Goal: Use online tool/utility: Utilize a website feature to perform a specific function

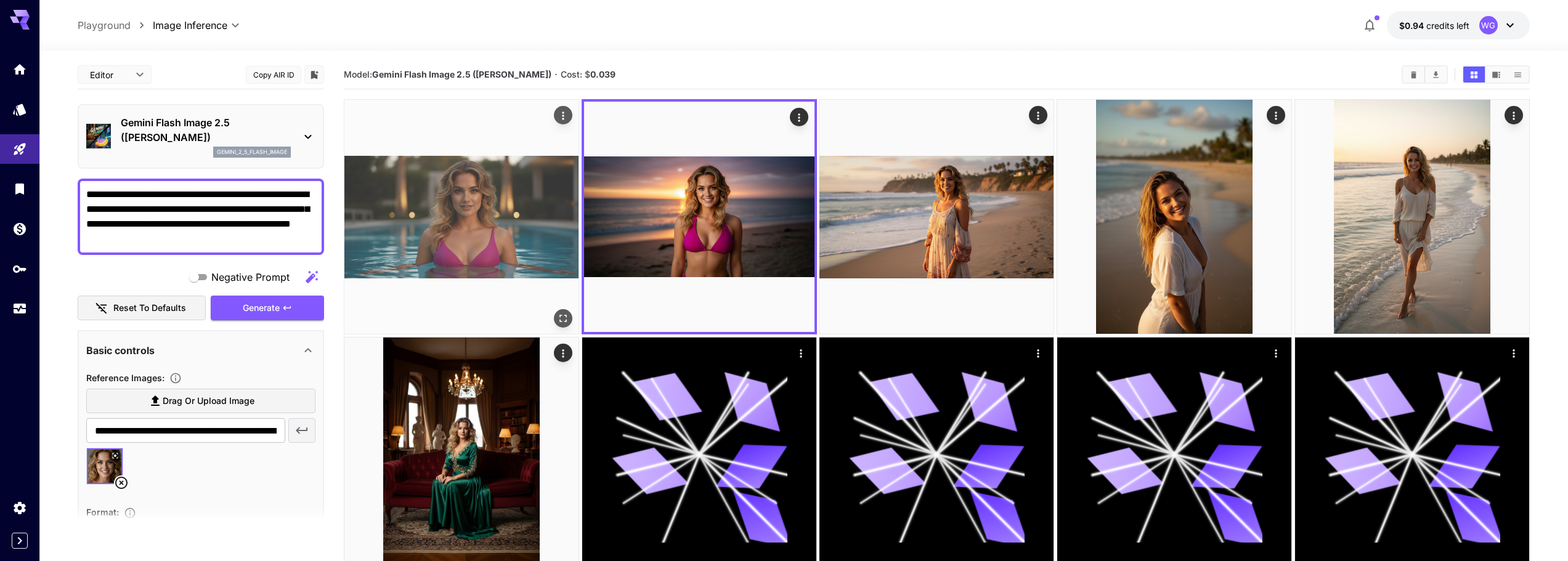
click at [439, 241] on img at bounding box center [461, 217] width 234 height 234
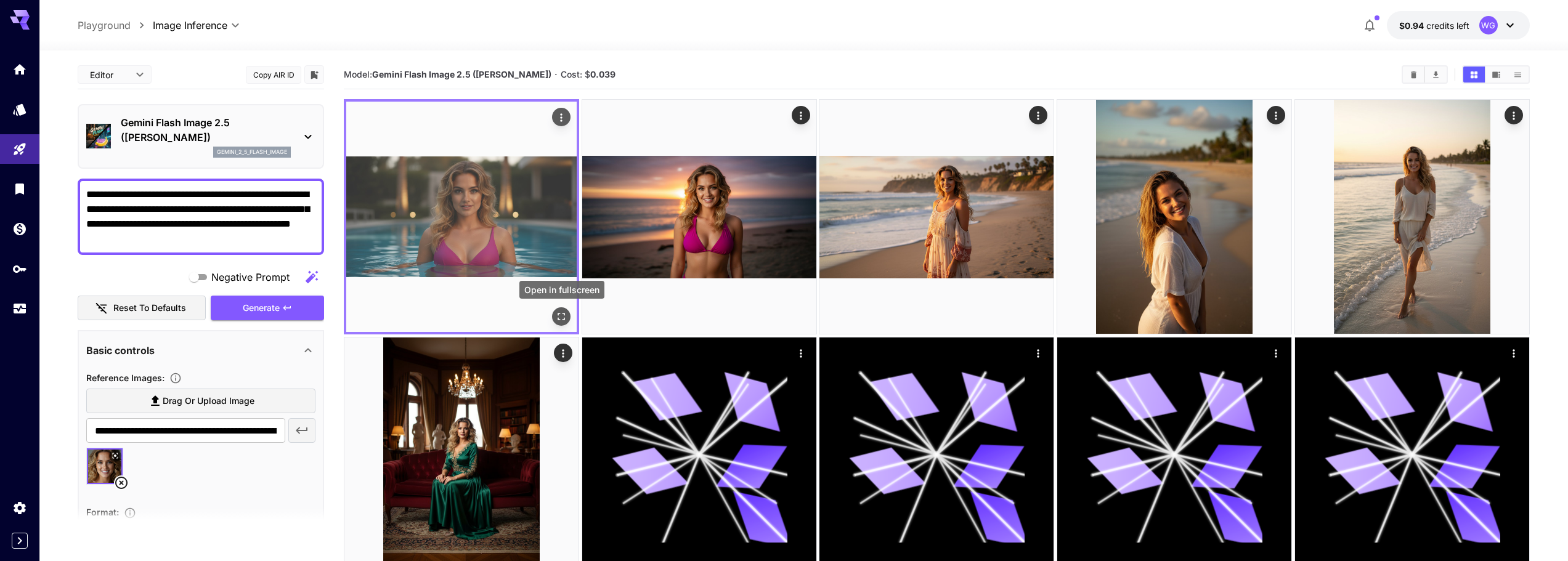
click at [563, 314] on icon "Open in fullscreen" at bounding box center [562, 317] width 7 height 7
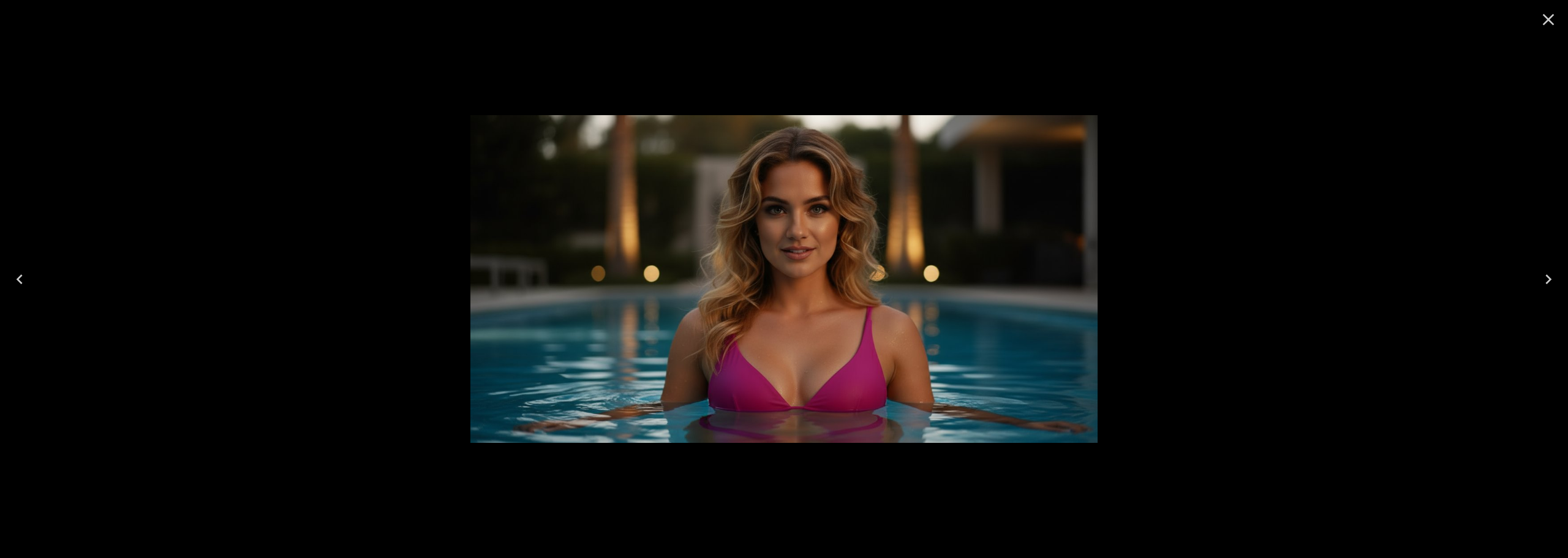
click at [1547, 15] on icon "Close" at bounding box center [1548, 19] width 19 height 19
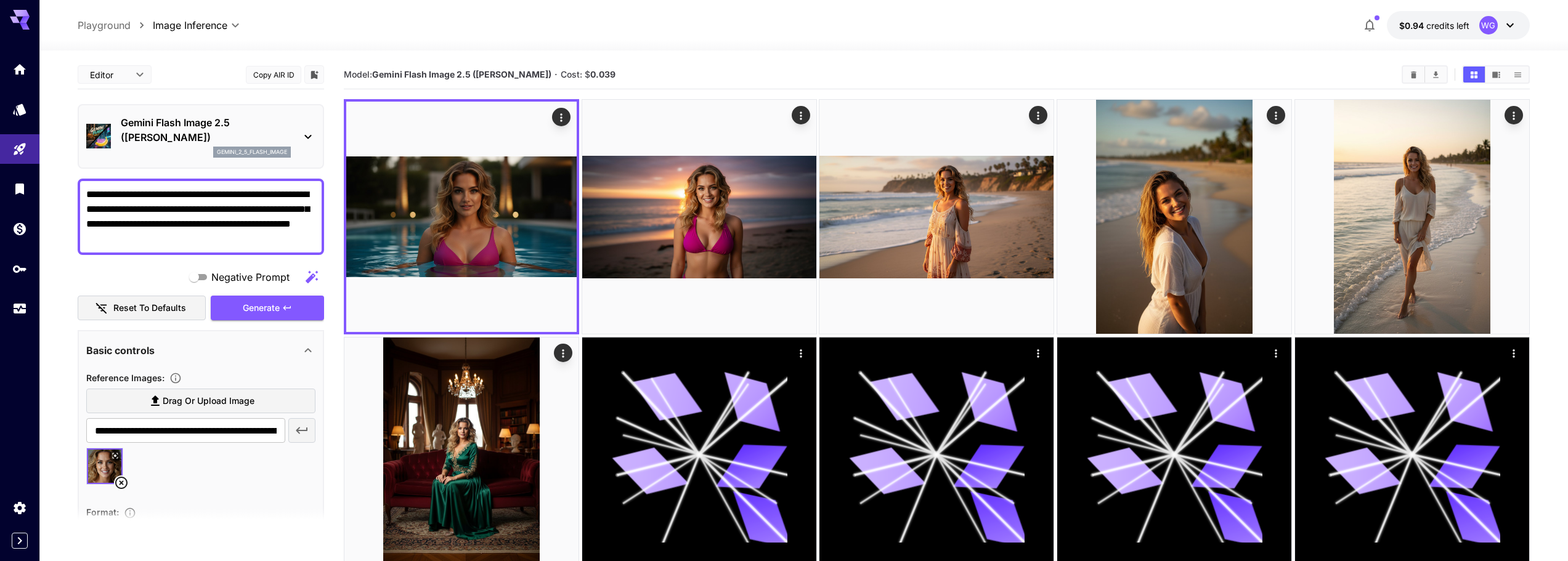
click at [199, 240] on textarea "**********" at bounding box center [201, 217] width 229 height 59
click at [213, 199] on textarea "**********" at bounding box center [201, 217] width 229 height 59
click at [172, 211] on textarea "**********" at bounding box center [201, 217] width 229 height 59
drag, startPoint x: 162, startPoint y: 196, endPoint x: 147, endPoint y: 195, distance: 15.0
click at [147, 195] on textarea "**********" at bounding box center [201, 217] width 229 height 59
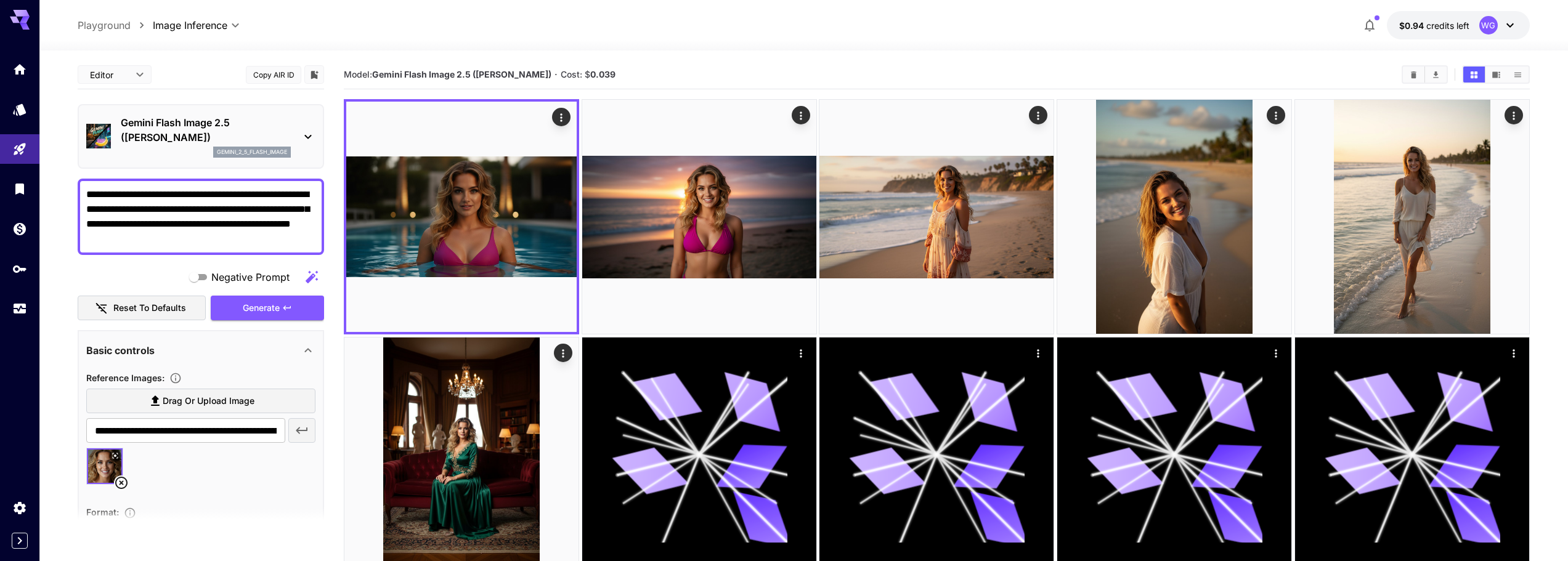
click at [234, 230] on textarea "**********" at bounding box center [201, 217] width 229 height 59
click at [190, 242] on textarea "**********" at bounding box center [201, 217] width 229 height 59
drag, startPoint x: 294, startPoint y: 193, endPoint x: 305, endPoint y: 193, distance: 11.0
click at [305, 193] on textarea "**********" at bounding box center [201, 217] width 229 height 59
click at [309, 195] on textarea "**********" at bounding box center [201, 217] width 229 height 59
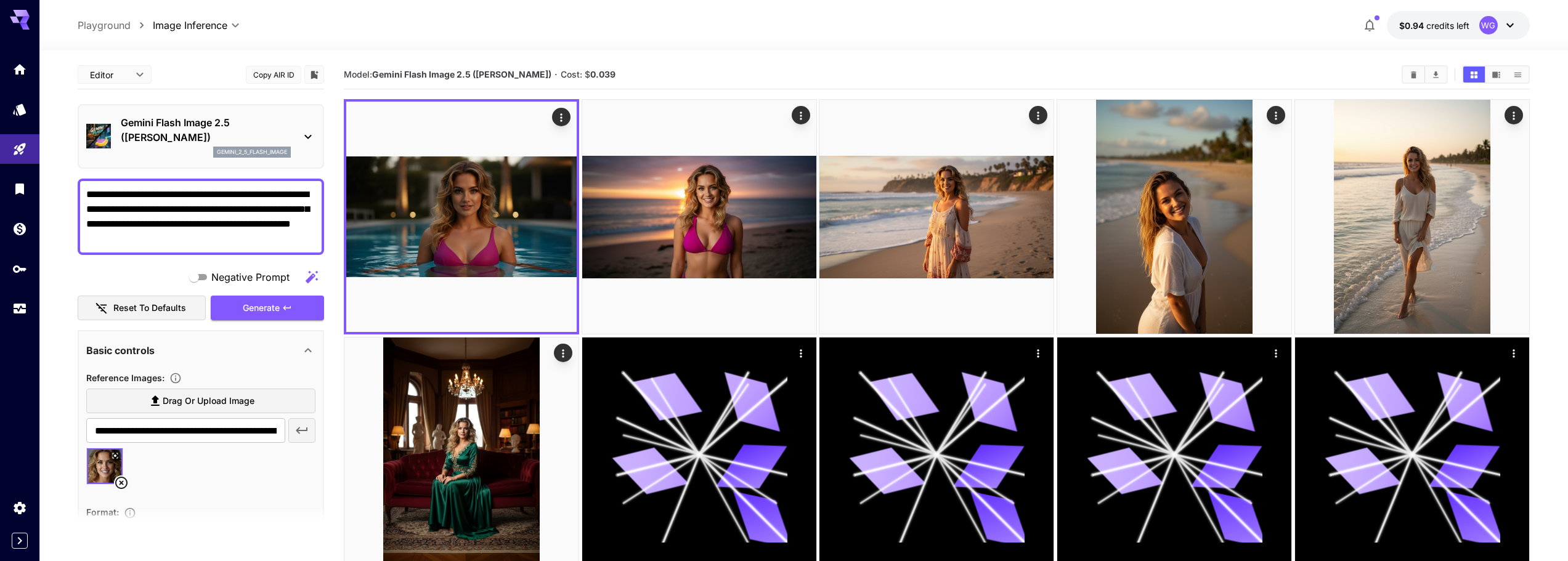
click at [304, 195] on textarea "**********" at bounding box center [201, 217] width 229 height 59
click at [170, 237] on textarea "**********" at bounding box center [201, 217] width 229 height 59
drag, startPoint x: 164, startPoint y: 241, endPoint x: 76, endPoint y: 196, distance: 98.8
paste textarea "**********"
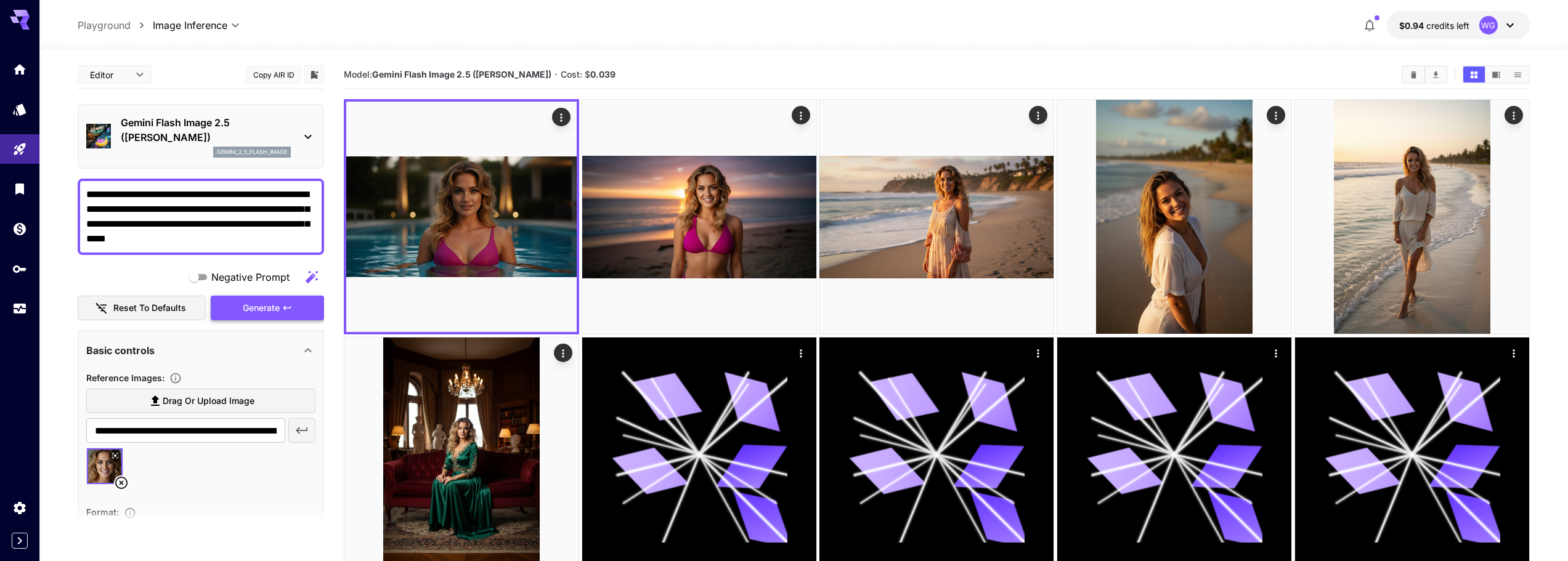
click at [243, 306] on span "Generate" at bounding box center [261, 308] width 37 height 15
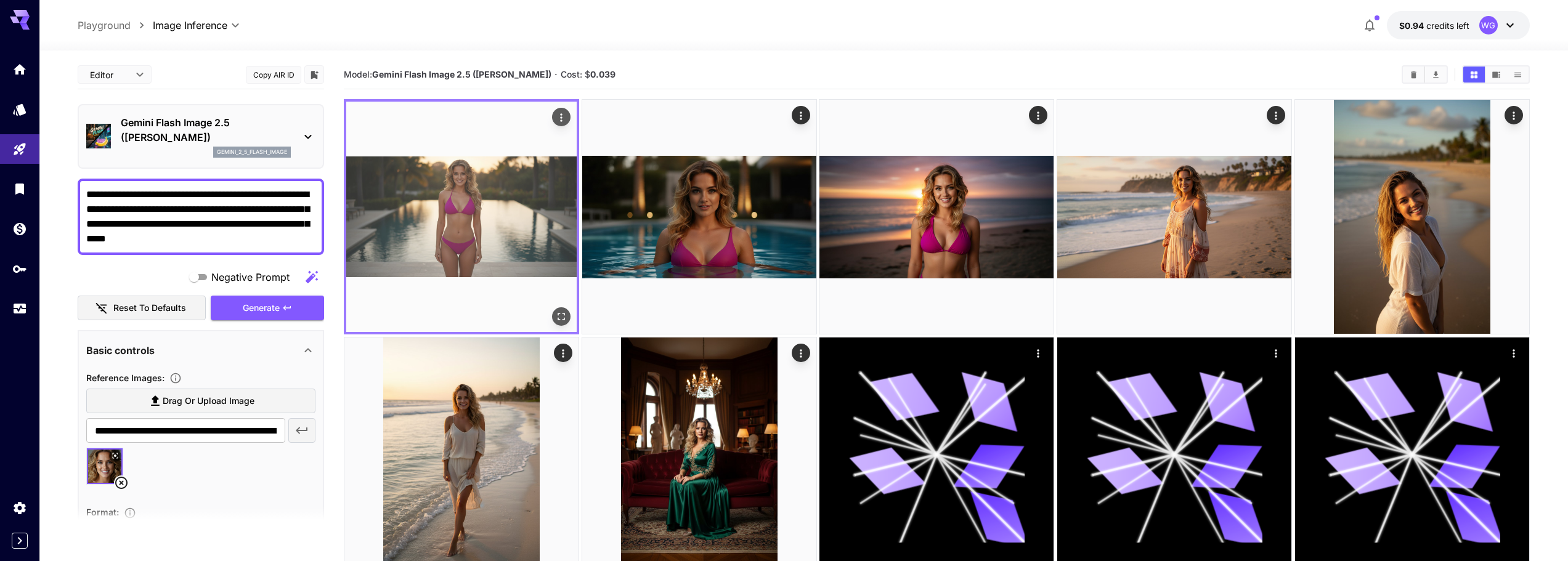
click at [506, 195] on img at bounding box center [461, 217] width 230 height 230
click at [558, 321] on icon "Open in fullscreen" at bounding box center [561, 317] width 12 height 12
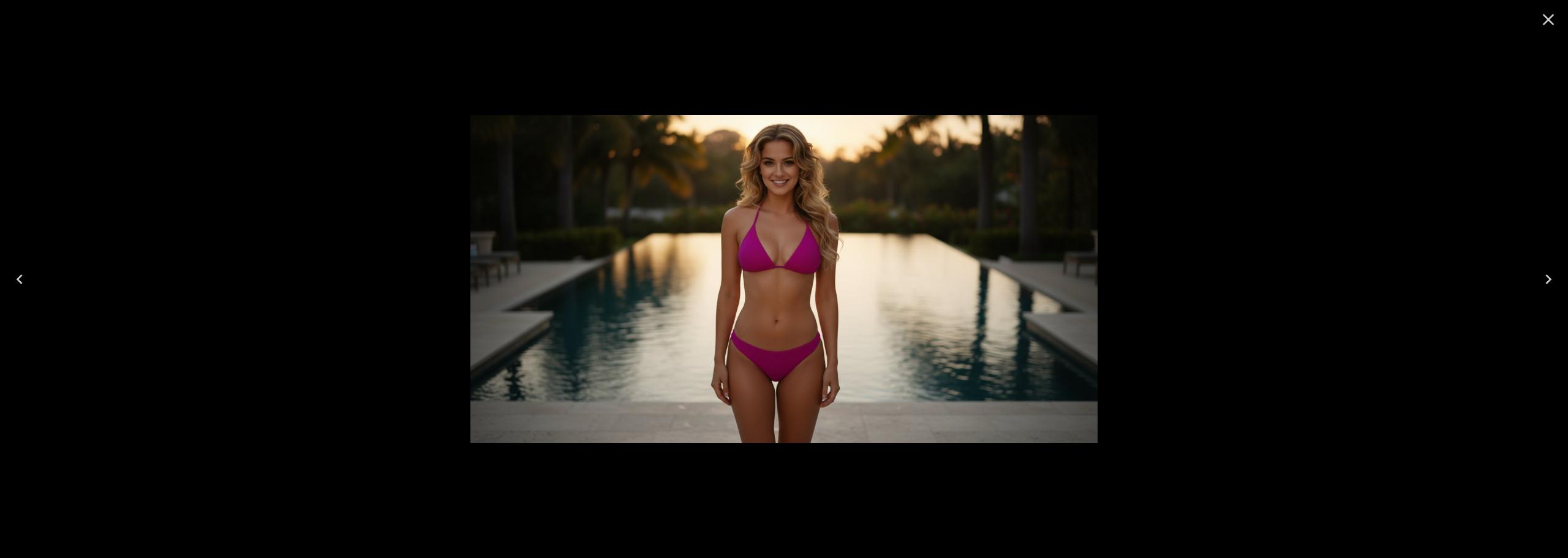
click at [1557, 15] on icon "Close" at bounding box center [1548, 19] width 19 height 19
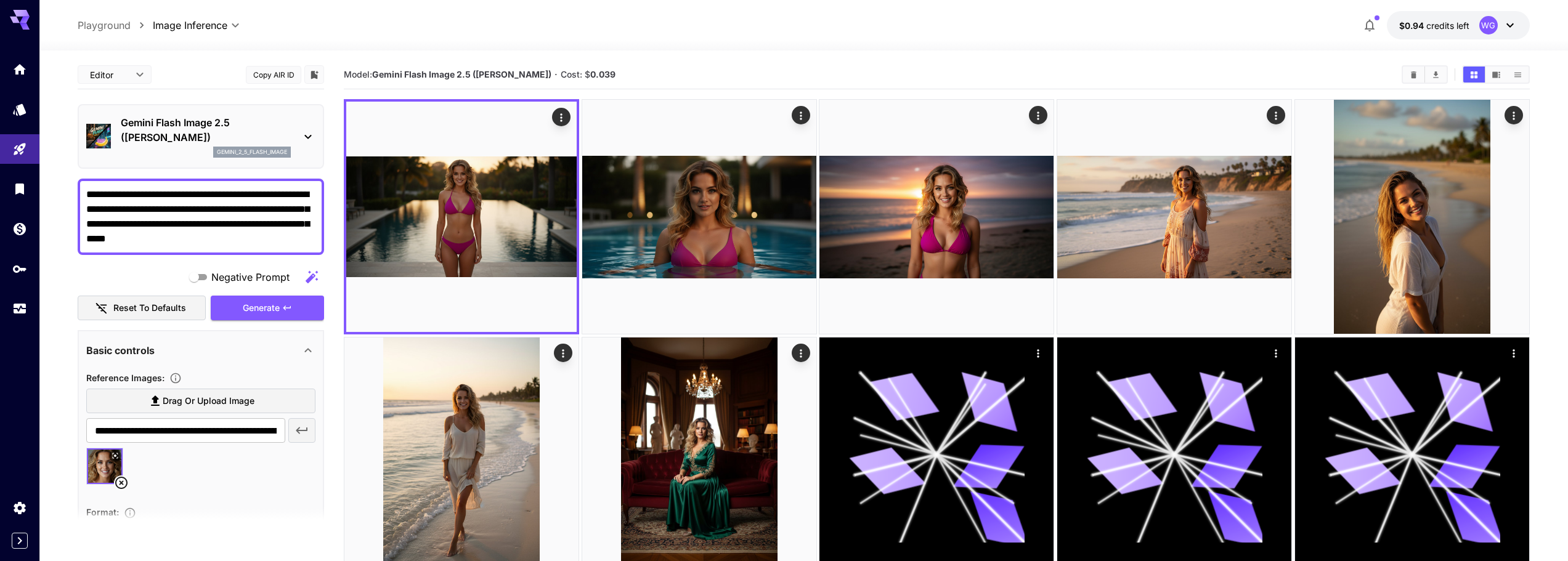
click at [272, 235] on textarea "**********" at bounding box center [201, 217] width 229 height 59
drag, startPoint x: 270, startPoint y: 244, endPoint x: 71, endPoint y: 172, distance: 211.6
paste textarea "**********"
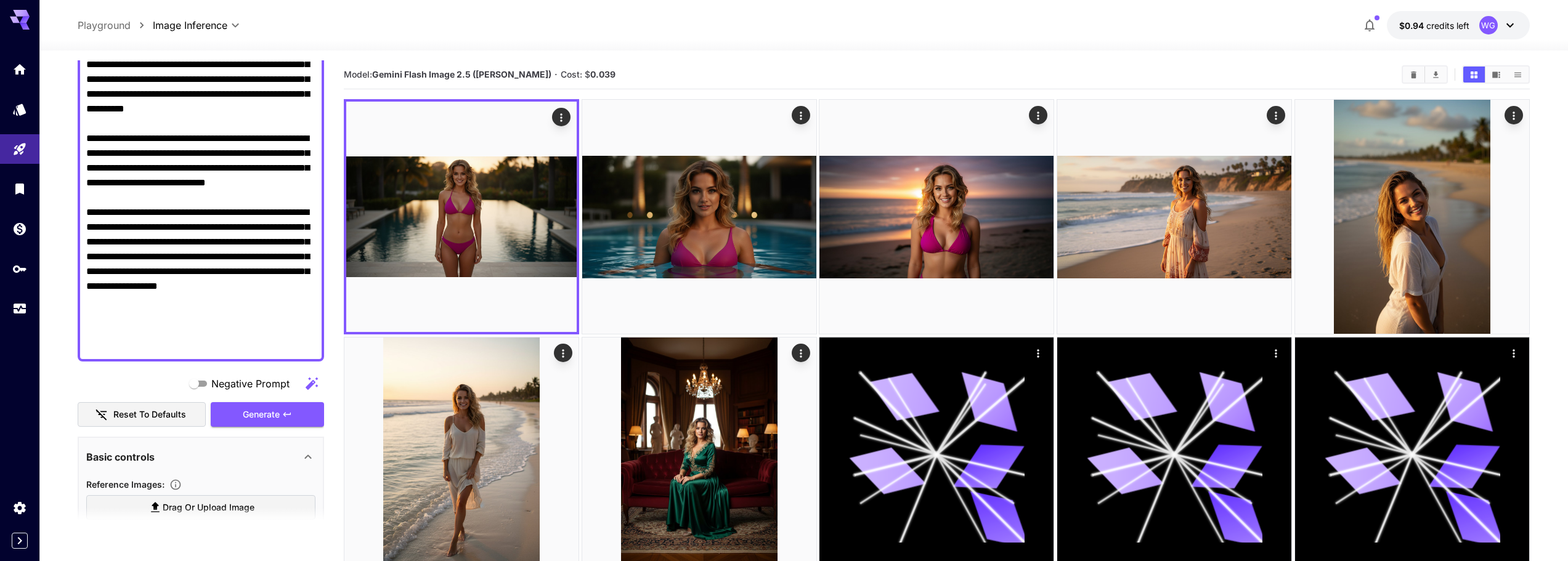
scroll to position [308, 0]
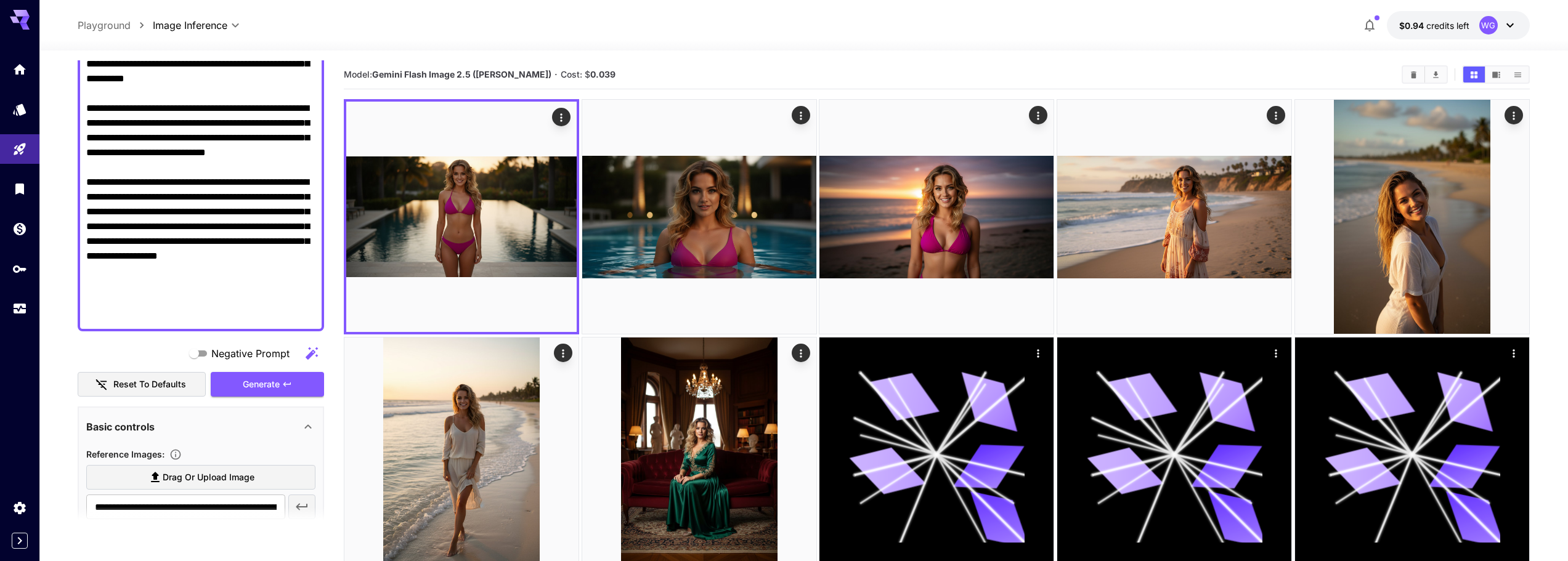
click at [191, 200] on textarea "Negative Prompt" at bounding box center [201, 101] width 229 height 444
click at [144, 226] on textarea "Negative Prompt" at bounding box center [201, 101] width 229 height 444
type textarea "**********"
click at [175, 318] on textarea "Negative Prompt" at bounding box center [201, 101] width 229 height 444
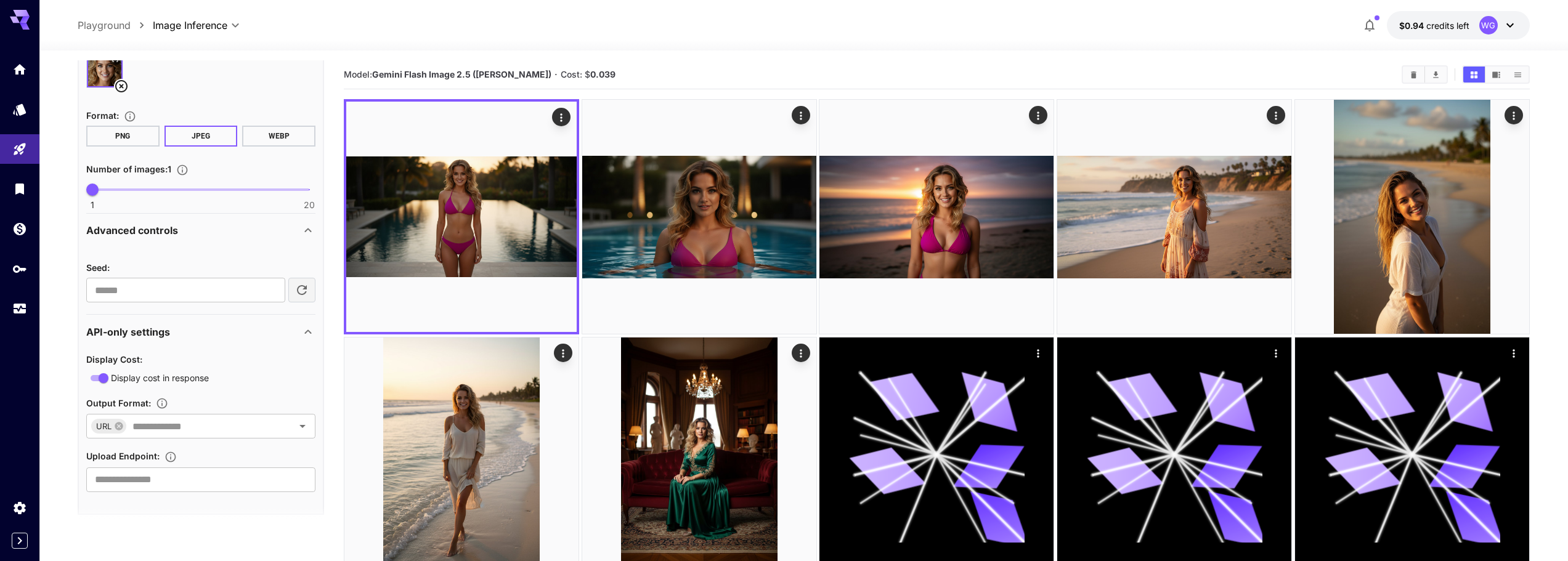
scroll to position [790, 0]
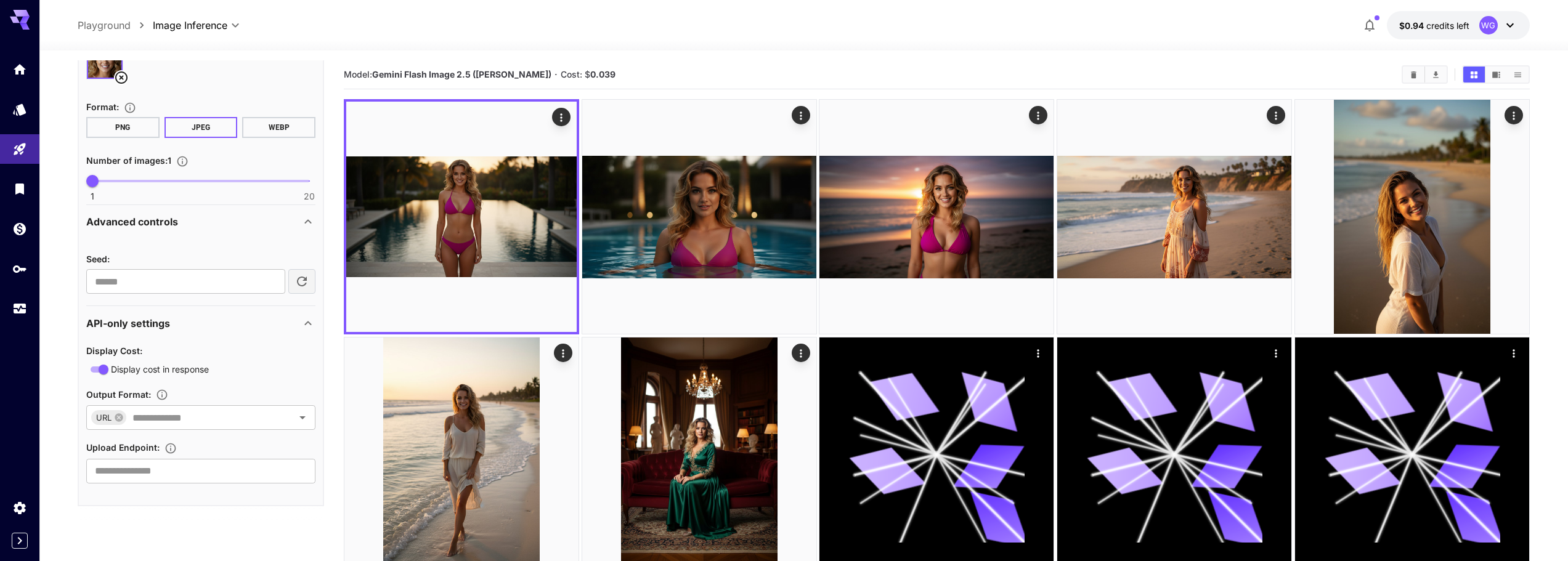
click at [227, 322] on div "API-only settings" at bounding box center [194, 323] width 215 height 15
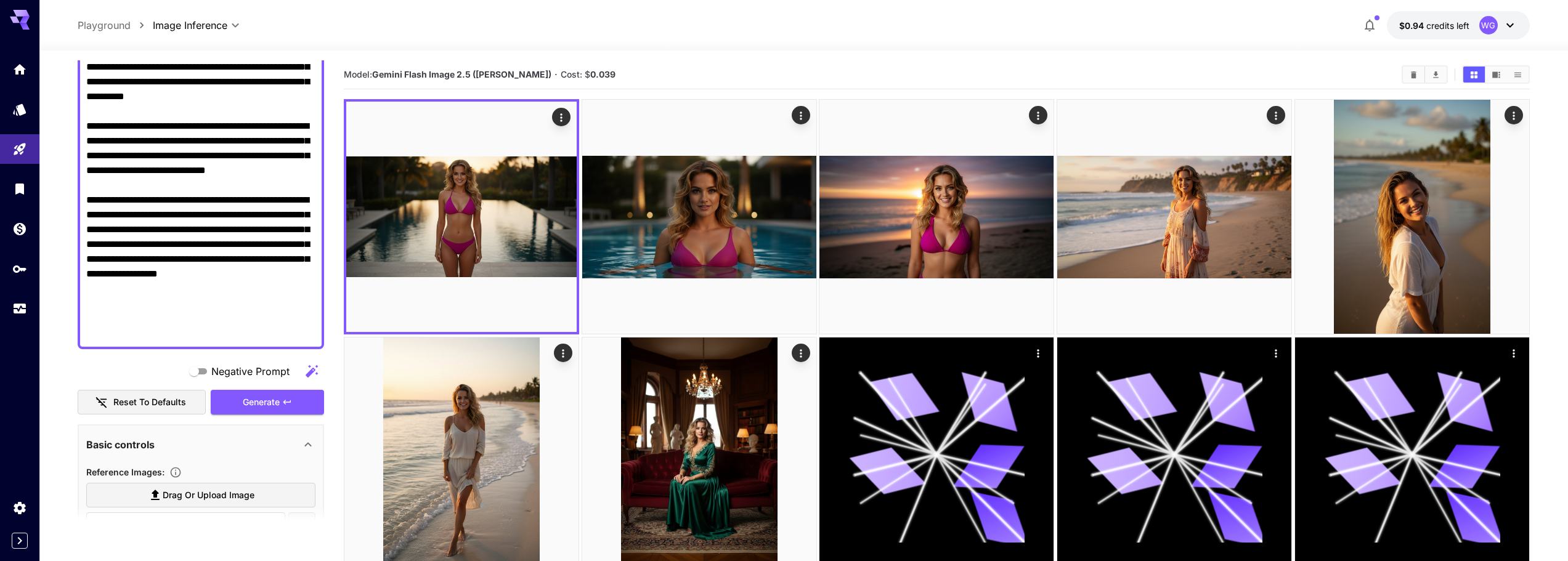
scroll to position [370, 0]
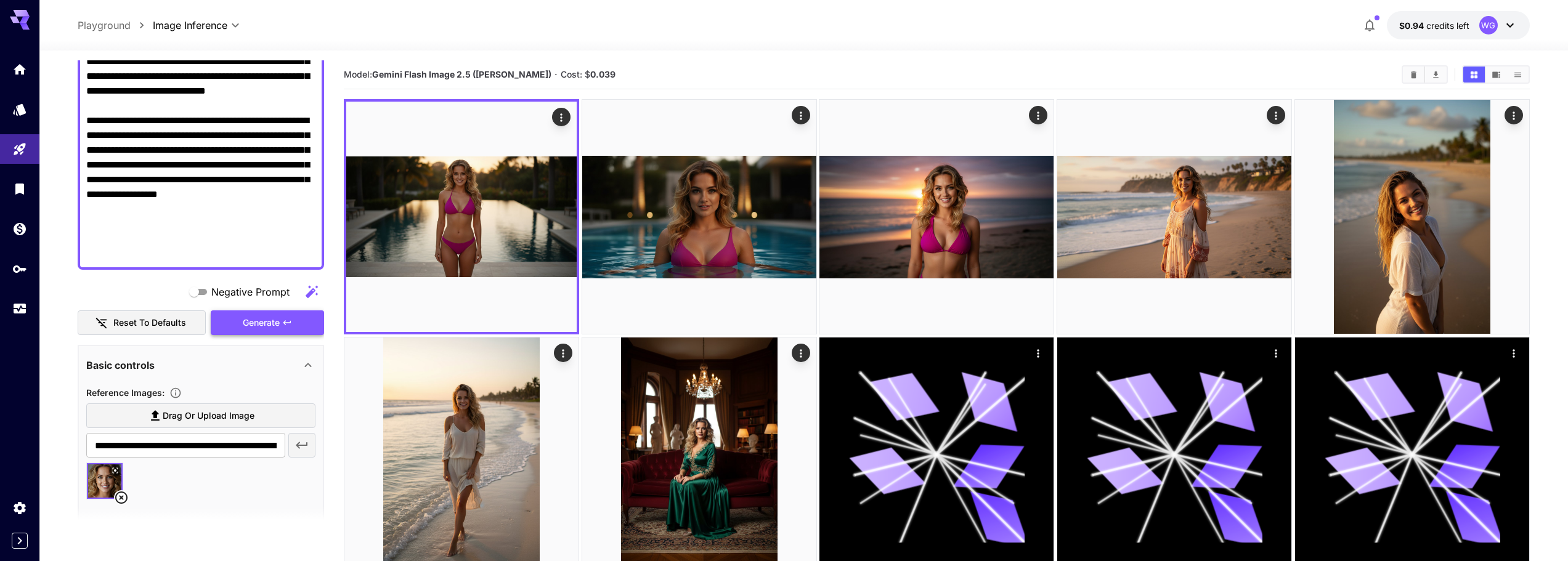
click at [229, 321] on button "Generate" at bounding box center [267, 323] width 113 height 26
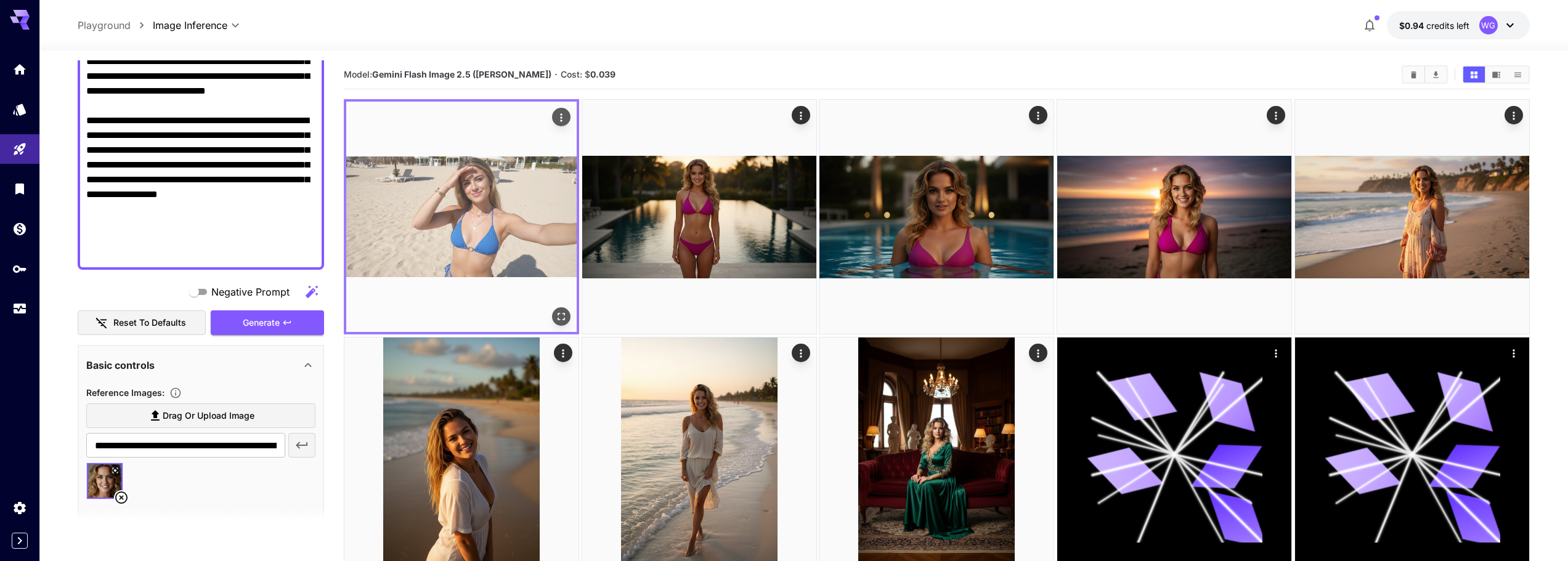
click at [558, 313] on icon "Open in fullscreen" at bounding box center [561, 317] width 12 height 12
click at [563, 318] on icon "Open in fullscreen" at bounding box center [561, 317] width 12 height 12
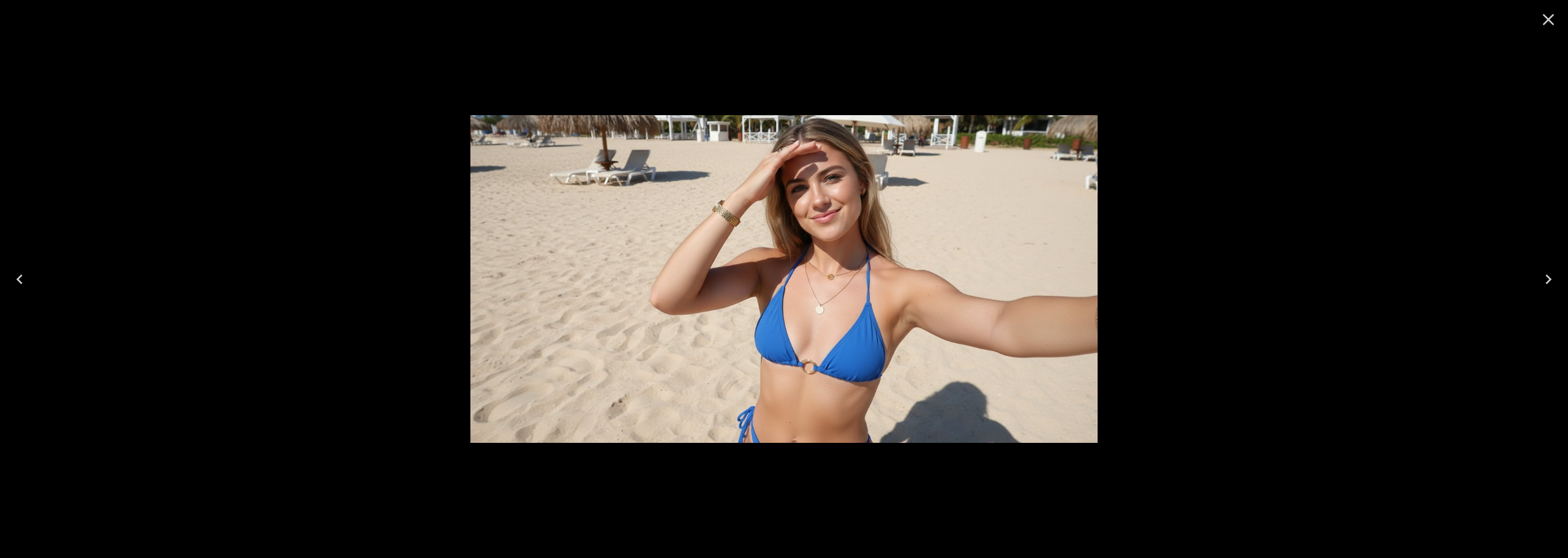
click at [1548, 19] on icon "Close" at bounding box center [1548, 19] width 11 height 11
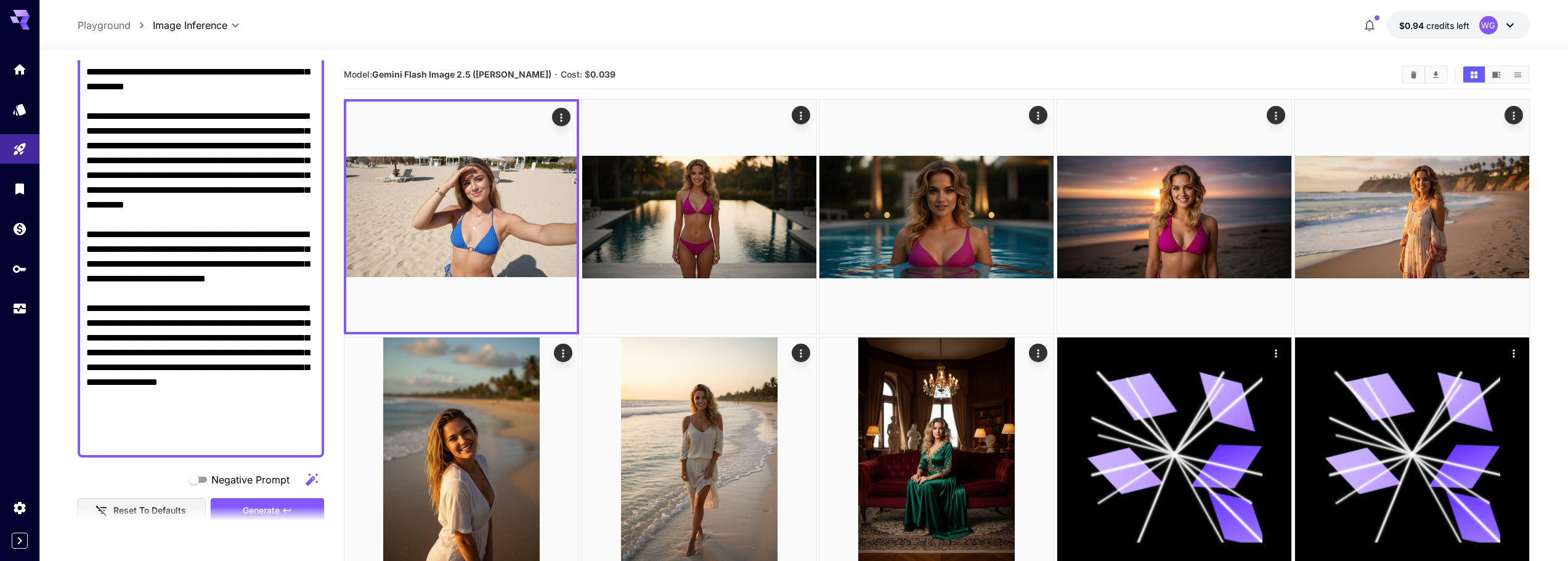
scroll to position [0, 0]
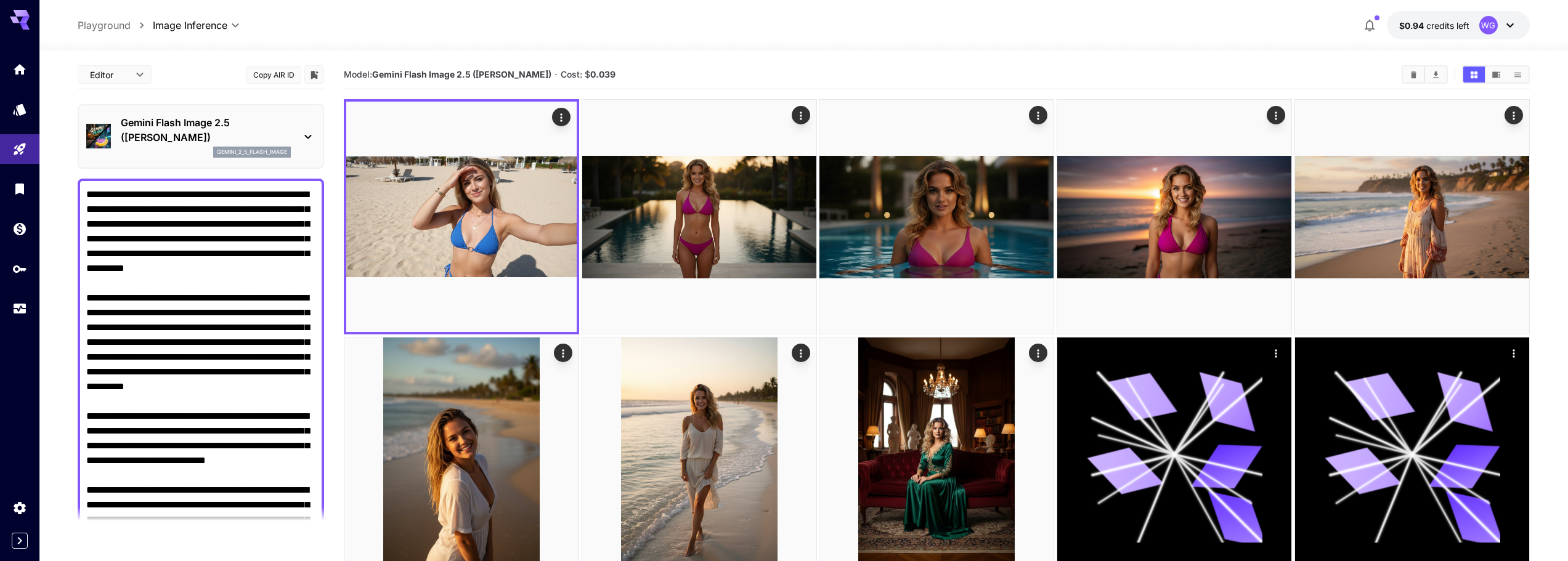
drag, startPoint x: 177, startPoint y: 259, endPoint x: 79, endPoint y: 194, distance: 117.6
click at [79, 194] on div at bounding box center [201, 409] width 246 height 461
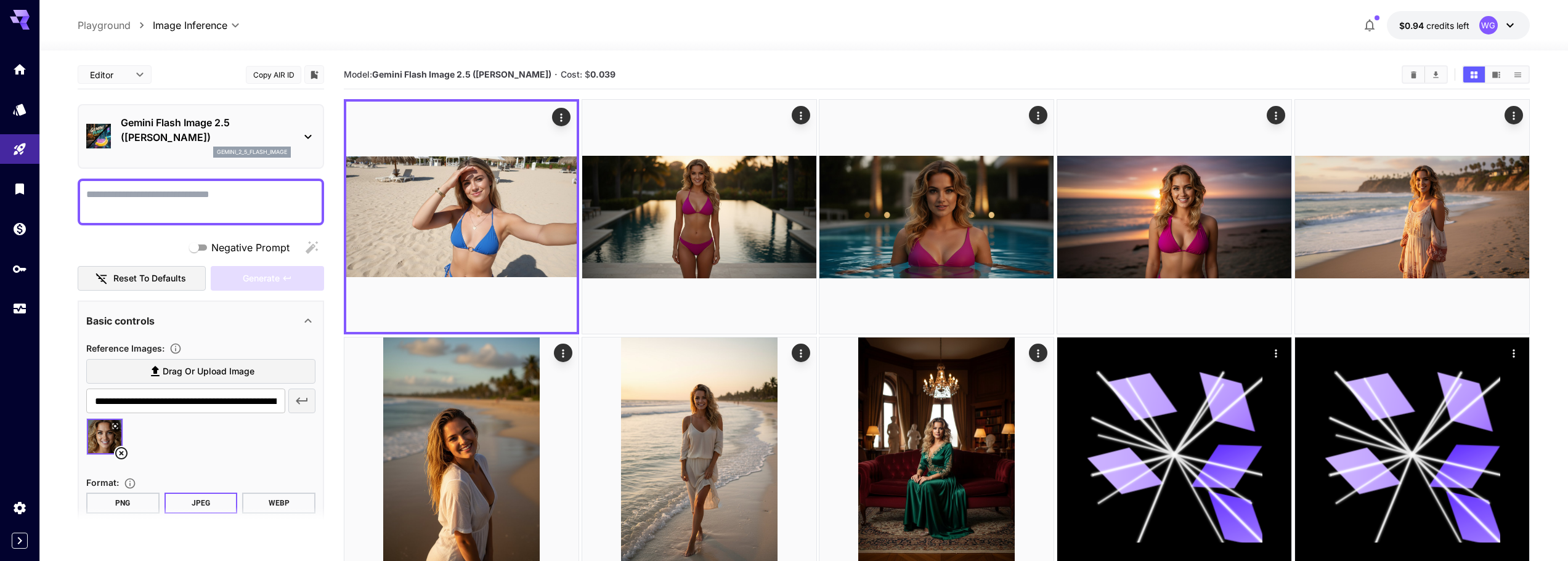
click at [177, 202] on textarea "Negative Prompt" at bounding box center [201, 202] width 229 height 30
paste textarea "**********"
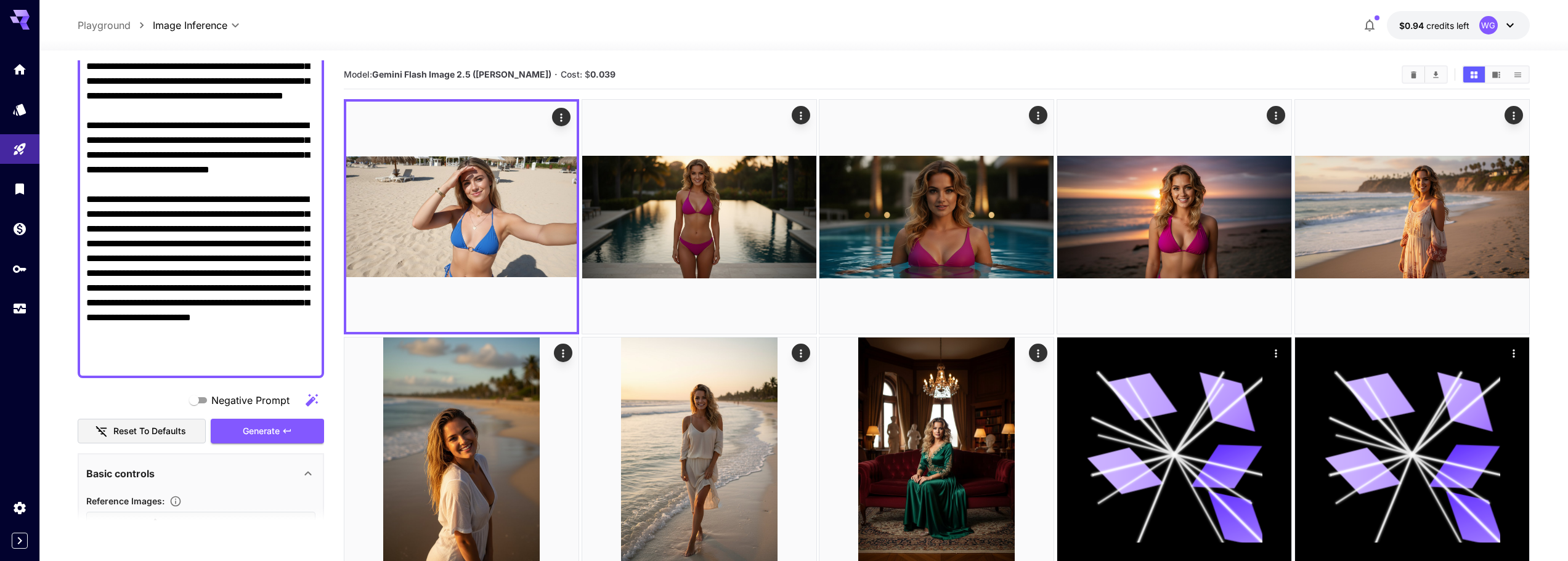
scroll to position [308, 0]
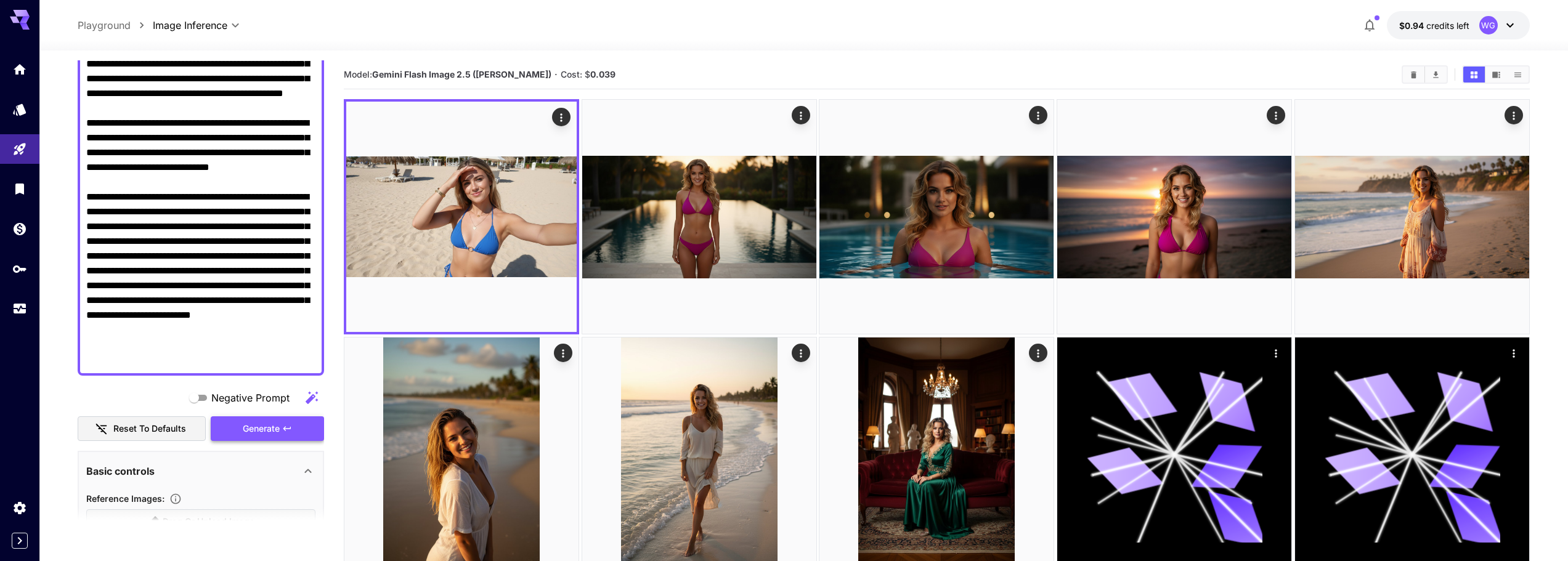
click at [280, 432] on button "Generate" at bounding box center [267, 429] width 113 height 26
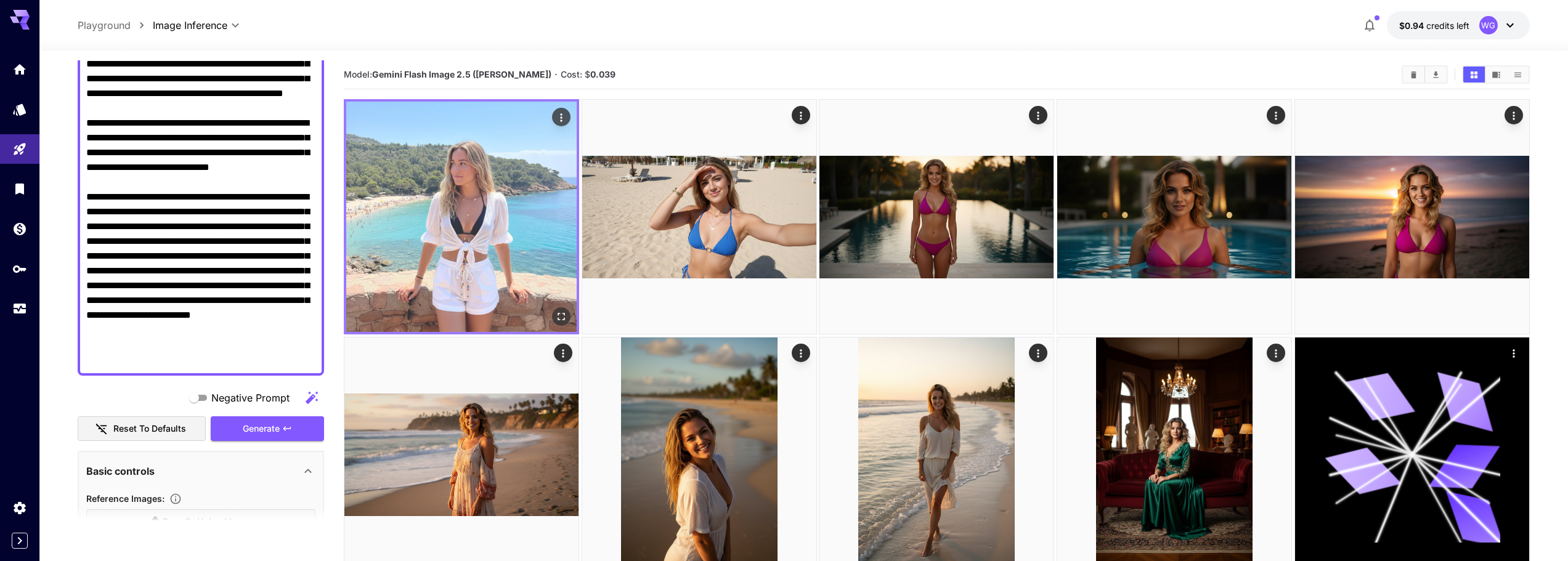
click at [503, 229] on img at bounding box center [461, 217] width 230 height 230
click at [560, 316] on icon "Open in fullscreen" at bounding box center [561, 317] width 12 height 12
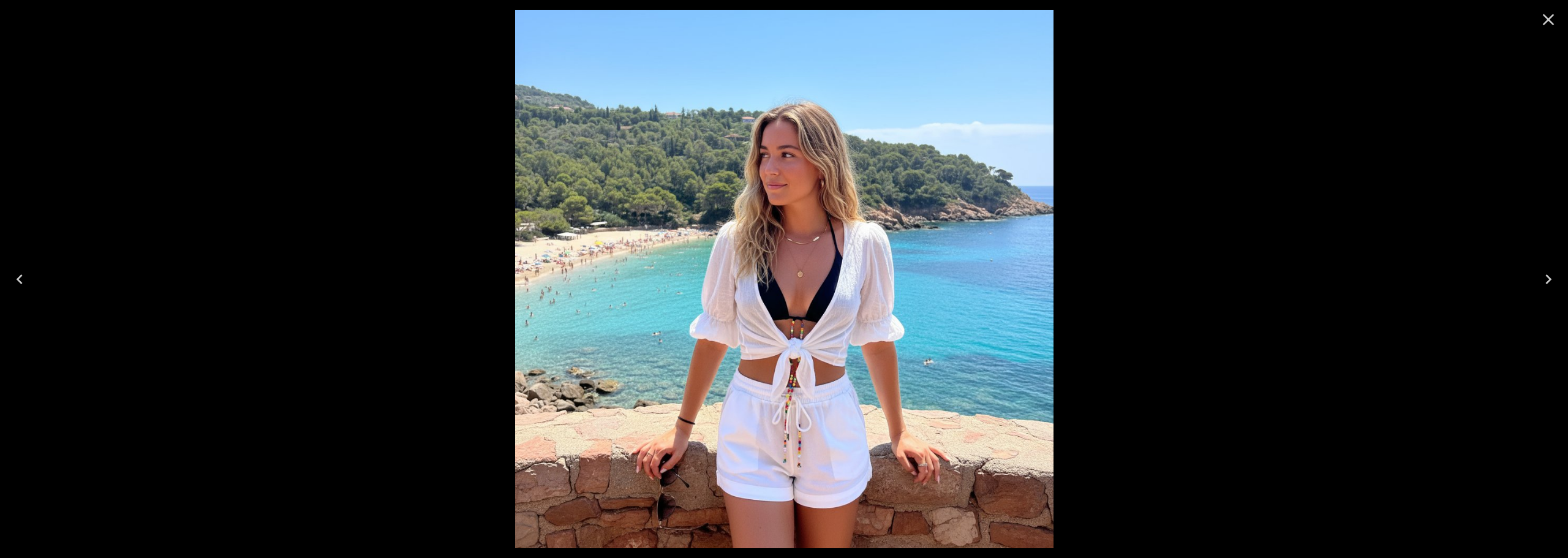
click at [1547, 21] on icon "Close" at bounding box center [1548, 19] width 11 height 11
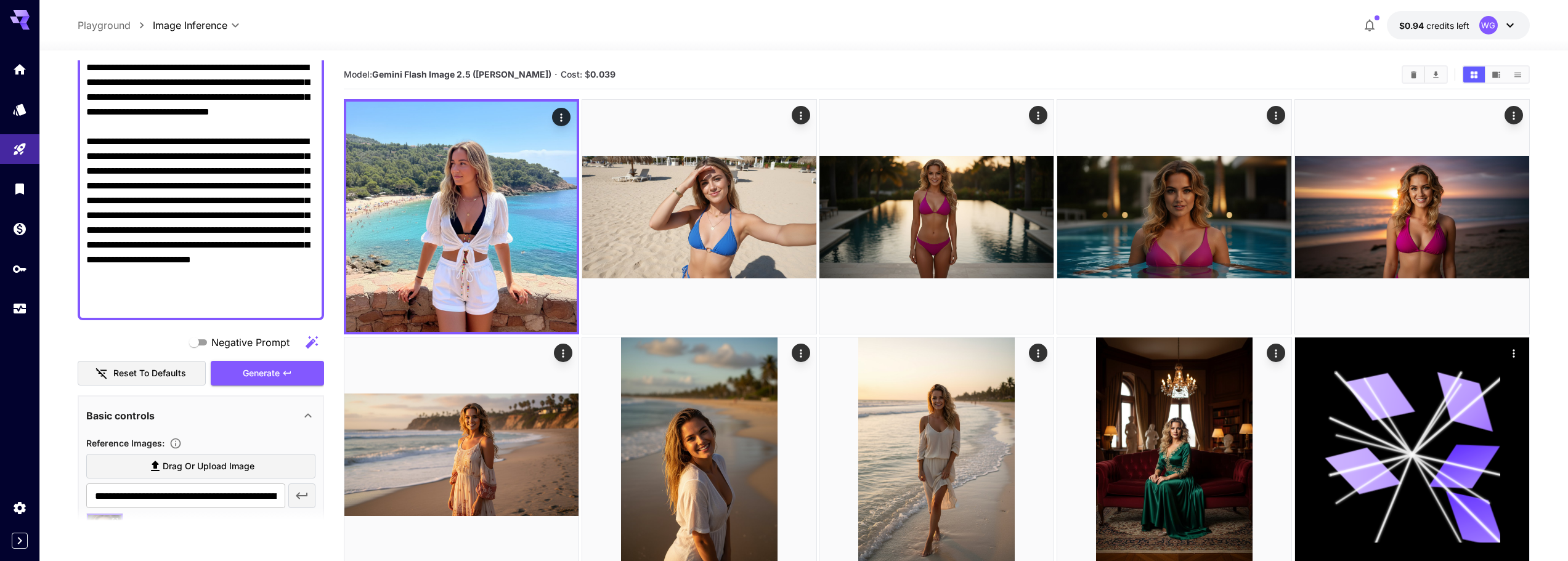
scroll to position [431, 0]
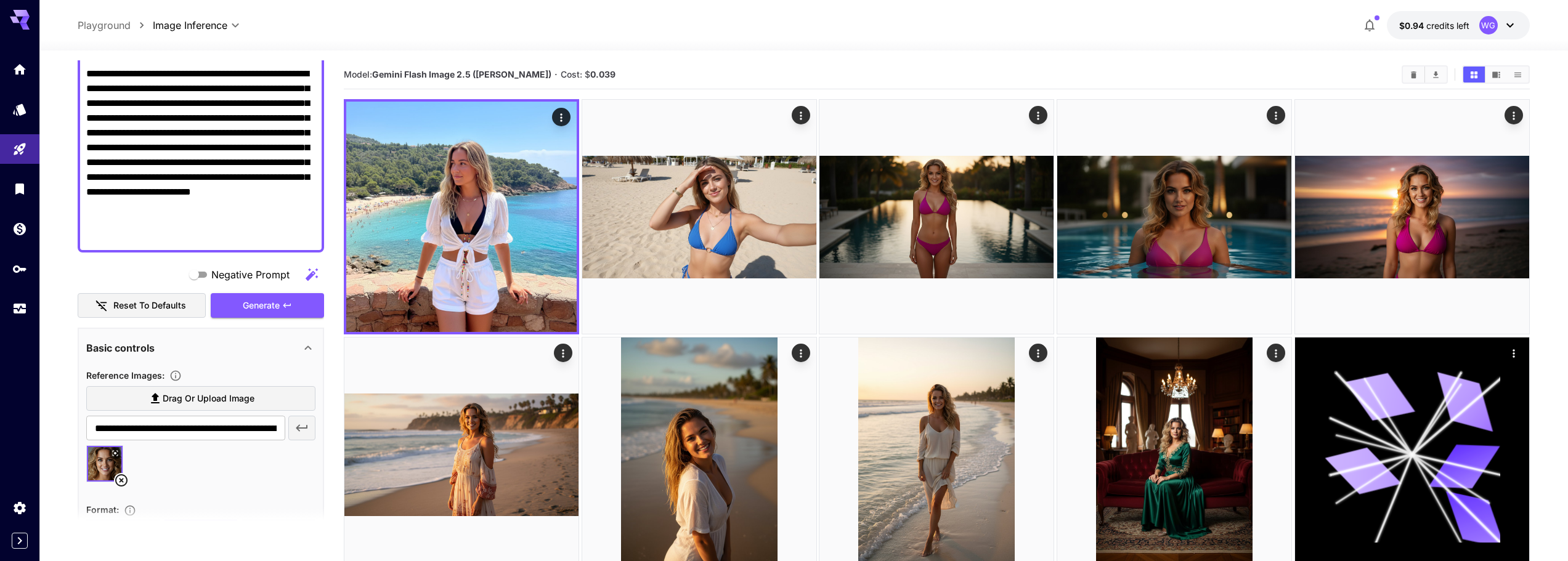
click at [222, 140] on textarea "Negative Prompt" at bounding box center [201, -1] width 229 height 488
click at [266, 213] on textarea "Negative Prompt" at bounding box center [201, -1] width 229 height 488
paste textarea "**********"
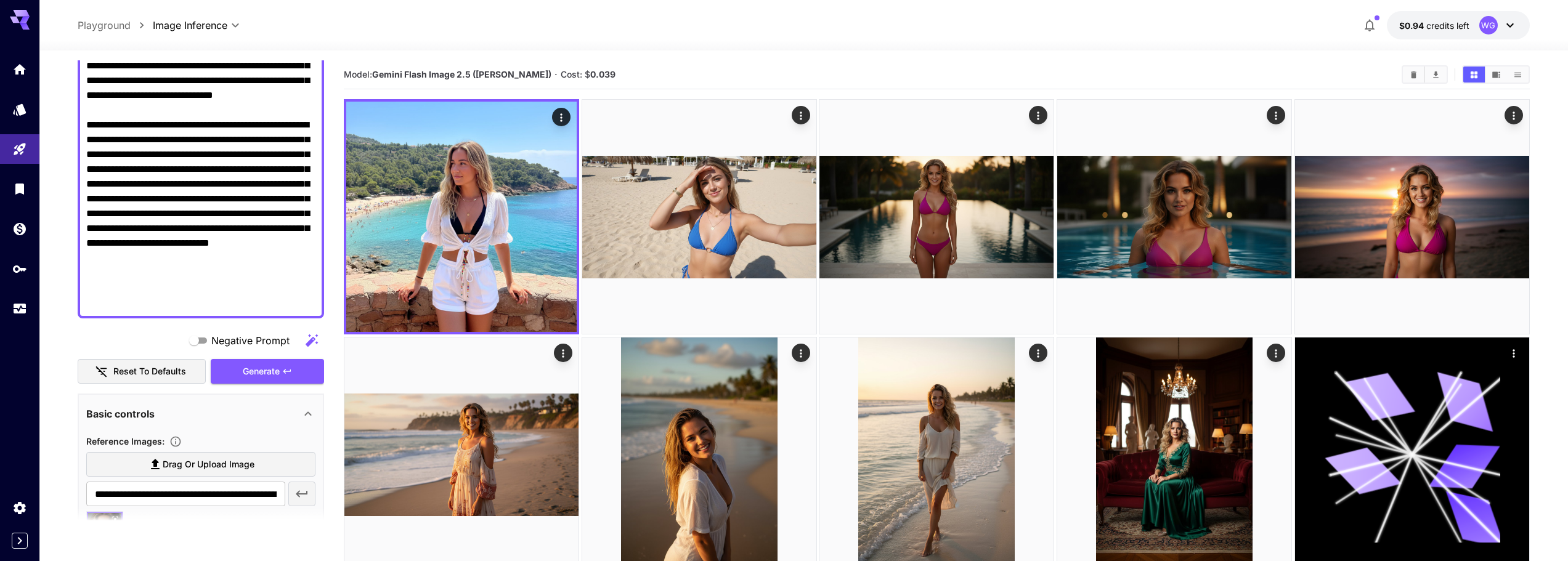
scroll to position [287, 0]
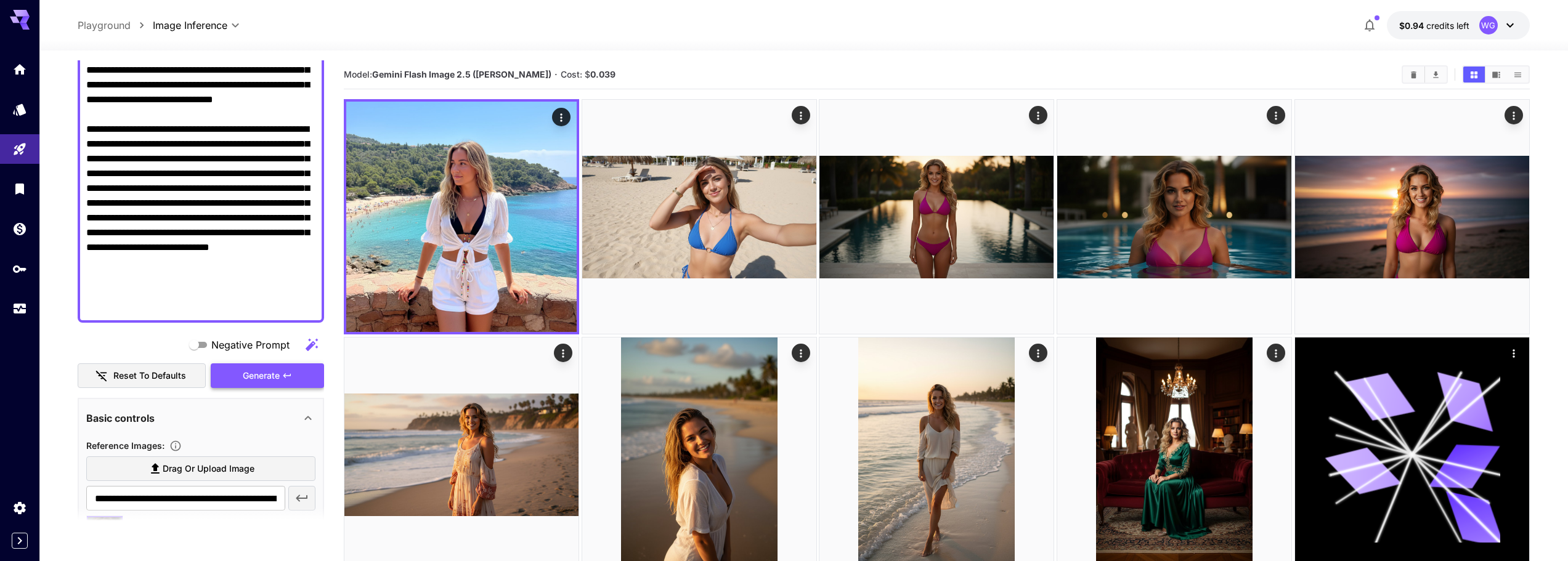
click at [265, 376] on span "Generate" at bounding box center [261, 376] width 37 height 15
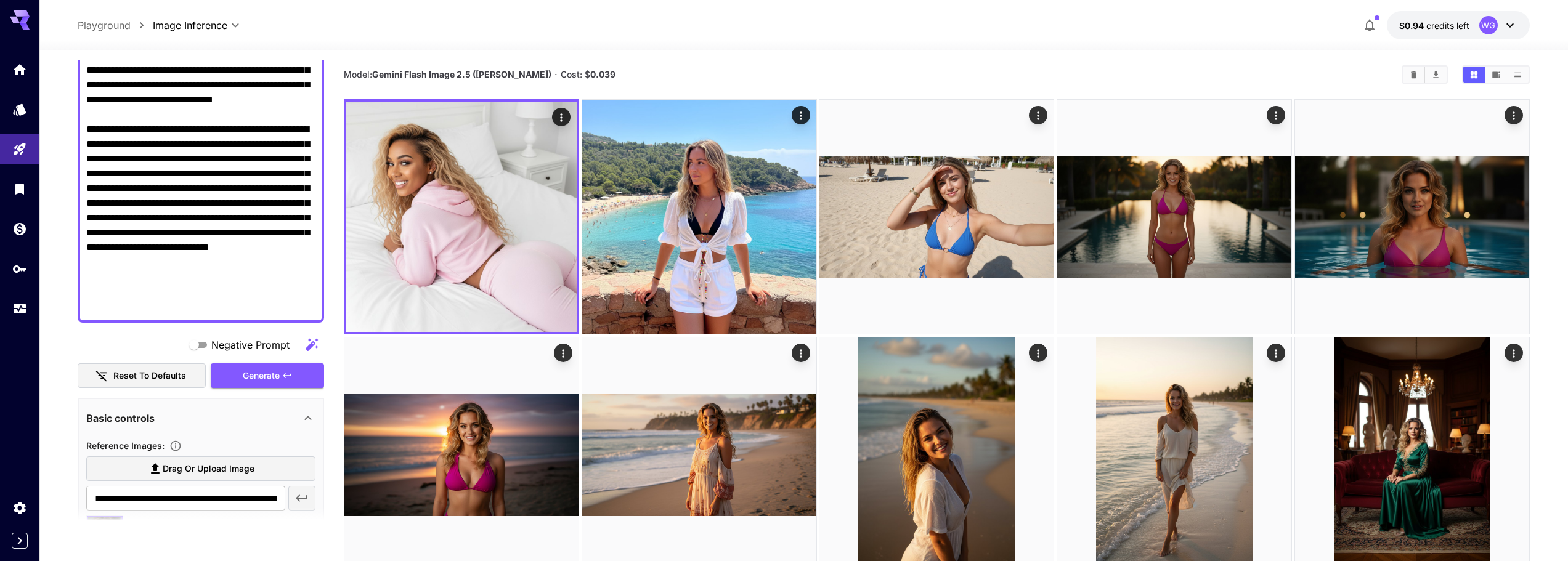
click at [219, 244] on textarea "Negative Prompt" at bounding box center [201, 107] width 229 height 414
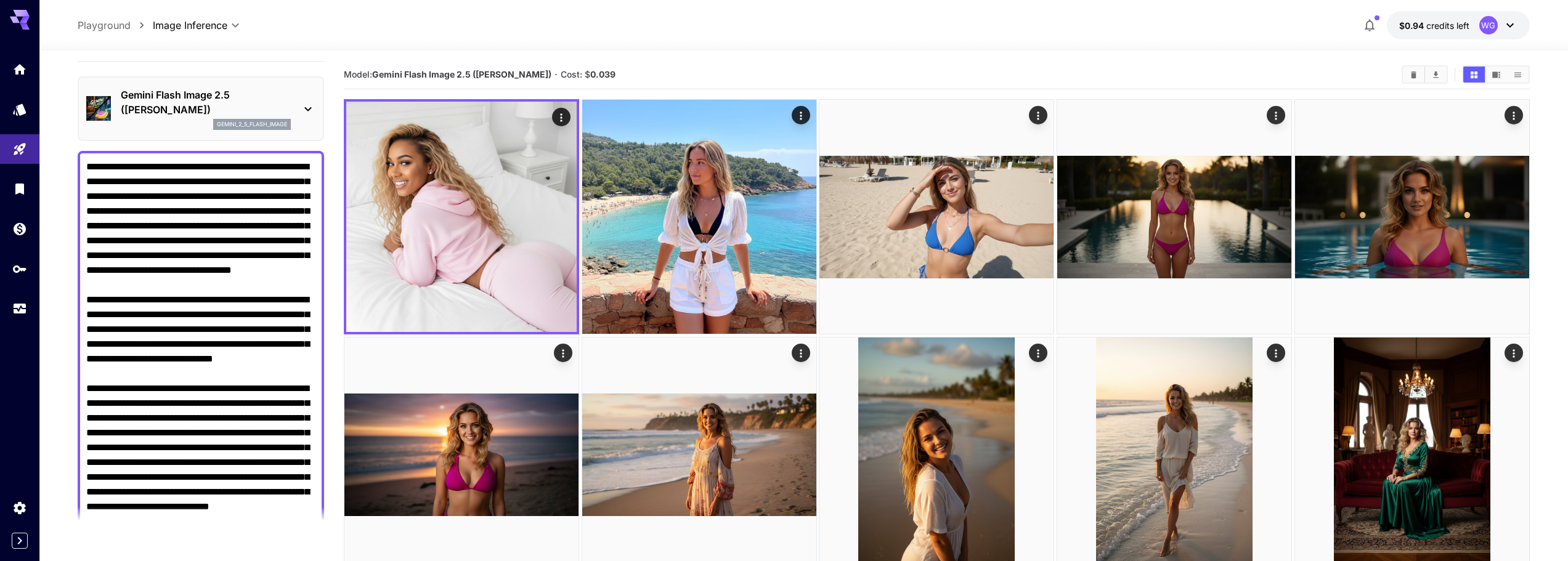
scroll to position [0, 0]
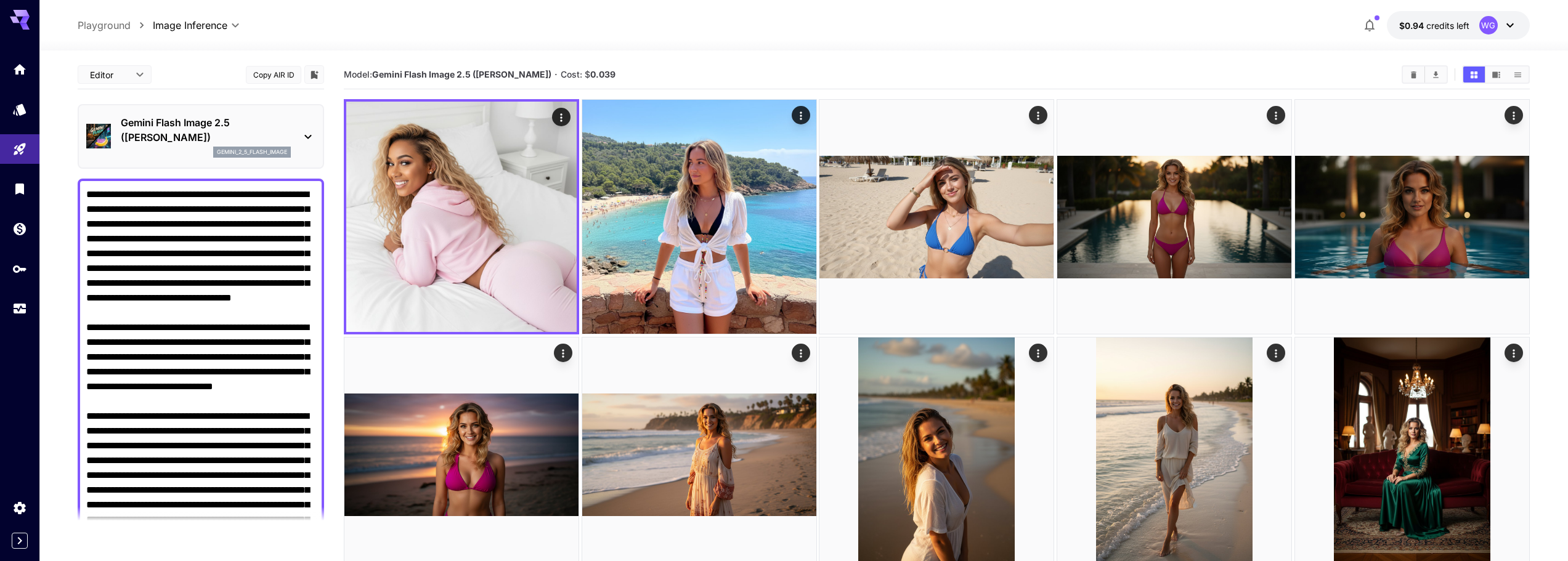
drag, startPoint x: 289, startPoint y: 309, endPoint x: 89, endPoint y: 198, distance: 228.7
click at [89, 198] on textarea "Negative Prompt" at bounding box center [201, 394] width 229 height 414
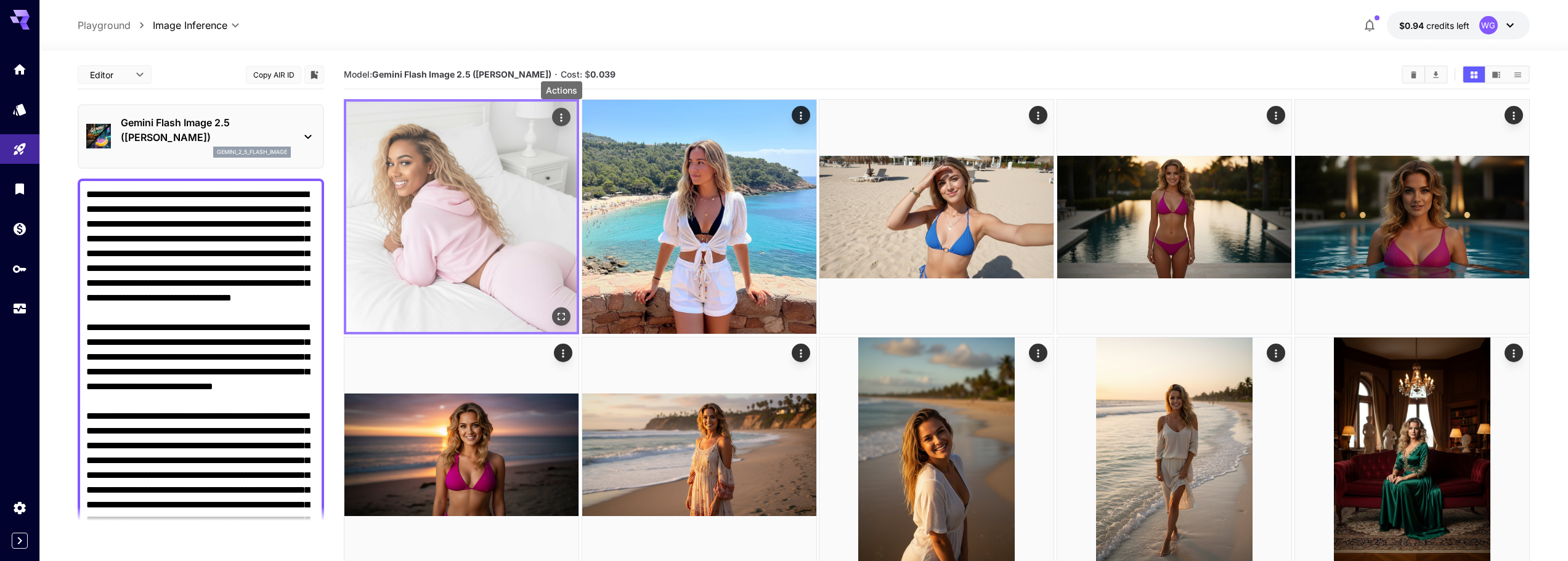
click at [559, 115] on icon "Actions" at bounding box center [561, 117] width 12 height 12
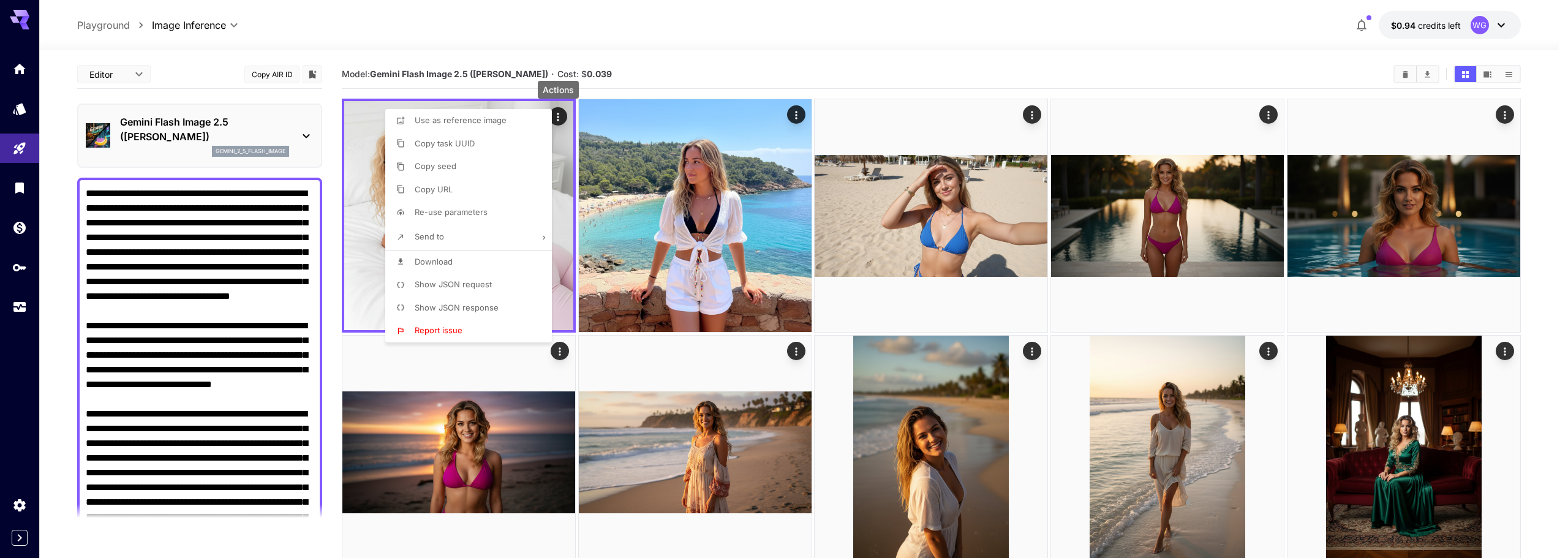
click at [823, 35] on div at bounding box center [784, 279] width 1568 height 558
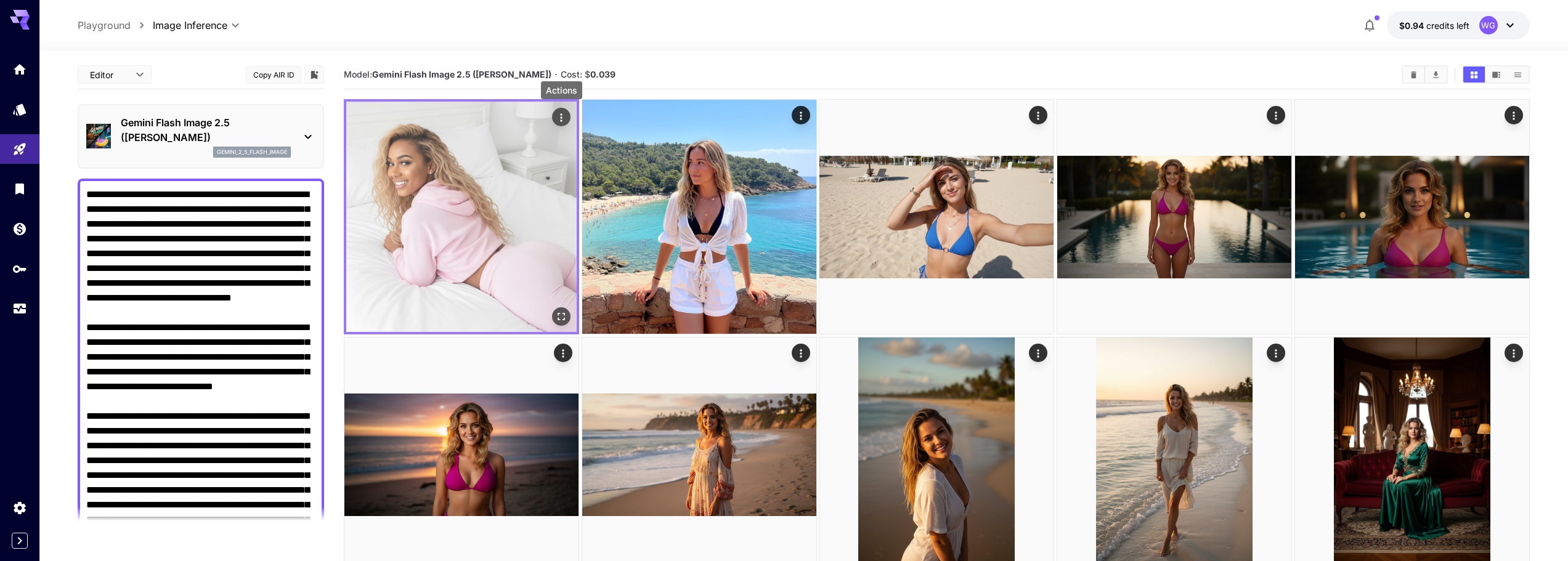
click at [558, 122] on icon "Actions" at bounding box center [561, 117] width 12 height 12
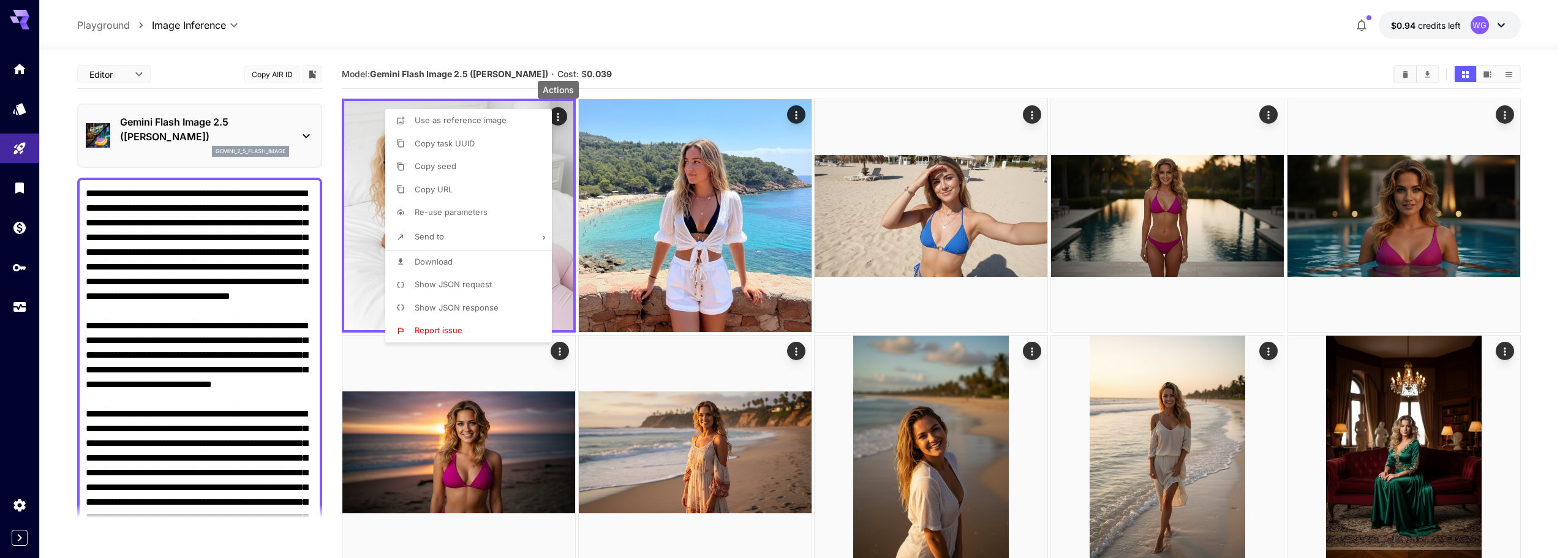
click at [845, 5] on div at bounding box center [784, 279] width 1568 height 558
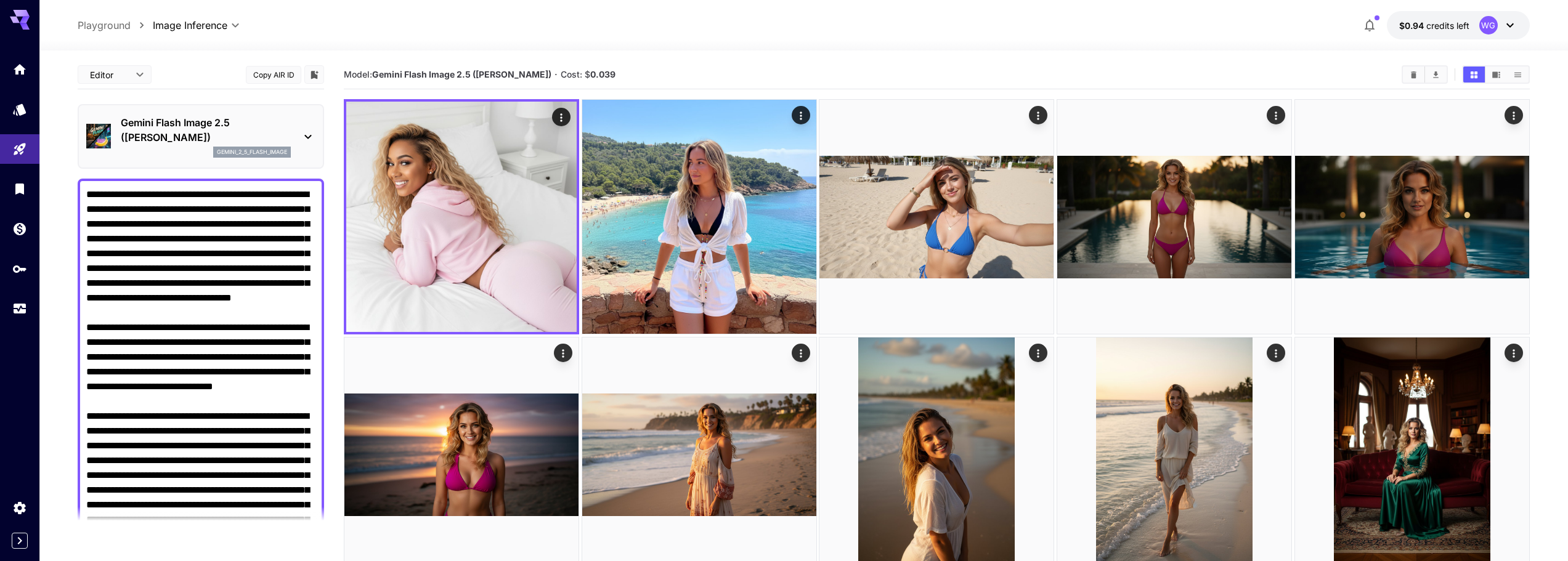
click at [209, 242] on textarea "Negative Prompt" at bounding box center [201, 394] width 229 height 414
paste textarea "**********"
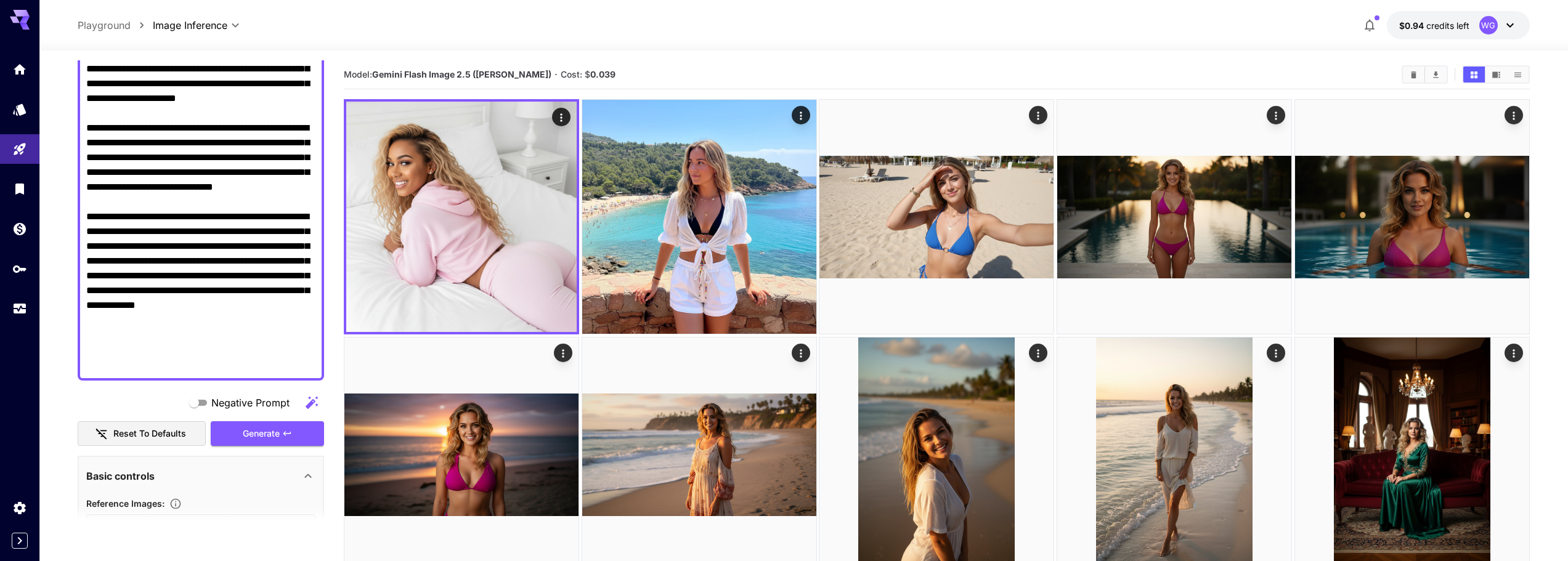
scroll to position [246, 0]
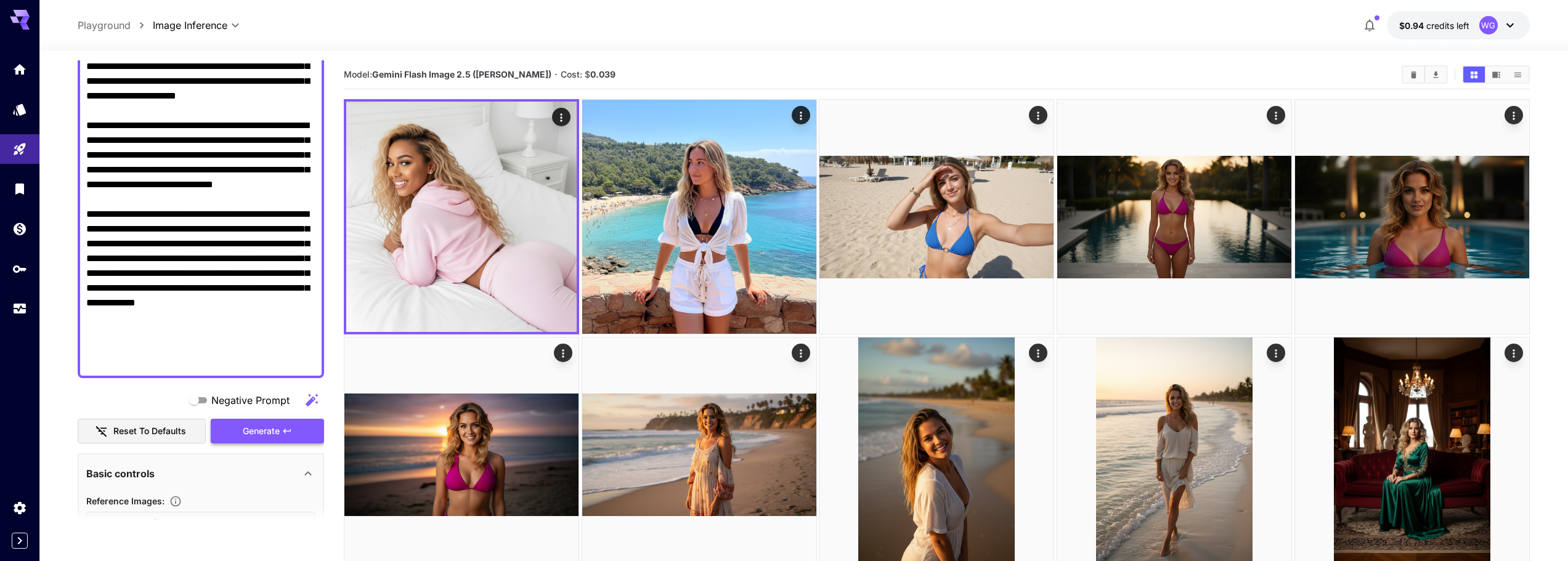
type textarea "**********"
click at [269, 429] on span "Generate" at bounding box center [261, 431] width 37 height 15
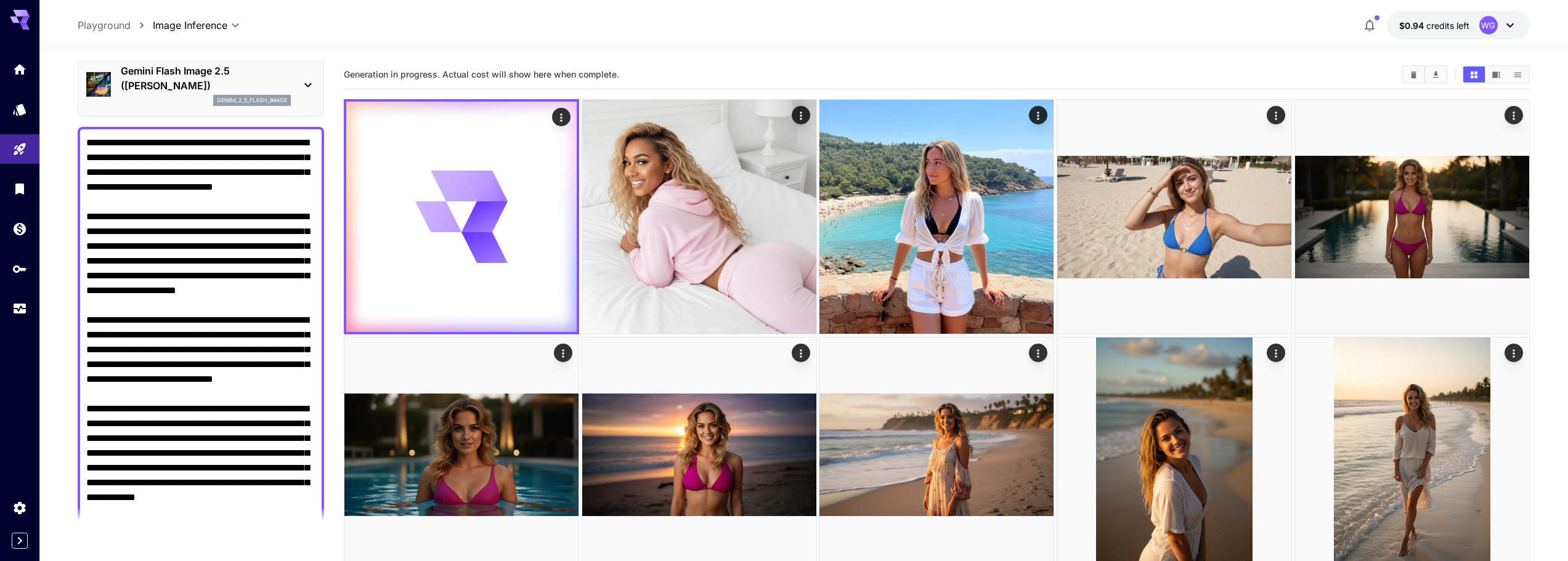
scroll to position [0, 0]
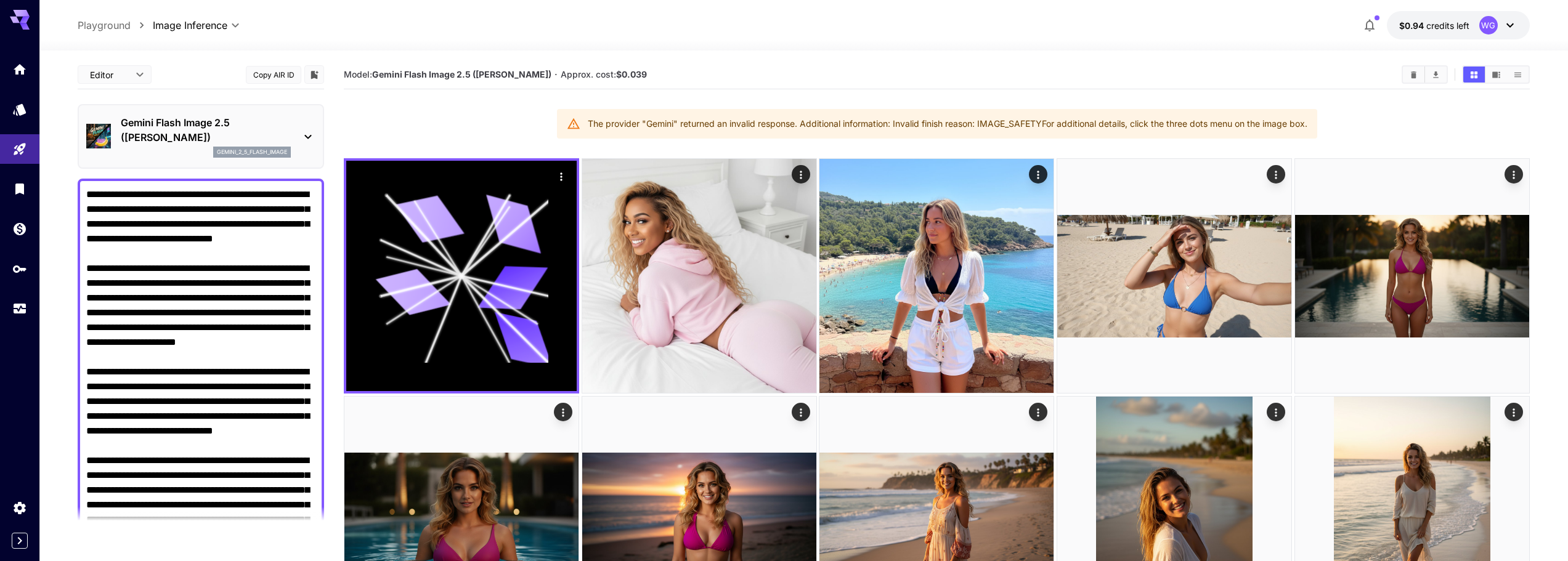
click at [178, 130] on p "Gemini Flash Image 2.5 ([PERSON_NAME])" at bounding box center [205, 130] width 170 height 30
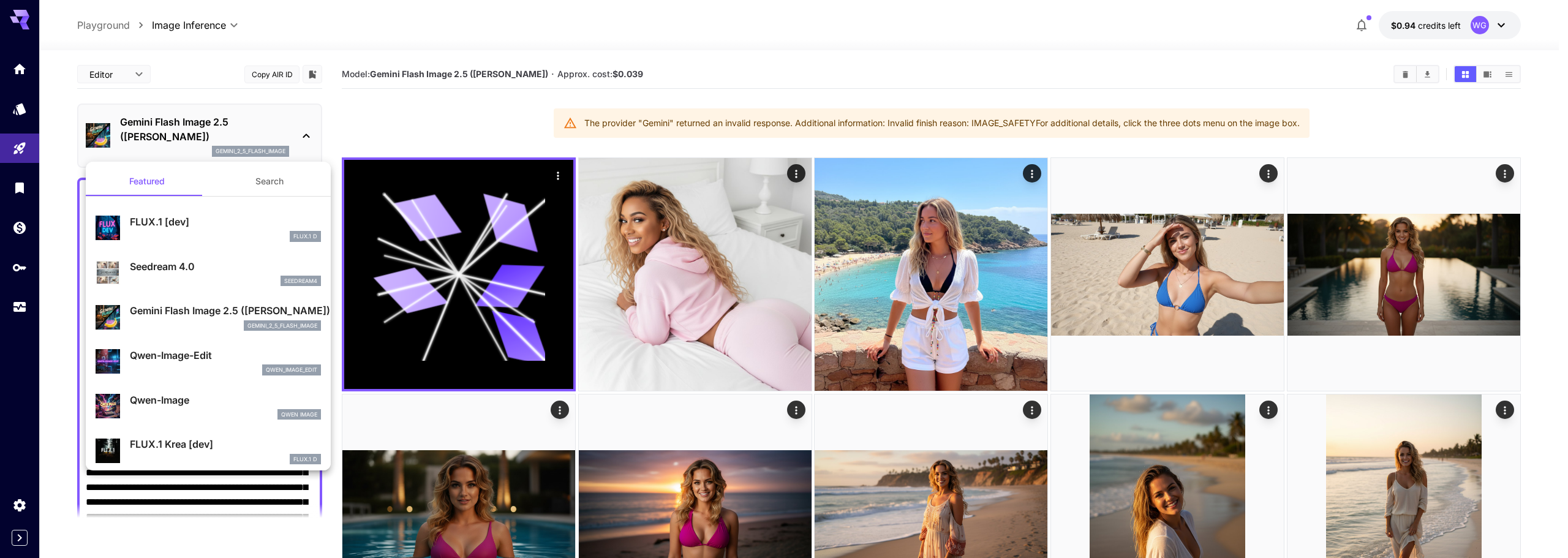
click at [169, 277] on div "seedream4" at bounding box center [225, 281] width 191 height 11
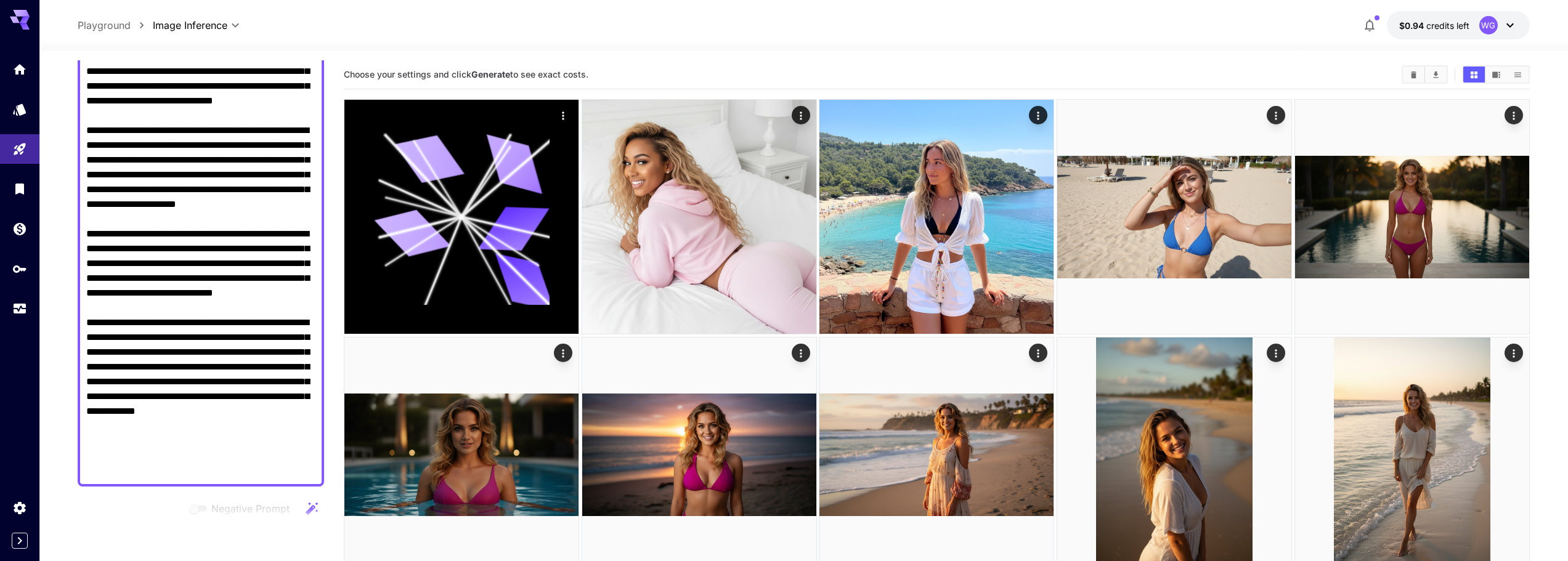
scroll to position [185, 0]
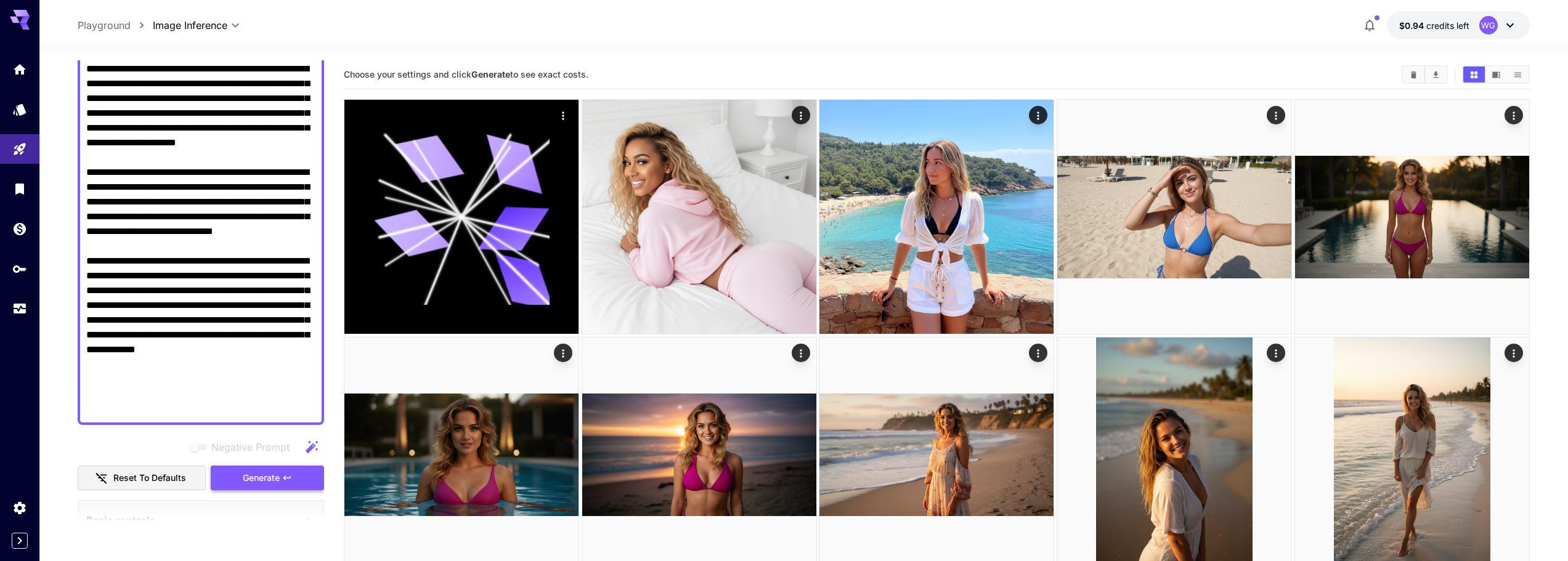
click at [281, 478] on button "Generate" at bounding box center [267, 478] width 113 height 26
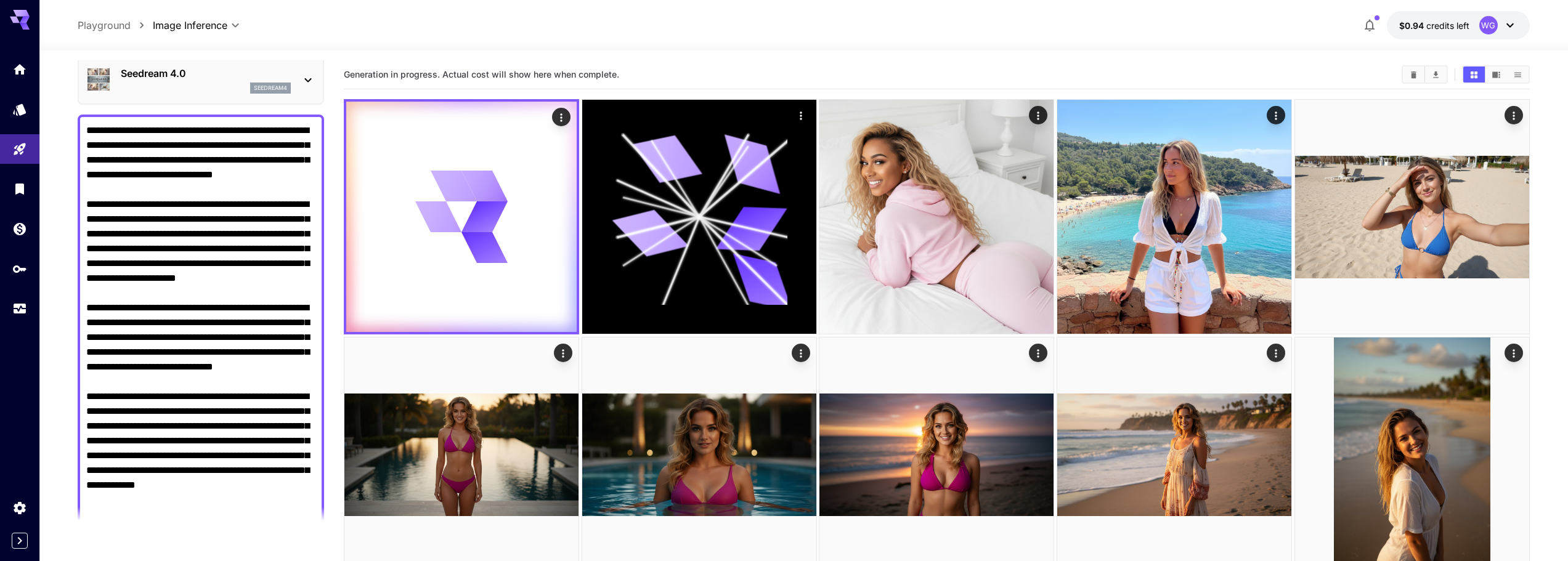
scroll to position [0, 0]
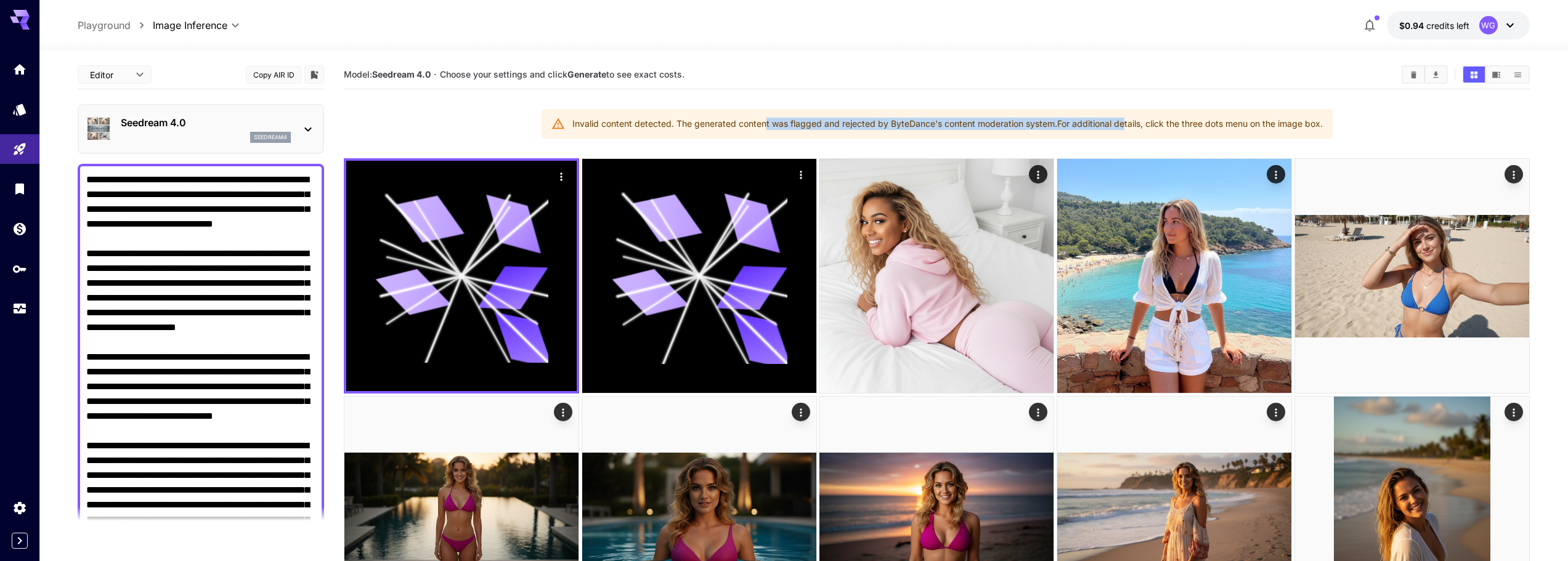
drag, startPoint x: 764, startPoint y: 125, endPoint x: 1118, endPoint y: 144, distance: 354.5
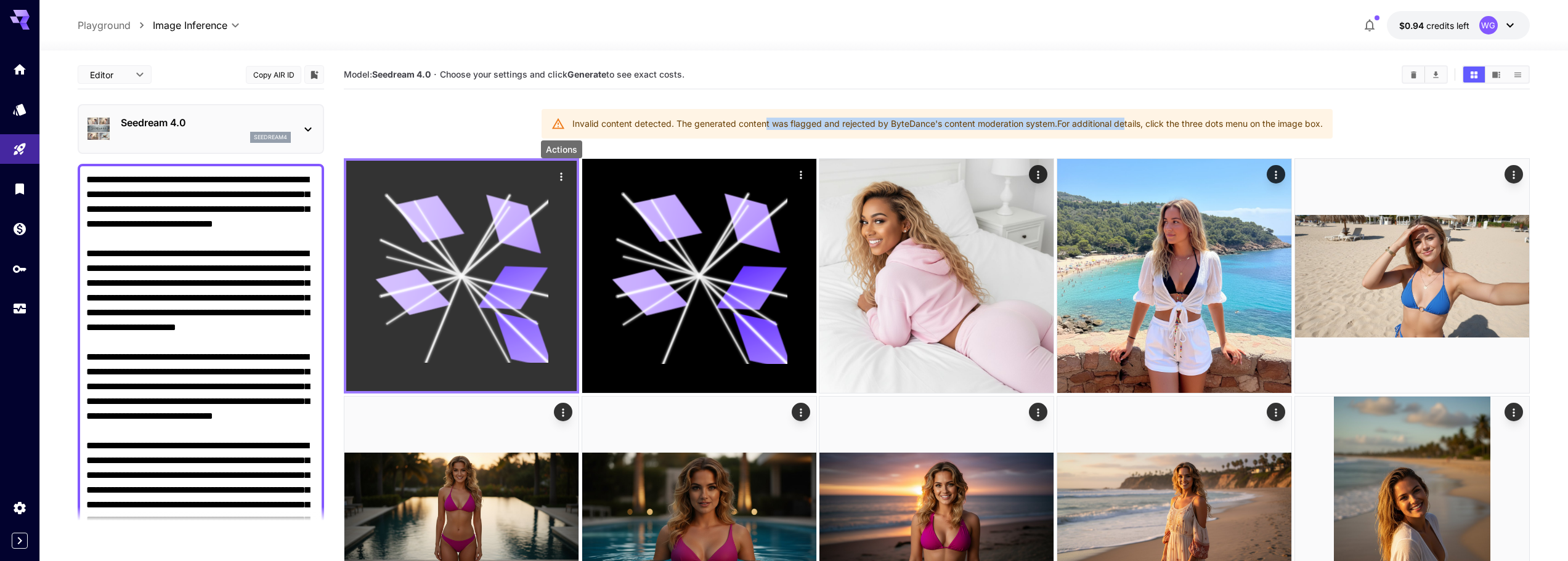
click at [560, 172] on icon "Actions" at bounding box center [561, 176] width 12 height 12
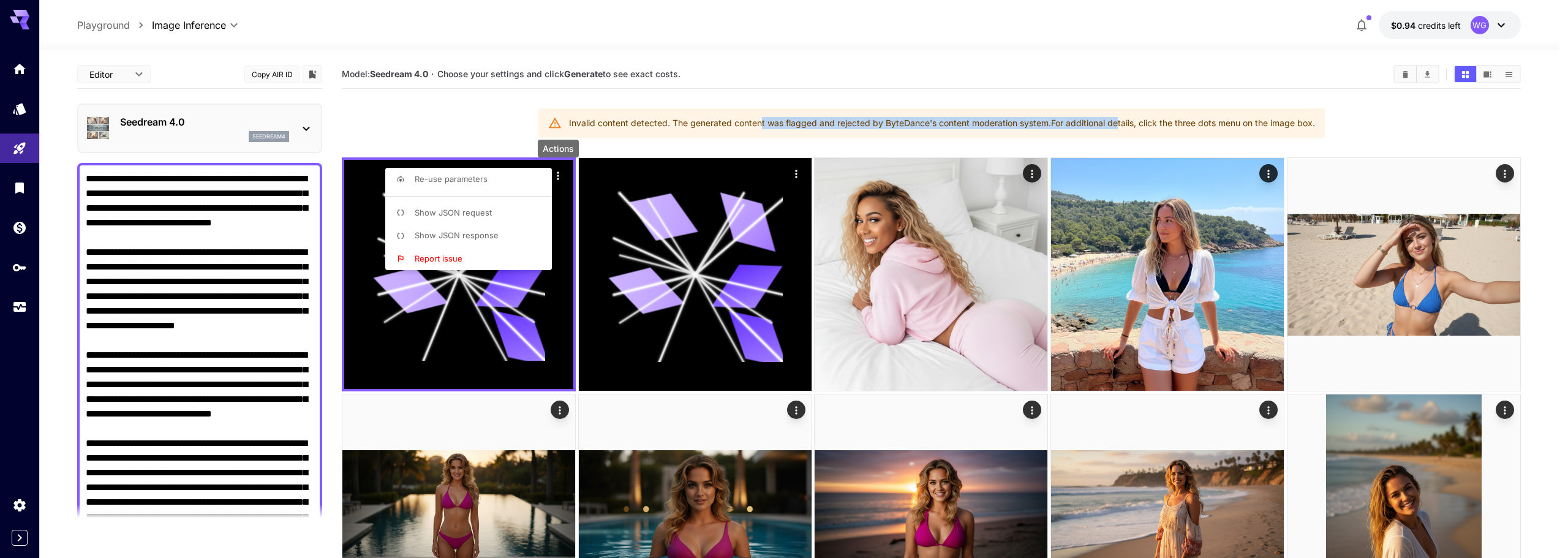
click at [462, 232] on span "Show JSON response" at bounding box center [457, 235] width 84 height 10
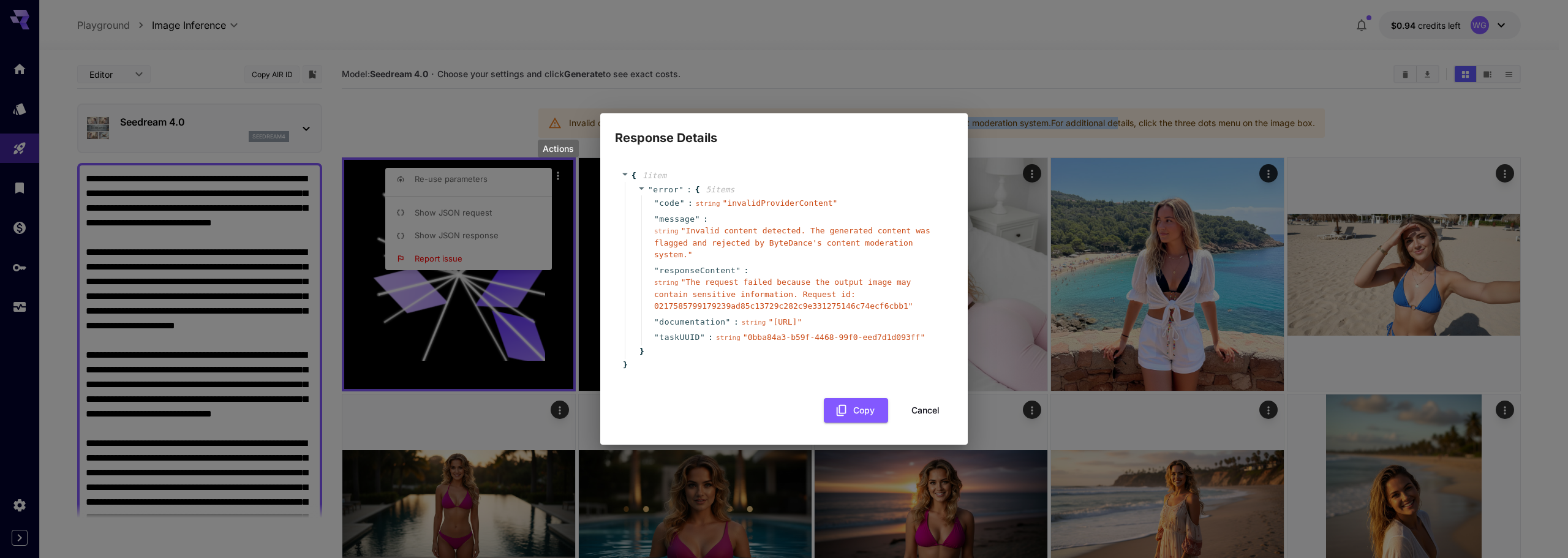
drag, startPoint x: 685, startPoint y: 322, endPoint x: 896, endPoint y: 323, distance: 211.0
click at [802, 323] on span "" https://runware.ai/docs/en/providers/introduction "" at bounding box center [784, 322] width 34 height 9
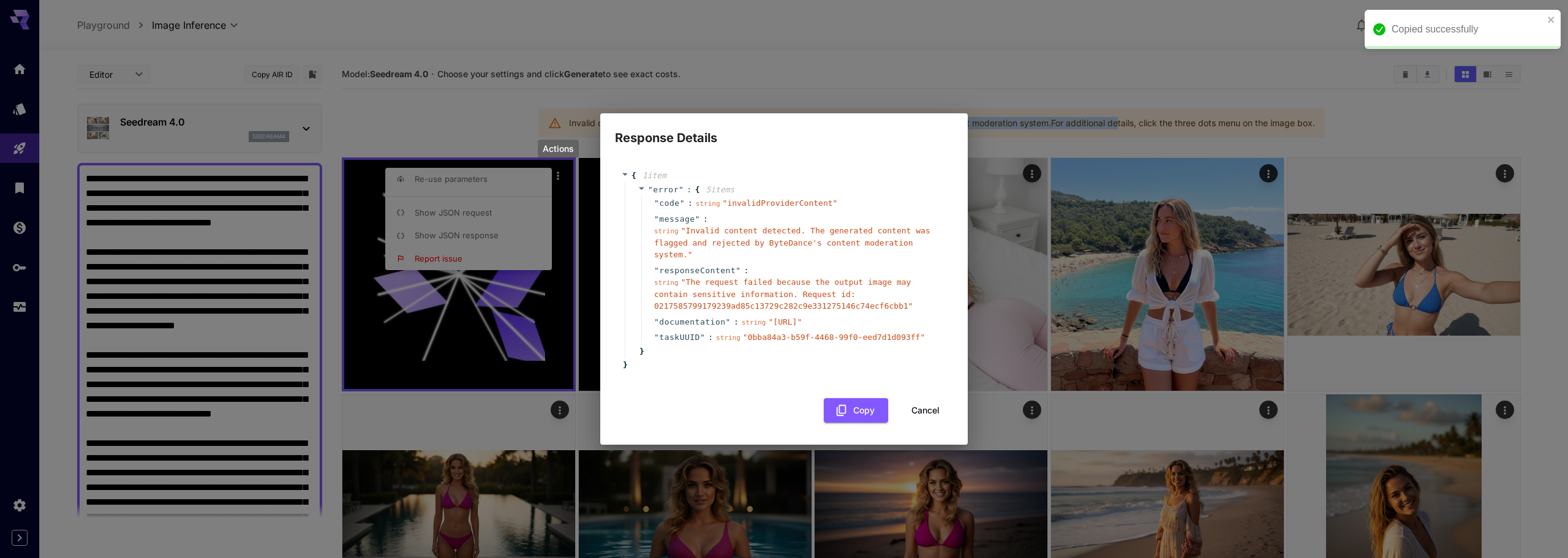
copy span "https://runware.ai/docs/en/providers/introduction"
click at [928, 421] on button "Cancel" at bounding box center [925, 411] width 55 height 25
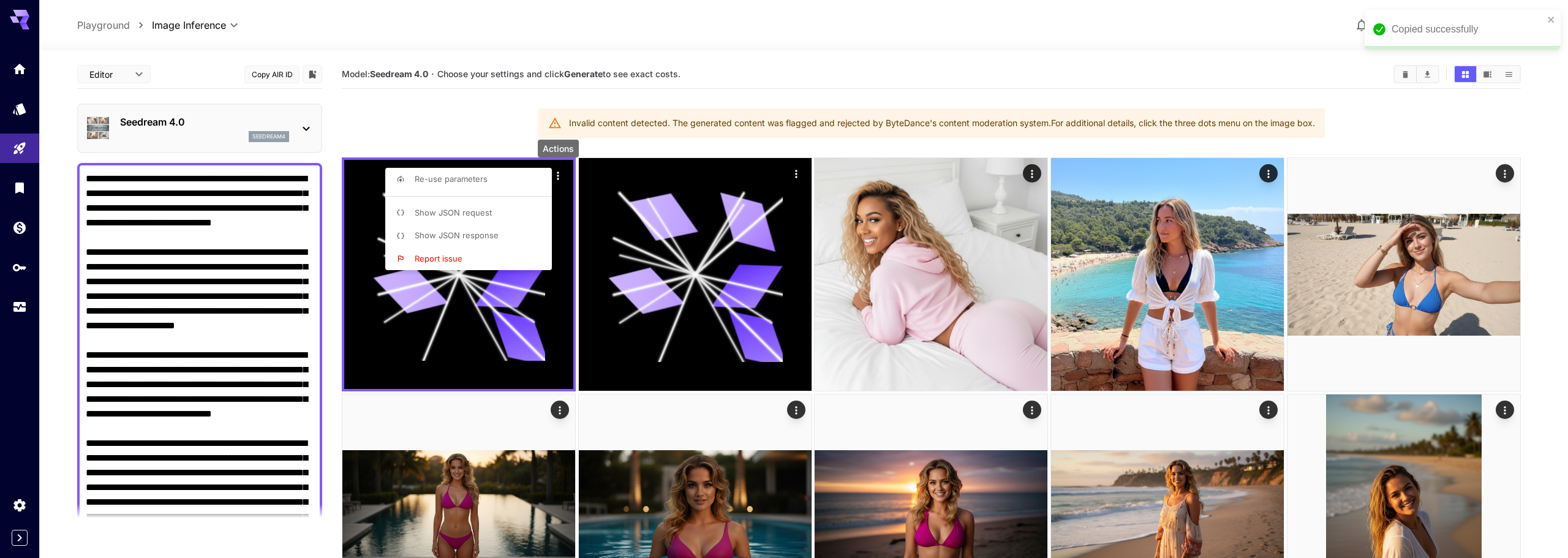
click at [185, 133] on div at bounding box center [784, 279] width 1568 height 558
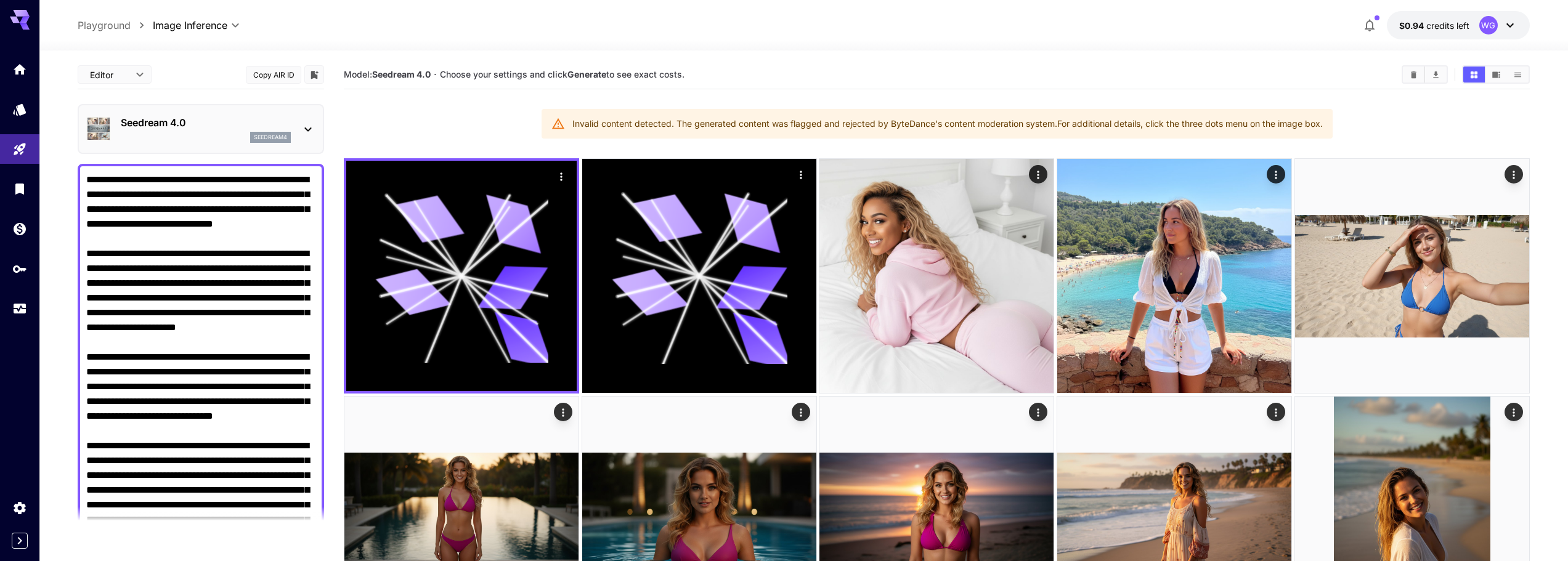
click at [211, 114] on div "Seedream 4.0 seedream4" at bounding box center [201, 129] width 229 height 38
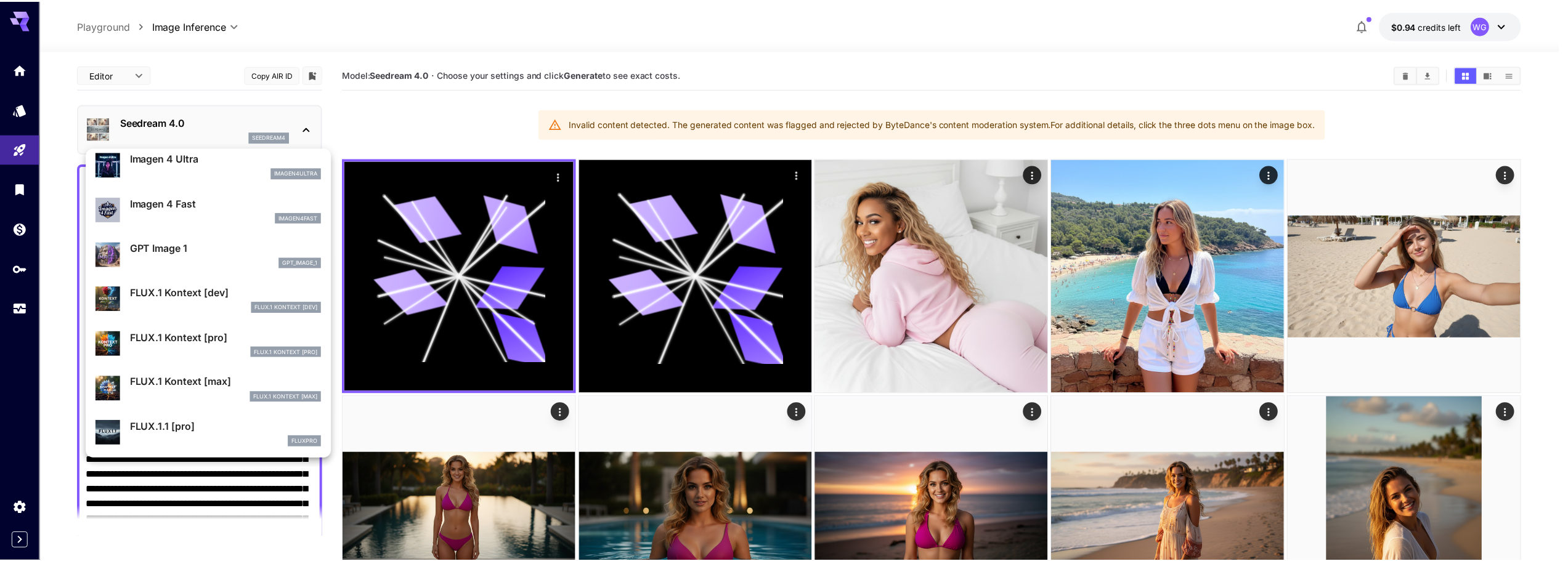
scroll to position [742, 0]
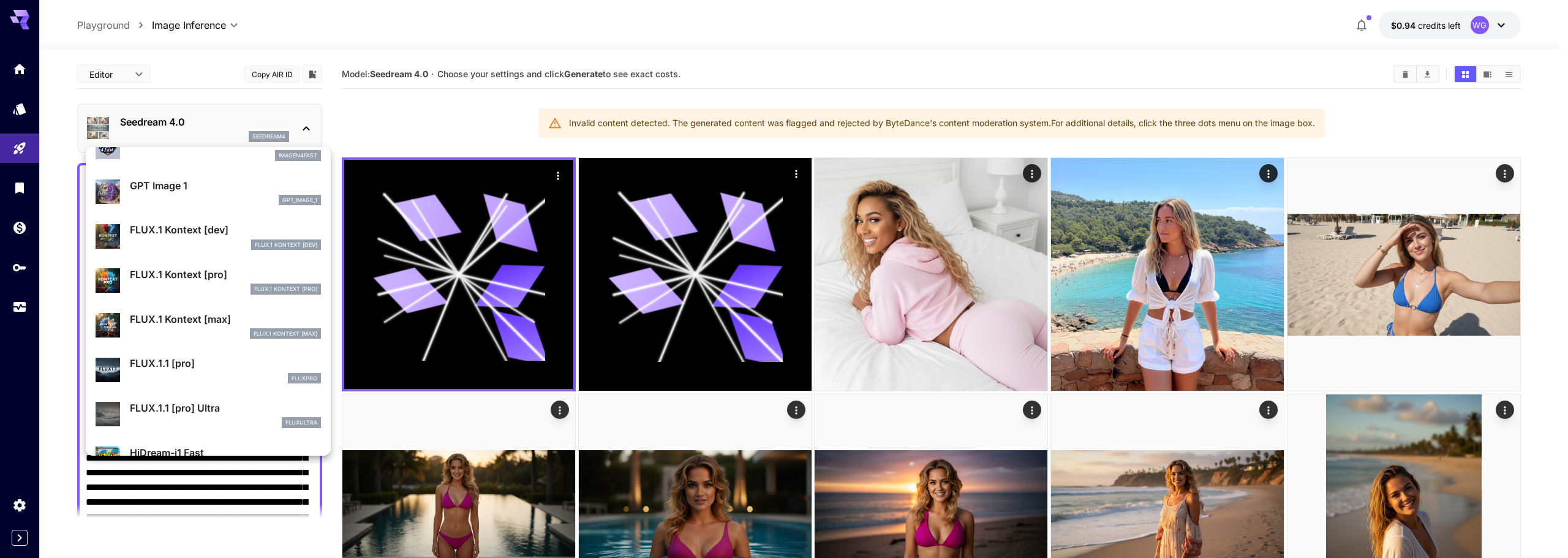
click at [181, 240] on div "FLUX.1 Kontext [dev]" at bounding box center [225, 245] width 191 height 11
type input "****"
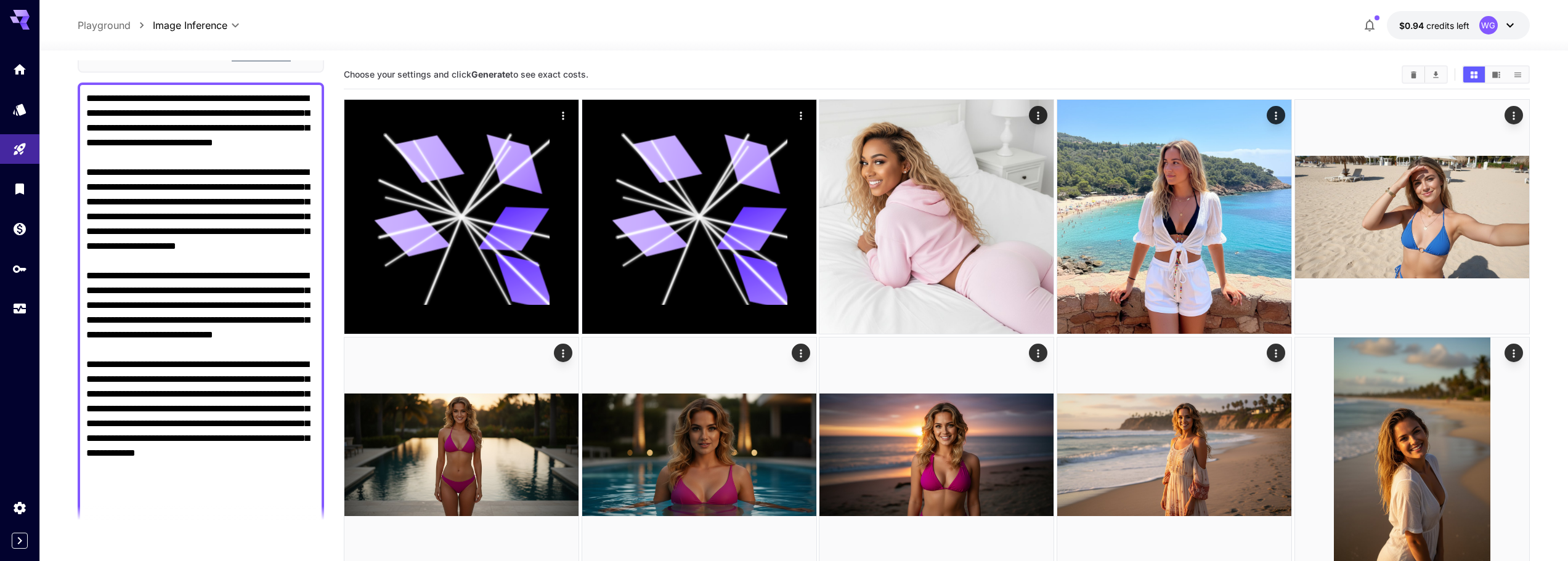
scroll to position [246, 0]
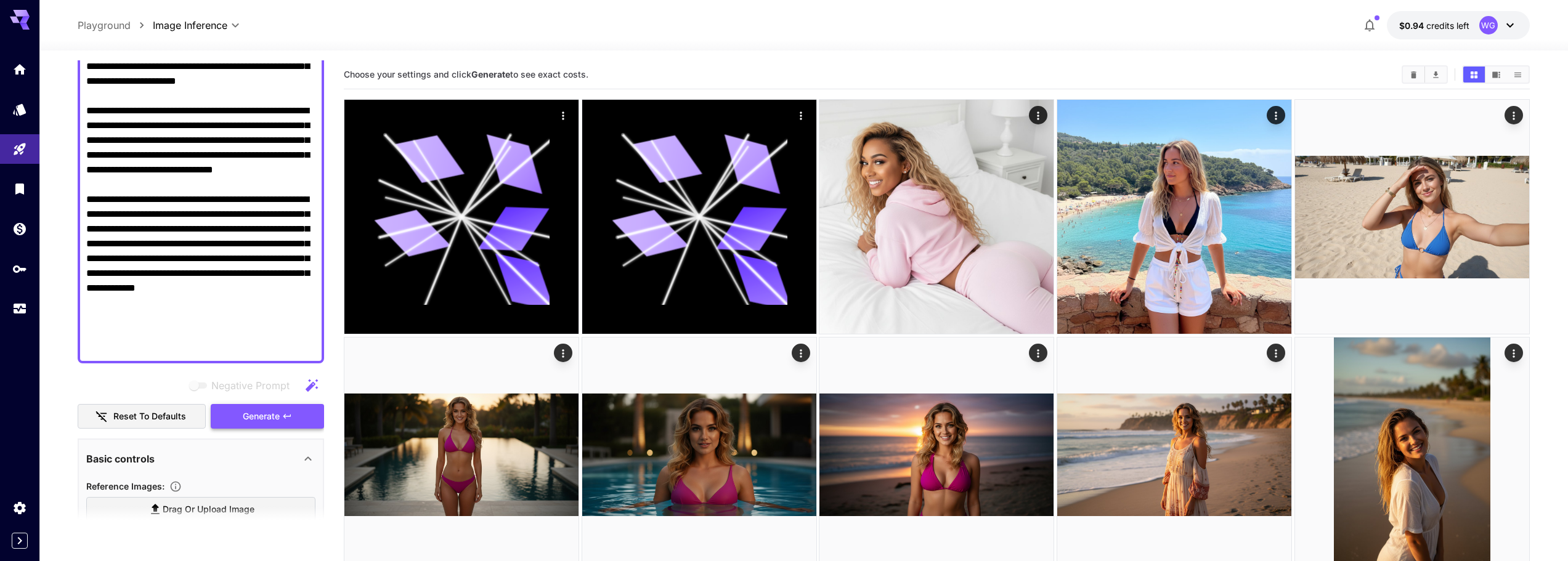
click at [273, 419] on span "Generate" at bounding box center [261, 417] width 37 height 15
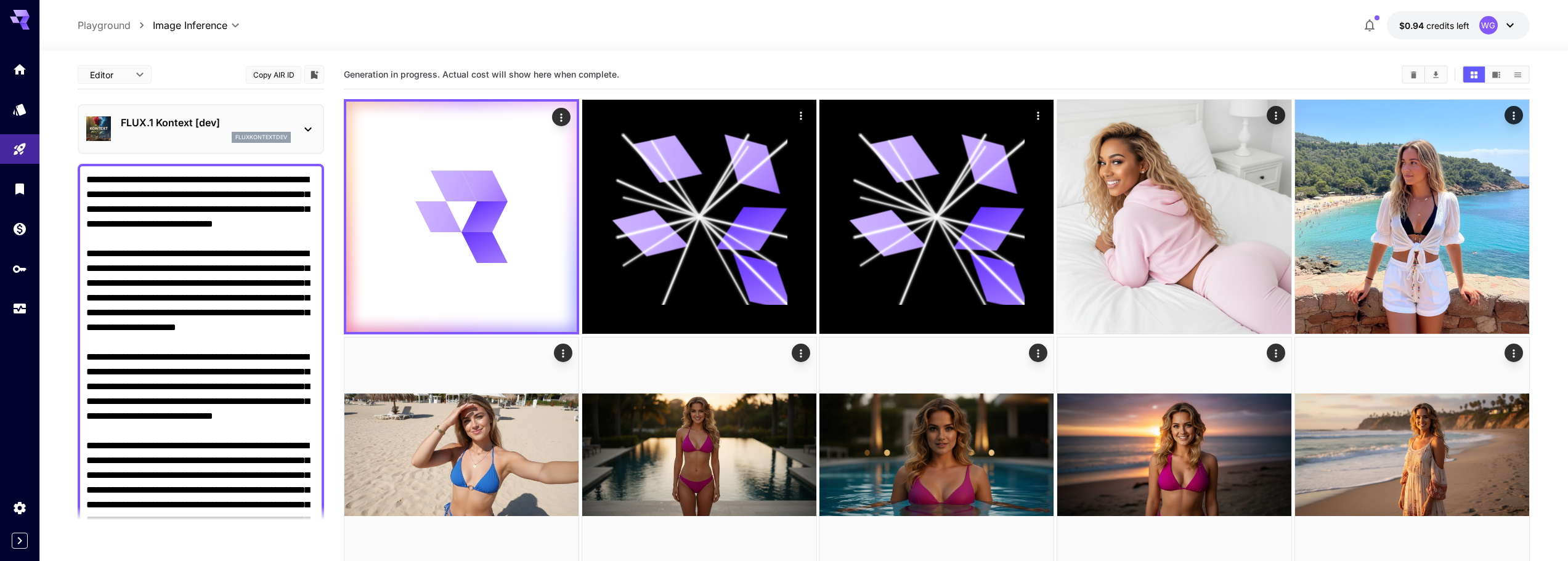
scroll to position [246, 0]
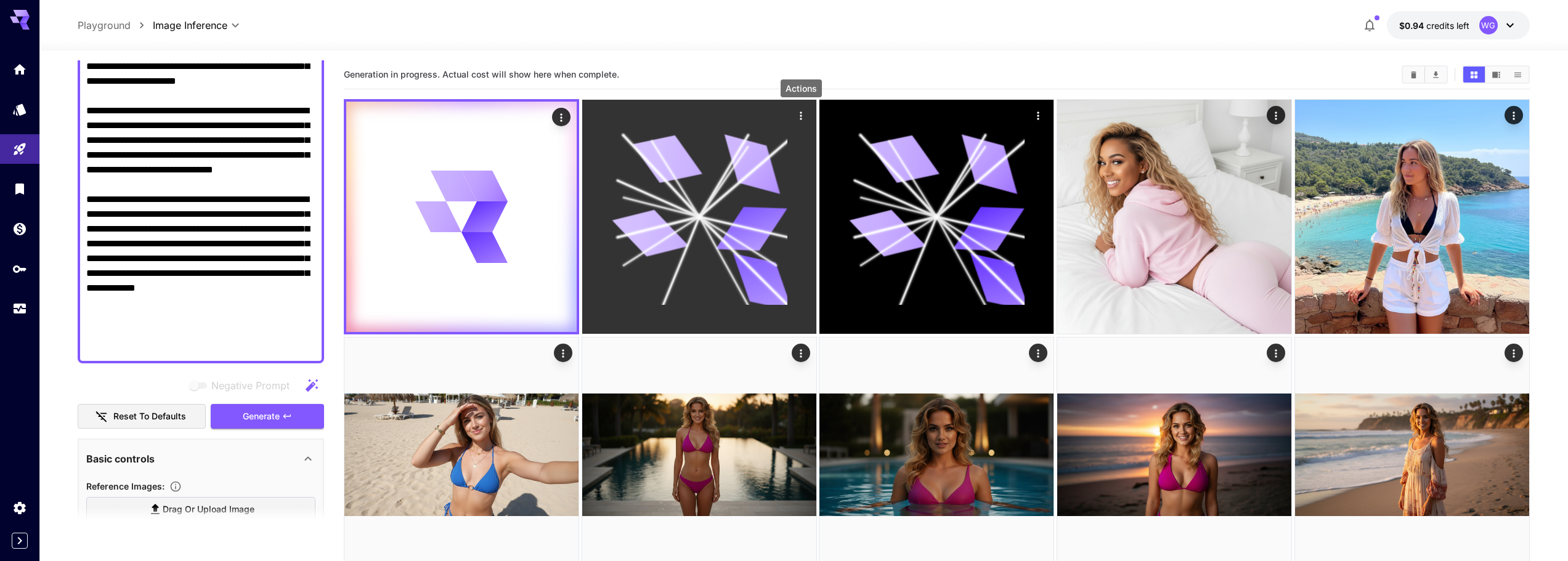
click at [800, 115] on icon "Actions" at bounding box center [800, 115] width 2 height 8
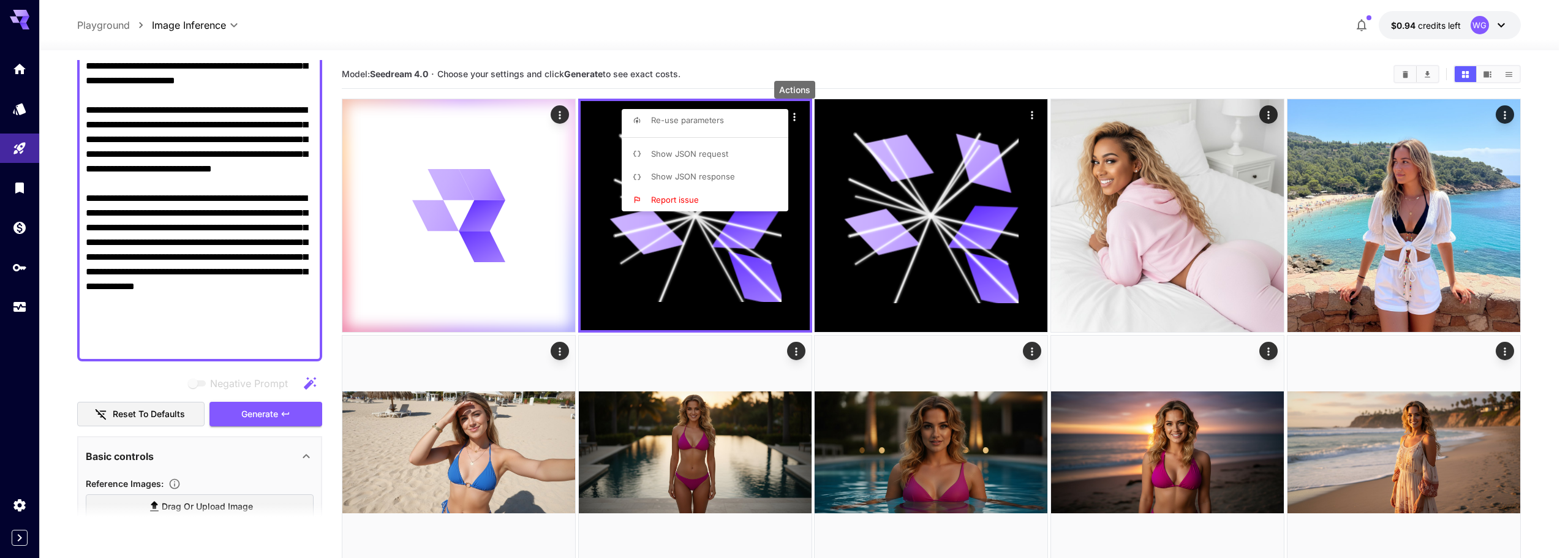
click at [833, 38] on div at bounding box center [784, 279] width 1568 height 558
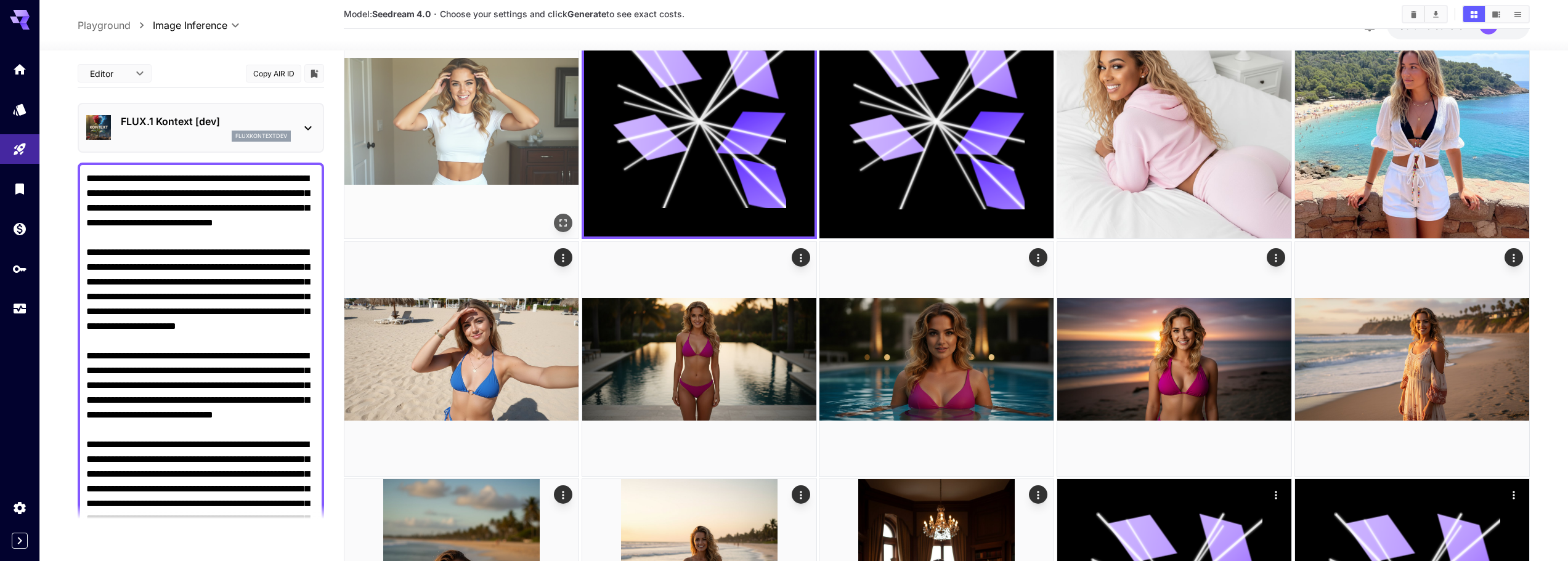
scroll to position [0, 0]
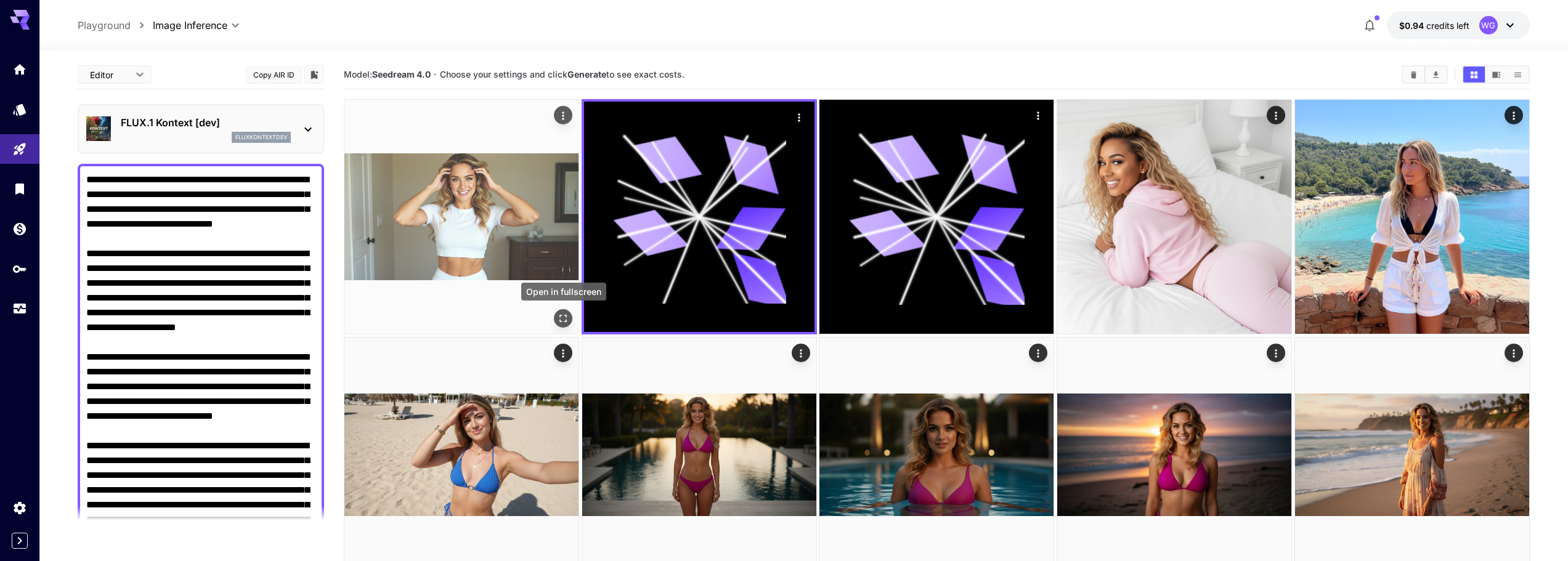
click at [560, 321] on icon "Open in fullscreen" at bounding box center [564, 319] width 7 height 7
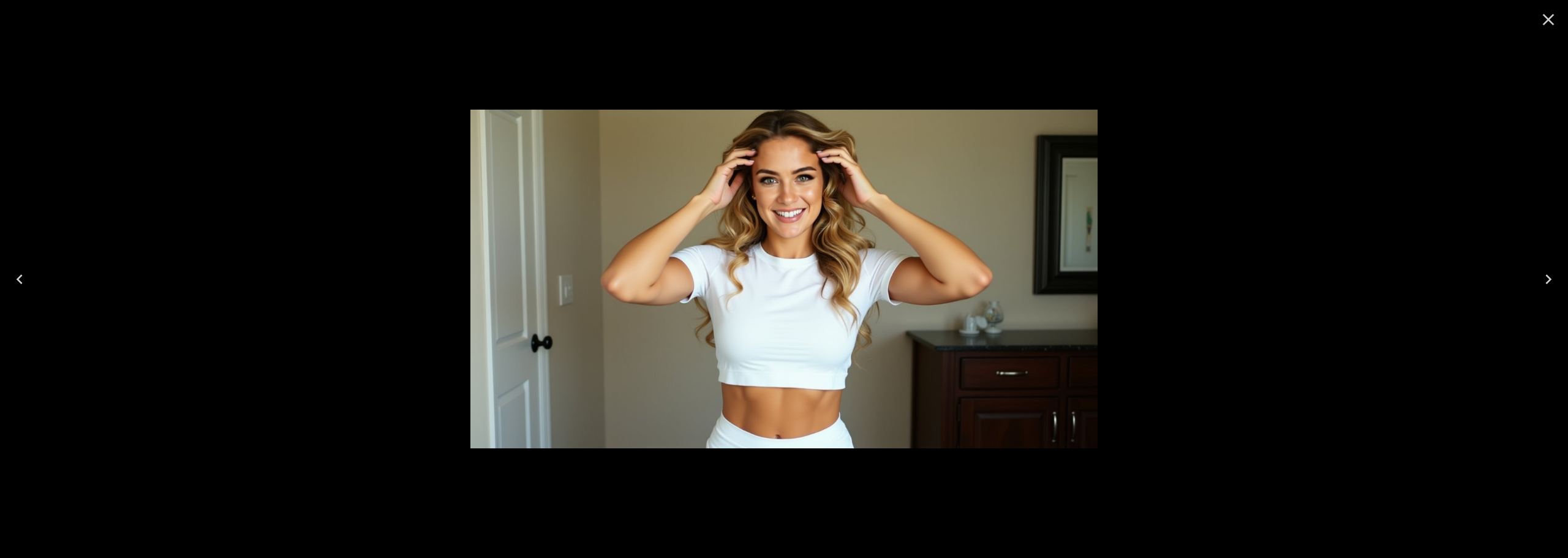
click at [1557, 23] on icon "Close" at bounding box center [1548, 19] width 19 height 19
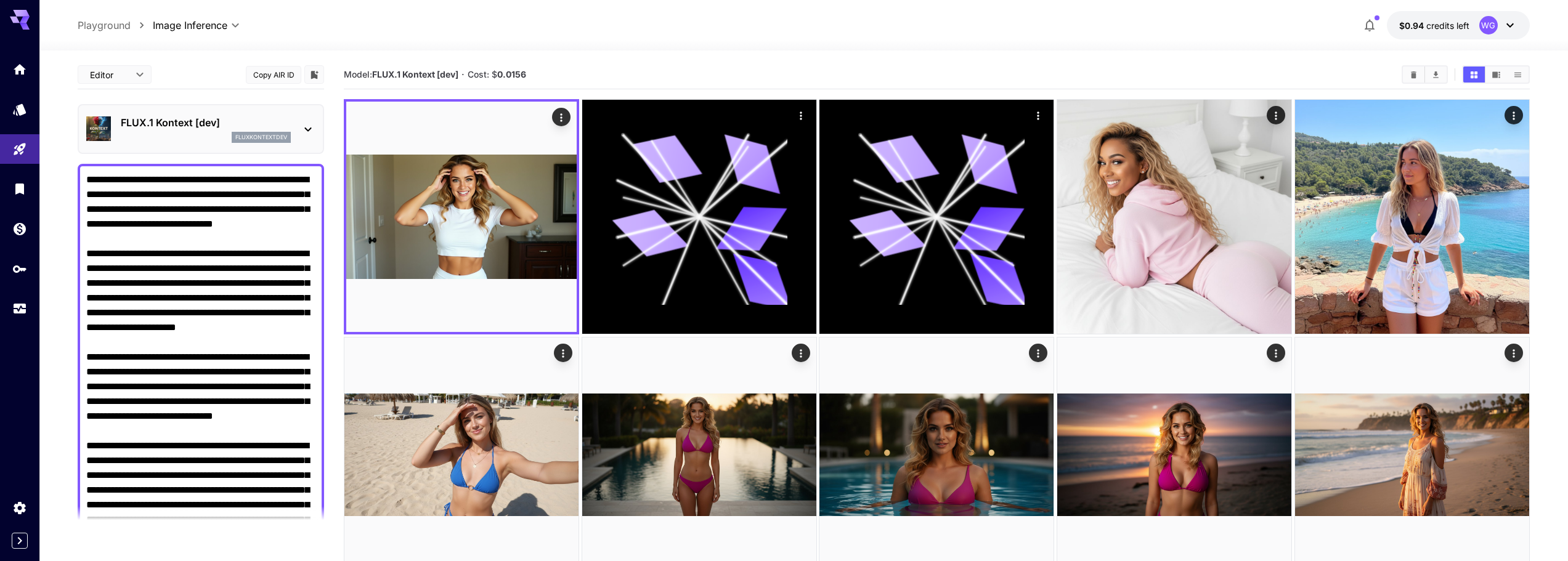
click at [197, 129] on p "FLUX.1 Kontext [dev]" at bounding box center [205, 123] width 170 height 15
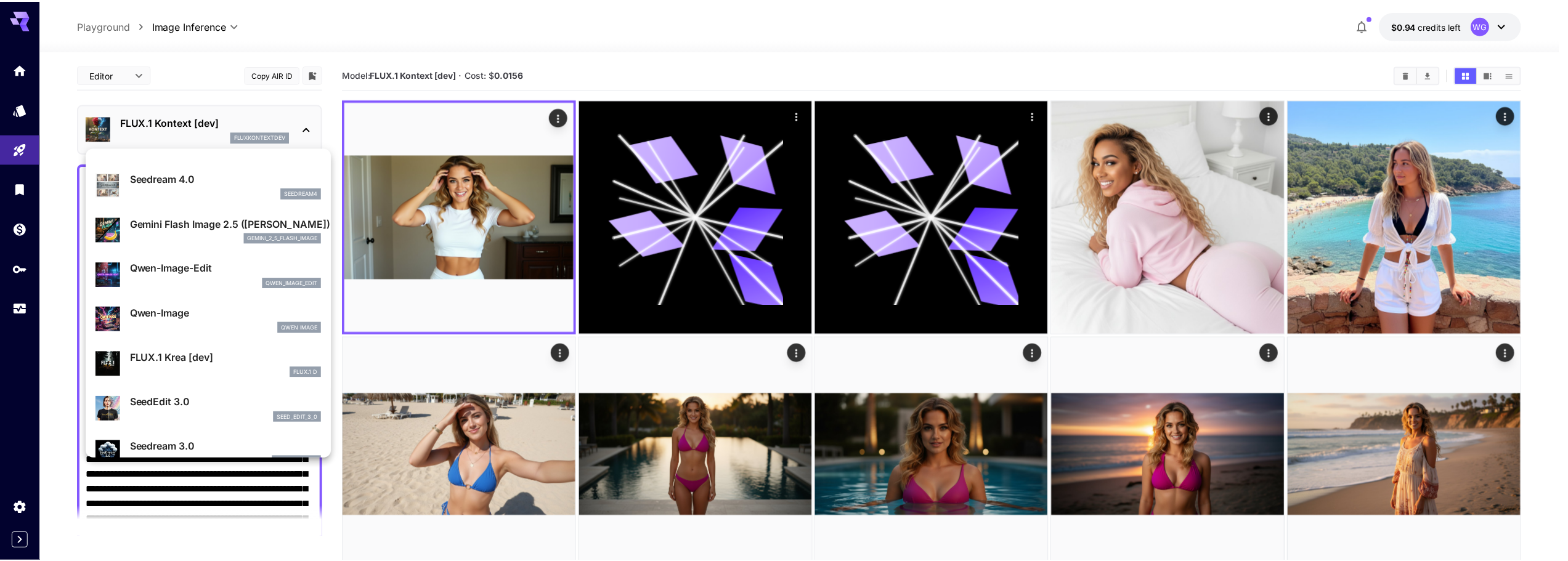
scroll to position [123, 0]
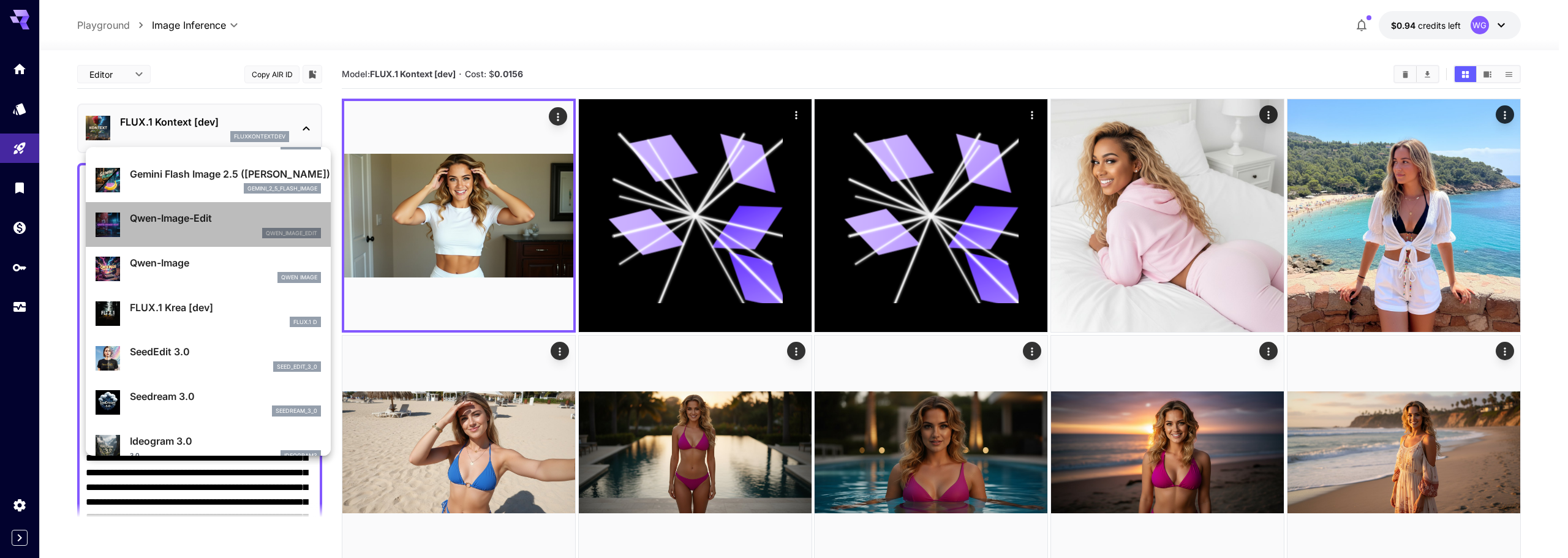
click at [211, 225] on p "Qwen-Image-Edit" at bounding box center [225, 218] width 191 height 15
type input "**********"
type input "*"
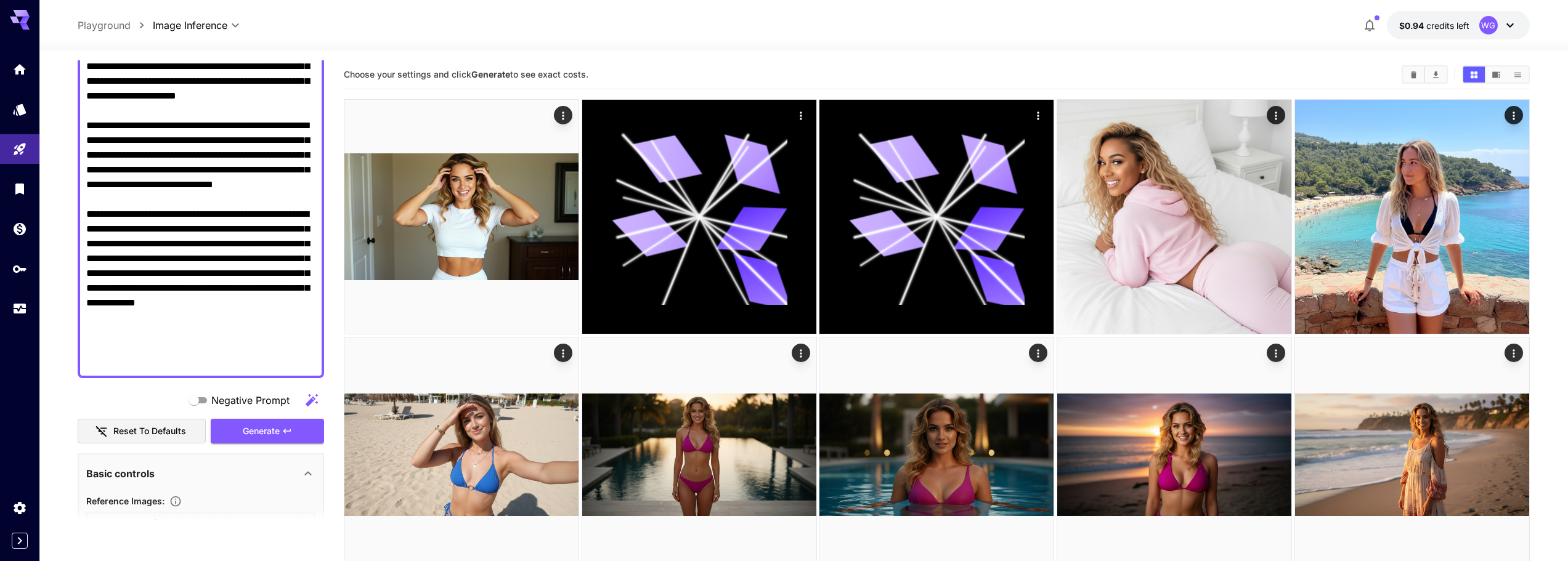
scroll to position [246, 0]
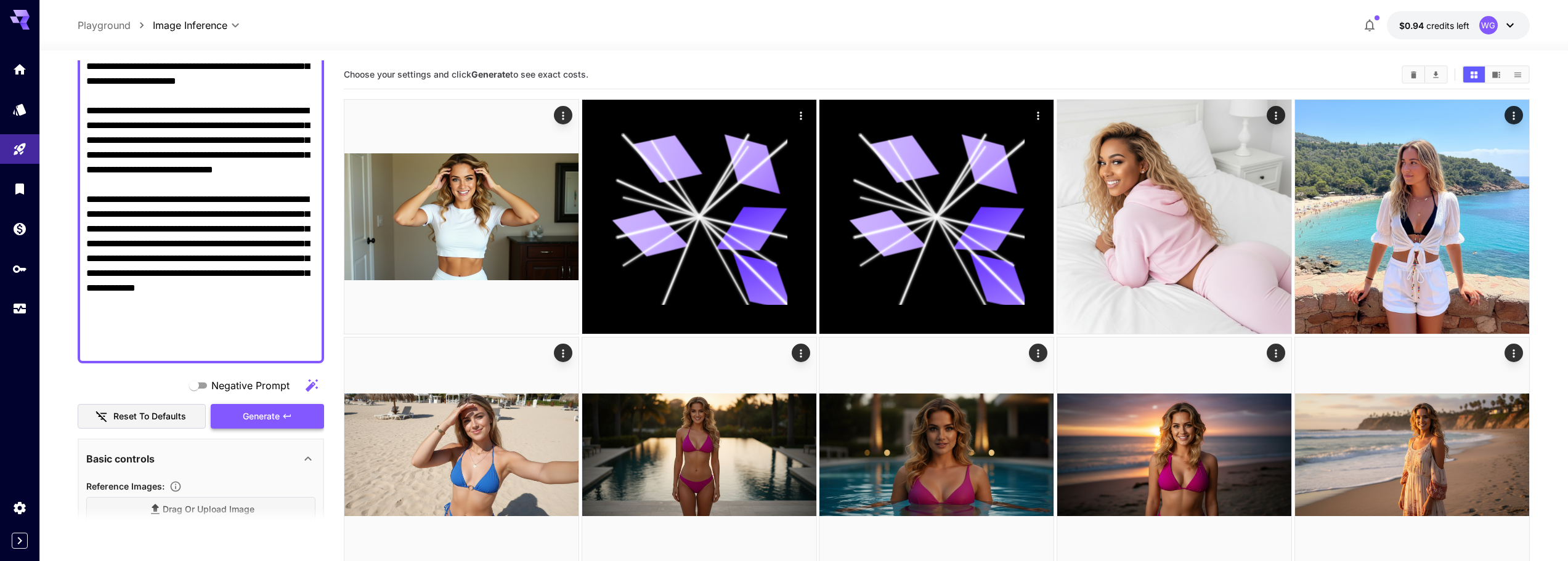
click at [268, 417] on span "Generate" at bounding box center [261, 417] width 37 height 15
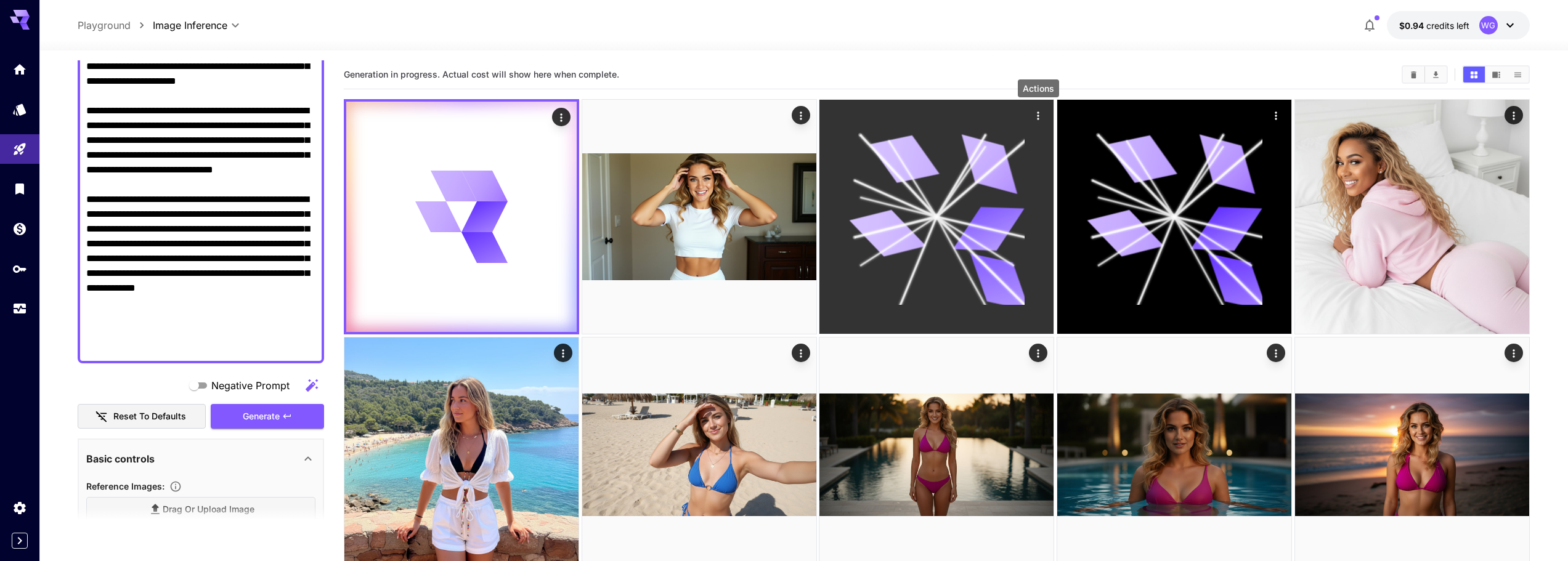
click at [1039, 113] on icon "Actions" at bounding box center [1038, 115] width 2 height 8
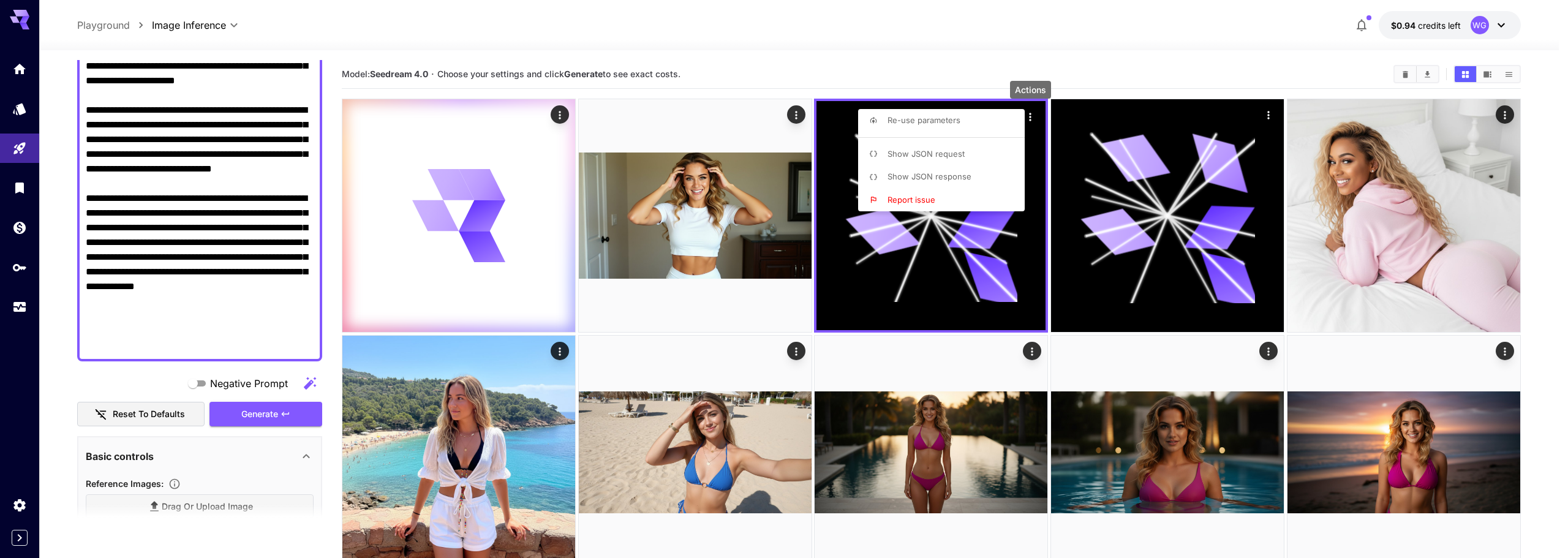
click at [945, 37] on div at bounding box center [784, 279] width 1568 height 558
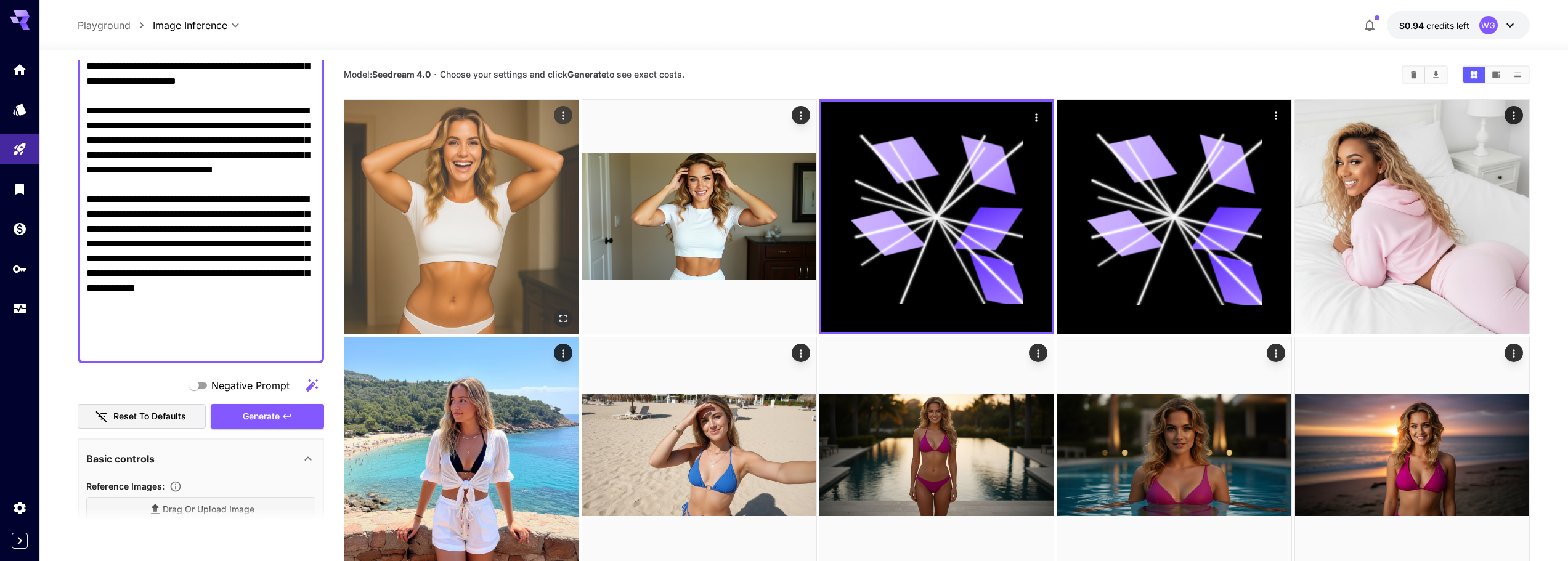
click at [473, 235] on img at bounding box center [461, 217] width 234 height 234
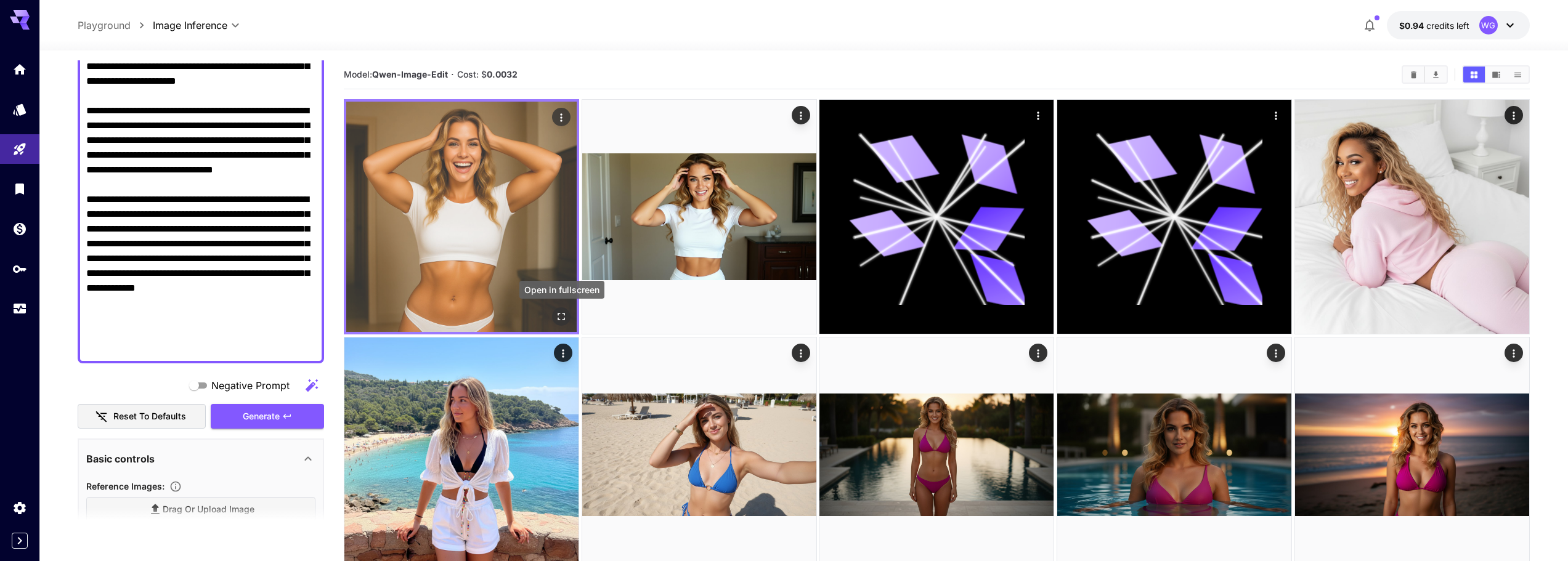
click at [565, 312] on icon "Open in fullscreen" at bounding box center [561, 317] width 12 height 12
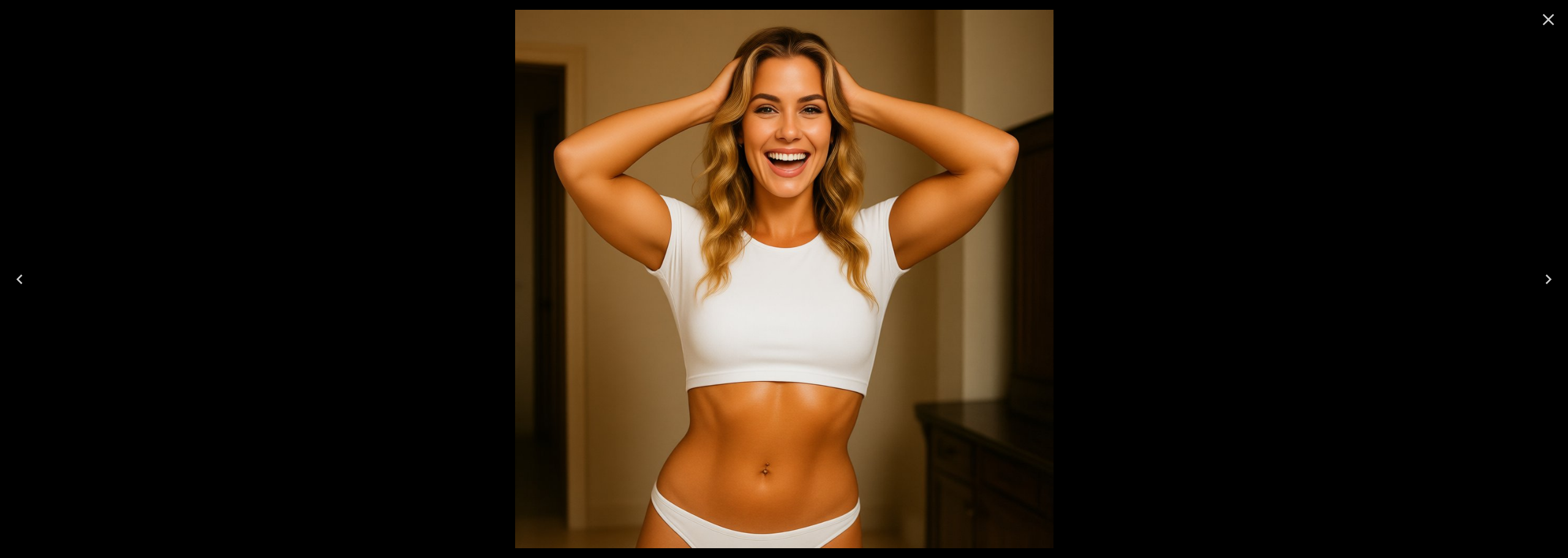
click at [1545, 21] on icon "Close" at bounding box center [1548, 19] width 19 height 19
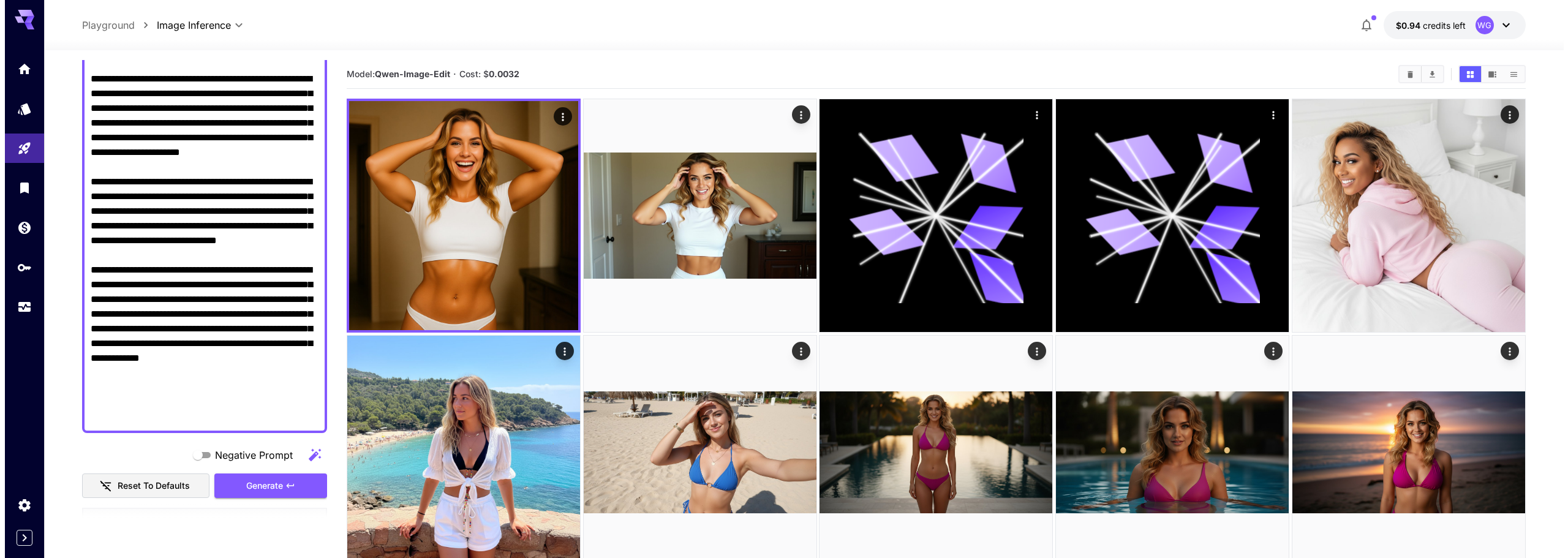
scroll to position [0, 0]
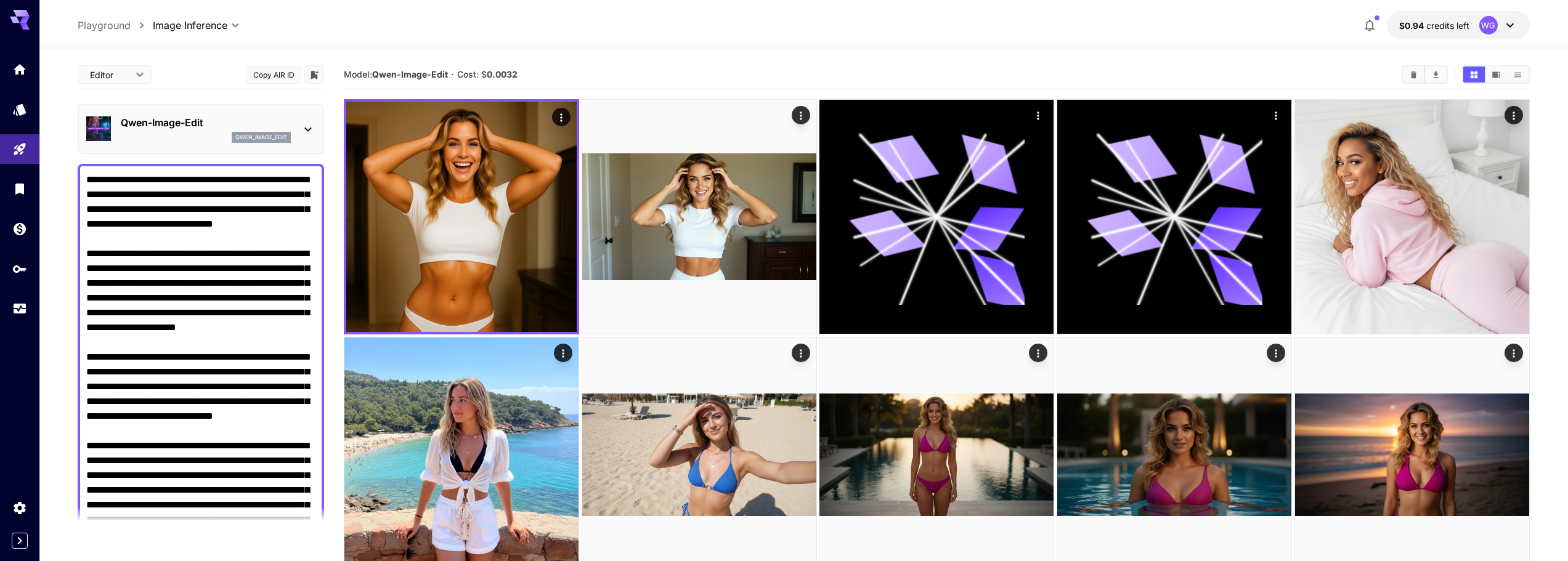
click at [181, 132] on div "Qwen-Image-Edit qwen_image_edit" at bounding box center [205, 129] width 170 height 28
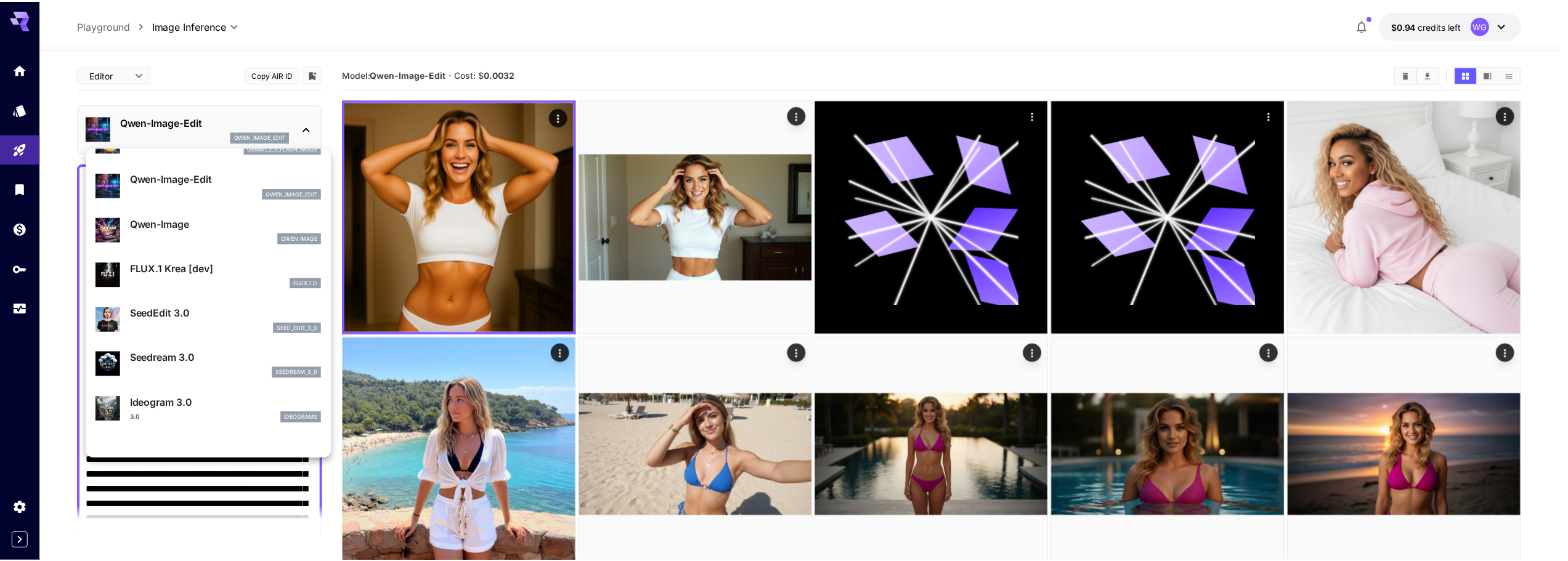
scroll to position [185, 0]
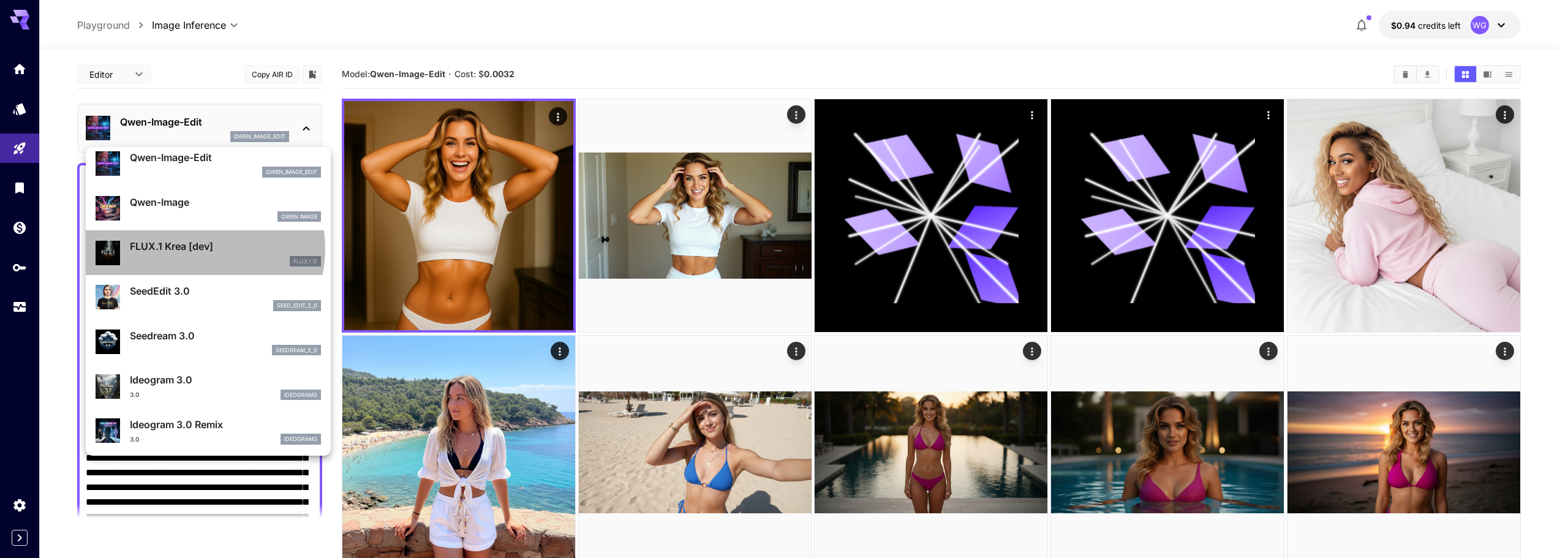
click at [195, 248] on p "FLUX.1 Krea [dev]" at bounding box center [225, 246] width 191 height 15
type input "**"
type input "***"
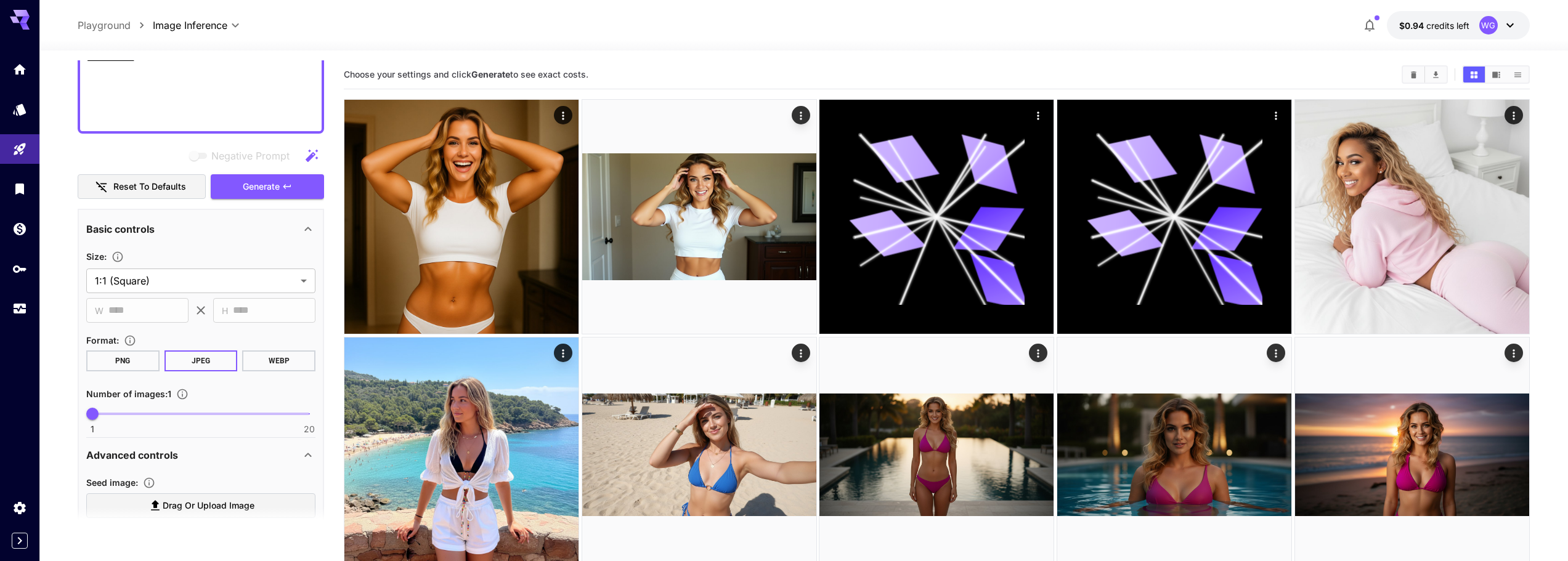
scroll to position [493, 0]
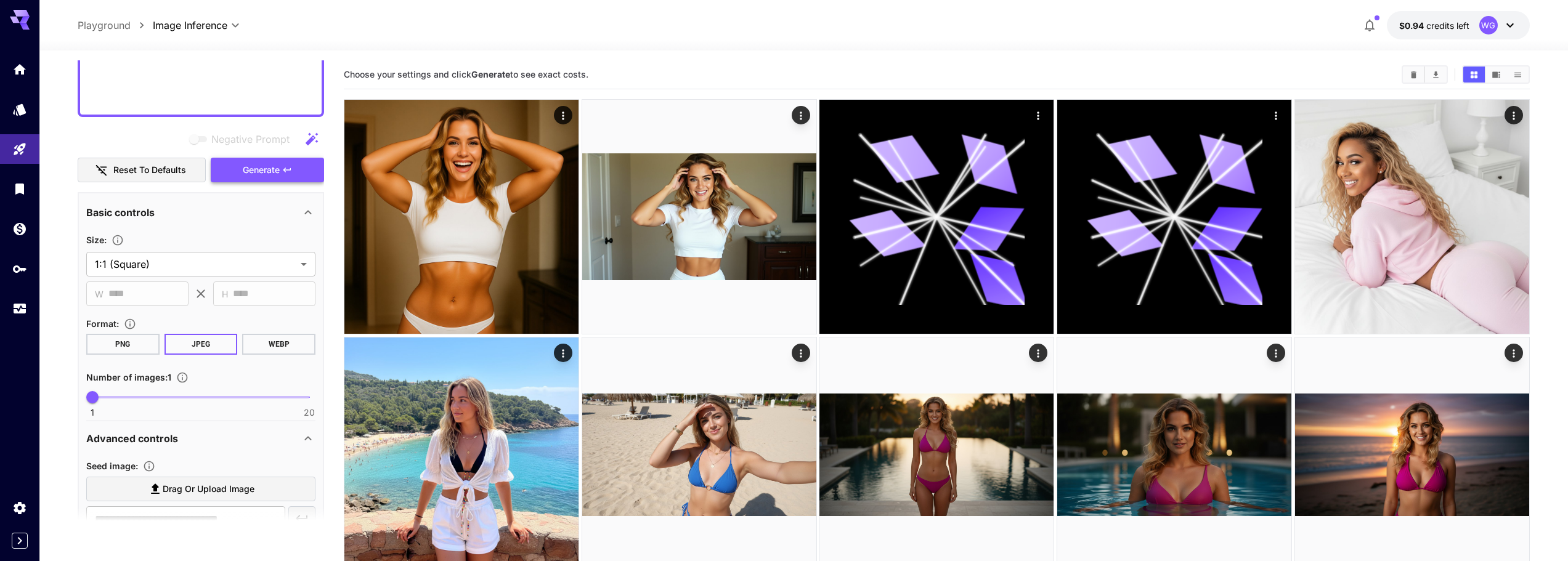
click at [244, 177] on span "Generate" at bounding box center [261, 170] width 37 height 15
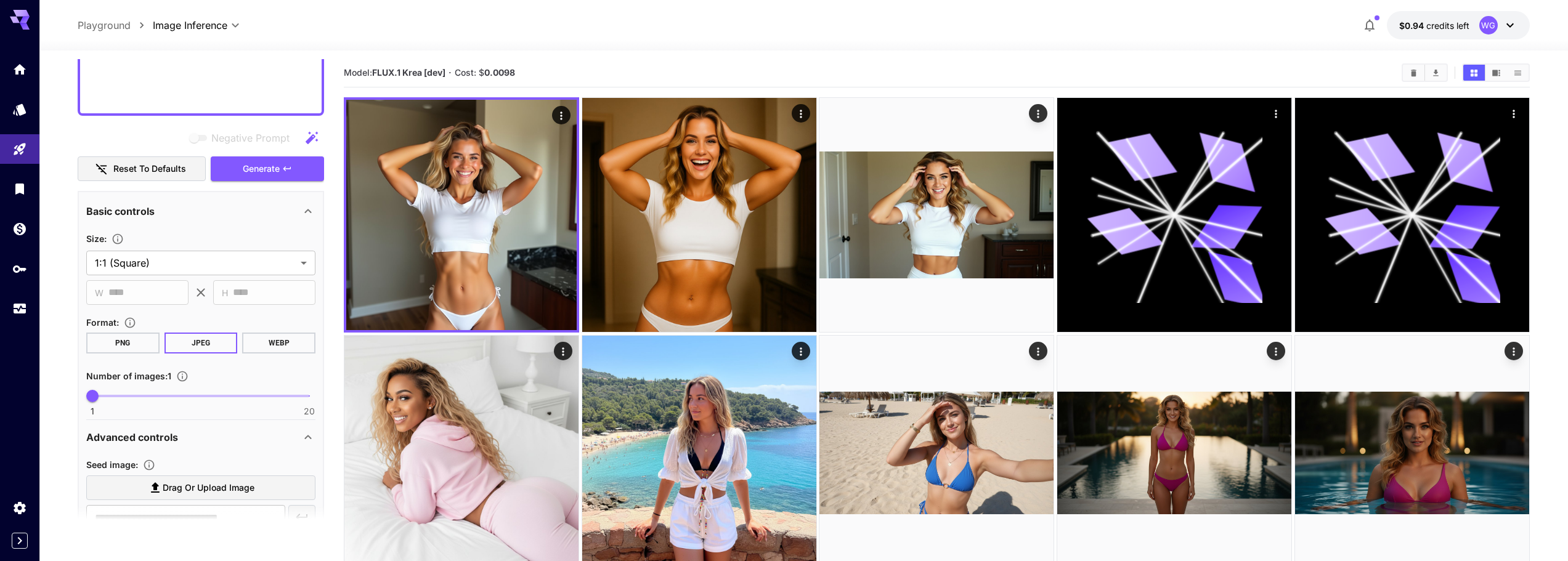
scroll to position [0, 0]
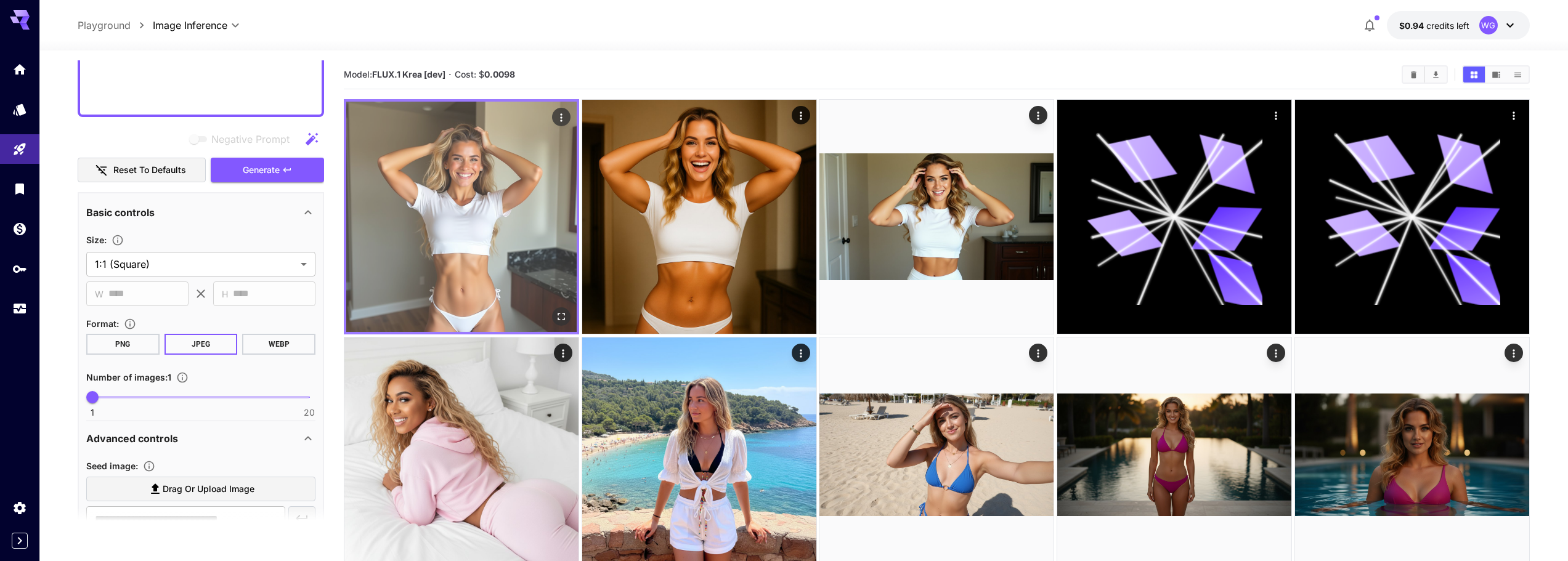
click at [487, 260] on img at bounding box center [461, 217] width 230 height 230
click at [568, 315] on icon "Open in fullscreen" at bounding box center [561, 317] width 12 height 12
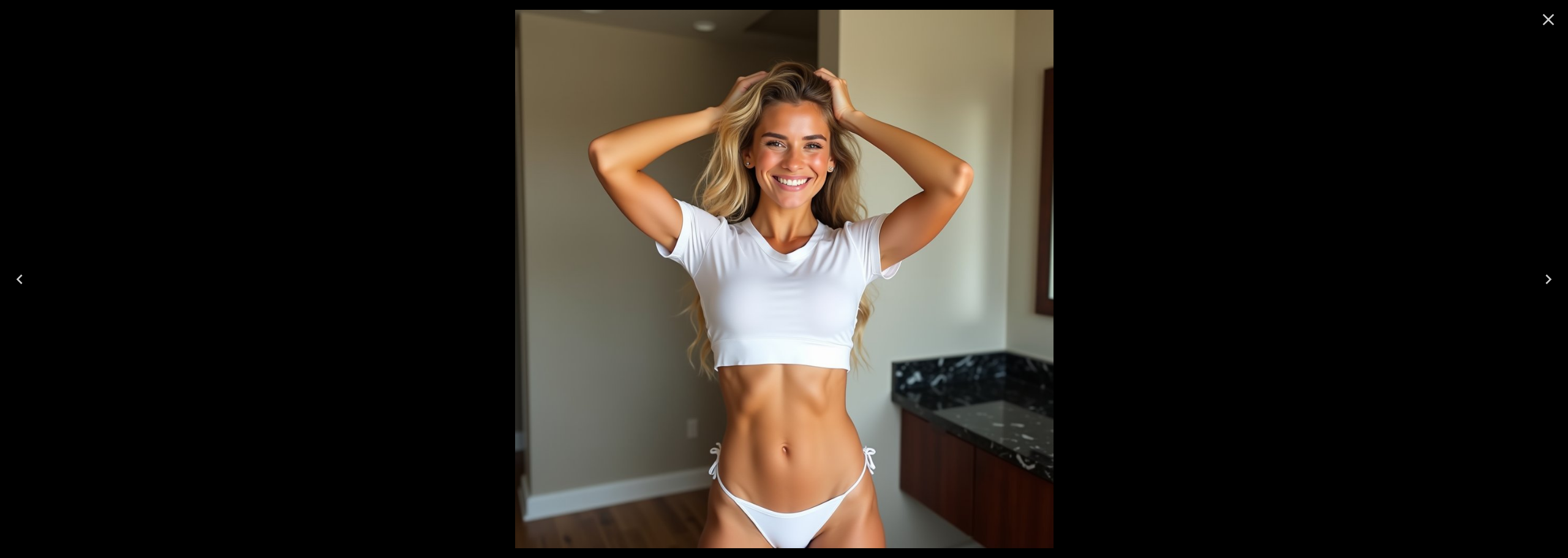
click at [1557, 19] on icon "Close" at bounding box center [1548, 19] width 19 height 19
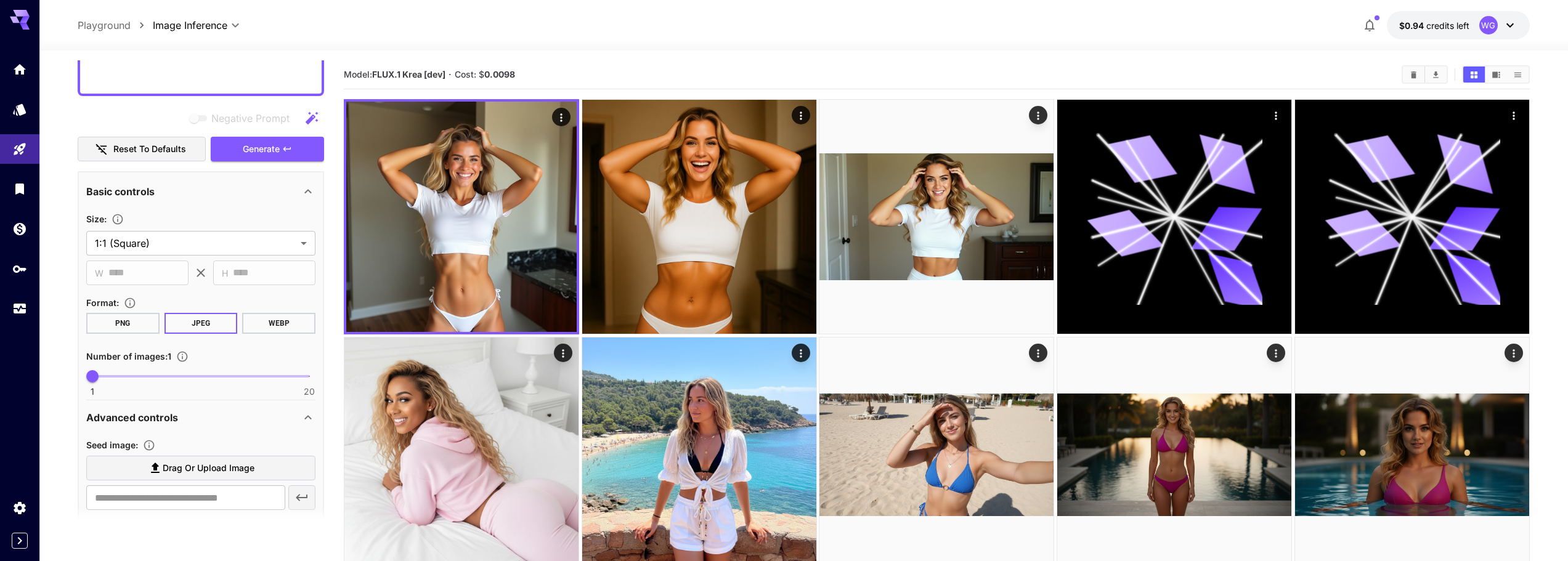
scroll to position [493, 0]
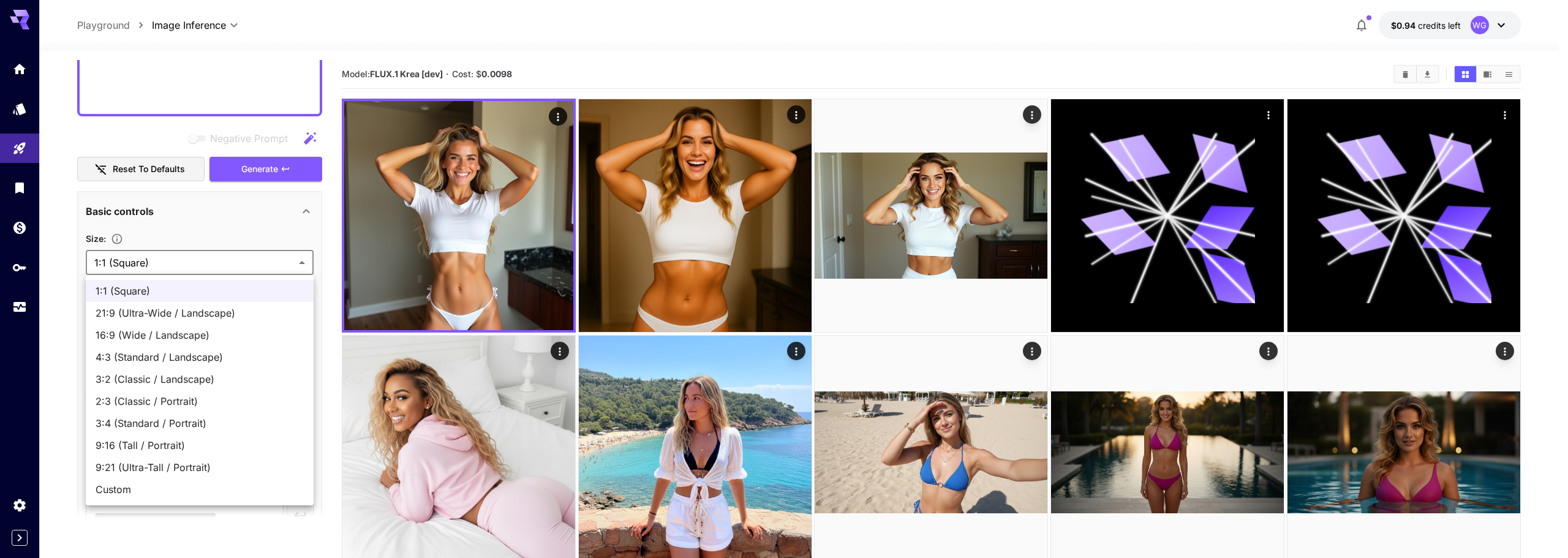
click at [165, 263] on div at bounding box center [784, 279] width 1568 height 558
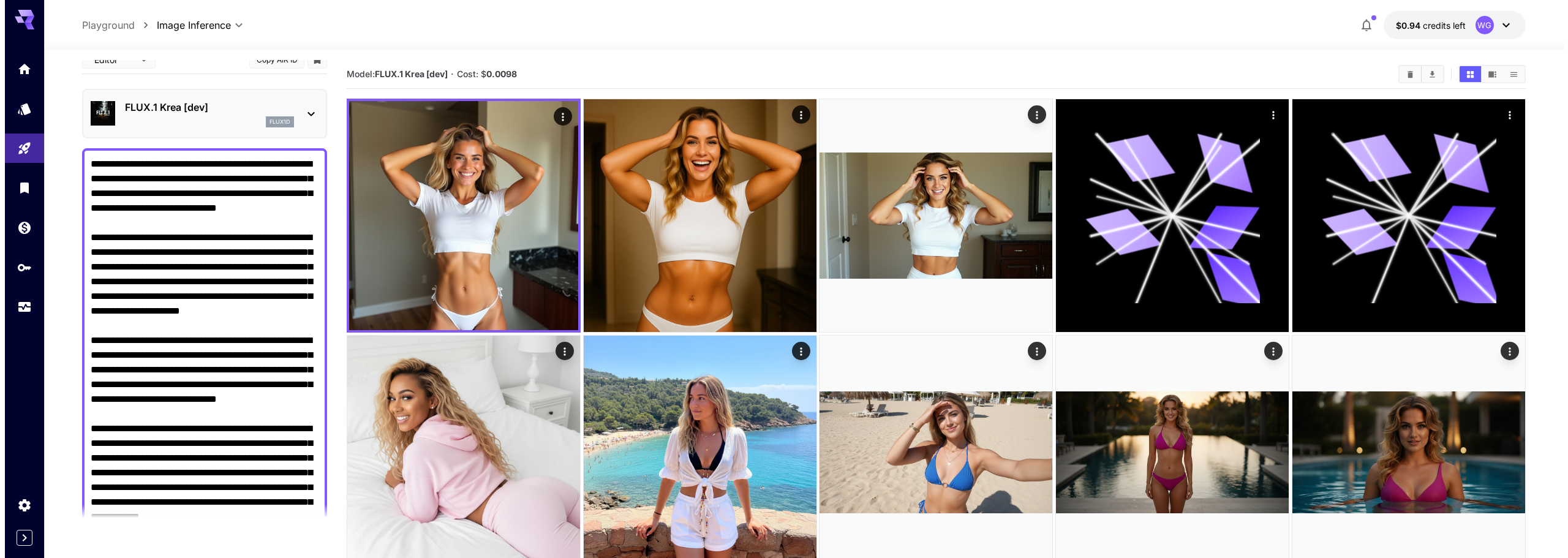
scroll to position [0, 0]
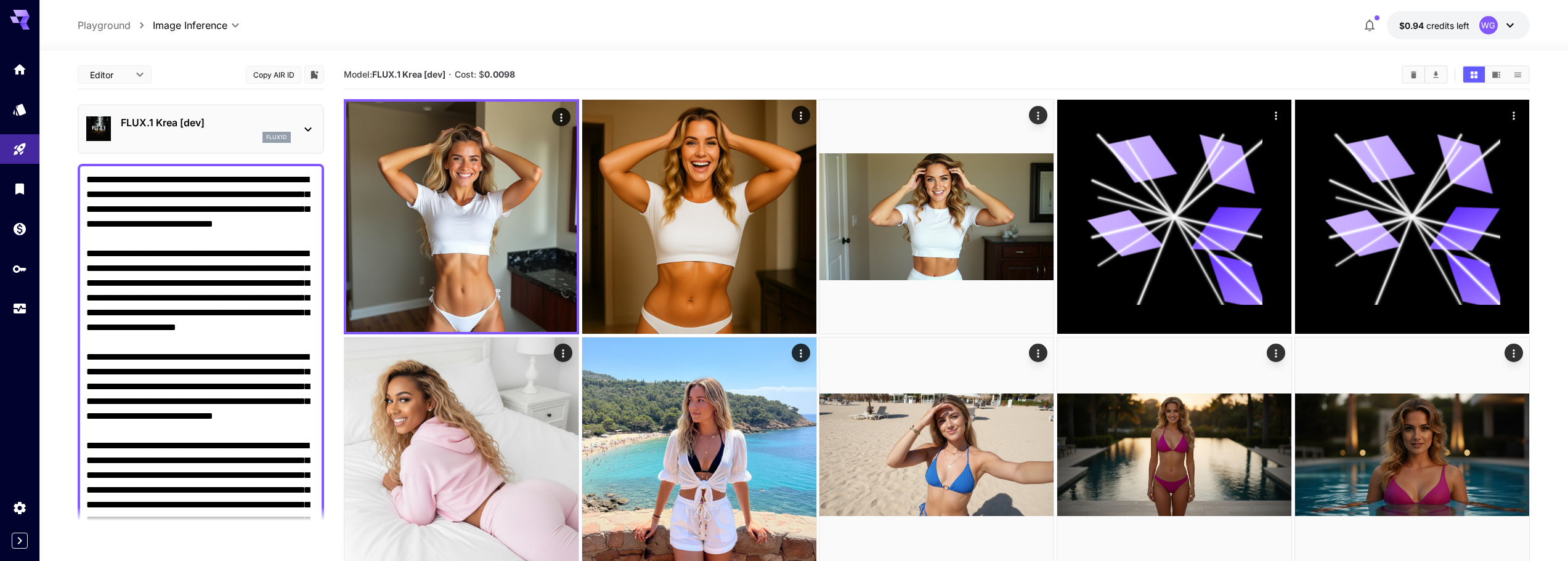
click at [186, 132] on div "flux1d" at bounding box center [205, 137] width 170 height 11
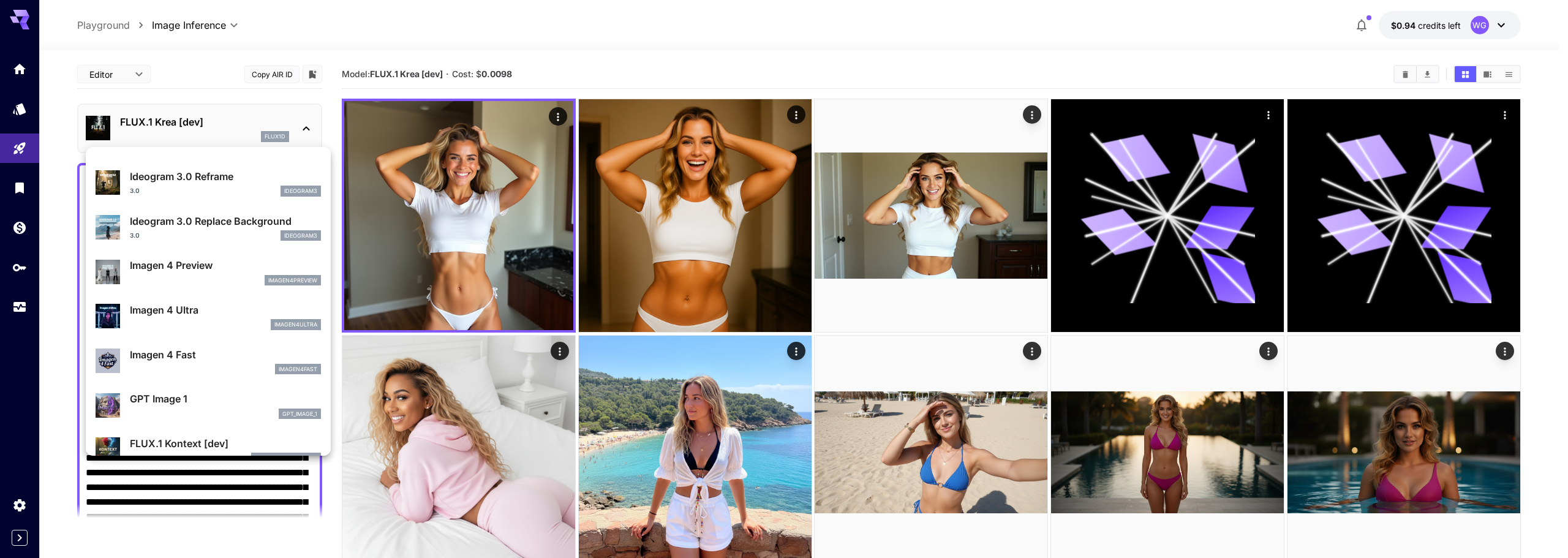
scroll to position [551, 0]
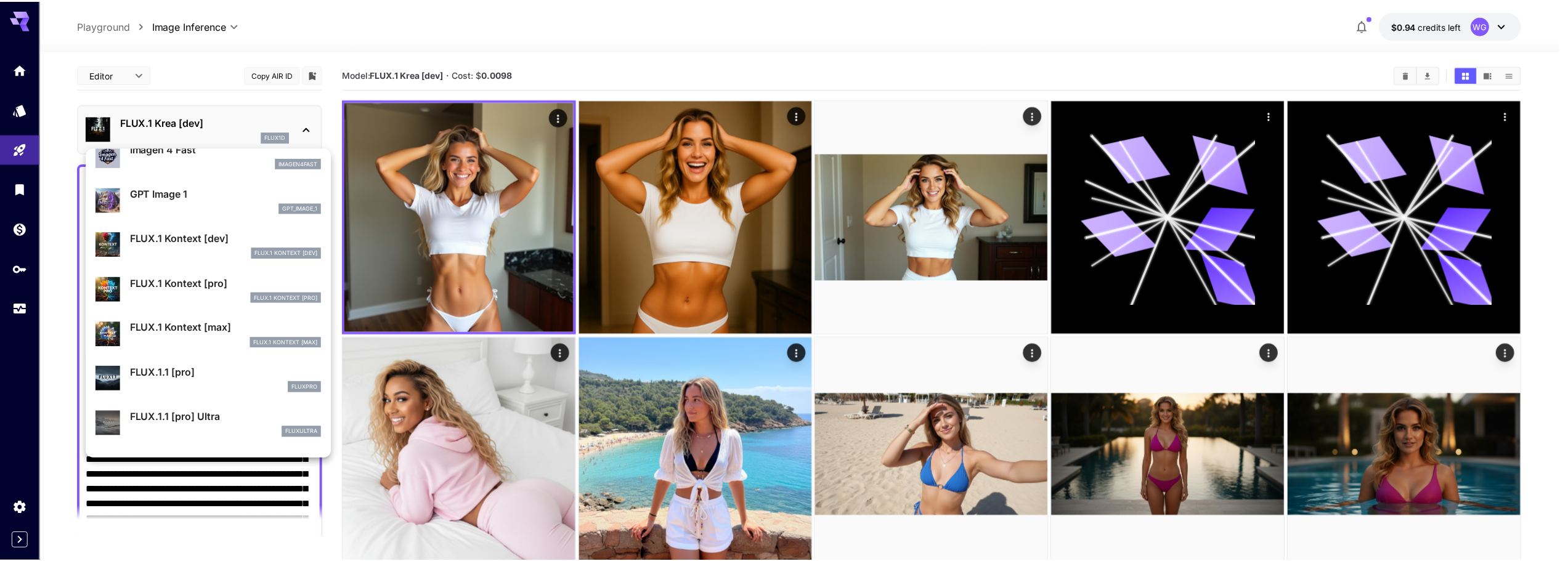
scroll to position [740, 0]
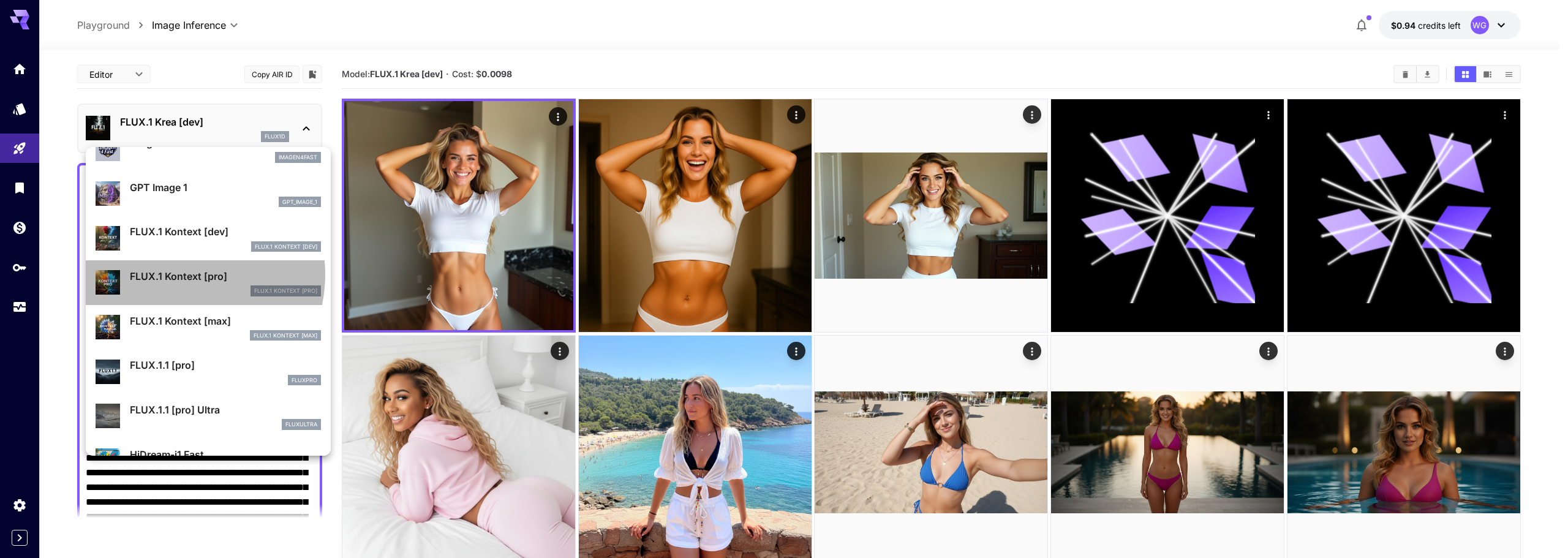
click at [176, 274] on p "FLUX.1 Kontext [pro]" at bounding box center [225, 276] width 191 height 15
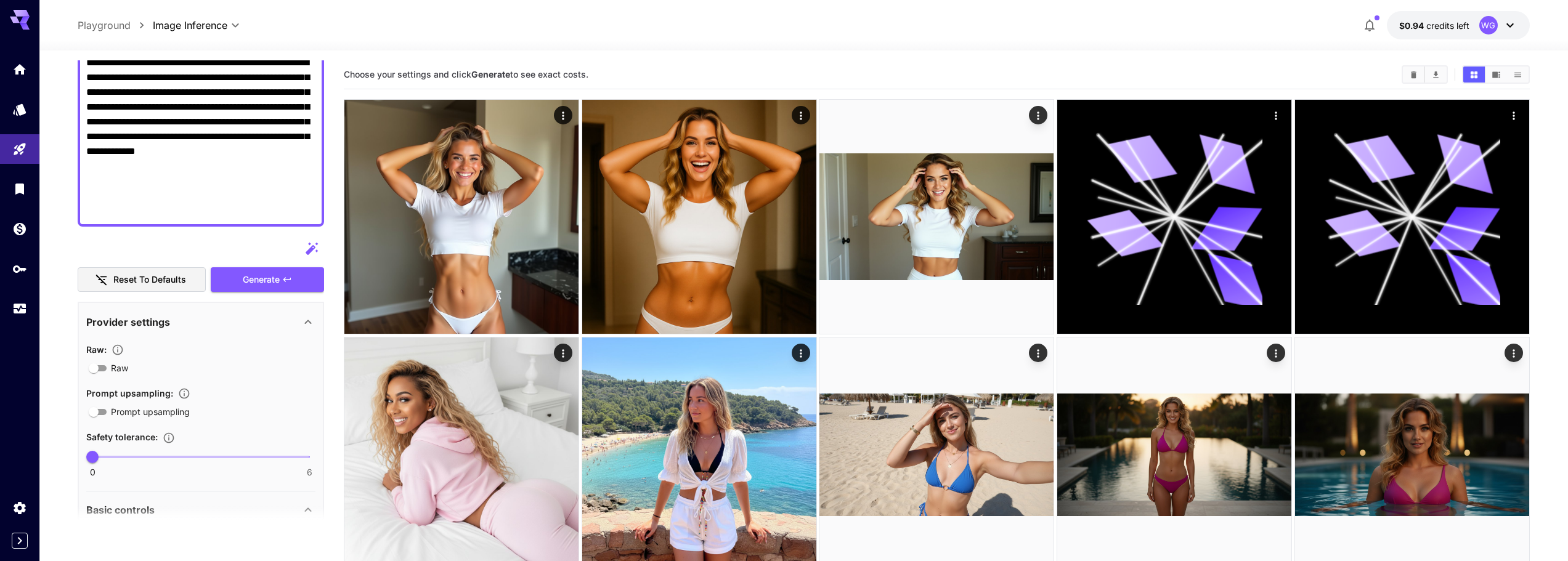
scroll to position [370, 0]
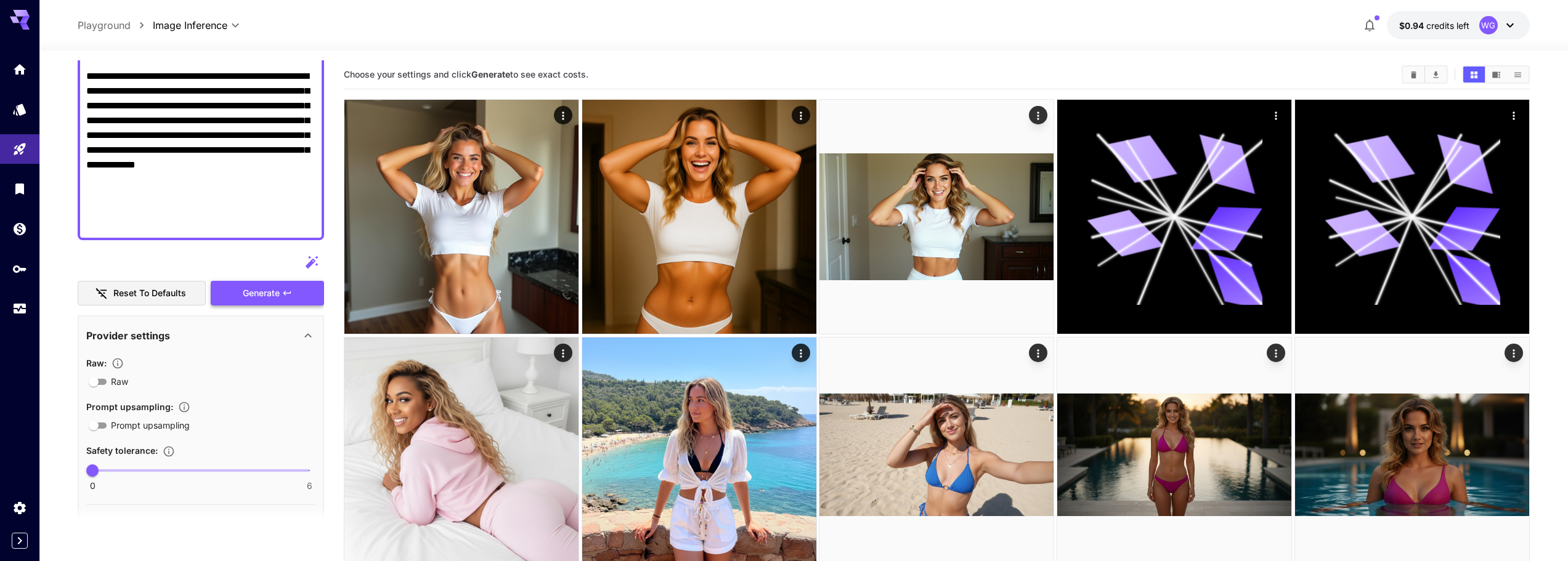
click at [257, 291] on span "Generate" at bounding box center [261, 293] width 37 height 15
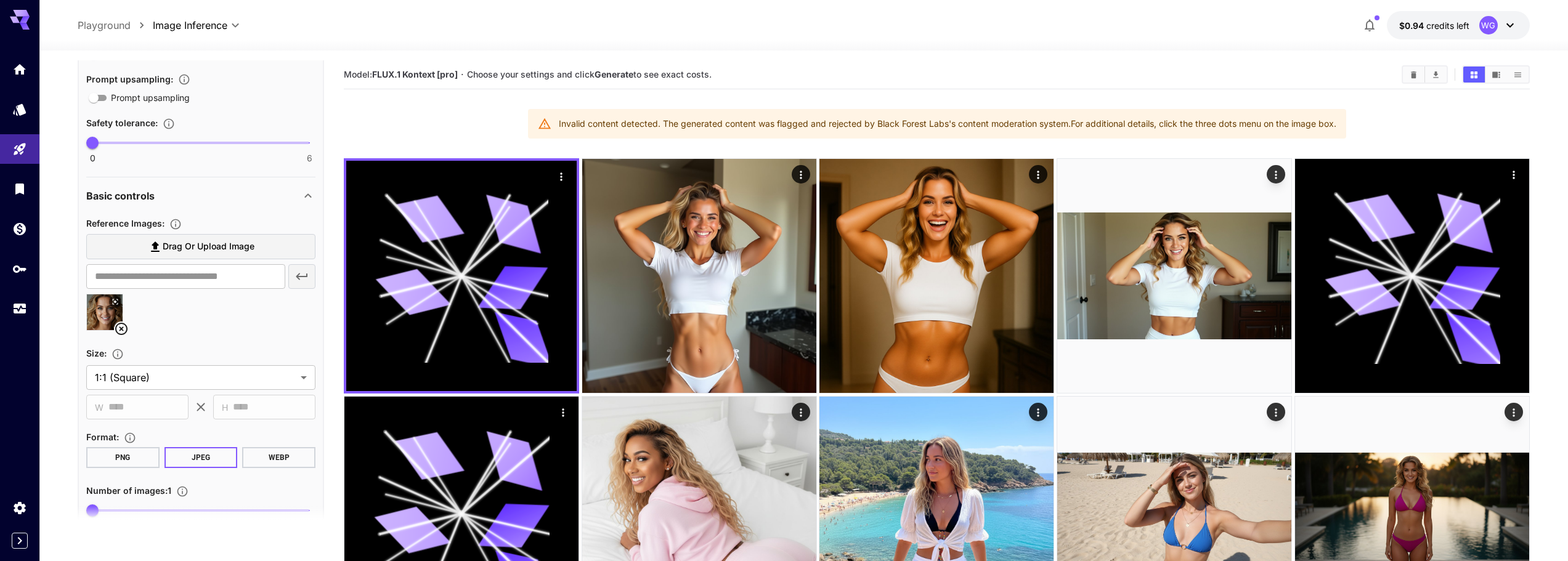
scroll to position [677, 0]
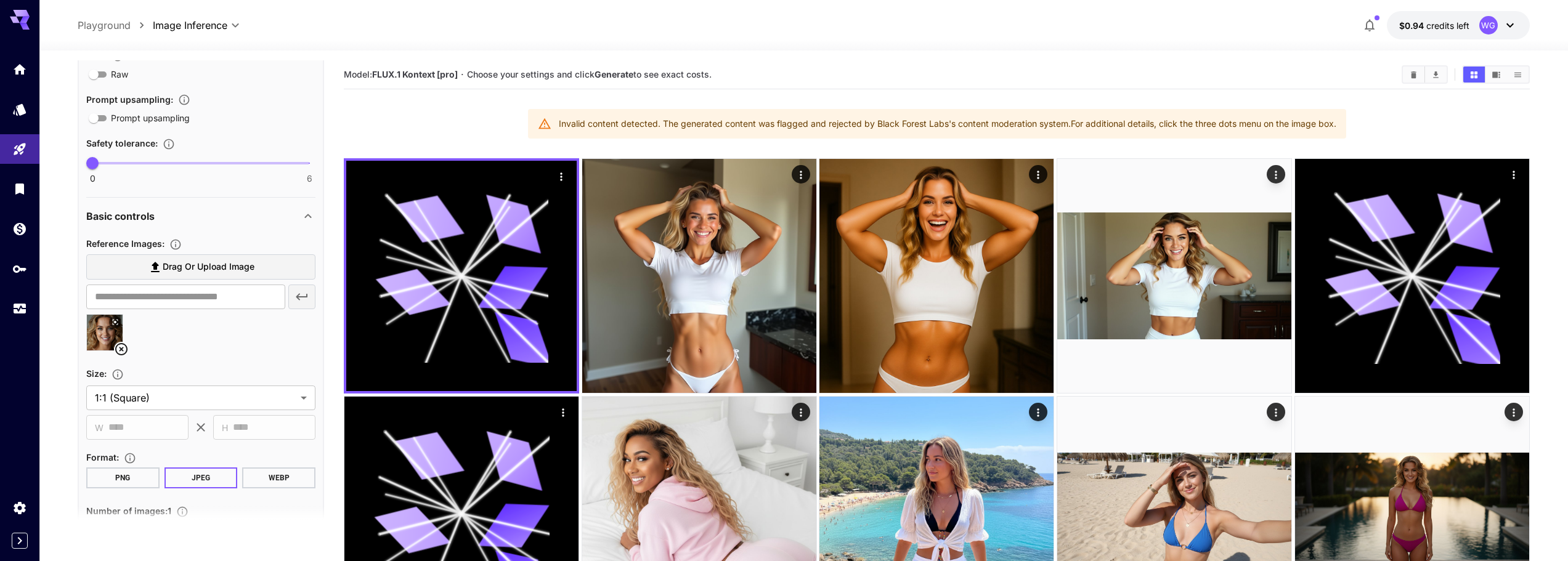
click at [305, 162] on span at bounding box center [201, 163] width 217 height 3
type input "*"
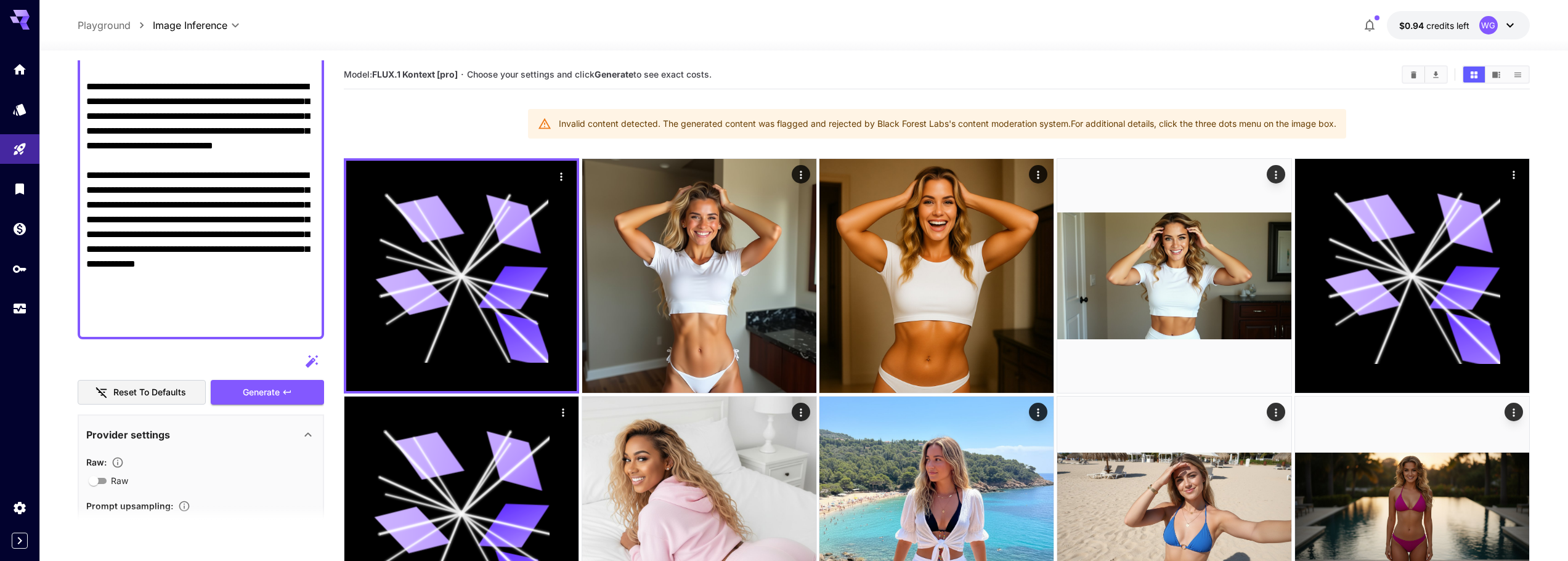
scroll to position [246, 0]
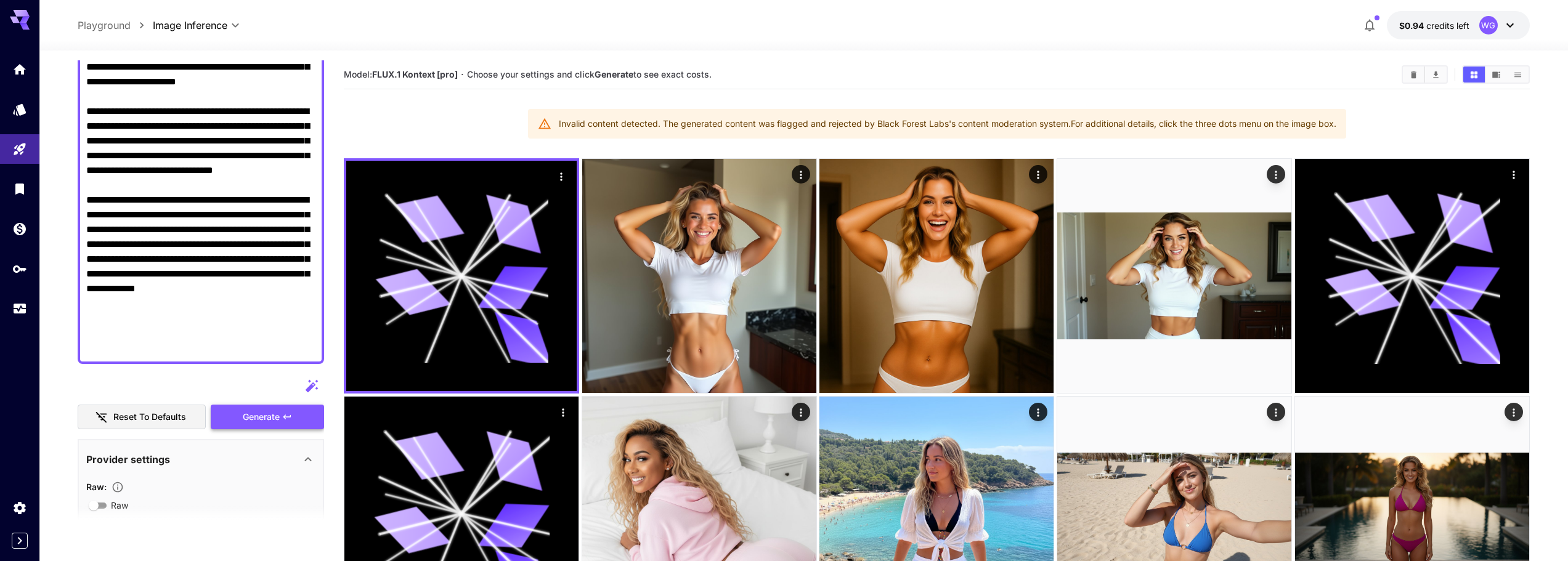
click at [256, 411] on span "Generate" at bounding box center [261, 417] width 37 height 15
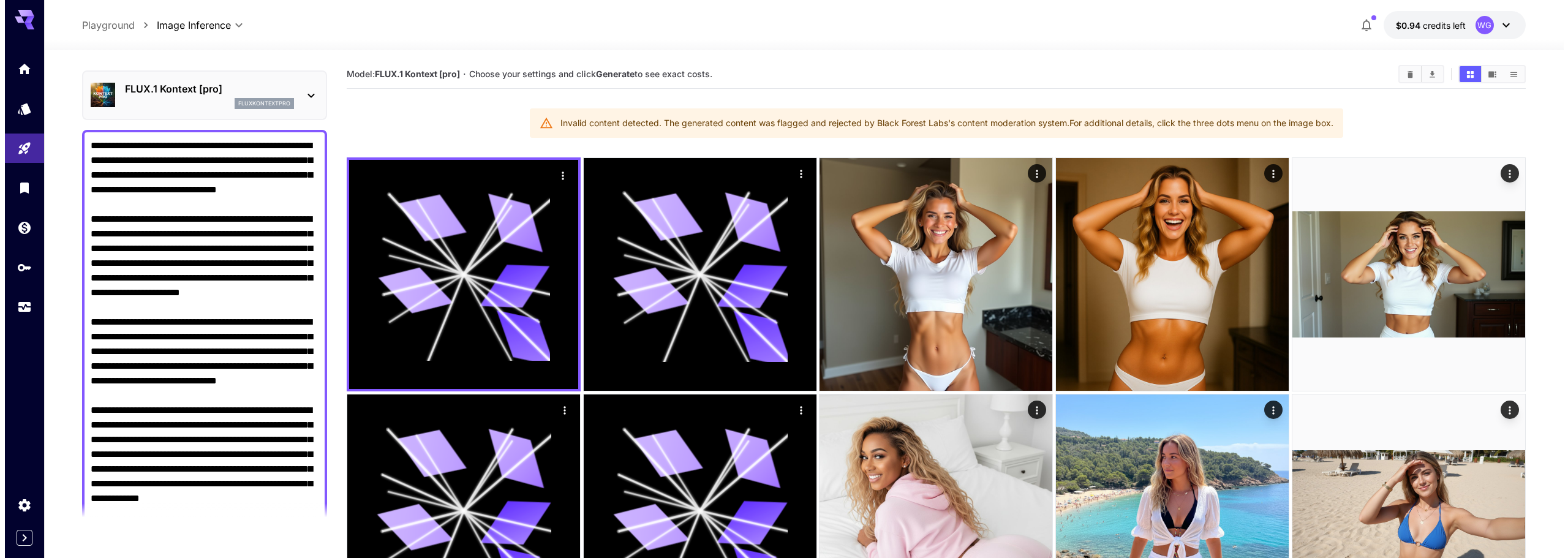
scroll to position [0, 0]
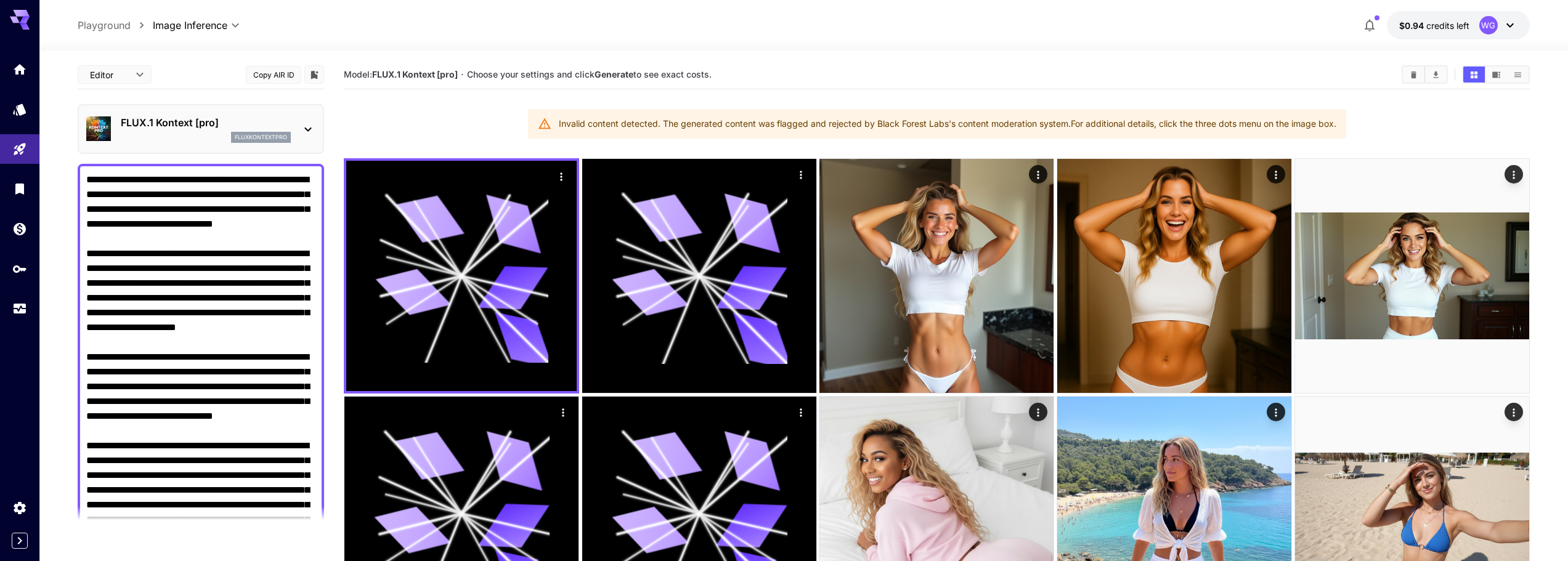
click at [182, 132] on div "FLUX.1 Kontext [pro] fluxkontextpro" at bounding box center [205, 129] width 170 height 28
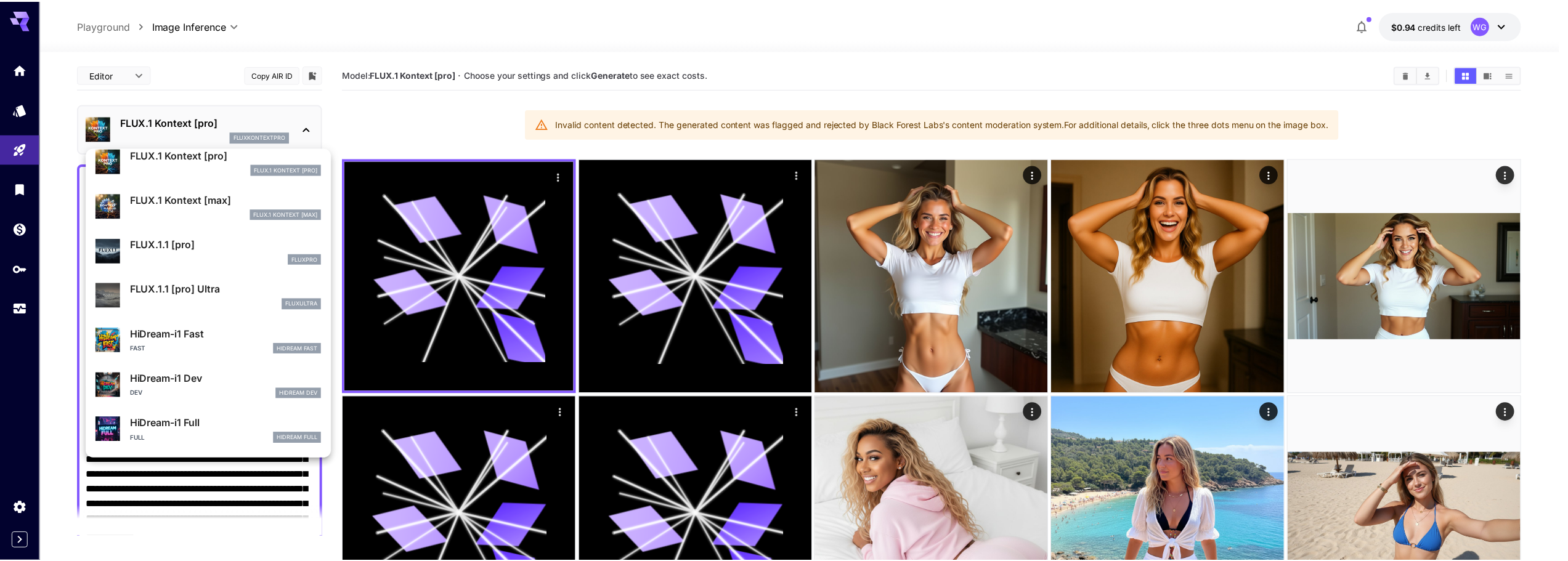
scroll to position [997, 0]
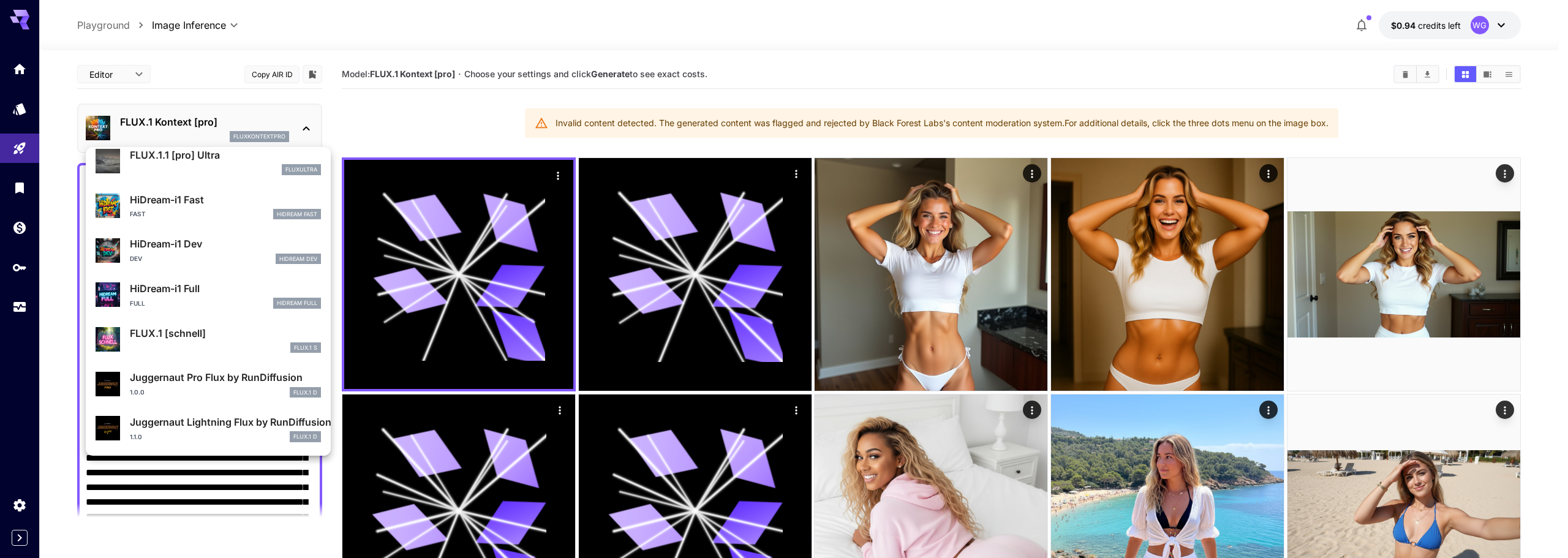
click at [1429, 133] on div at bounding box center [784, 279] width 1568 height 558
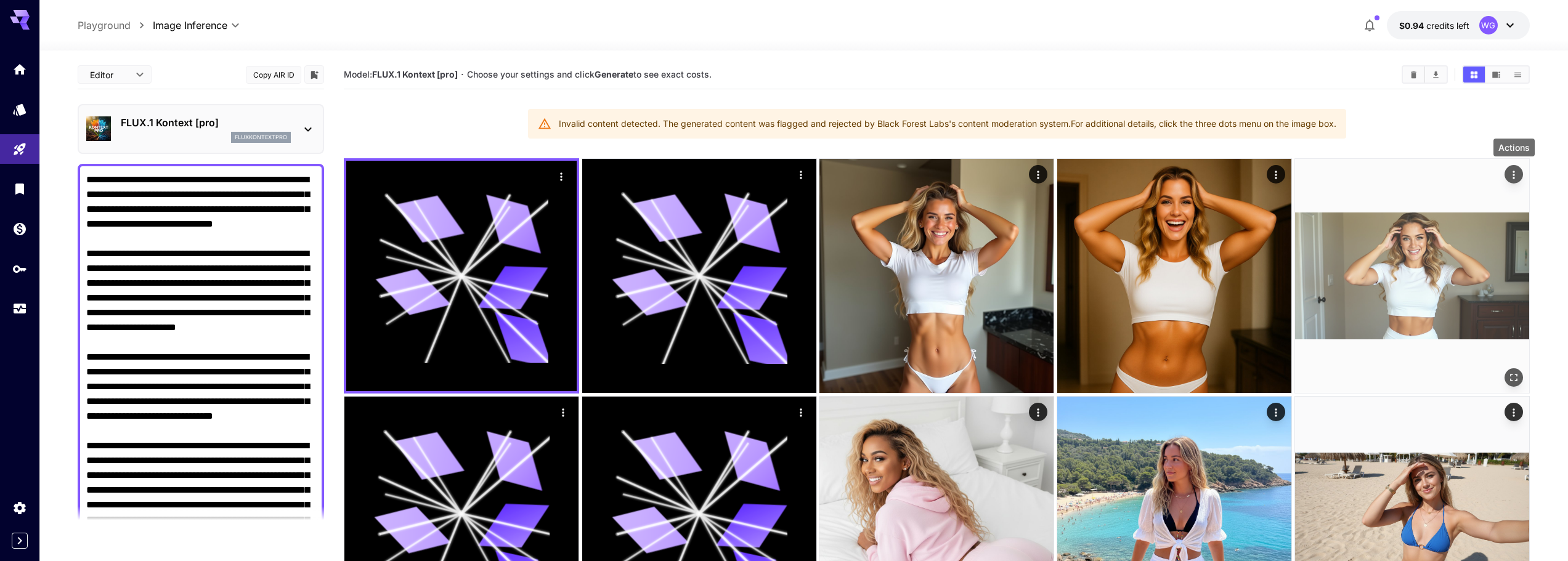
click at [1508, 172] on icon "Actions" at bounding box center [1514, 175] width 12 height 12
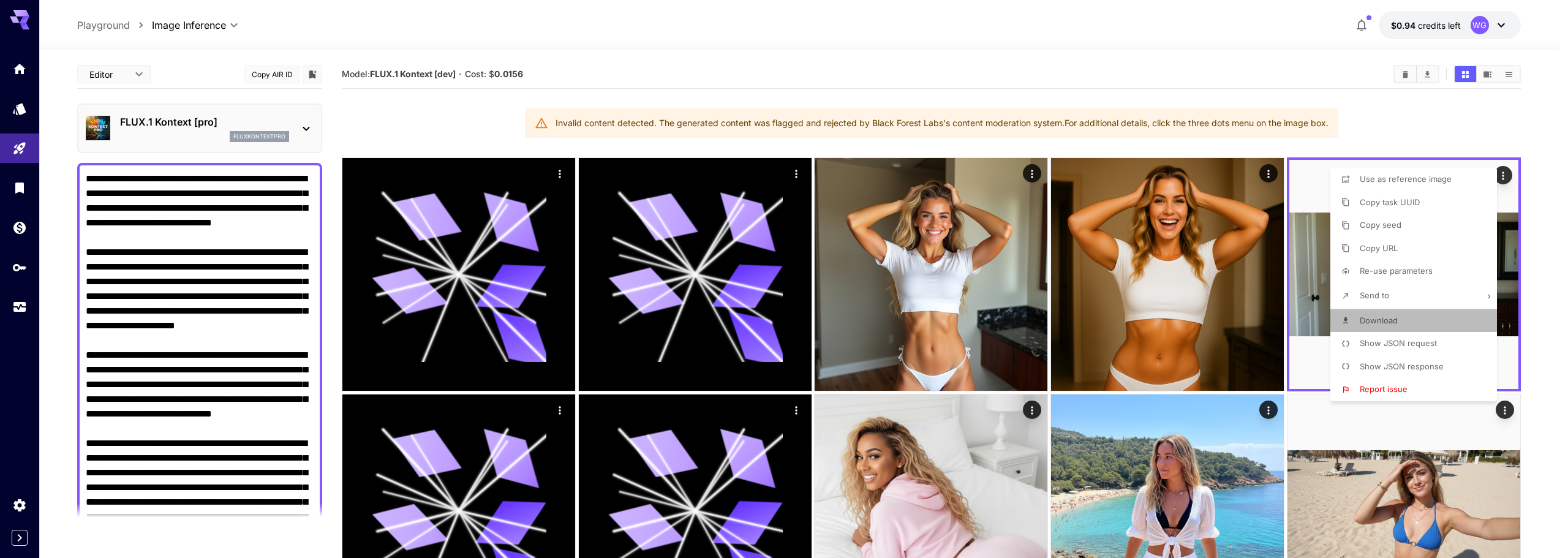
click at [1395, 320] on span "Download" at bounding box center [1378, 320] width 38 height 10
click at [1182, 453] on div at bounding box center [784, 279] width 1568 height 558
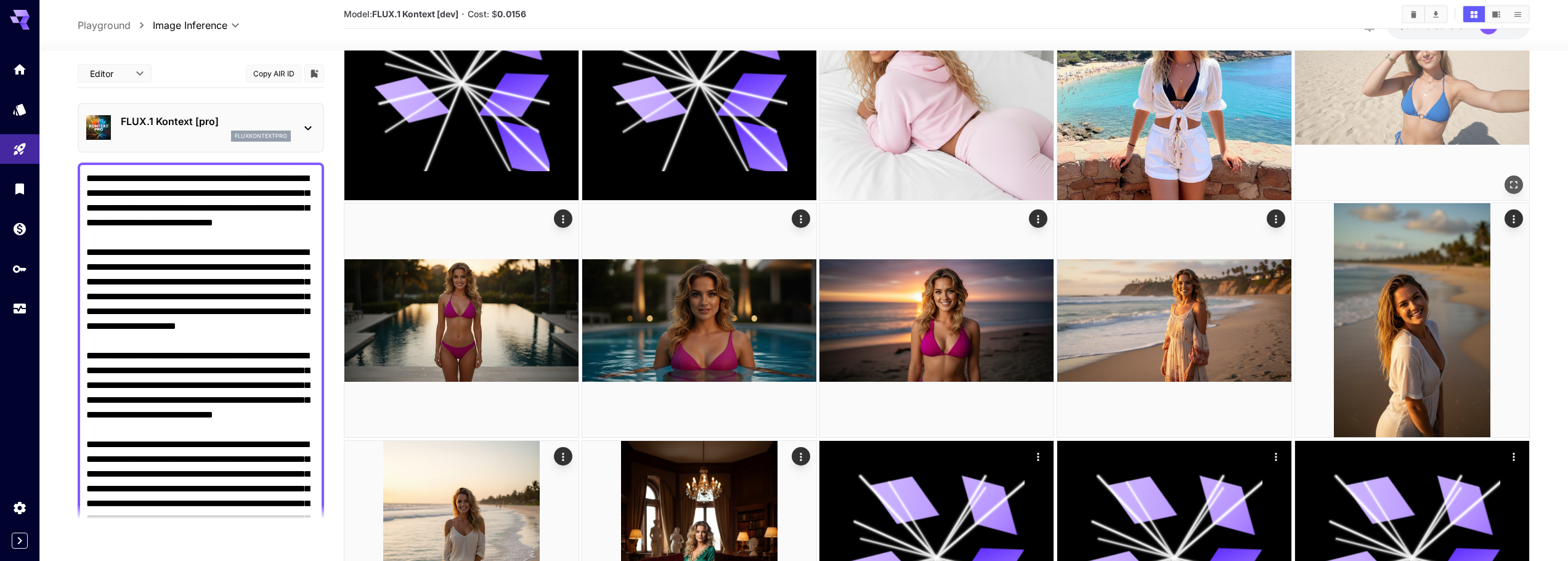
scroll to position [431, 0]
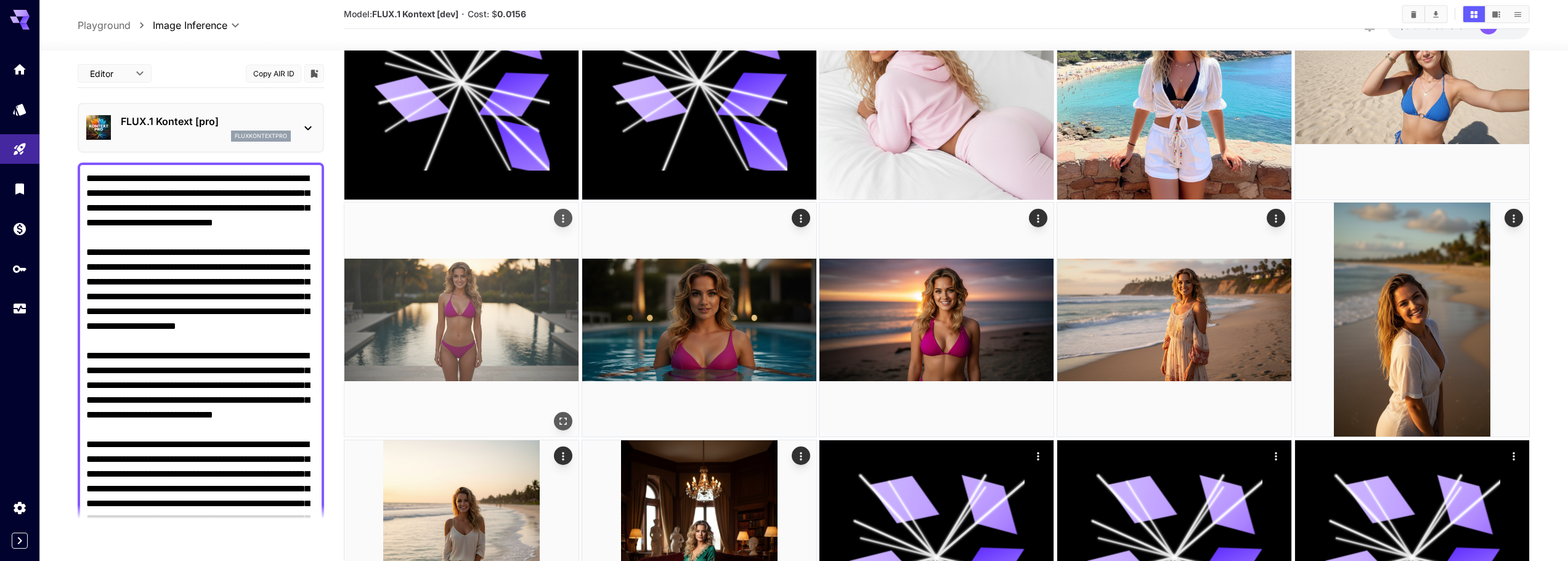
click at [507, 285] on img at bounding box center [461, 319] width 234 height 234
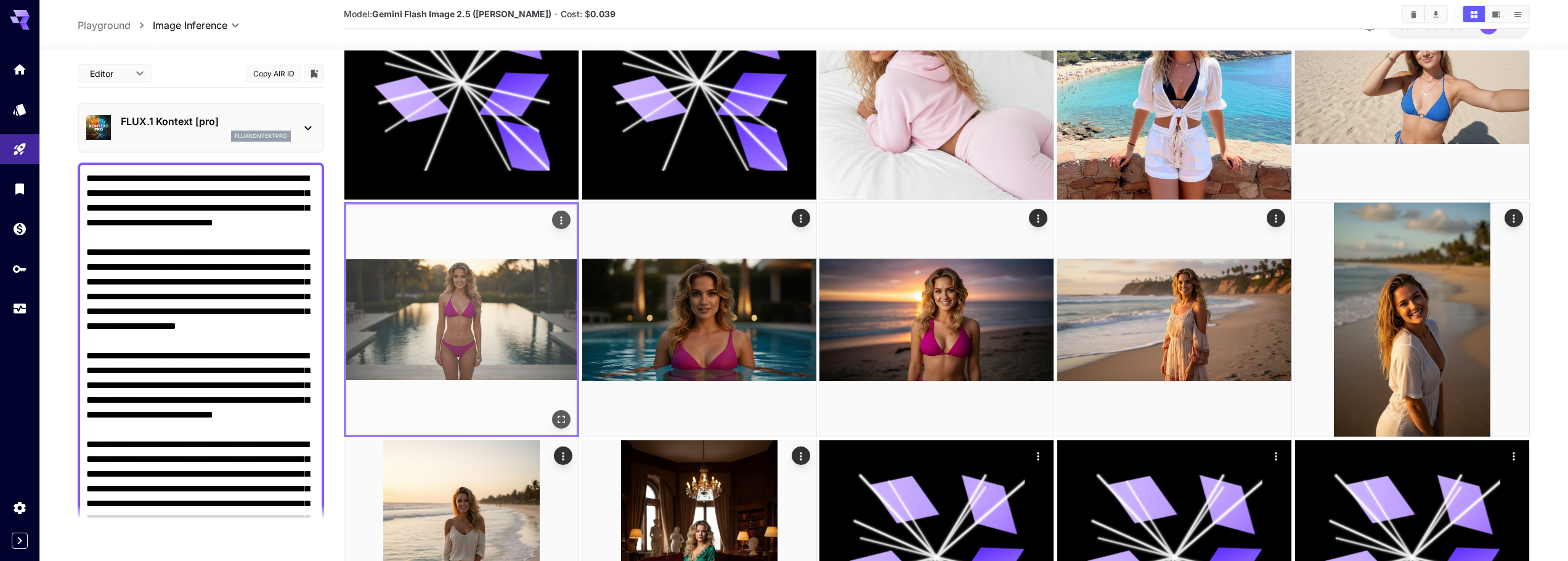
click at [561, 222] on icon "Actions" at bounding box center [561, 221] width 12 height 12
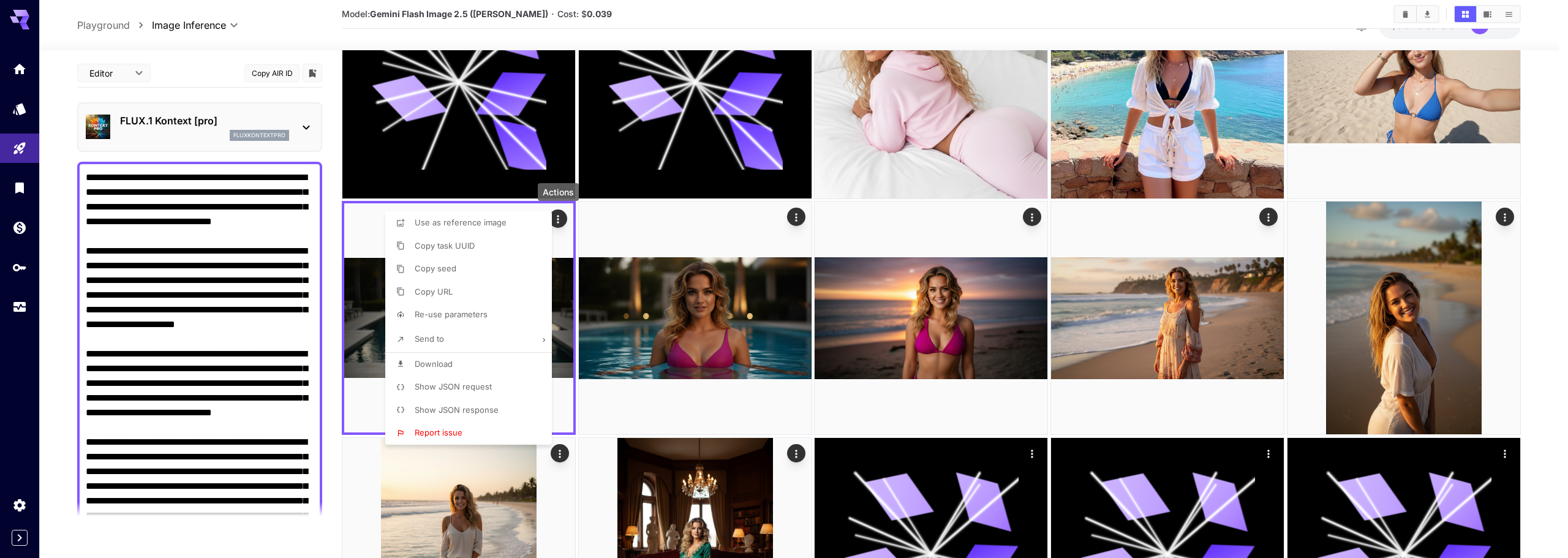
click at [442, 365] on span "Download" at bounding box center [434, 364] width 38 height 10
click at [716, 301] on div at bounding box center [784, 279] width 1568 height 558
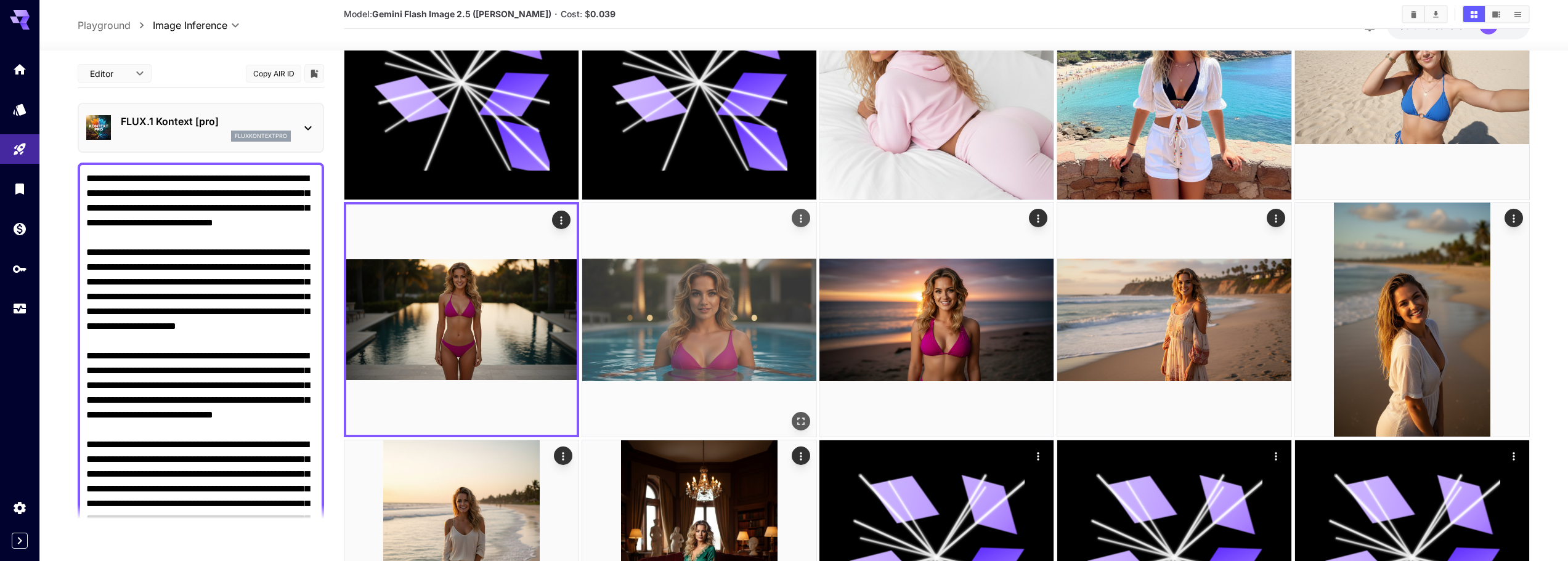
click at [802, 222] on icon "Actions" at bounding box center [800, 219] width 2 height 8
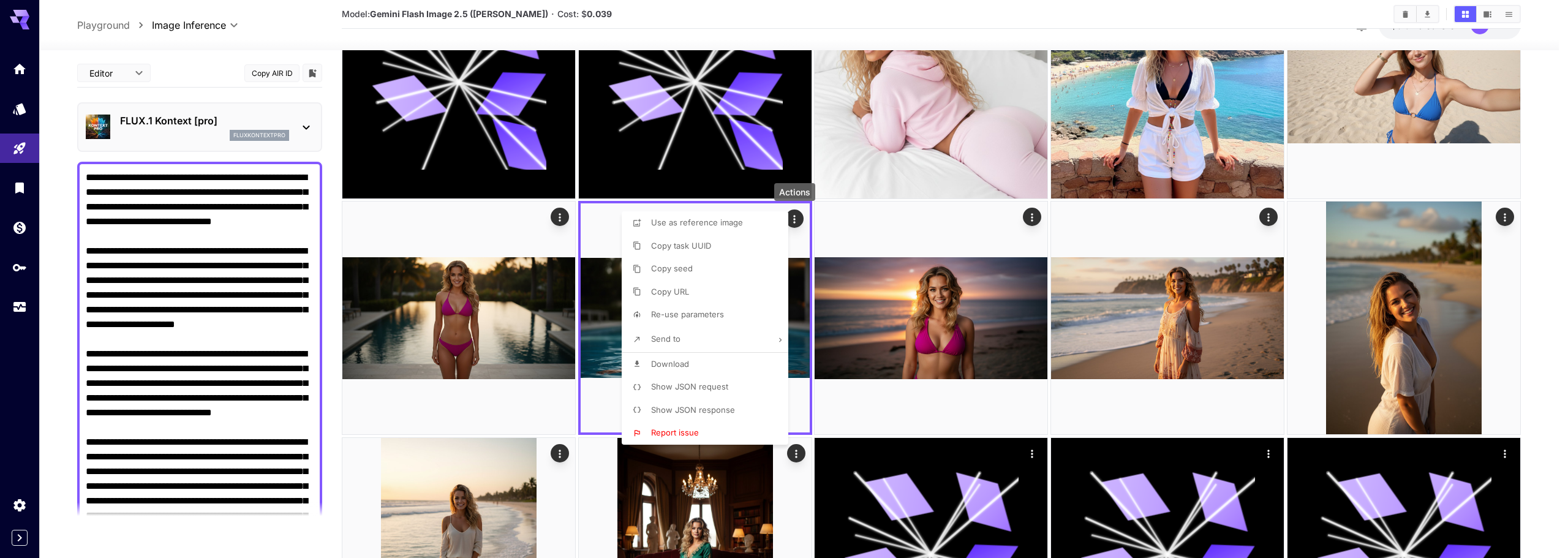
click at [664, 362] on span "Download" at bounding box center [670, 364] width 38 height 10
click at [931, 310] on div at bounding box center [784, 279] width 1568 height 558
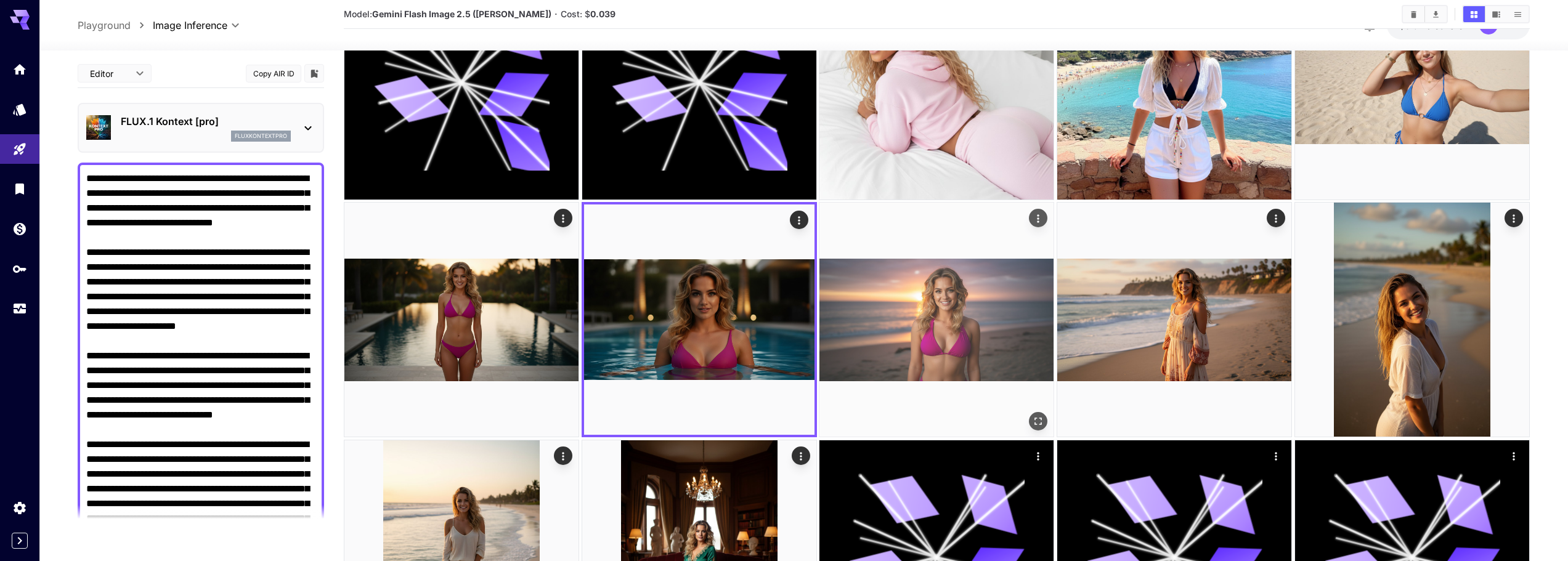
click at [1037, 219] on icon "Actions" at bounding box center [1038, 219] width 2 height 8
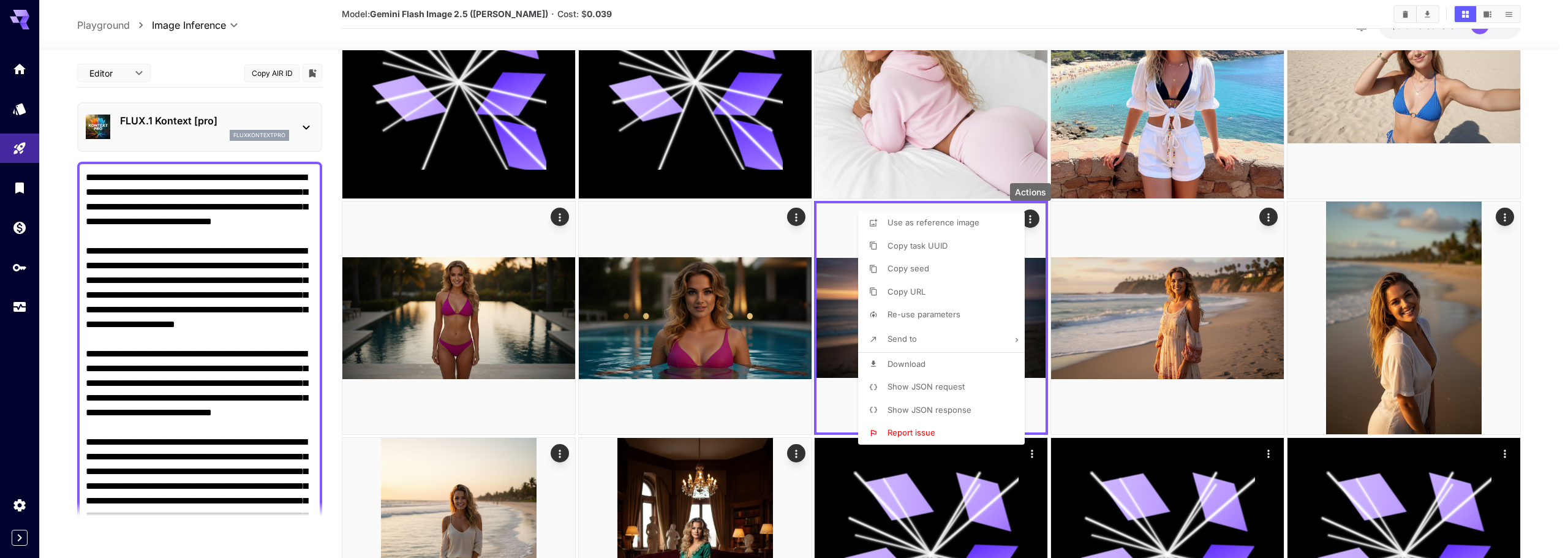
click at [918, 362] on span "Download" at bounding box center [906, 364] width 38 height 10
click at [1271, 218] on div at bounding box center [784, 279] width 1568 height 558
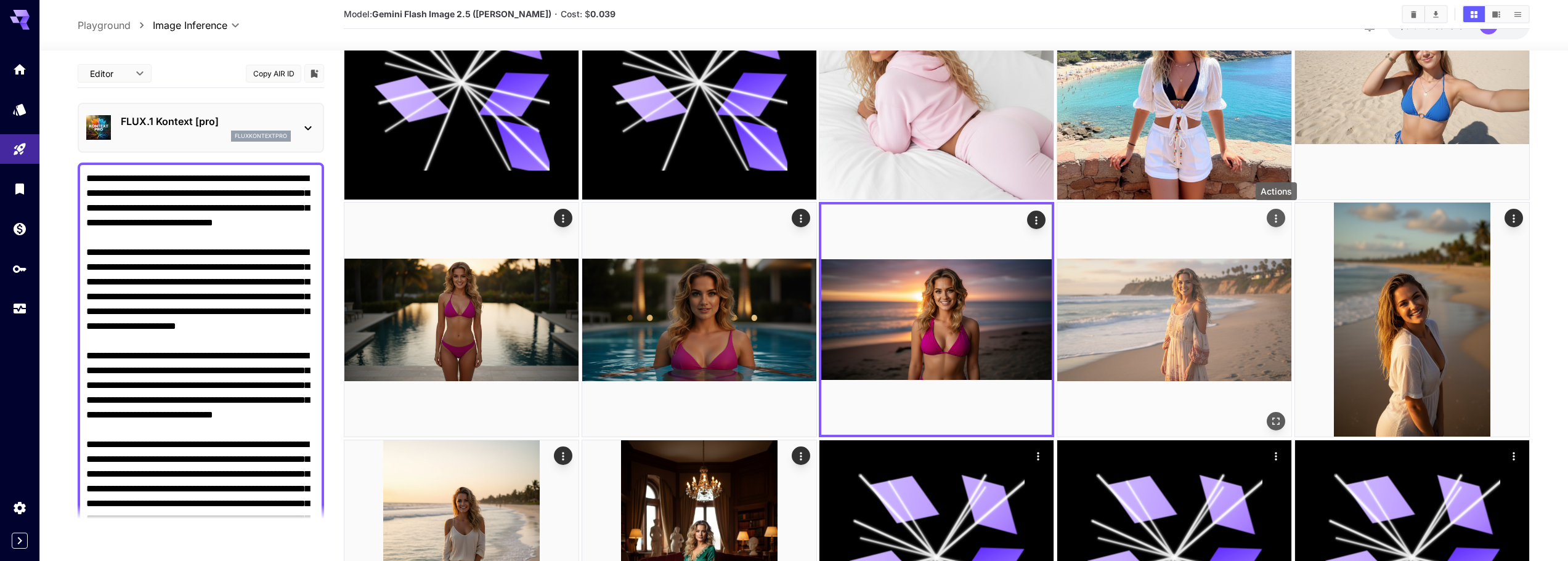
click at [1272, 219] on icon "Actions" at bounding box center [1275, 219] width 12 height 12
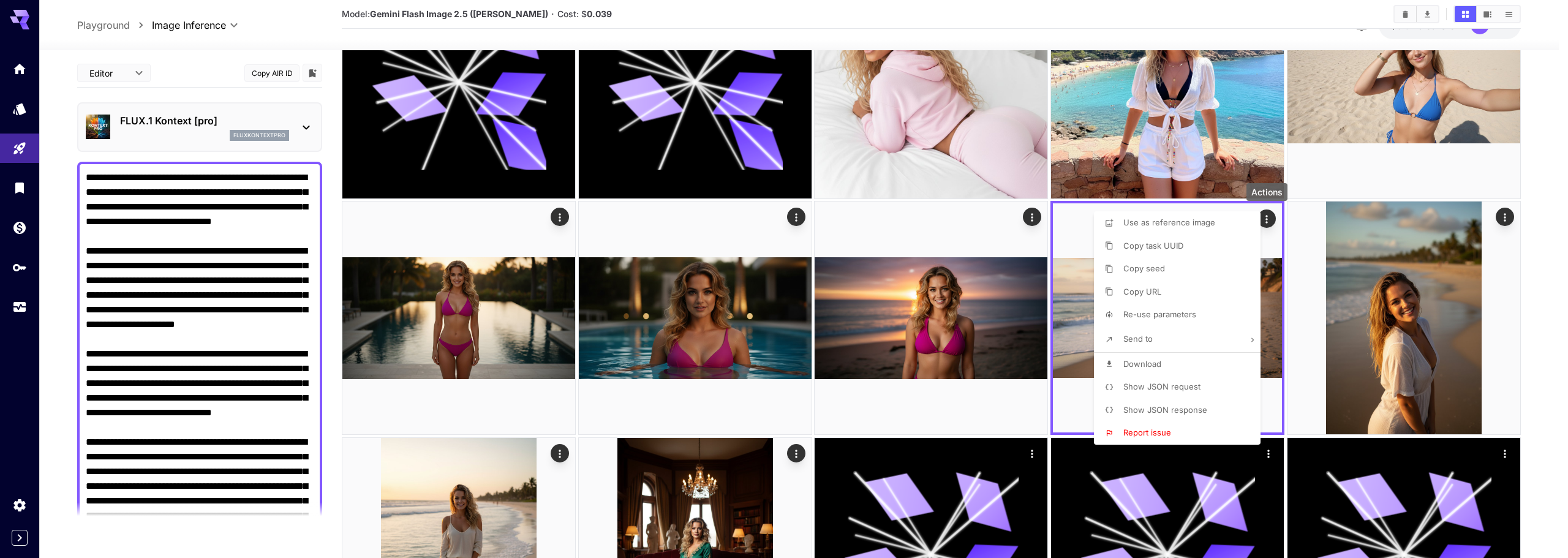
click at [1146, 369] on p "Download" at bounding box center [1142, 364] width 38 height 12
click at [1506, 218] on div at bounding box center [784, 279] width 1568 height 558
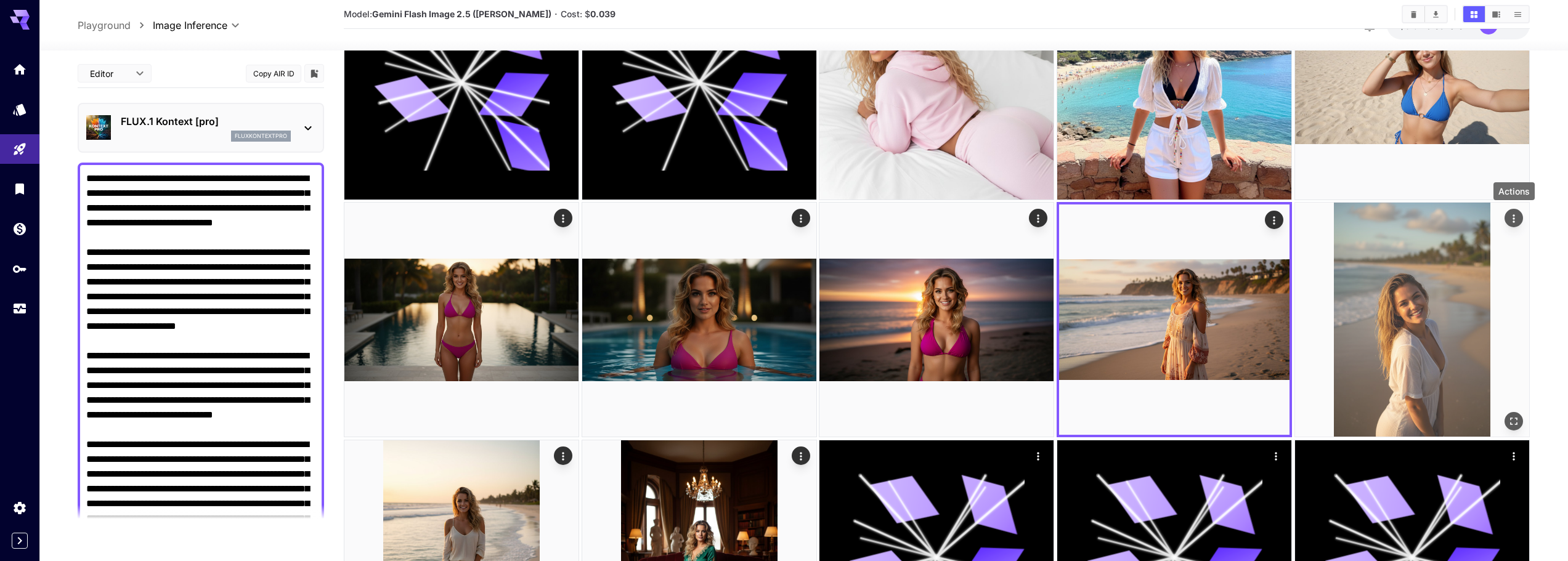
click at [1509, 220] on icon "Actions" at bounding box center [1514, 219] width 12 height 12
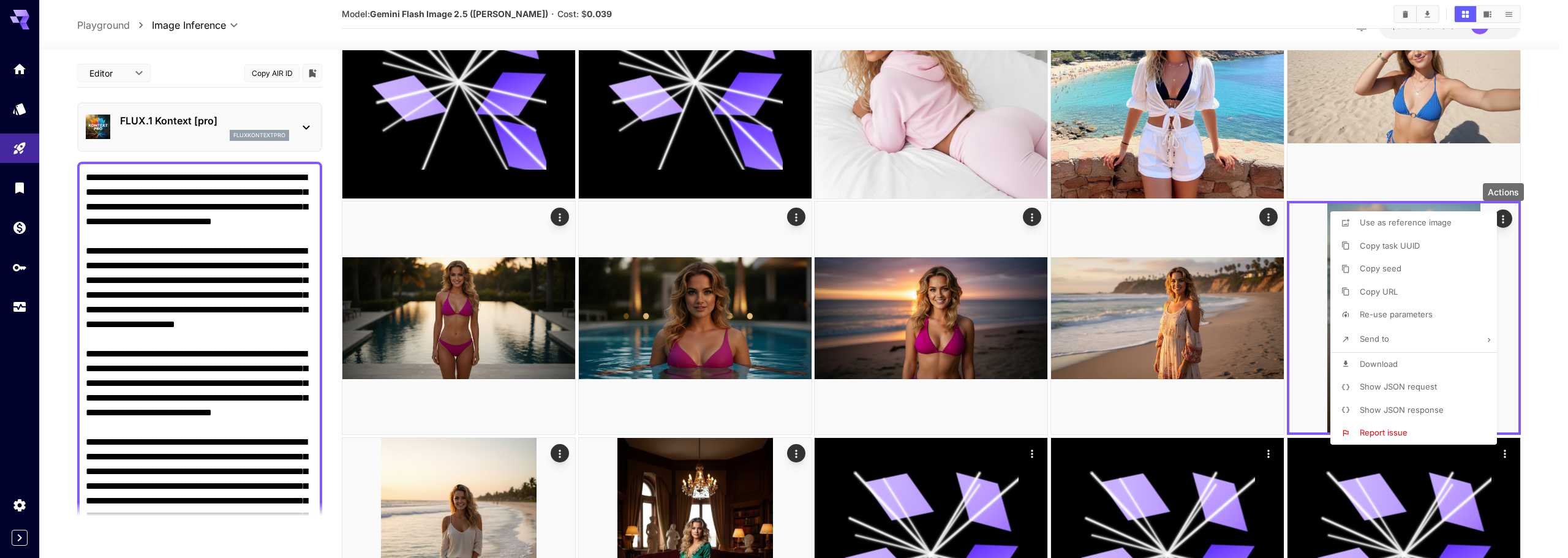
click at [1396, 365] on span "Download" at bounding box center [1378, 364] width 38 height 10
click at [1556, 194] on div at bounding box center [784, 279] width 1568 height 558
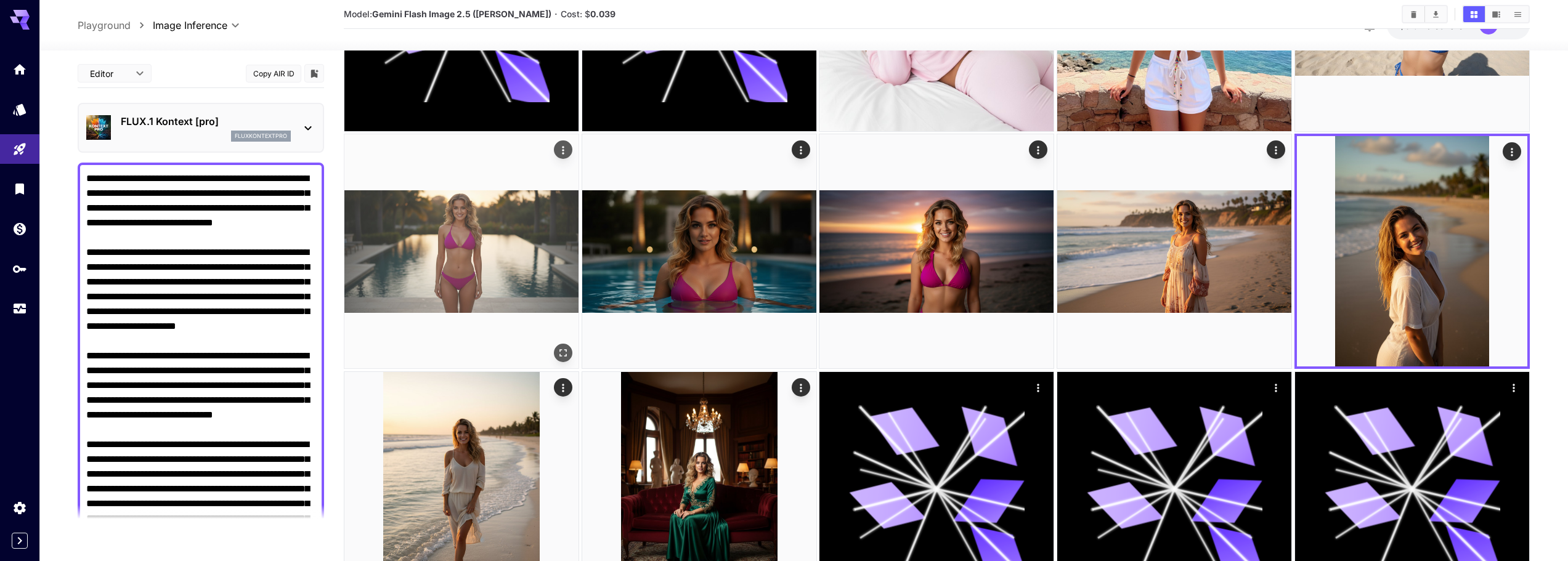
scroll to position [616, 0]
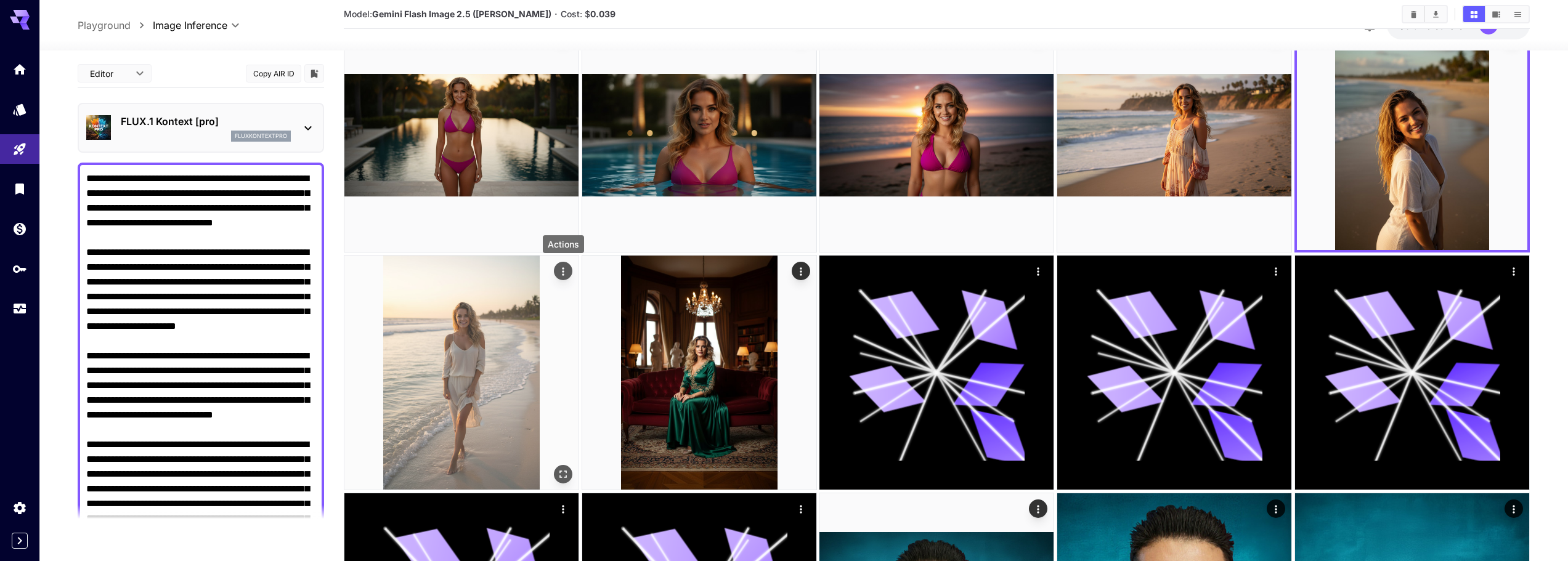
click at [568, 269] on icon "Actions" at bounding box center [563, 272] width 12 height 12
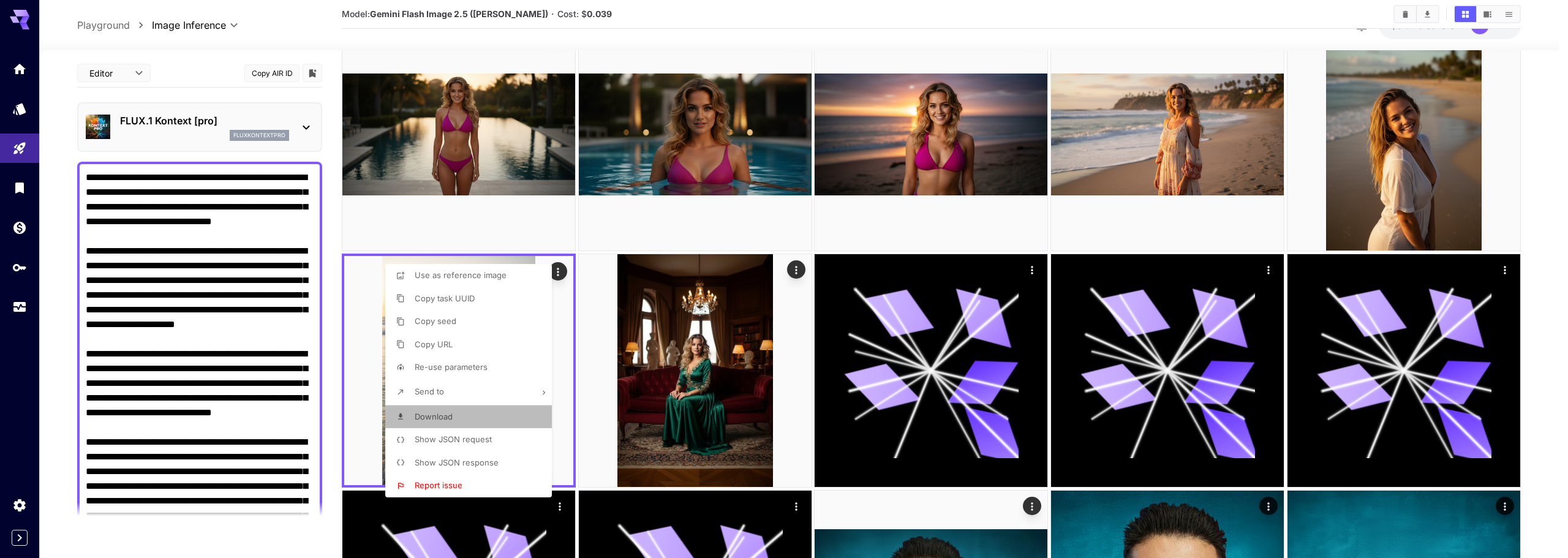
click at [440, 414] on span "Download" at bounding box center [434, 416] width 38 height 10
click at [1549, 87] on div at bounding box center [784, 279] width 1568 height 558
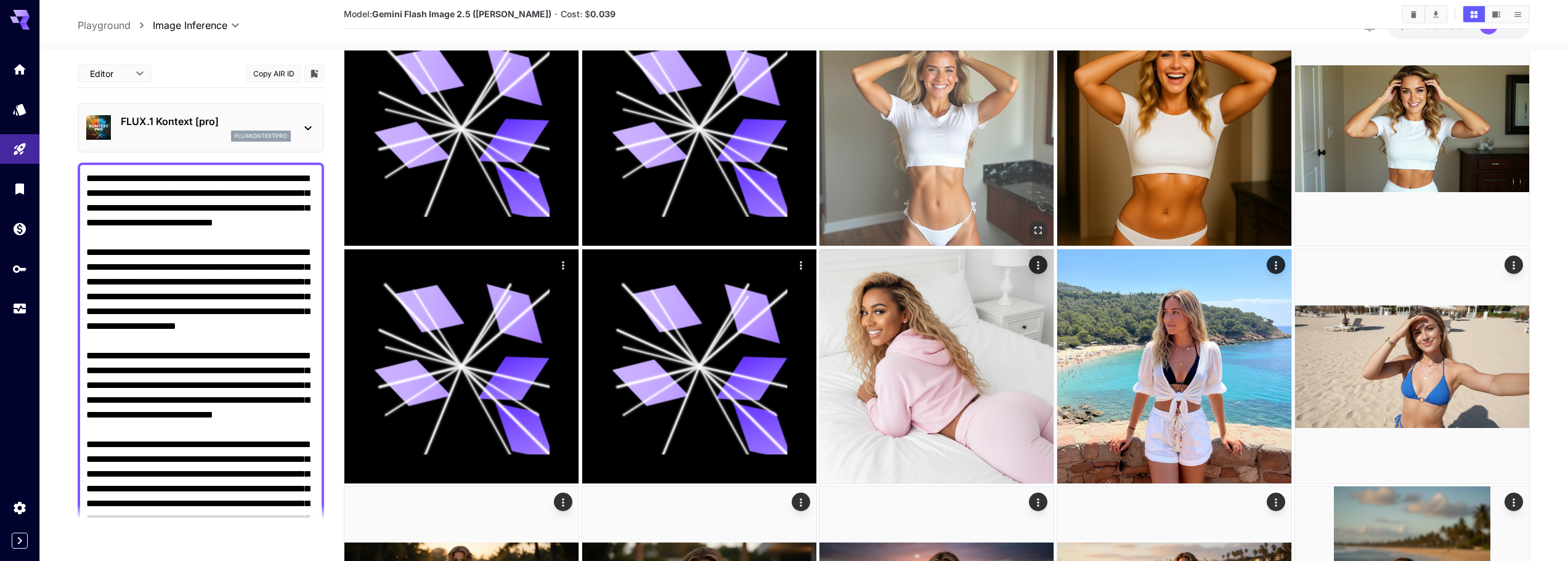
scroll to position [0, 0]
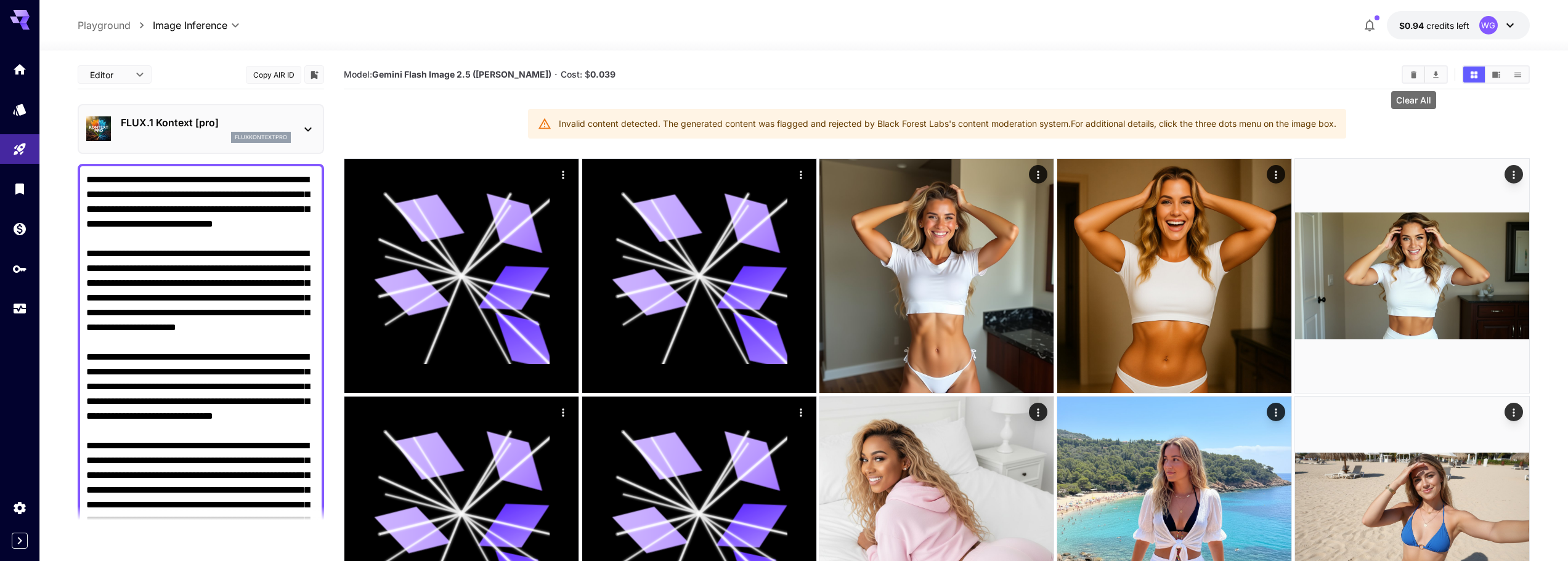
click at [1408, 73] on button "Clear All" at bounding box center [1414, 74] width 21 height 16
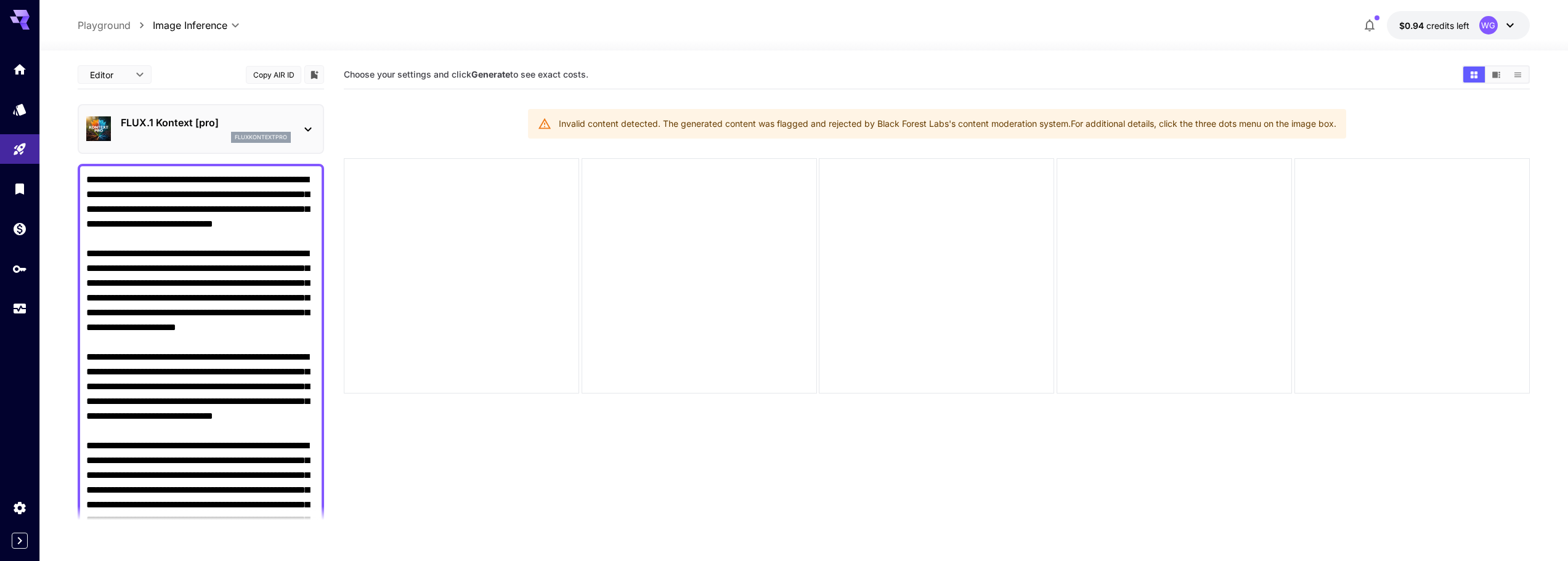
click at [266, 222] on textarea "Raw" at bounding box center [201, 387] width 229 height 429
paste textarea "**********"
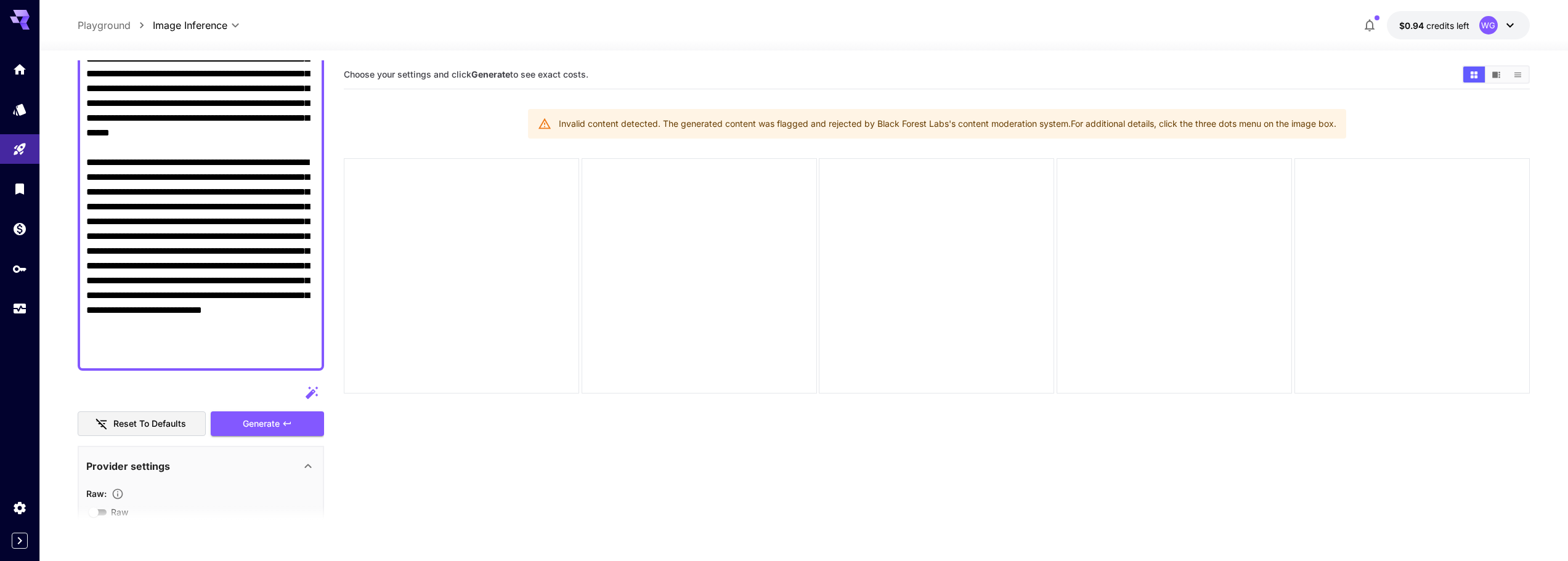
scroll to position [185, 0]
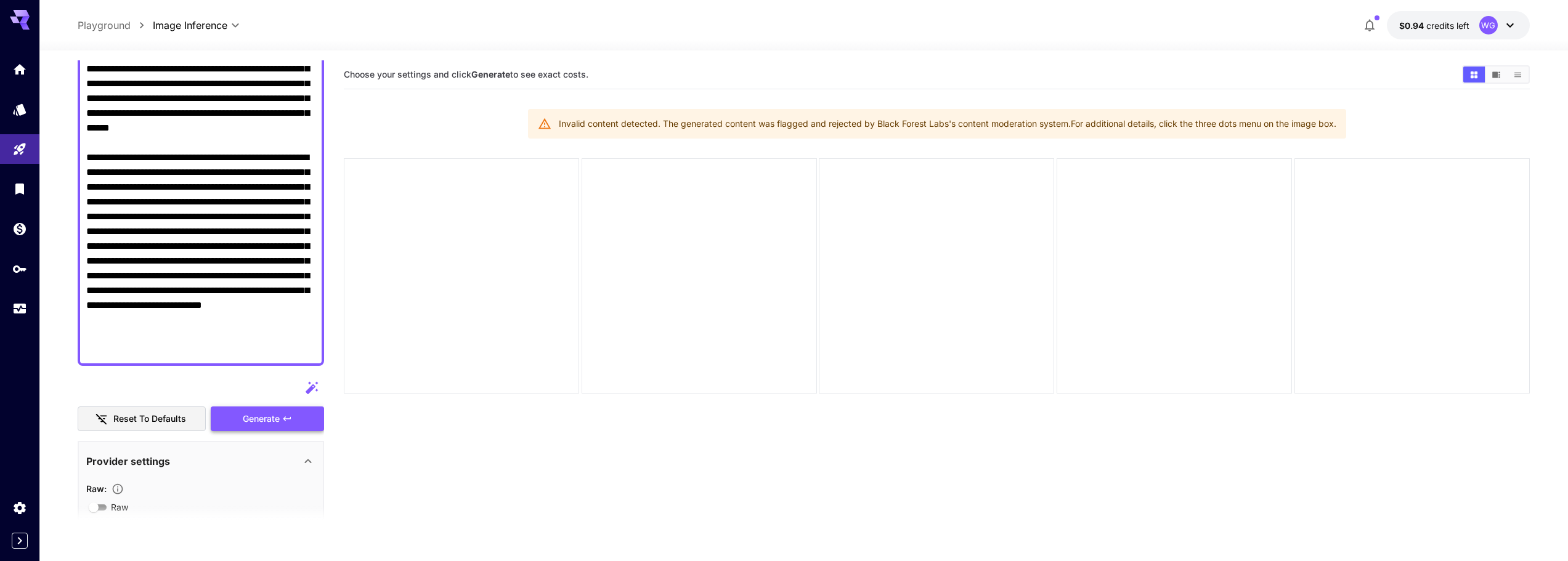
type textarea "**********"
click at [268, 414] on span "Generate" at bounding box center [261, 419] width 37 height 15
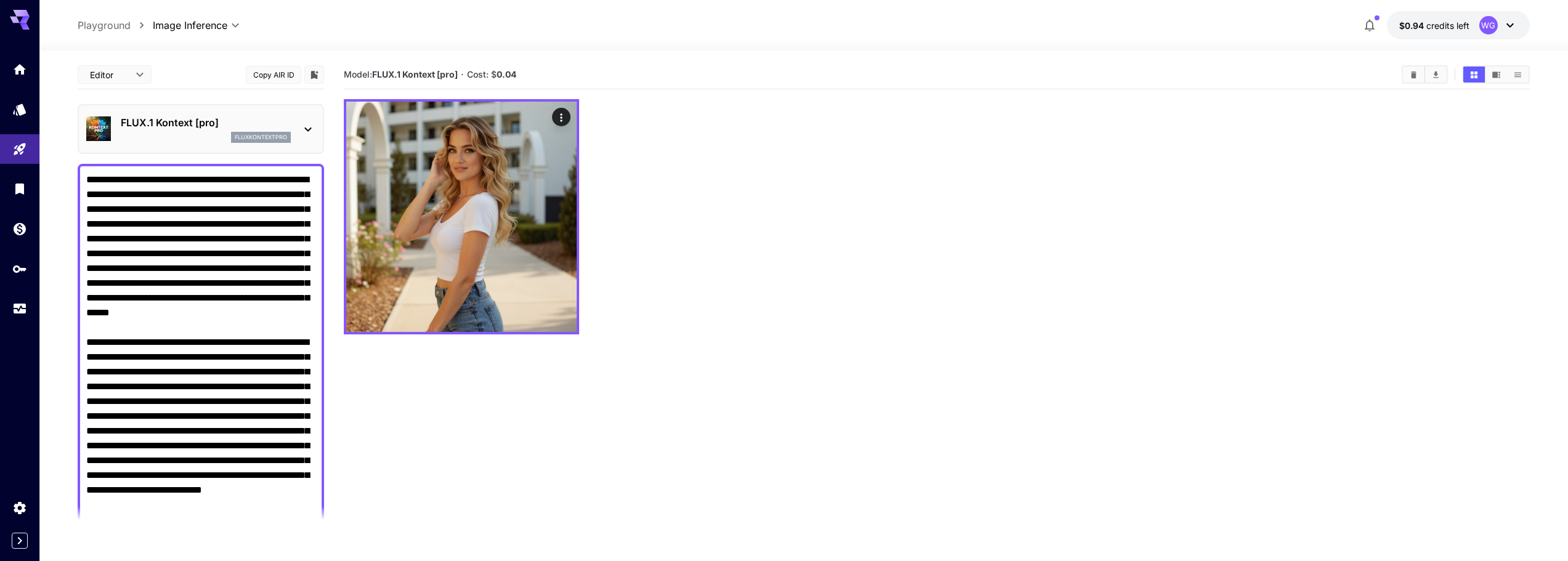
click at [171, 127] on p "FLUX.1 Kontext [pro]" at bounding box center [205, 123] width 170 height 15
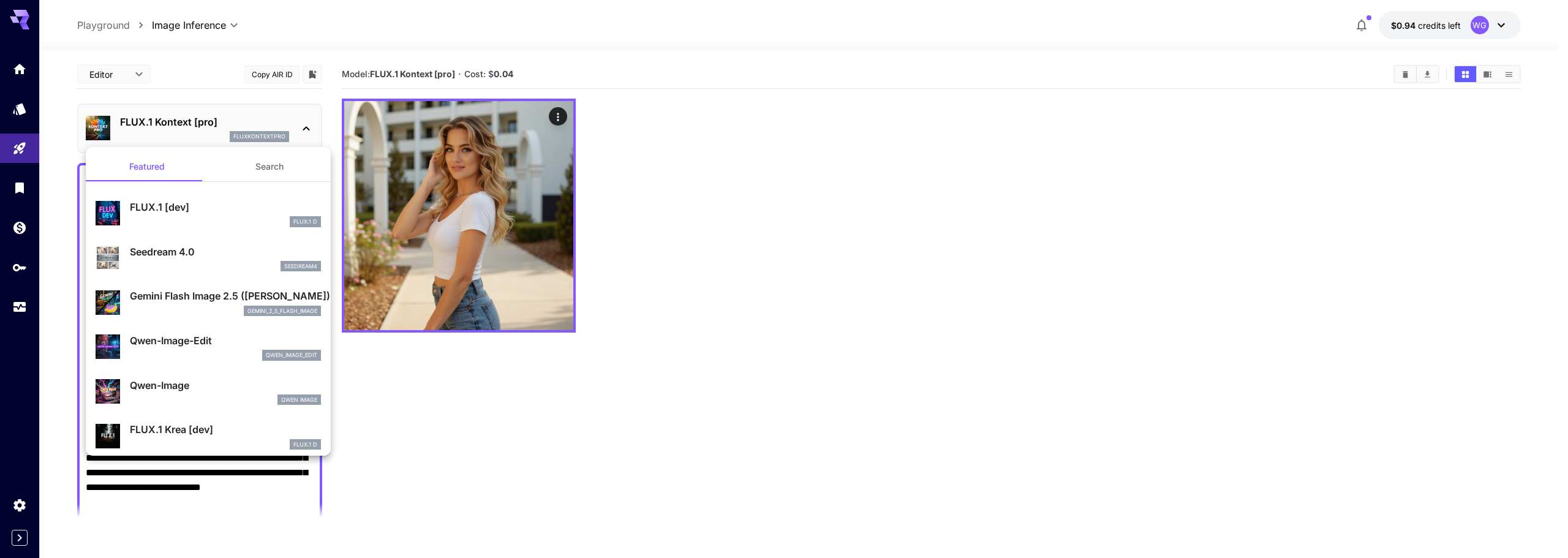
click at [164, 296] on p "Gemini Flash Image 2.5 ([PERSON_NAME])" at bounding box center [225, 296] width 191 height 15
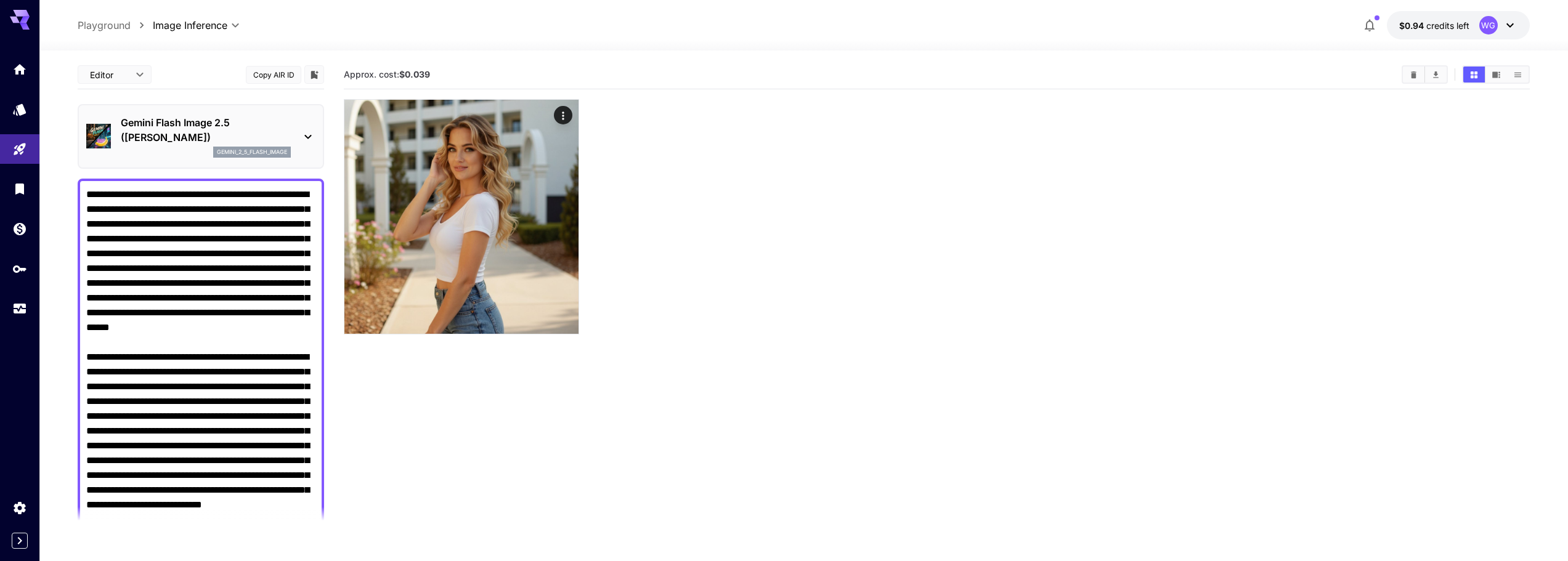
click at [829, 190] on div at bounding box center [937, 217] width 1186 height 236
click at [531, 28] on div "**********" at bounding box center [804, 26] width 1452 height 28
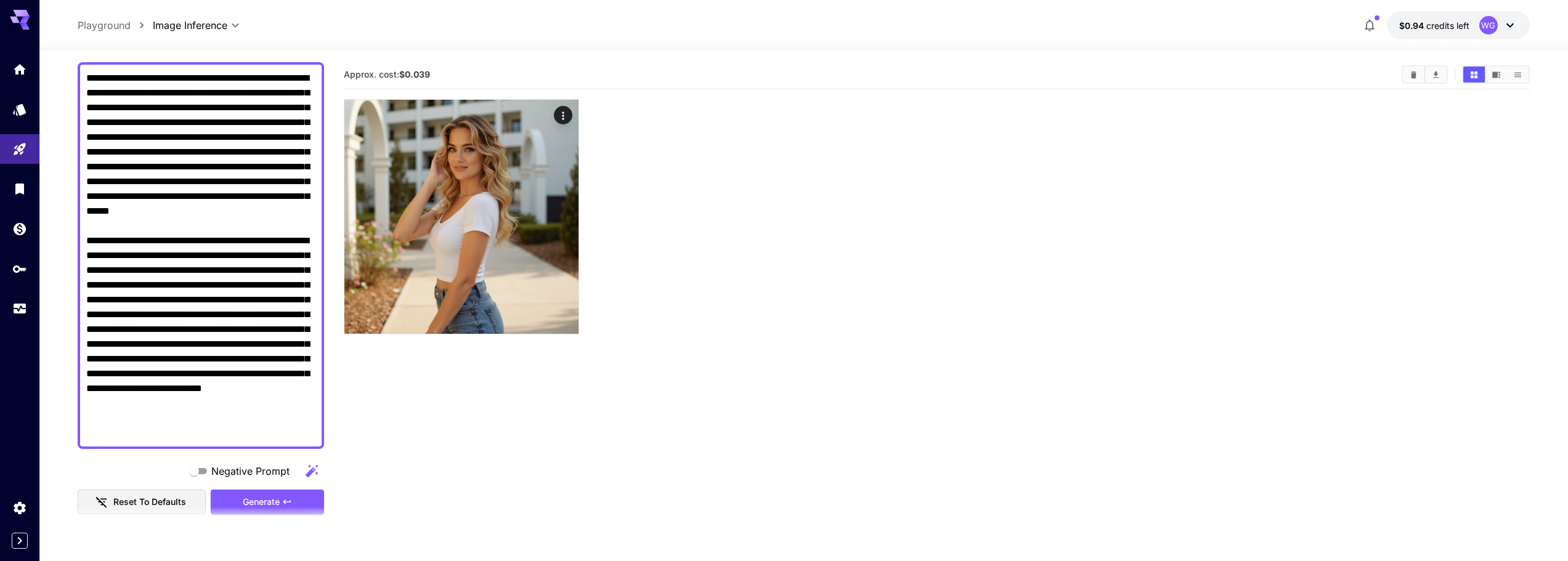
scroll to position [123, 0]
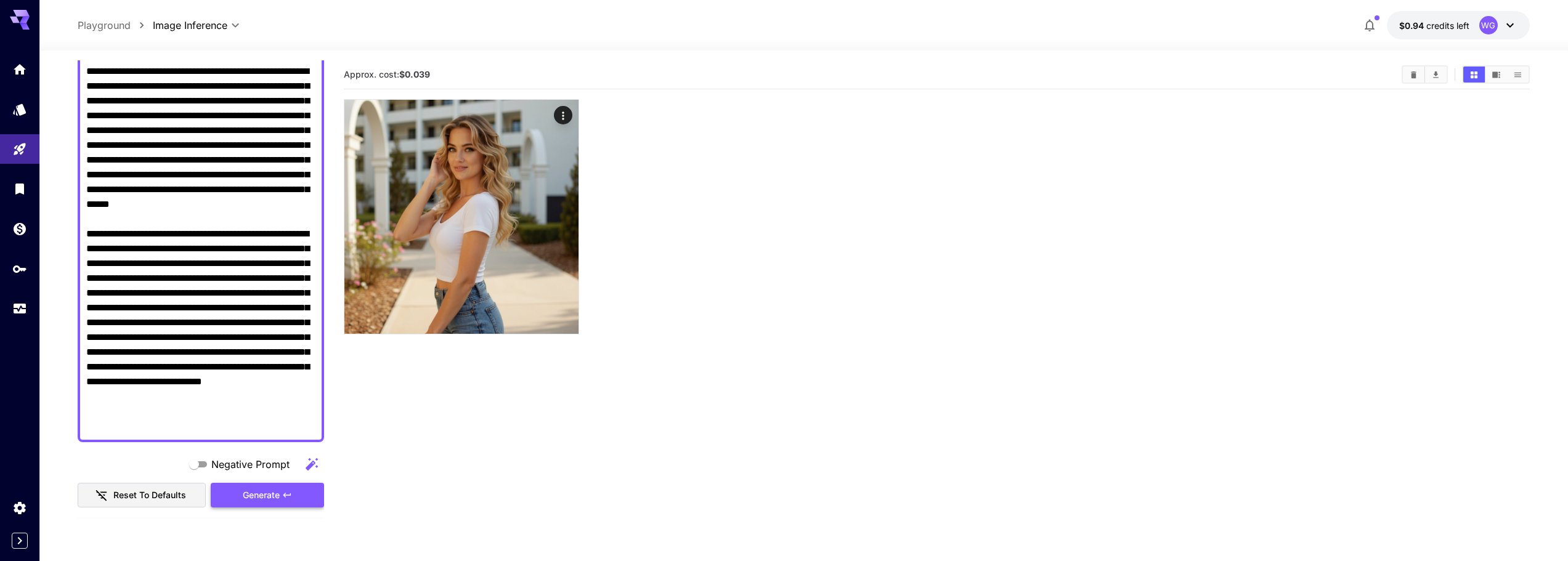
click at [260, 499] on span "Generate" at bounding box center [261, 495] width 37 height 15
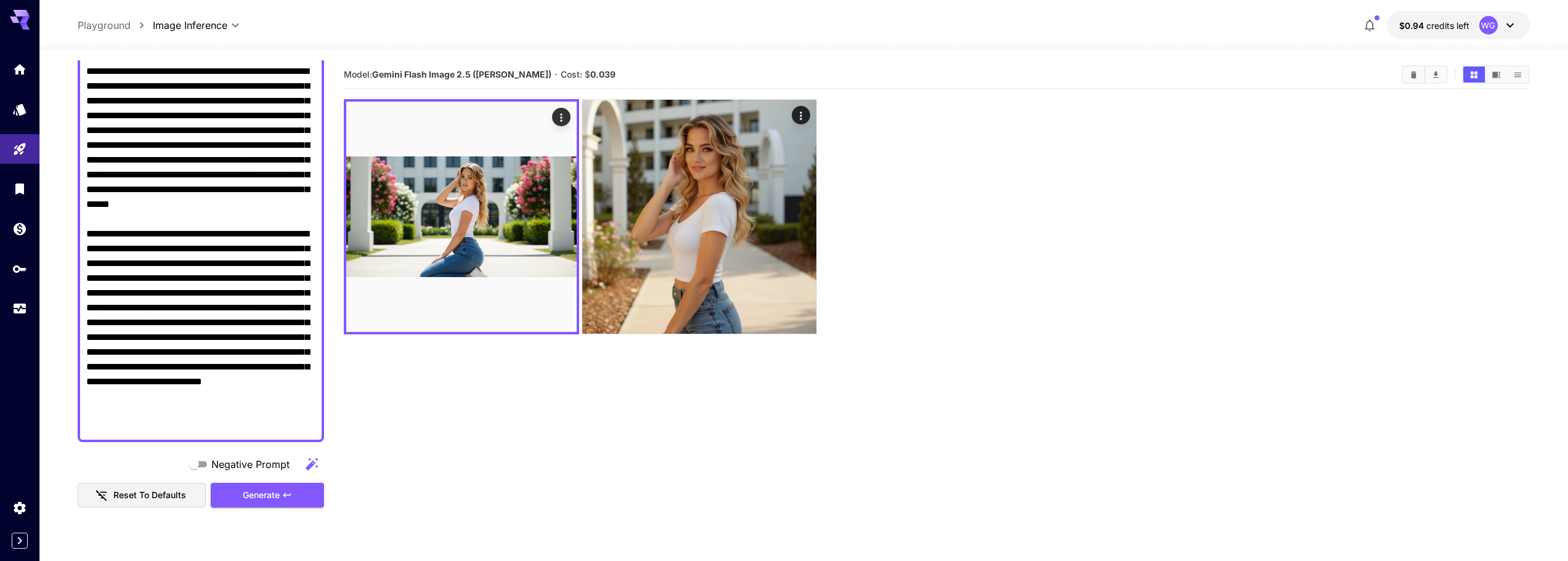
click at [207, 258] on textarea "Negative Prompt" at bounding box center [201, 248] width 229 height 370
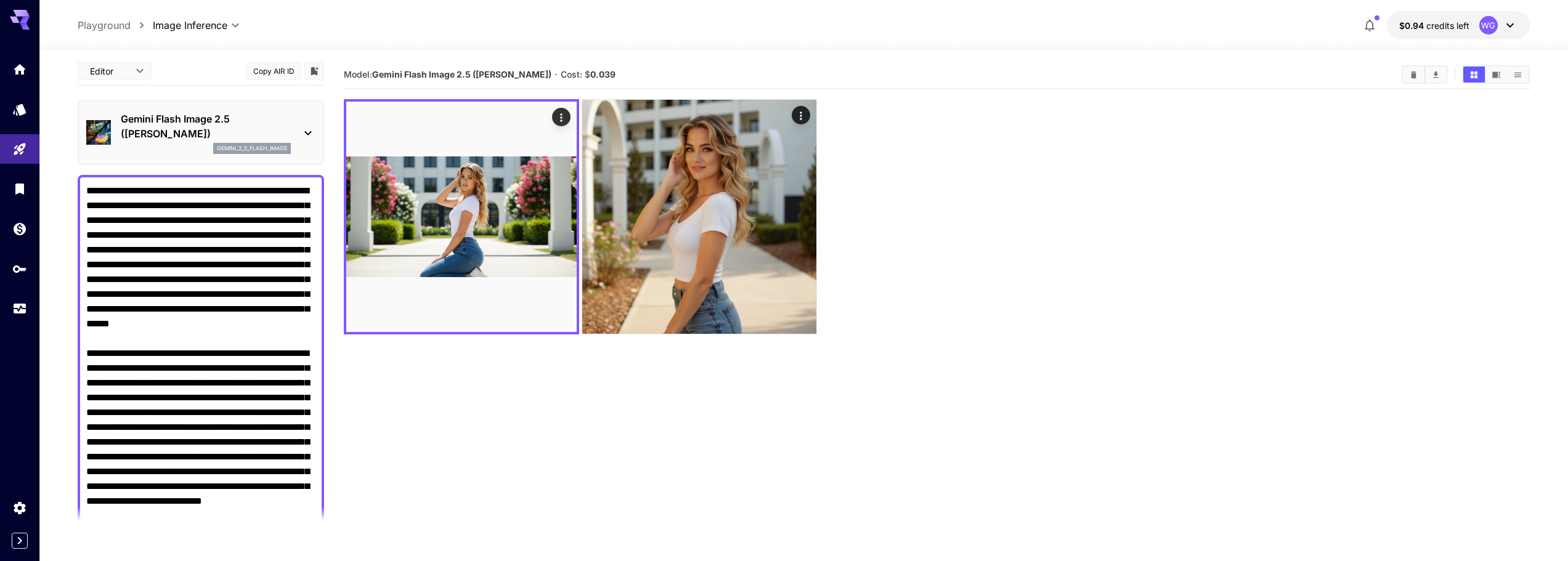
scroll to position [0, 0]
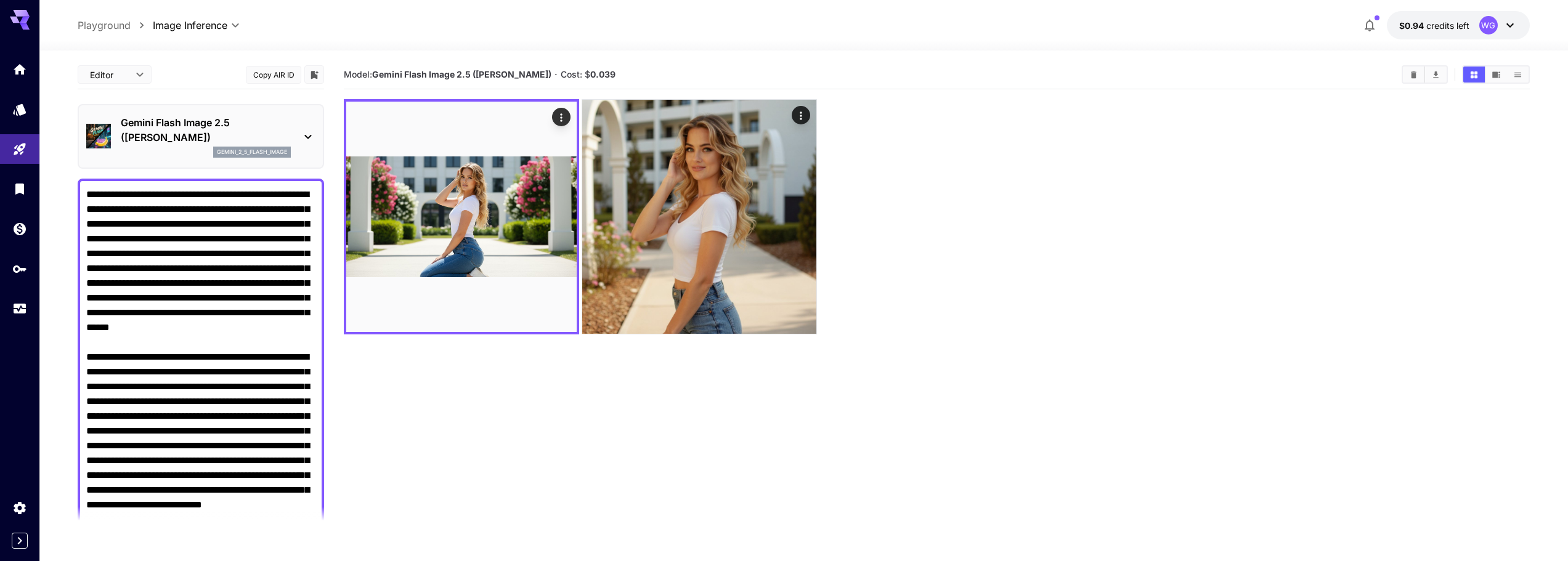
drag, startPoint x: 276, startPoint y: 366, endPoint x: 73, endPoint y: 194, distance: 266.1
click at [73, 194] on section "Editor **** ​ Copy AIR ID Gemini Flash Image 2.5 (Nano Banana) gemini_2_5_flash…" at bounding box center [804, 354] width 1528 height 608
click at [909, 225] on div at bounding box center [937, 217] width 1186 height 236
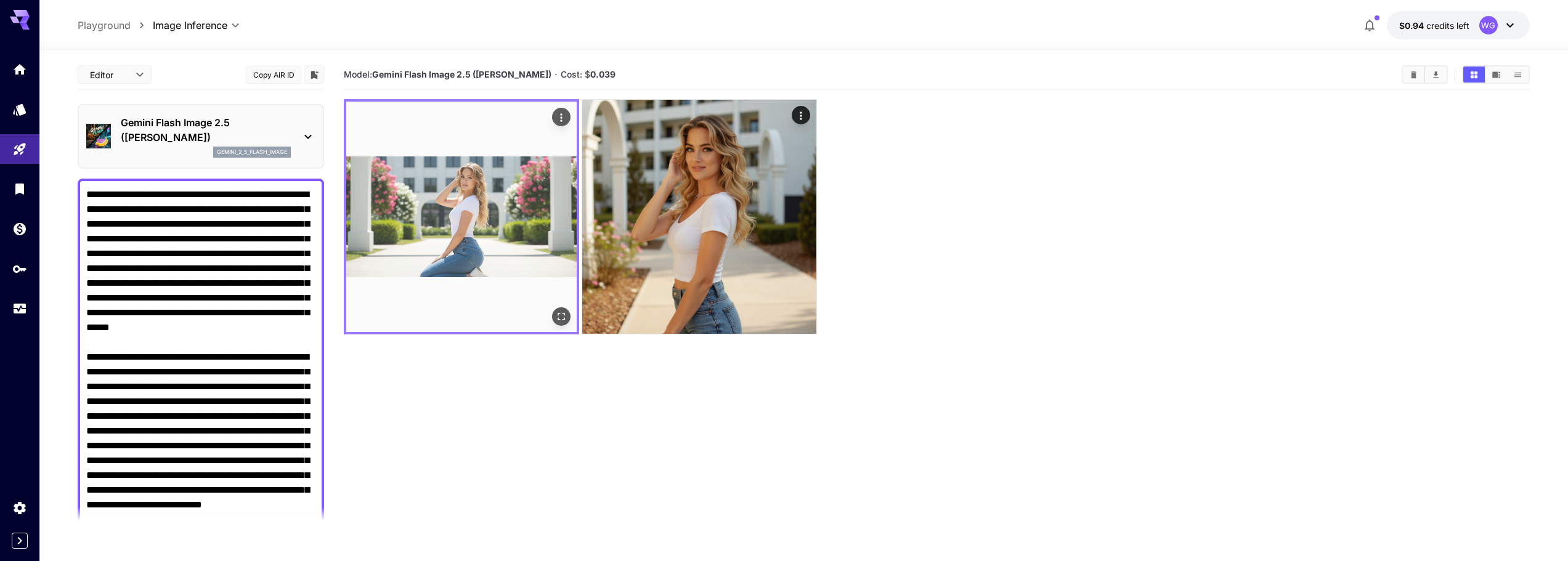
click at [452, 219] on img at bounding box center [461, 217] width 230 height 230
click at [568, 322] on button "Open in fullscreen" at bounding box center [562, 317] width 19 height 19
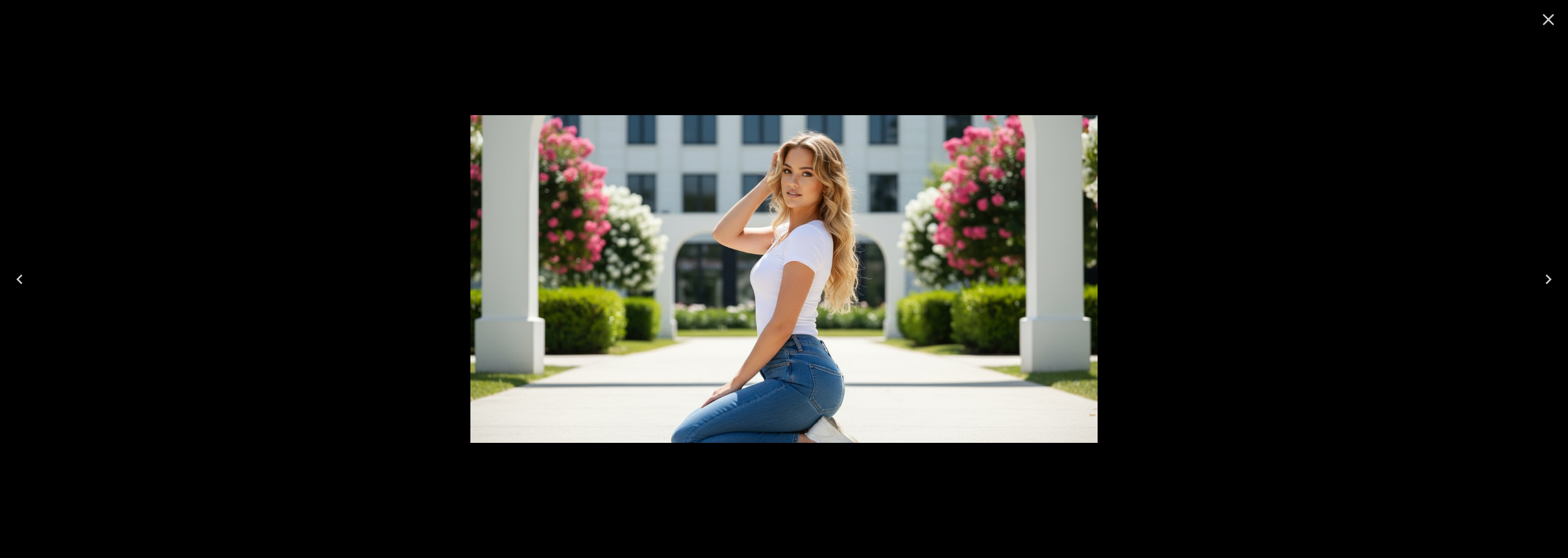
click at [1541, 24] on icon "Close" at bounding box center [1548, 19] width 19 height 19
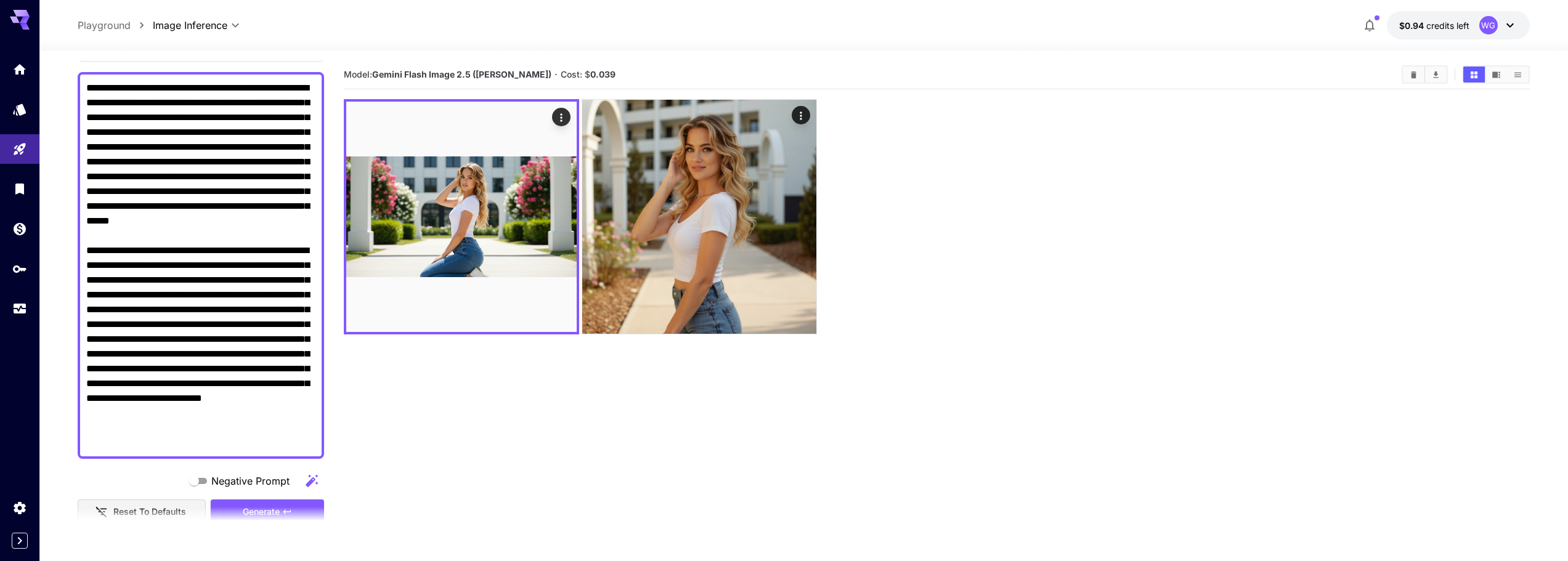
scroll to position [123, 0]
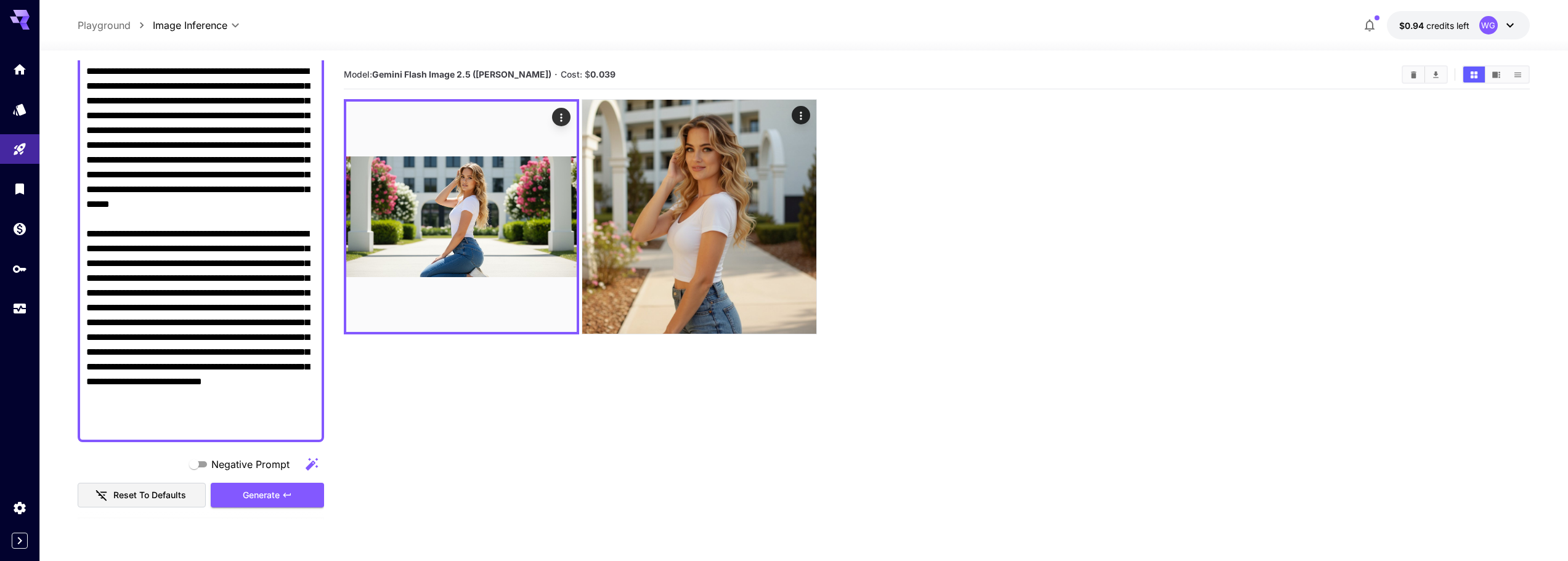
click at [166, 262] on textarea "Negative Prompt" at bounding box center [201, 248] width 229 height 370
click at [189, 232] on textarea "Negative Prompt" at bounding box center [201, 248] width 229 height 370
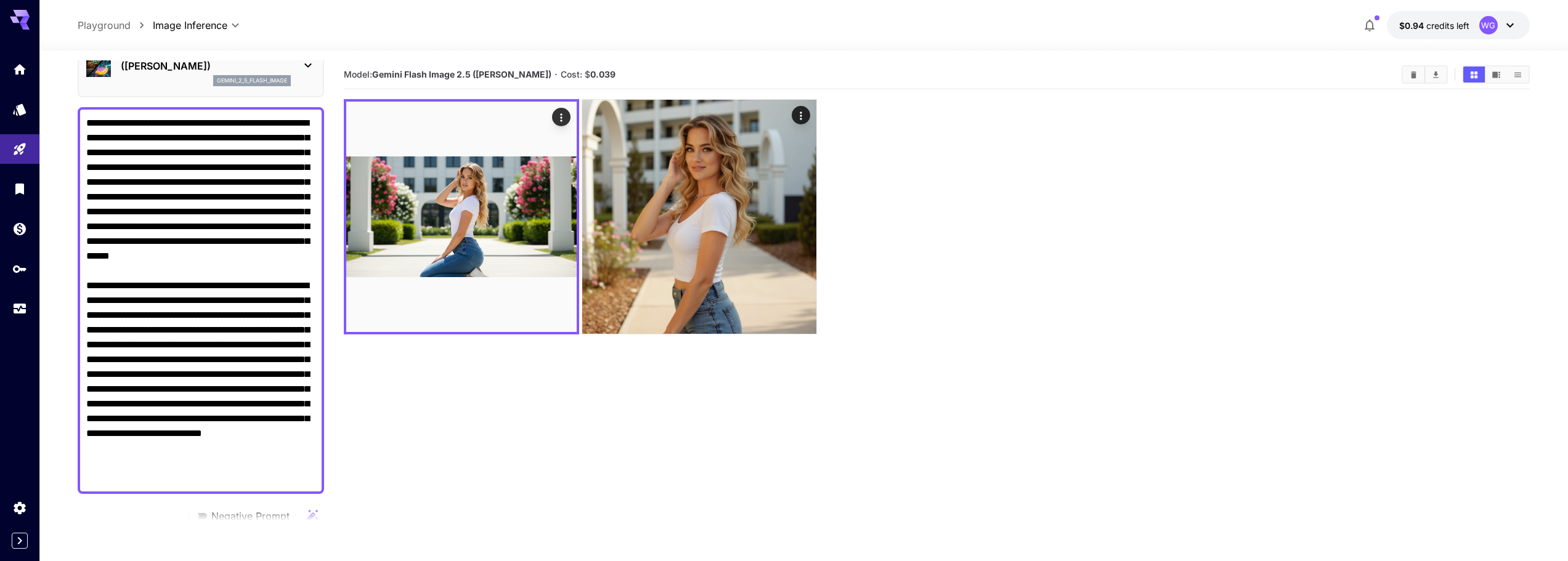
scroll to position [0, 0]
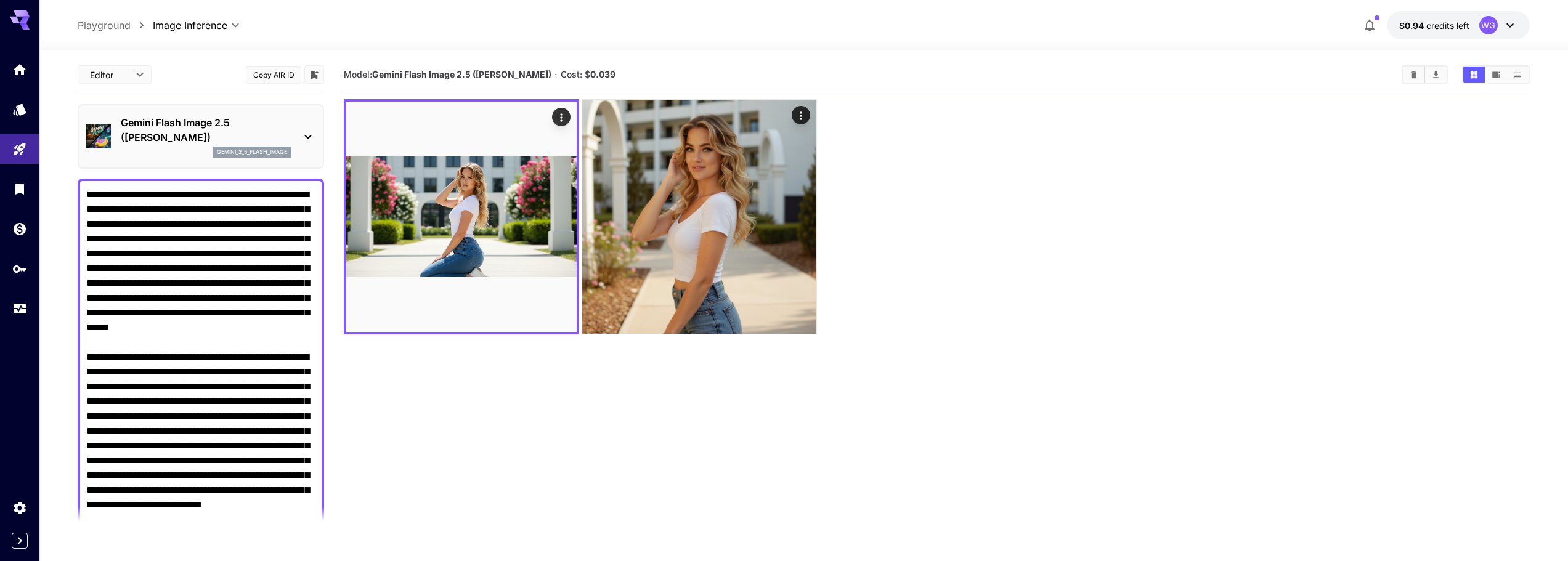
drag, startPoint x: 279, startPoint y: 432, endPoint x: 56, endPoint y: 162, distance: 350.2
click at [56, 162] on section "Editor **** ​ Copy AIR ID Gemini Flash Image 2.5 (Nano Banana) gemini_2_5_flash…" at bounding box center [804, 354] width 1528 height 608
paste textarea
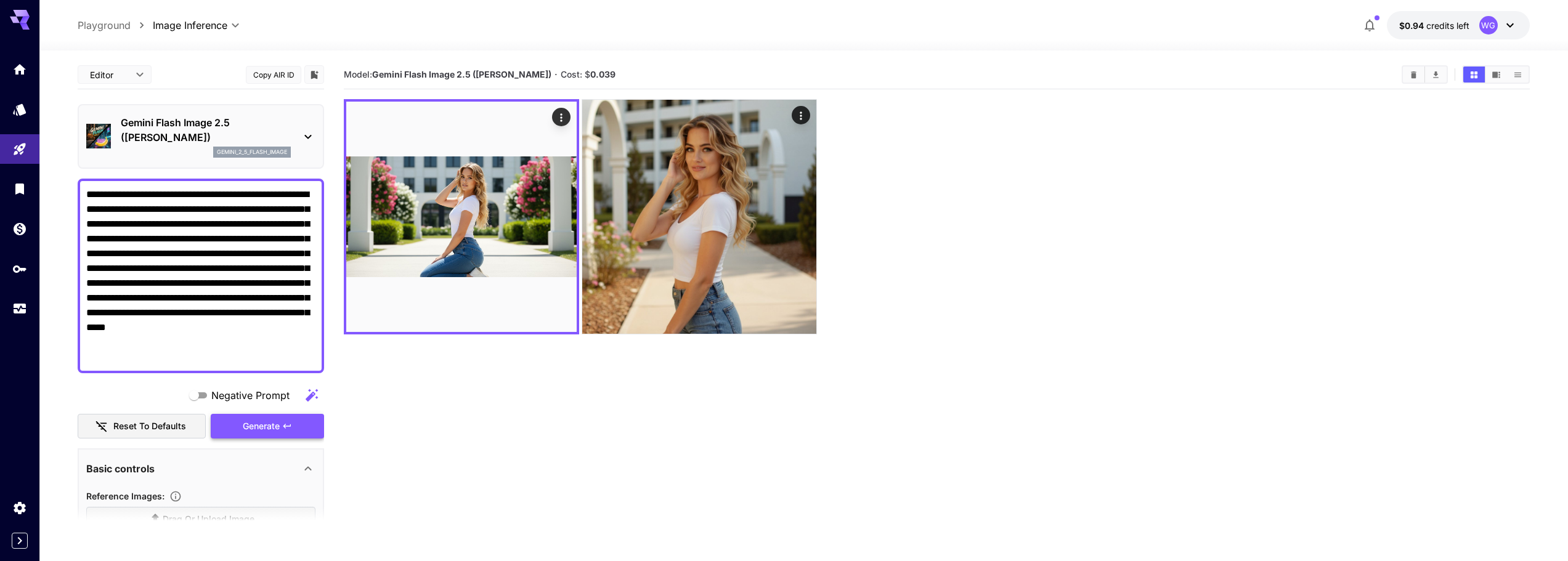
type textarea "**********"
click at [273, 421] on span "Generate" at bounding box center [261, 426] width 37 height 15
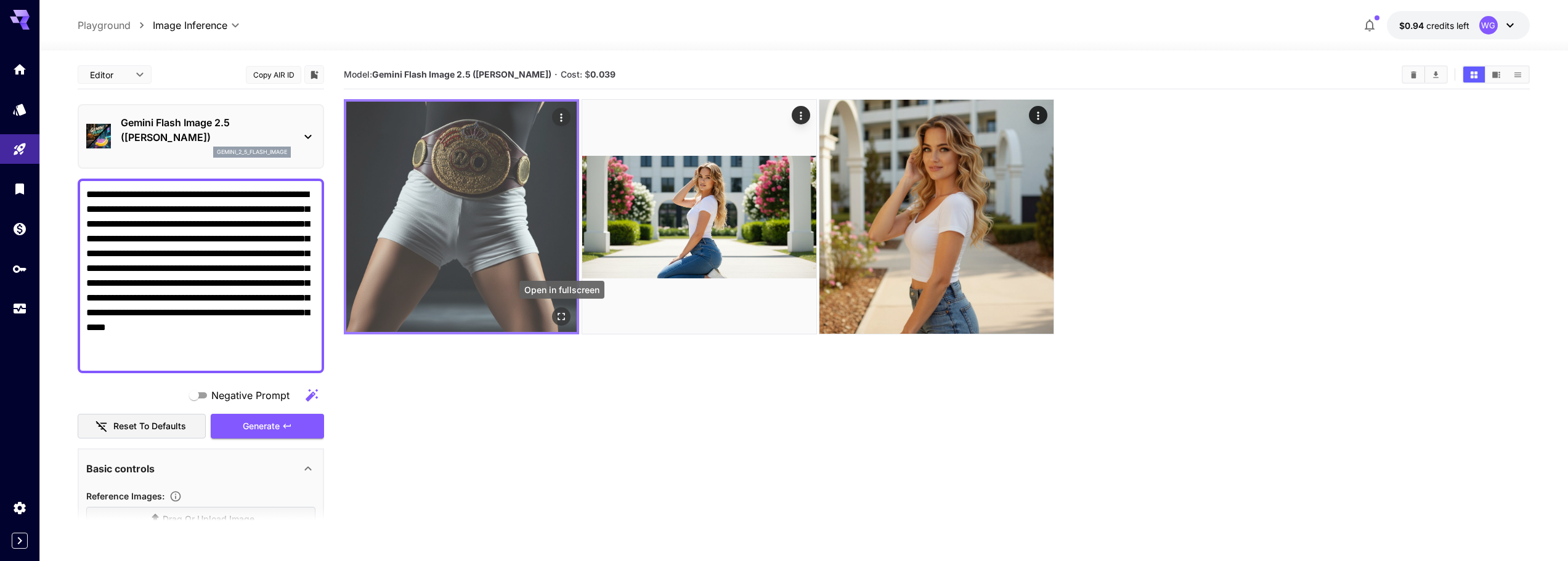
click at [558, 319] on icon "Open in fullscreen" at bounding box center [562, 317] width 7 height 7
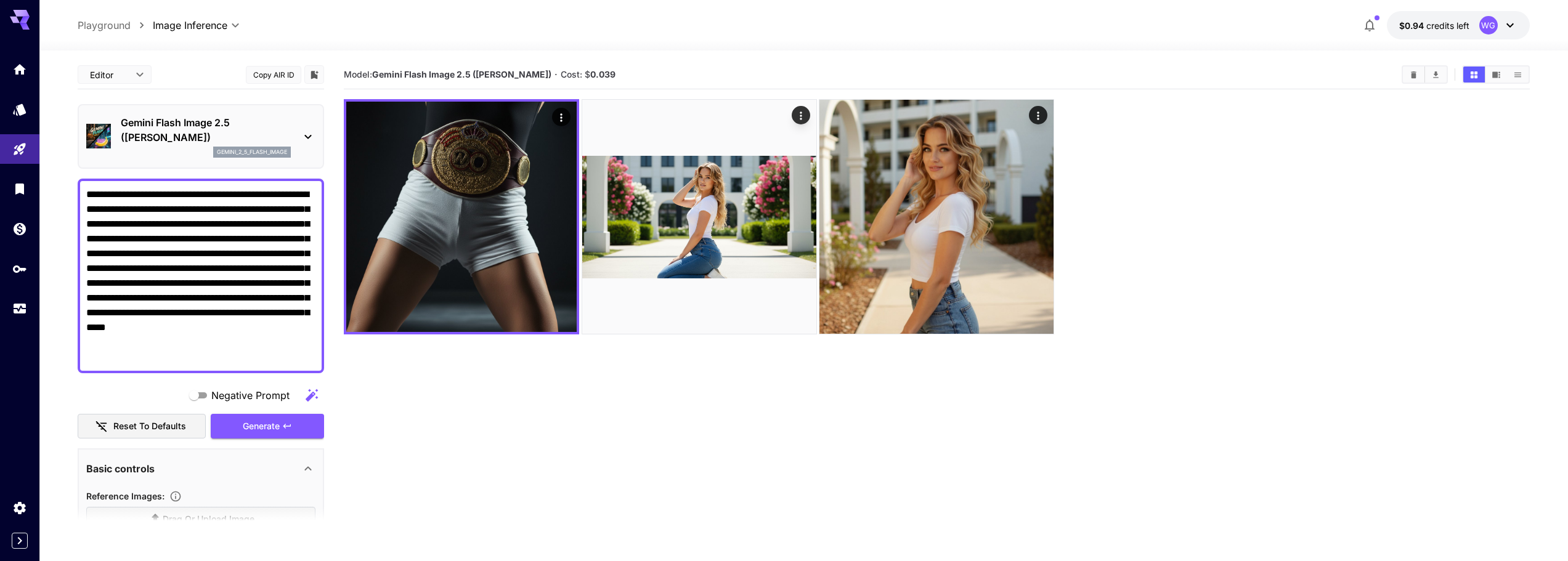
drag, startPoint x: 147, startPoint y: 358, endPoint x: 64, endPoint y: 183, distance: 193.7
click at [64, 183] on section "**********" at bounding box center [804, 354] width 1528 height 608
click at [181, 126] on p "Gemini Flash Image 2.5 ([PERSON_NAME])" at bounding box center [205, 130] width 170 height 30
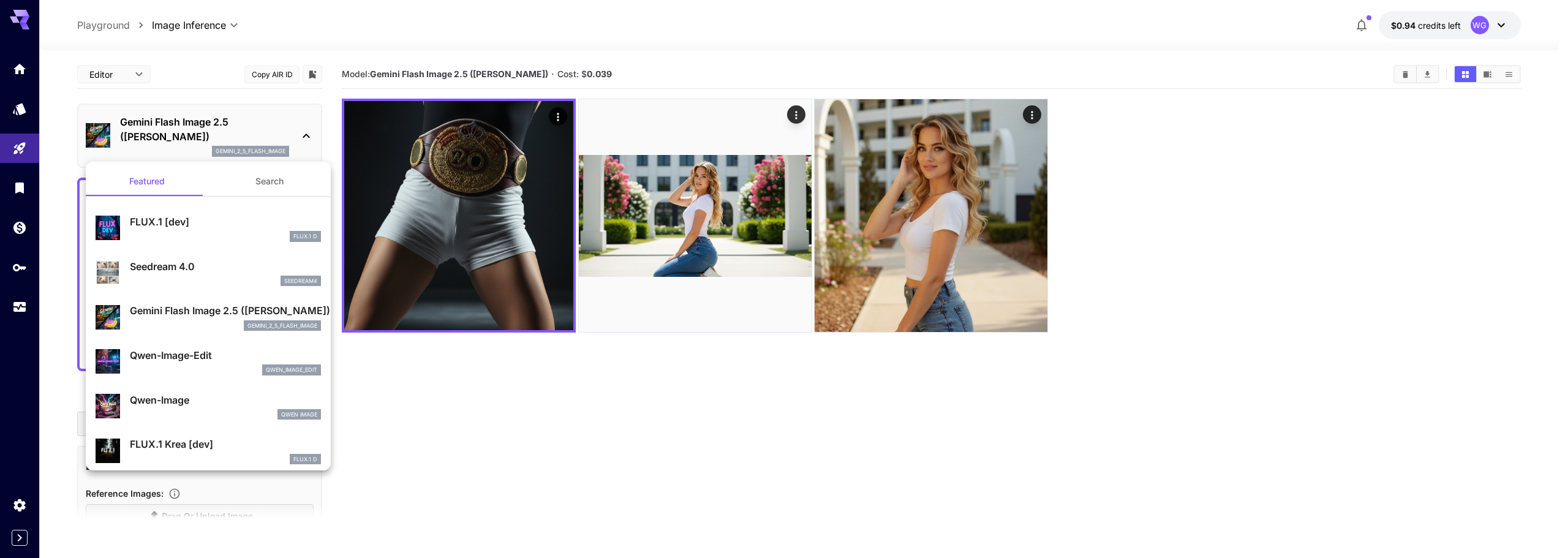
click at [203, 224] on p "FLUX.1 [dev]" at bounding box center [225, 222] width 191 height 15
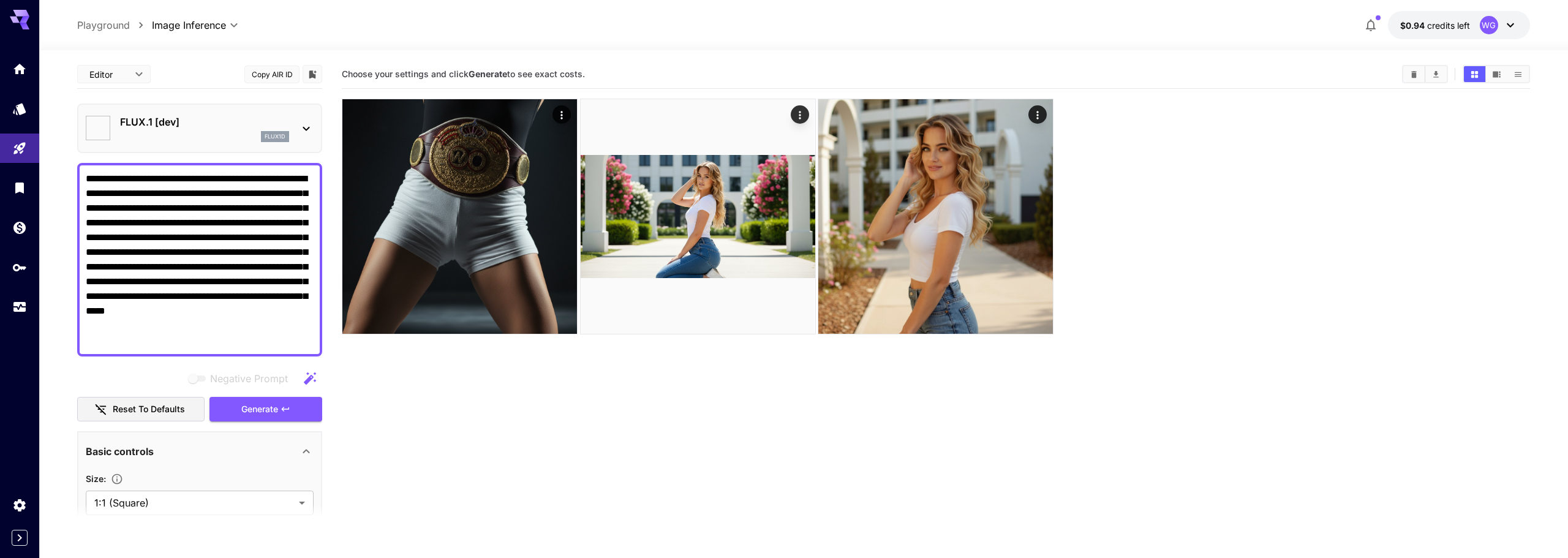
type input "**********"
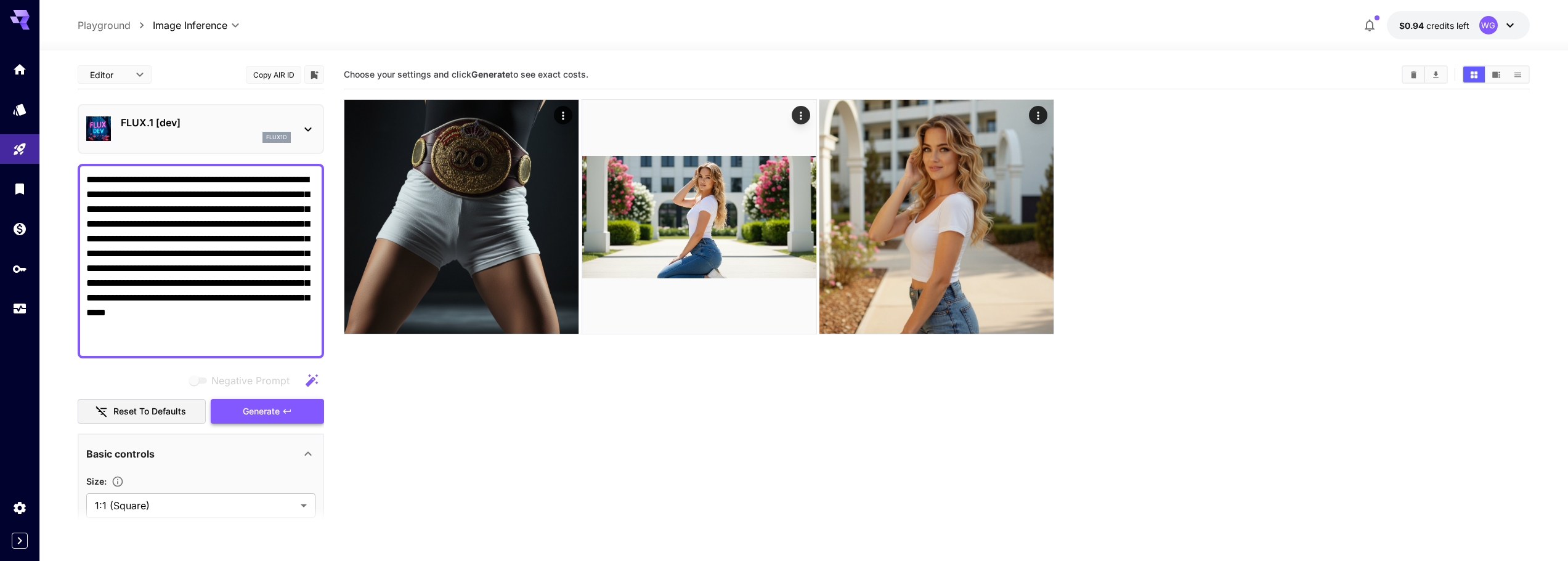
click at [262, 416] on span "Generate" at bounding box center [261, 411] width 37 height 15
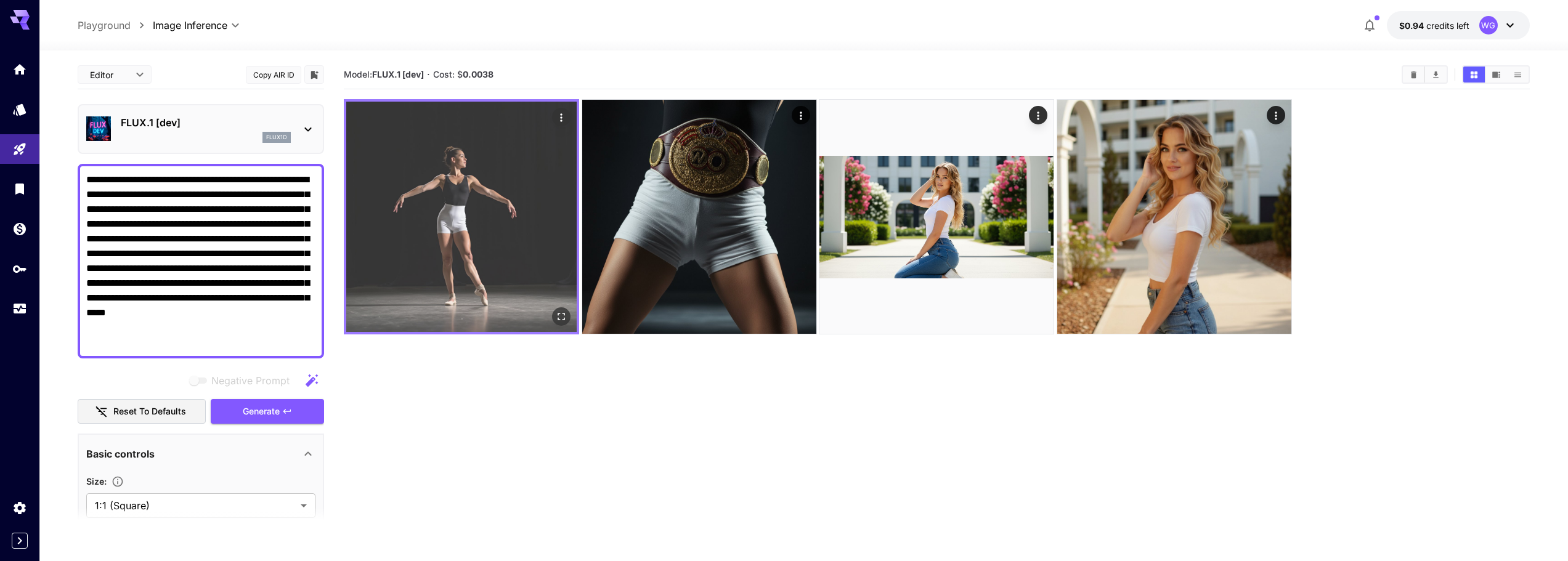
click at [452, 253] on img at bounding box center [461, 217] width 230 height 230
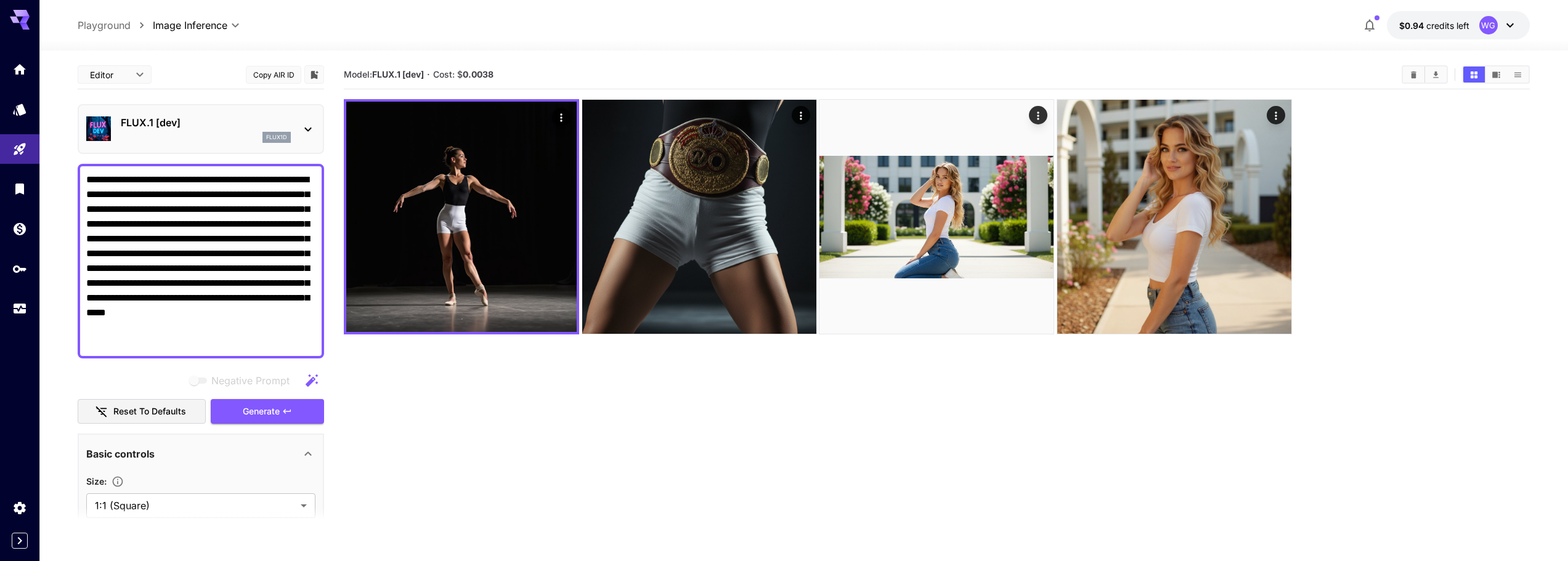
click at [174, 191] on textarea "**********" at bounding box center [201, 261] width 229 height 177
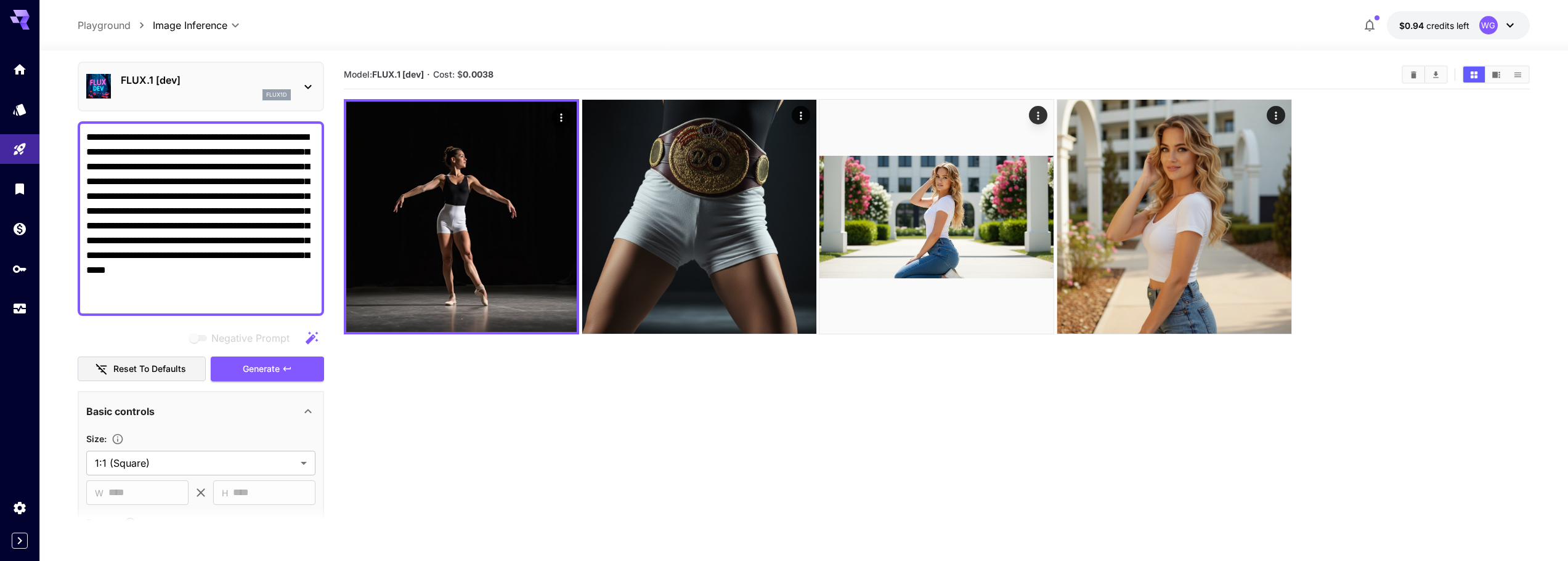
scroll to position [62, 0]
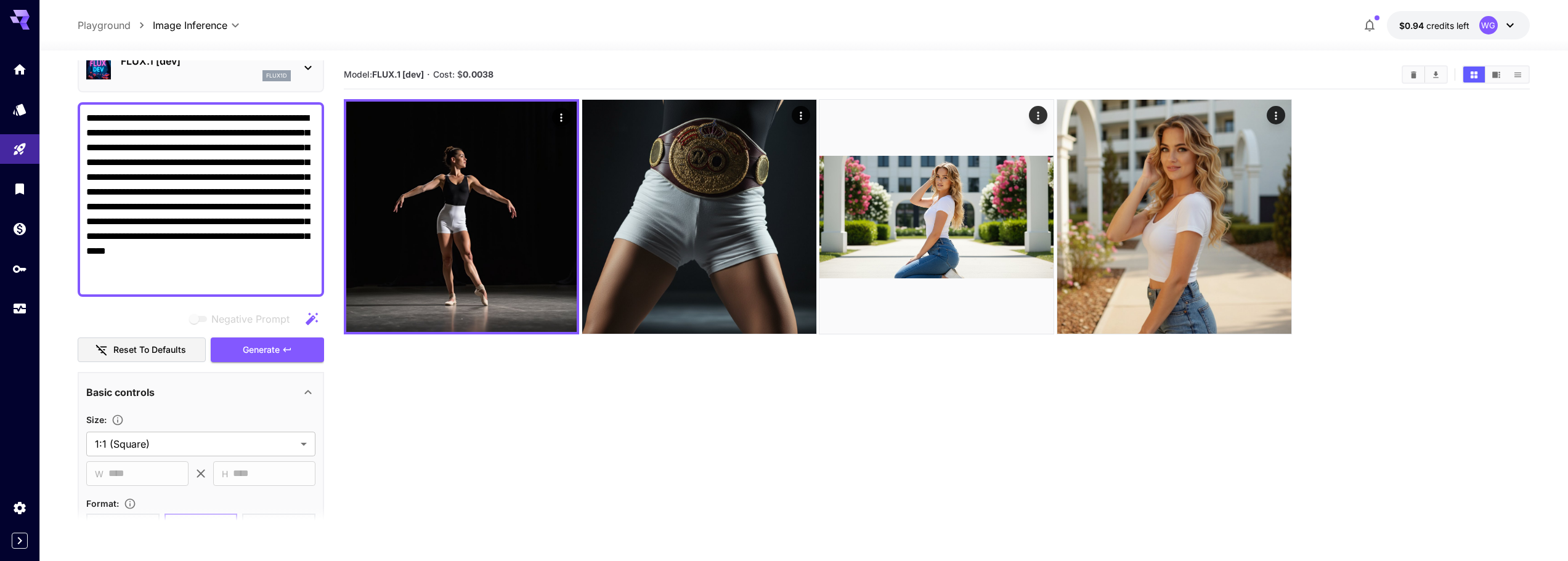
drag, startPoint x: 170, startPoint y: 277, endPoint x: 40, endPoint y: 107, distance: 214.0
click at [40, 107] on section "**********" at bounding box center [804, 354] width 1528 height 608
paste textarea
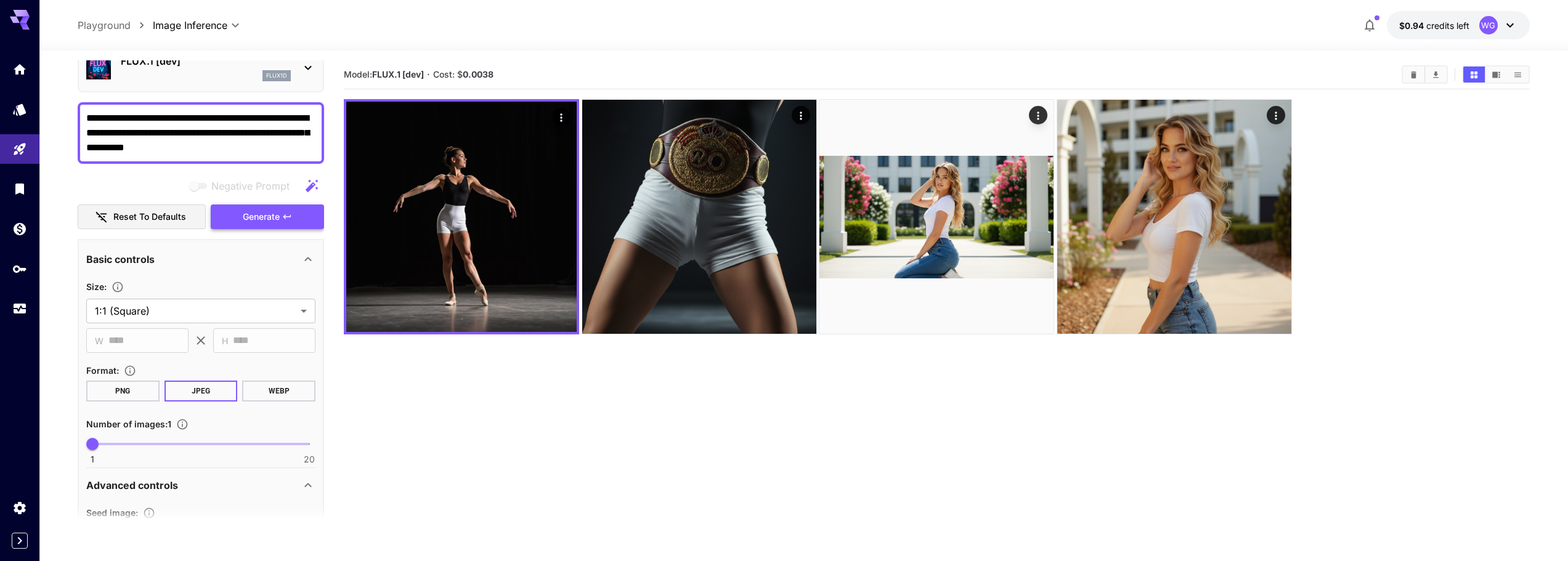
type textarea "**********"
click at [275, 217] on span "Generate" at bounding box center [261, 217] width 37 height 15
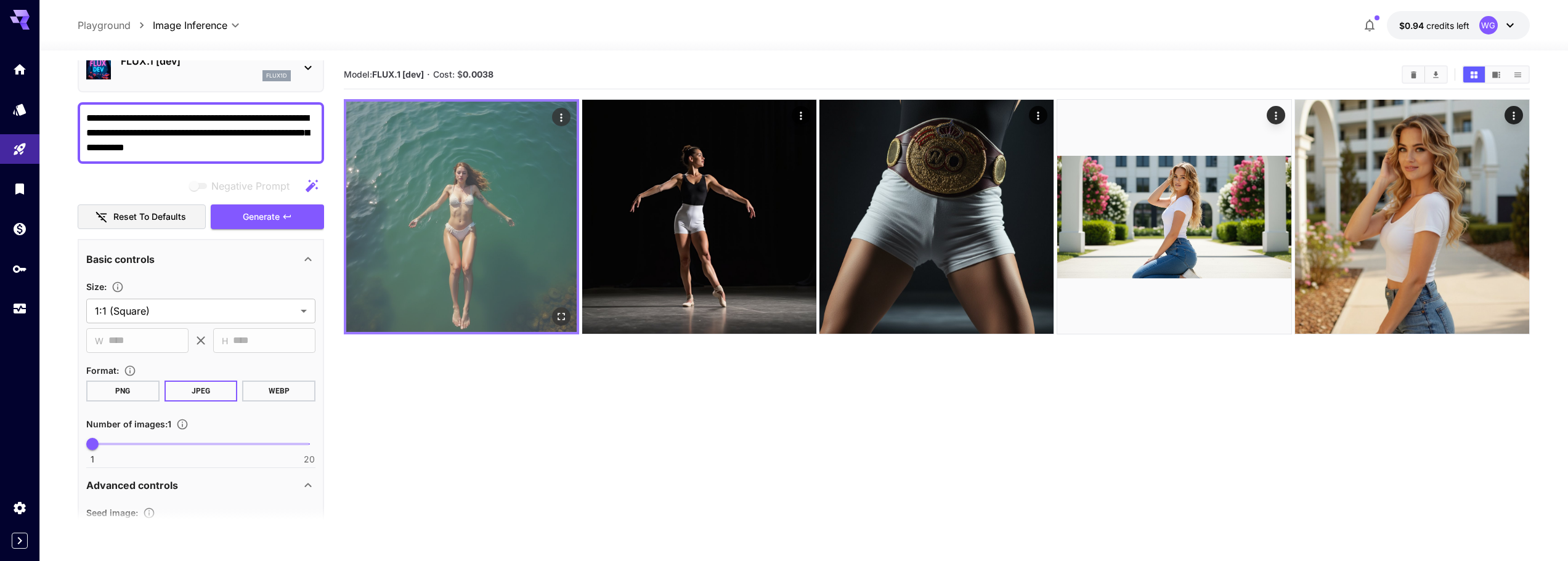
click at [505, 265] on img at bounding box center [461, 217] width 230 height 230
click at [560, 313] on icon "Open in fullscreen" at bounding box center [561, 317] width 12 height 12
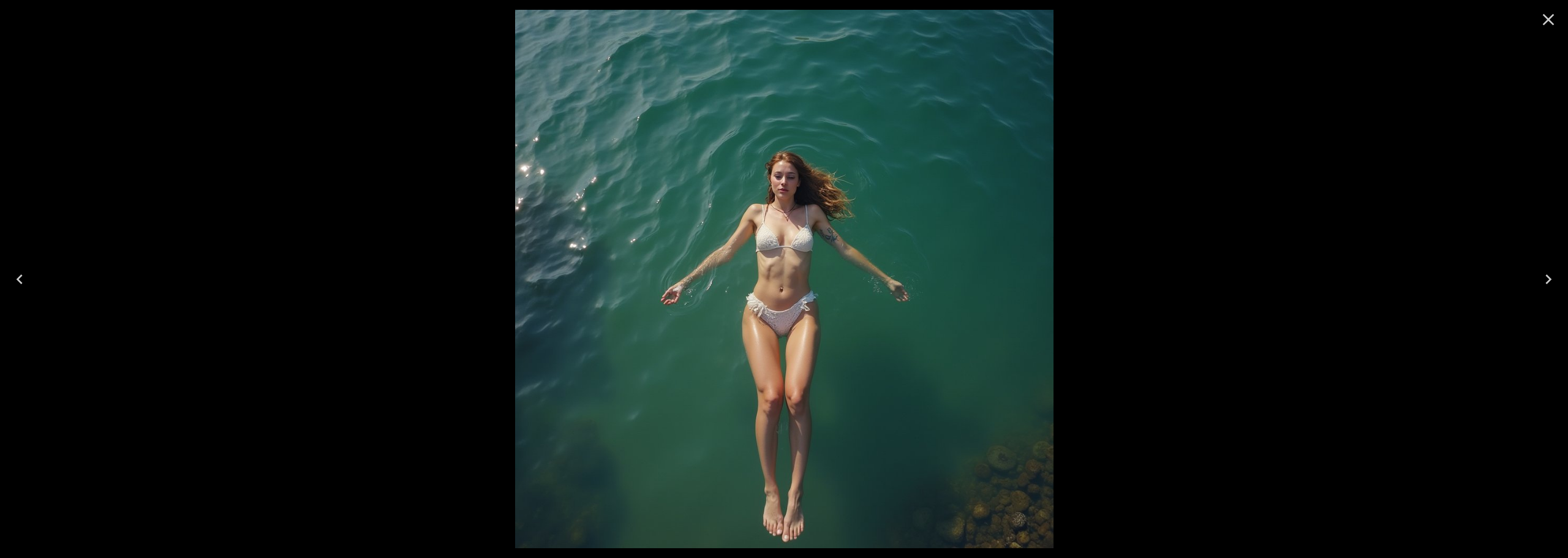
click at [1551, 19] on icon "Close" at bounding box center [1548, 19] width 19 height 19
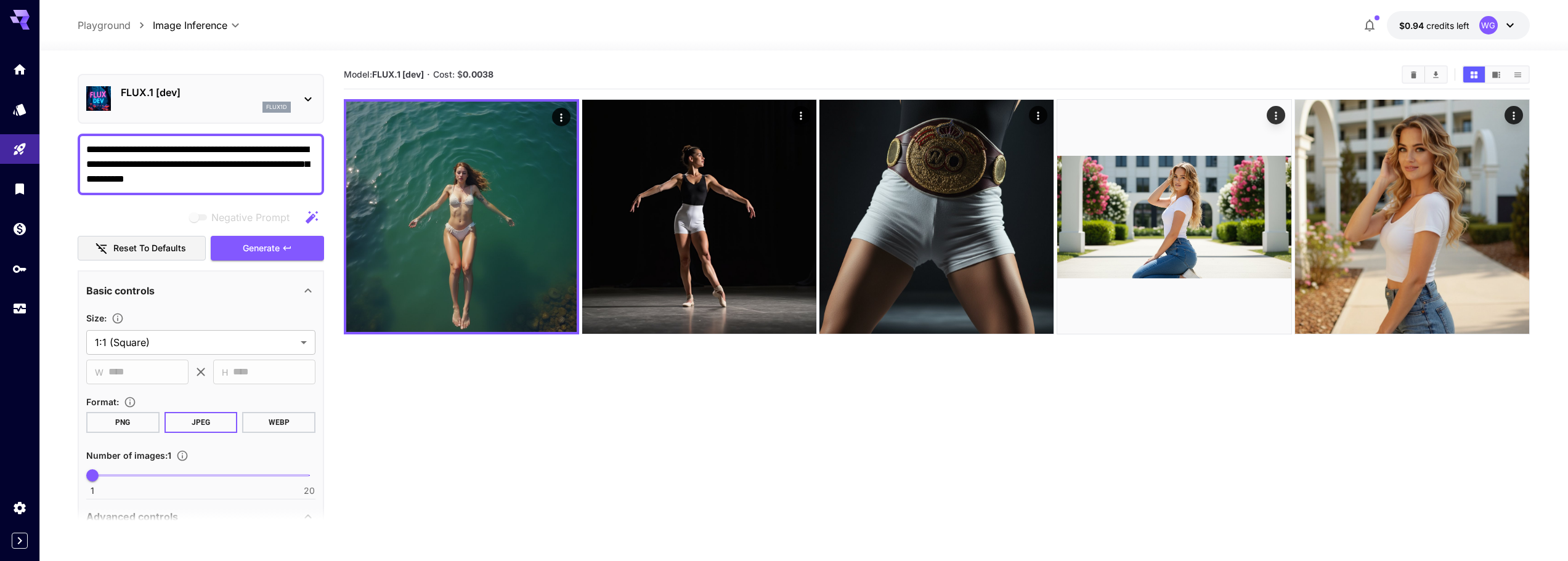
scroll to position [0, 0]
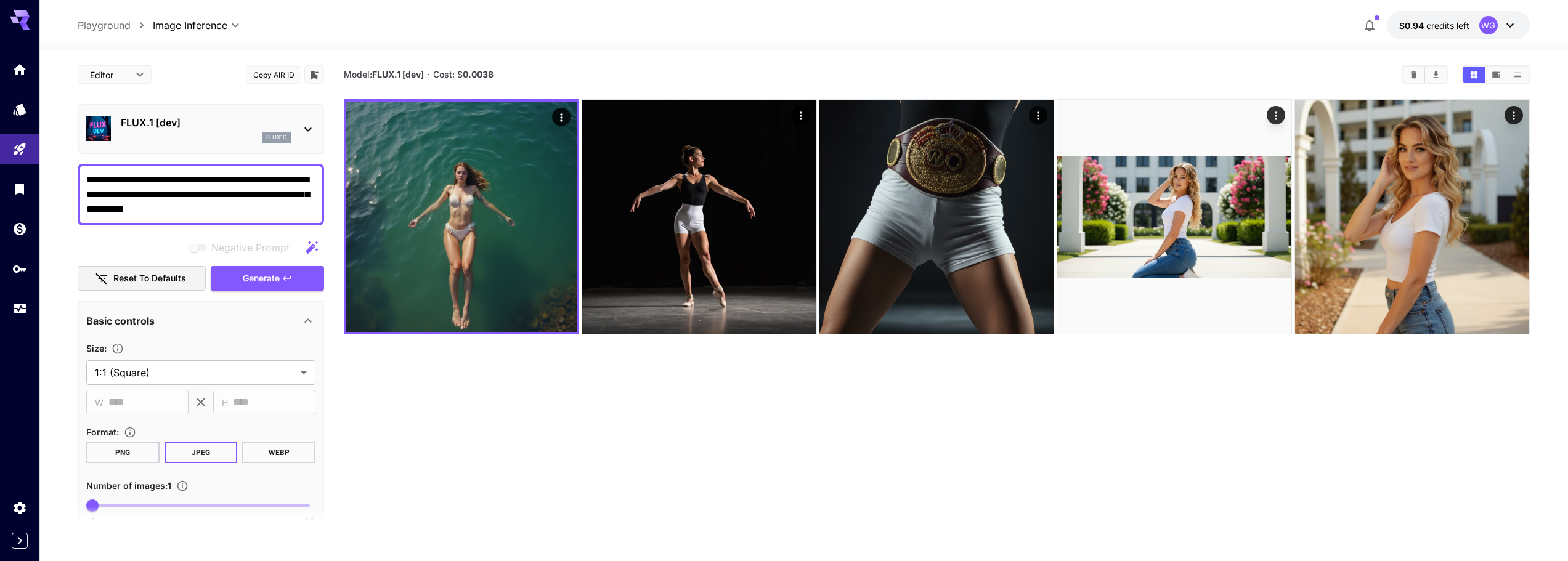
click at [208, 132] on div "flux1d" at bounding box center [205, 137] width 170 height 11
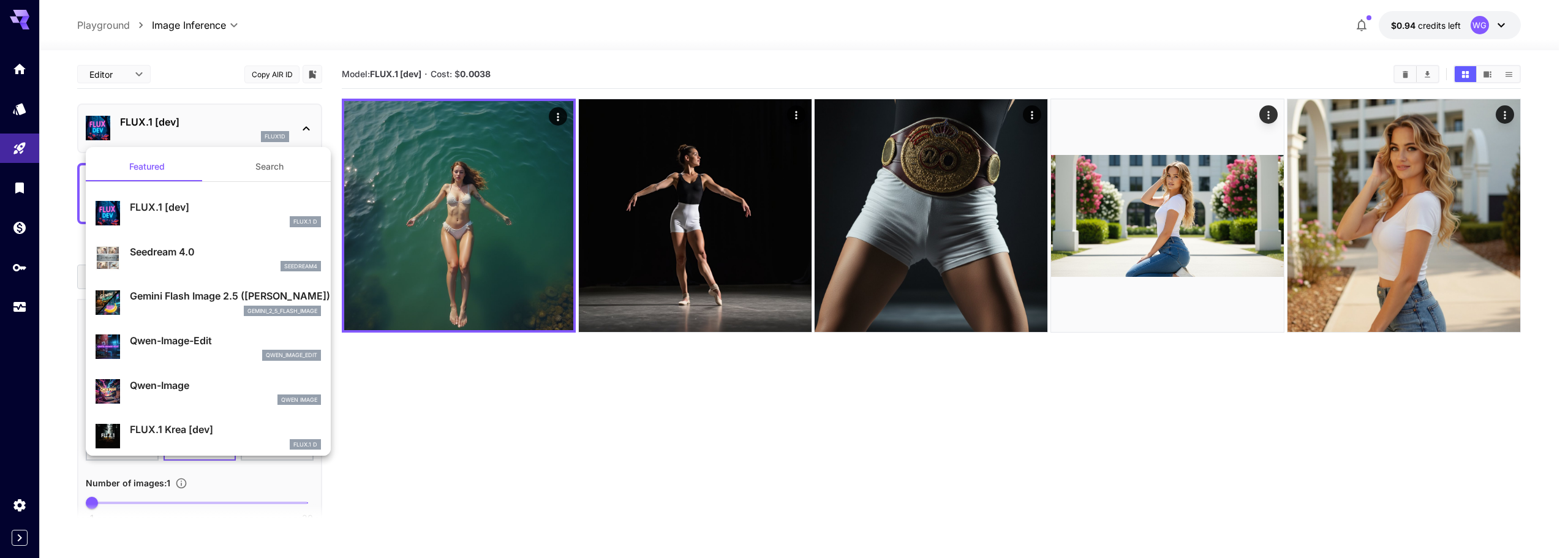
click at [179, 304] on div "Gemini Flash Image 2.5 (Nano Banana) gemini_2_5_flash_image" at bounding box center [225, 302] width 191 height 27
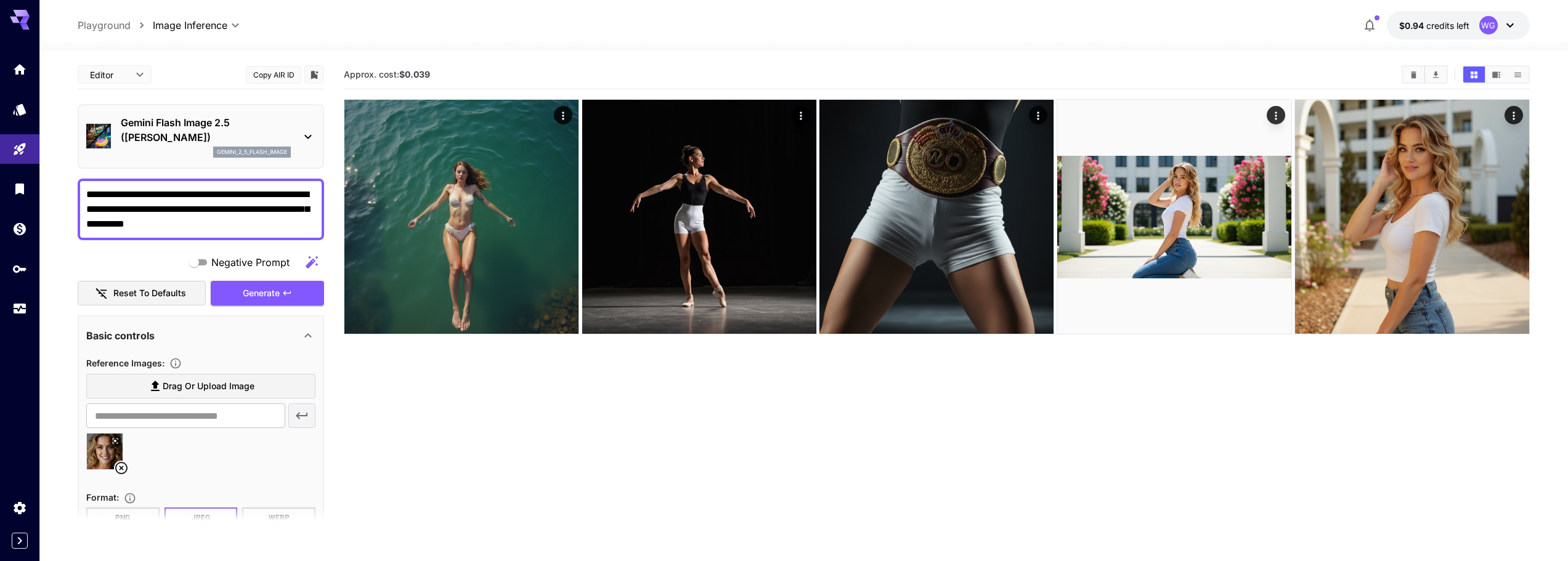
click at [242, 225] on textarea "**********" at bounding box center [201, 209] width 229 height 44
click at [282, 297] on icon "button" at bounding box center [287, 293] width 10 height 10
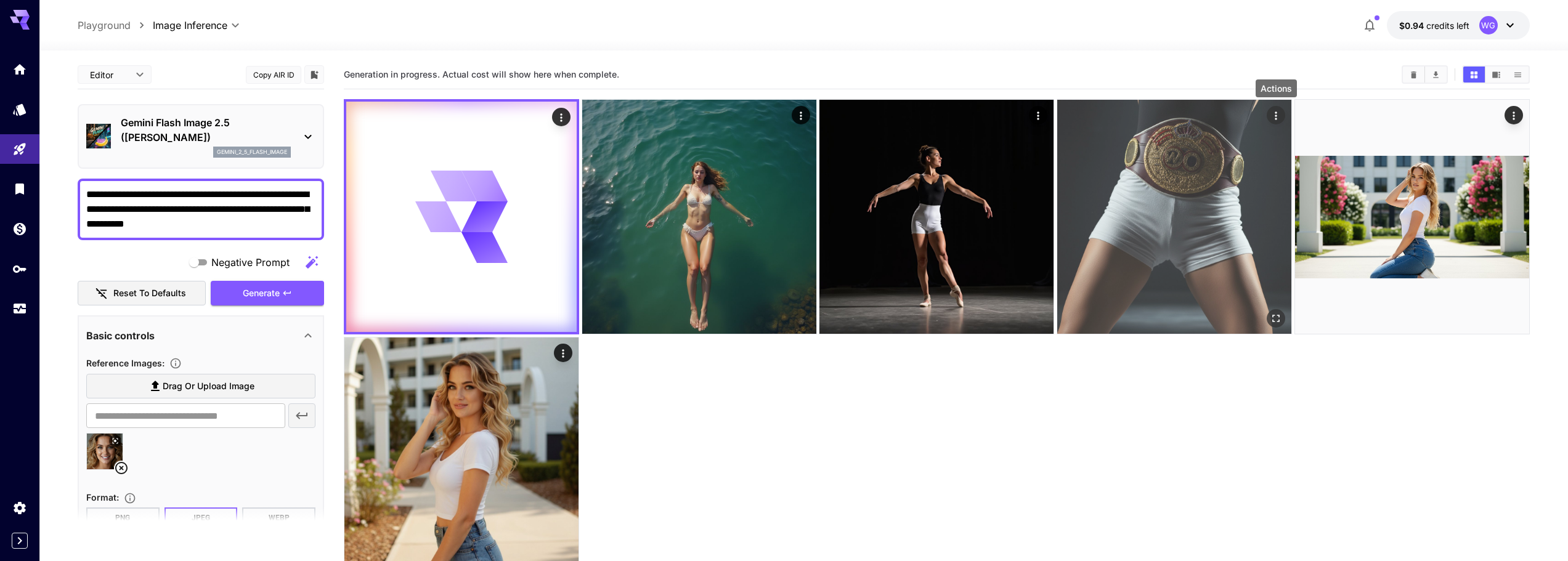
click at [1272, 117] on icon "Actions" at bounding box center [1275, 115] width 12 height 12
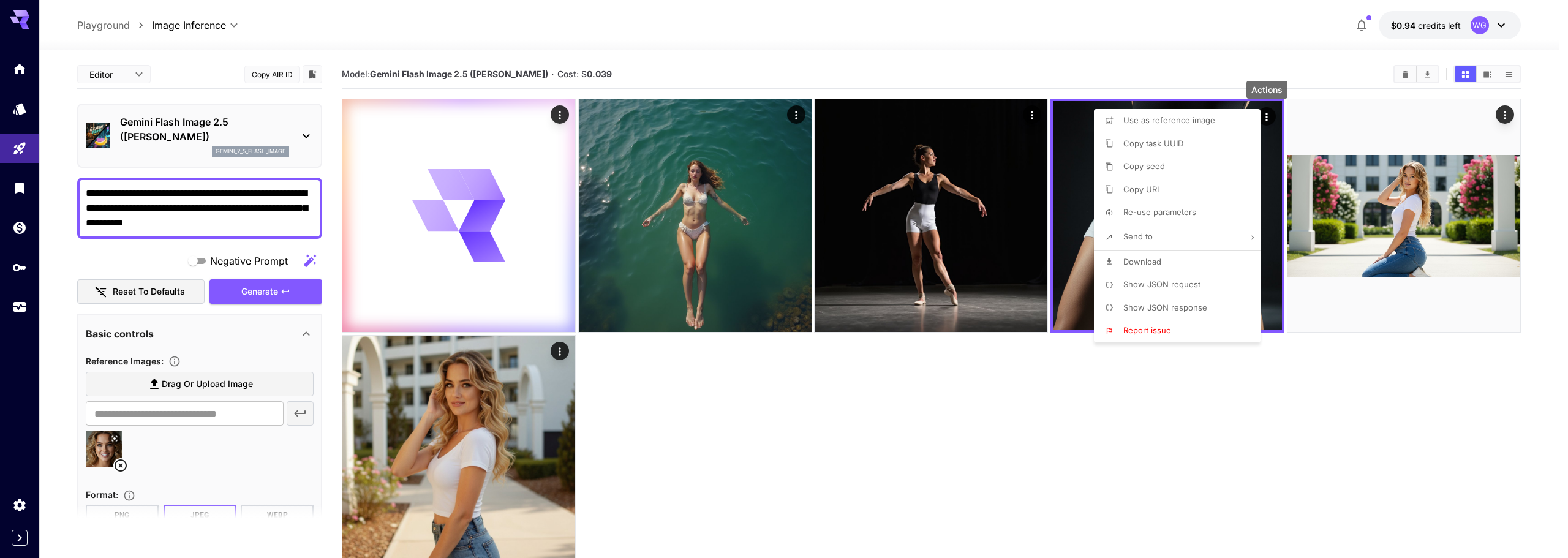
click at [1143, 473] on div at bounding box center [784, 279] width 1568 height 558
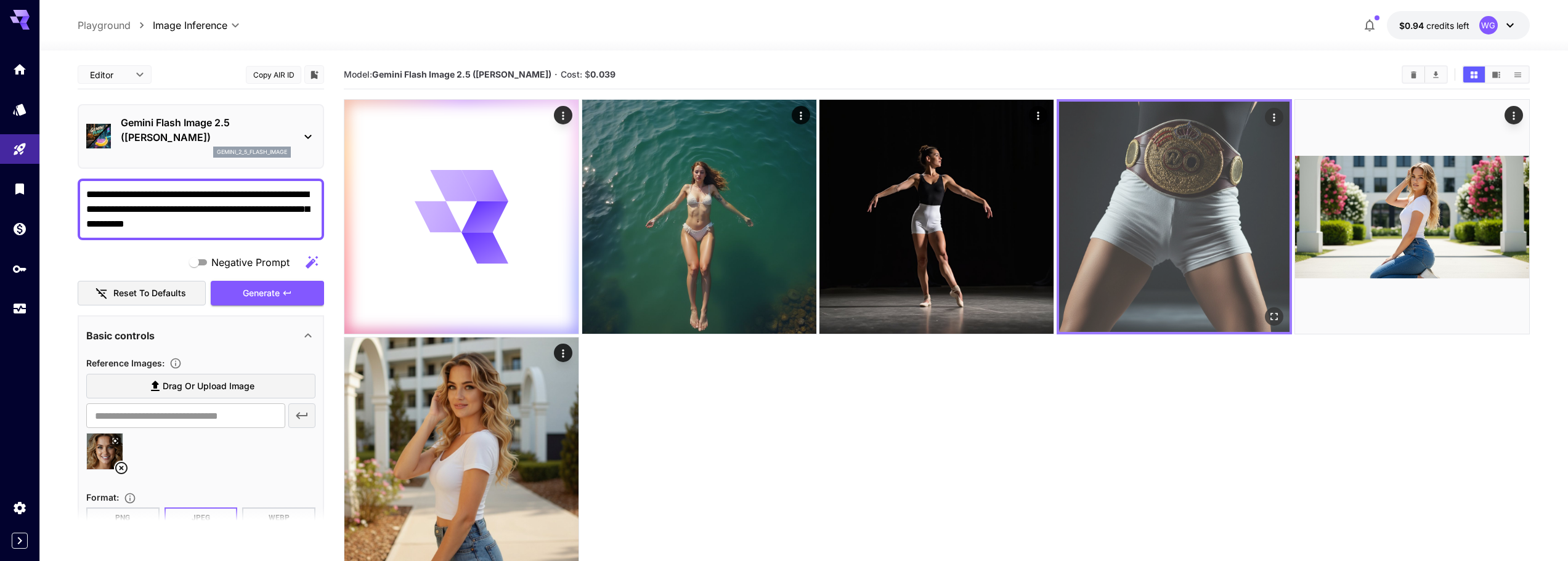
click at [1150, 230] on img at bounding box center [1173, 217] width 230 height 230
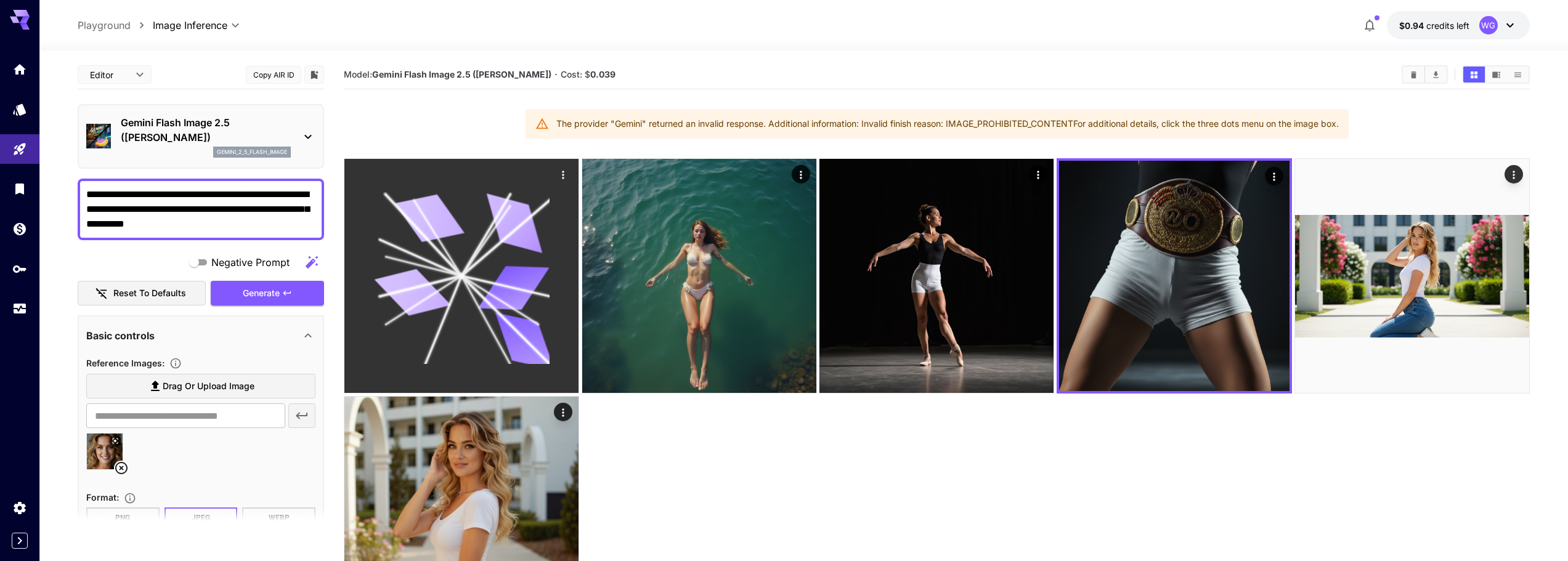
click at [568, 177] on icon "Actions" at bounding box center [563, 175] width 12 height 12
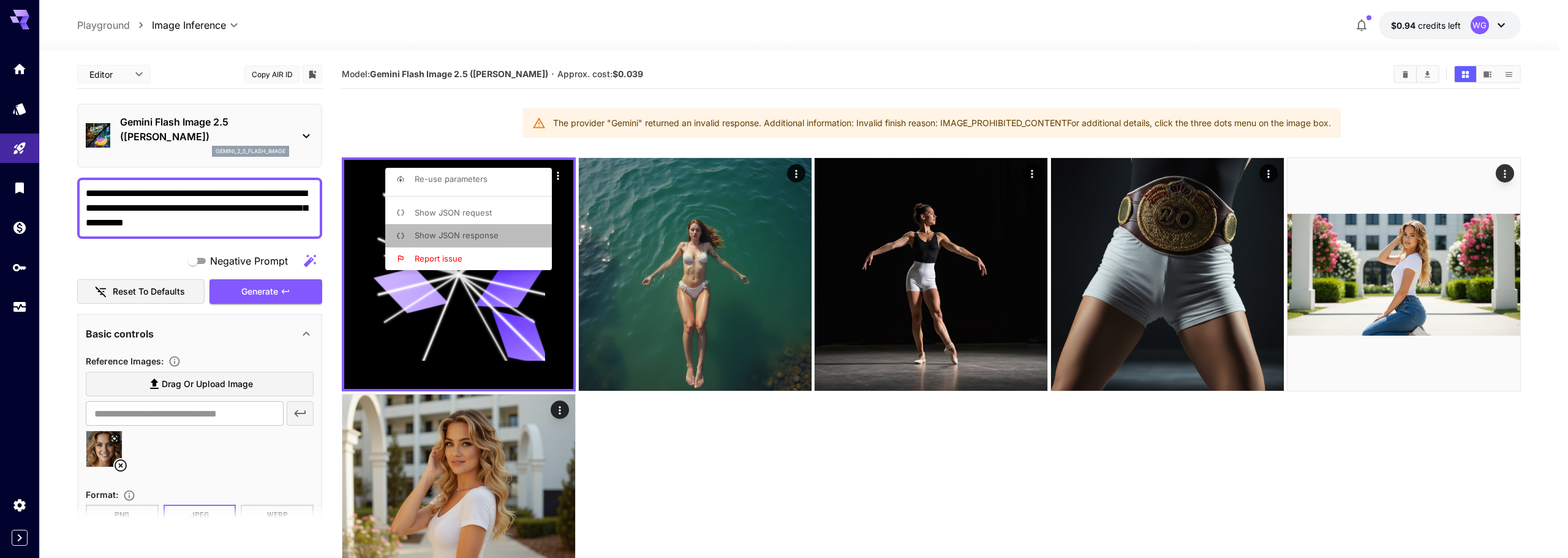
click at [459, 240] on p "Show JSON response" at bounding box center [457, 236] width 84 height 12
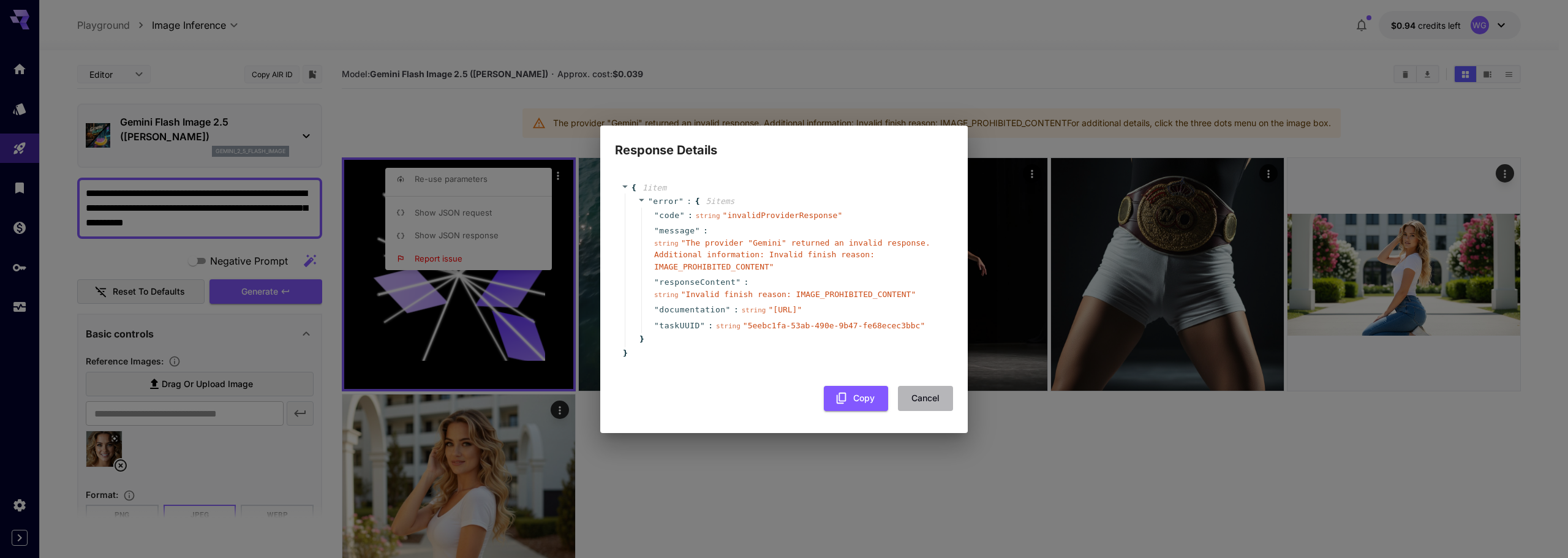
click at [932, 401] on button "Cancel" at bounding box center [925, 398] width 55 height 25
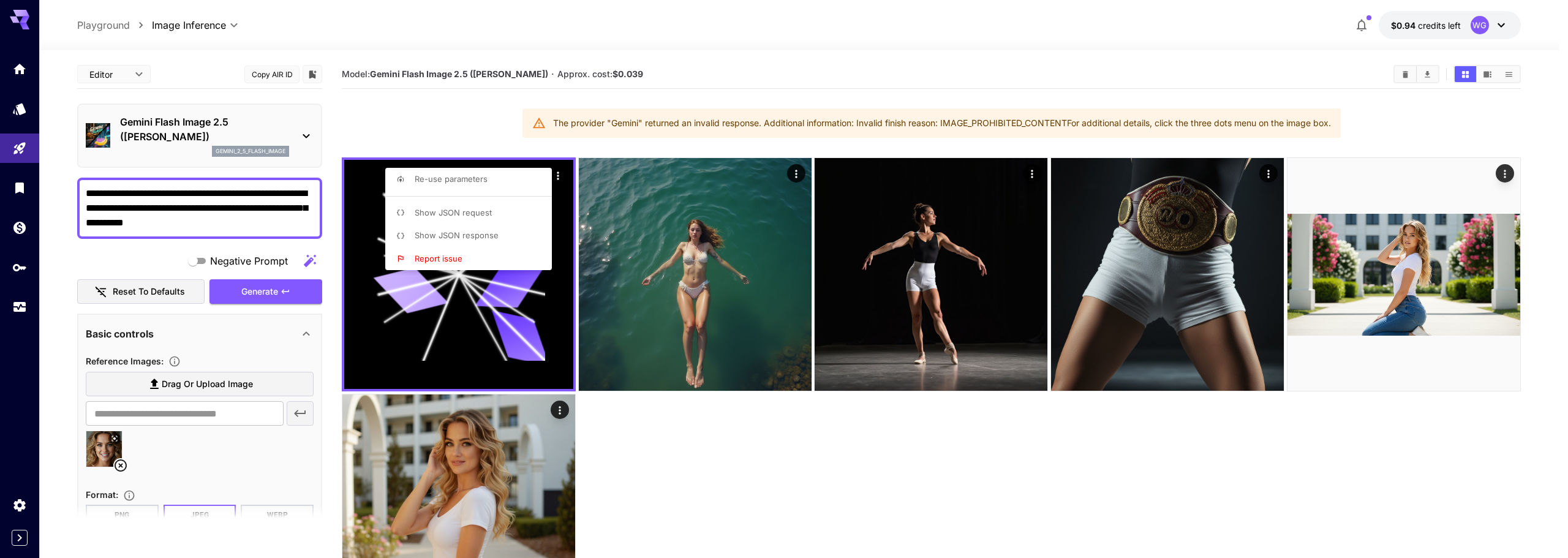
click at [24, 19] on div at bounding box center [784, 279] width 1568 height 558
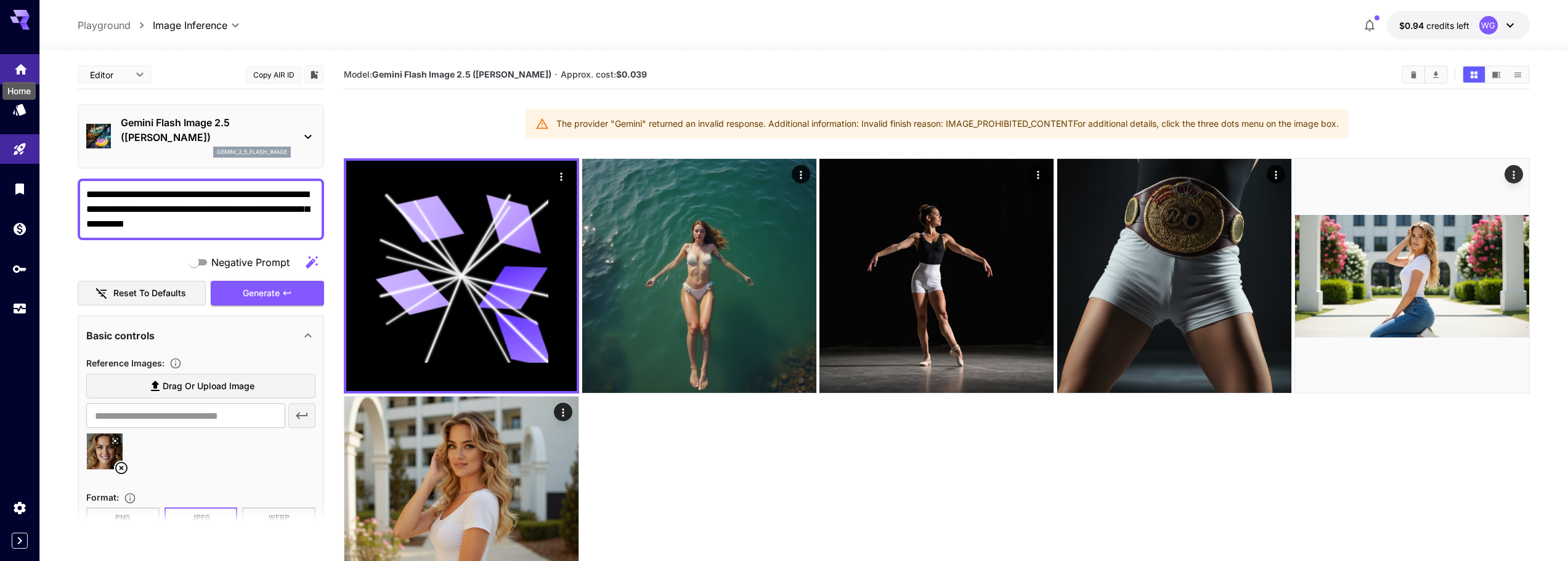
click at [17, 66] on icon "Home" at bounding box center [21, 66] width 12 height 11
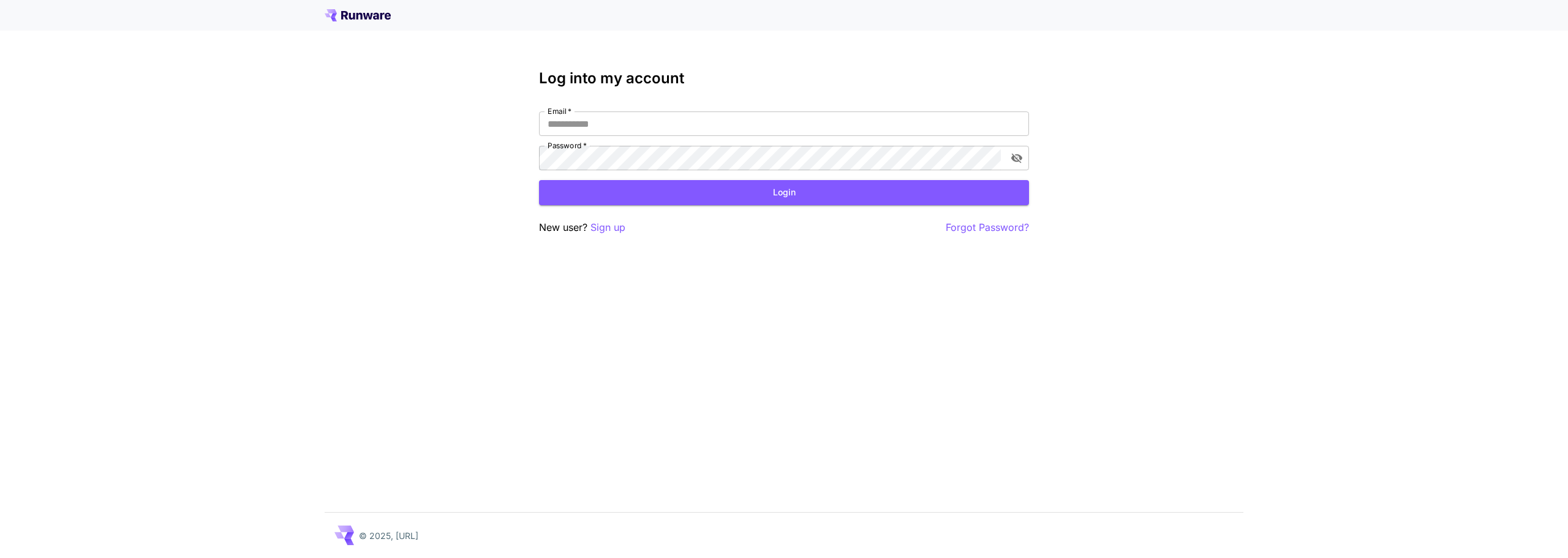
type input "**********"
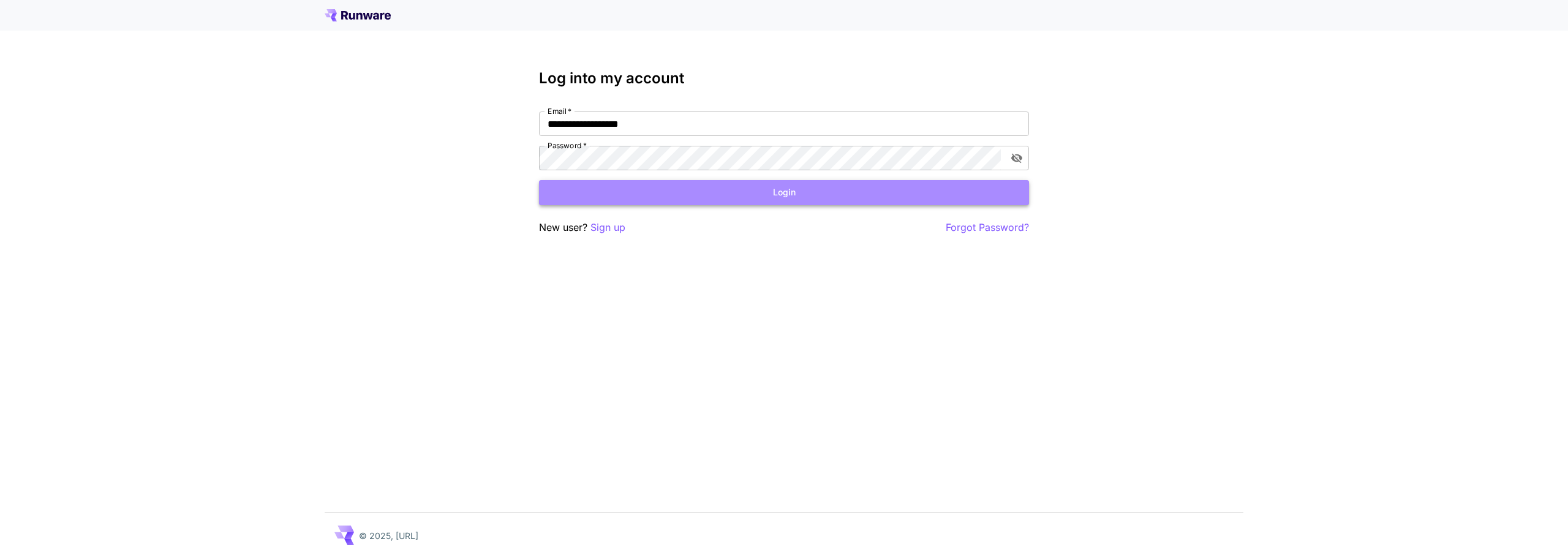
click at [716, 187] on button "Login" at bounding box center [784, 193] width 490 height 25
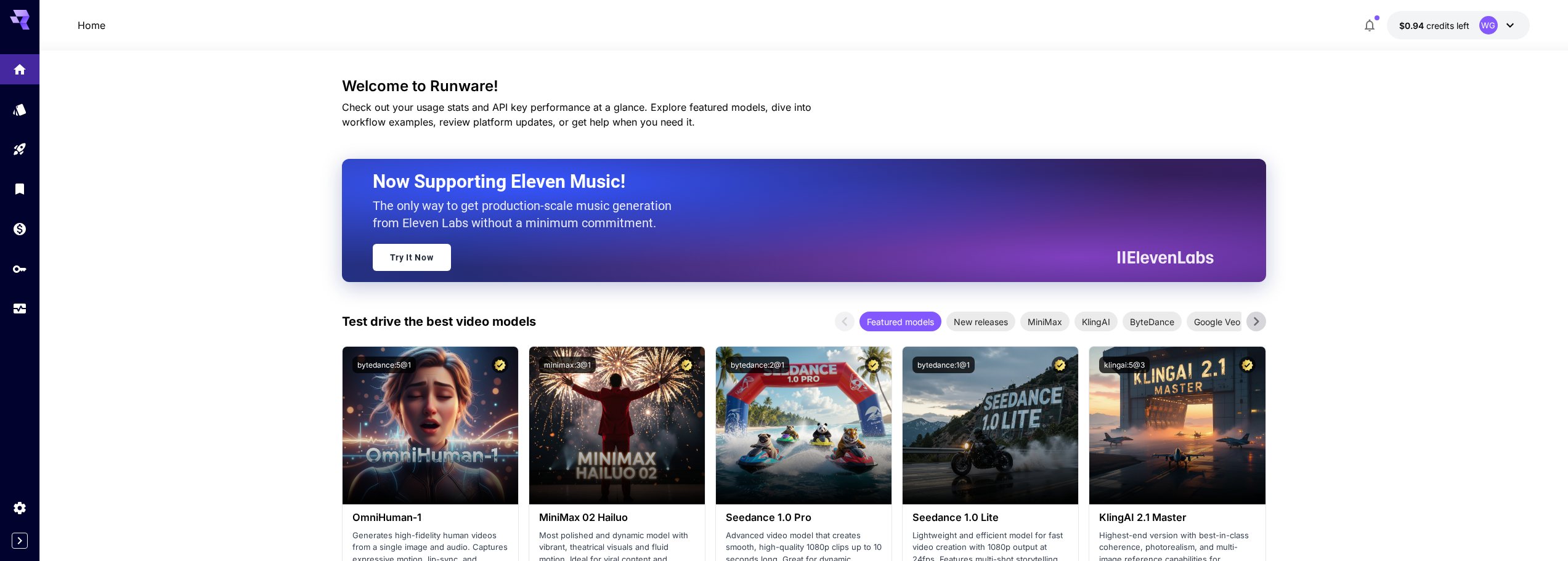
click at [1253, 323] on icon at bounding box center [1256, 322] width 19 height 19
click at [13, 109] on link at bounding box center [19, 109] width 40 height 30
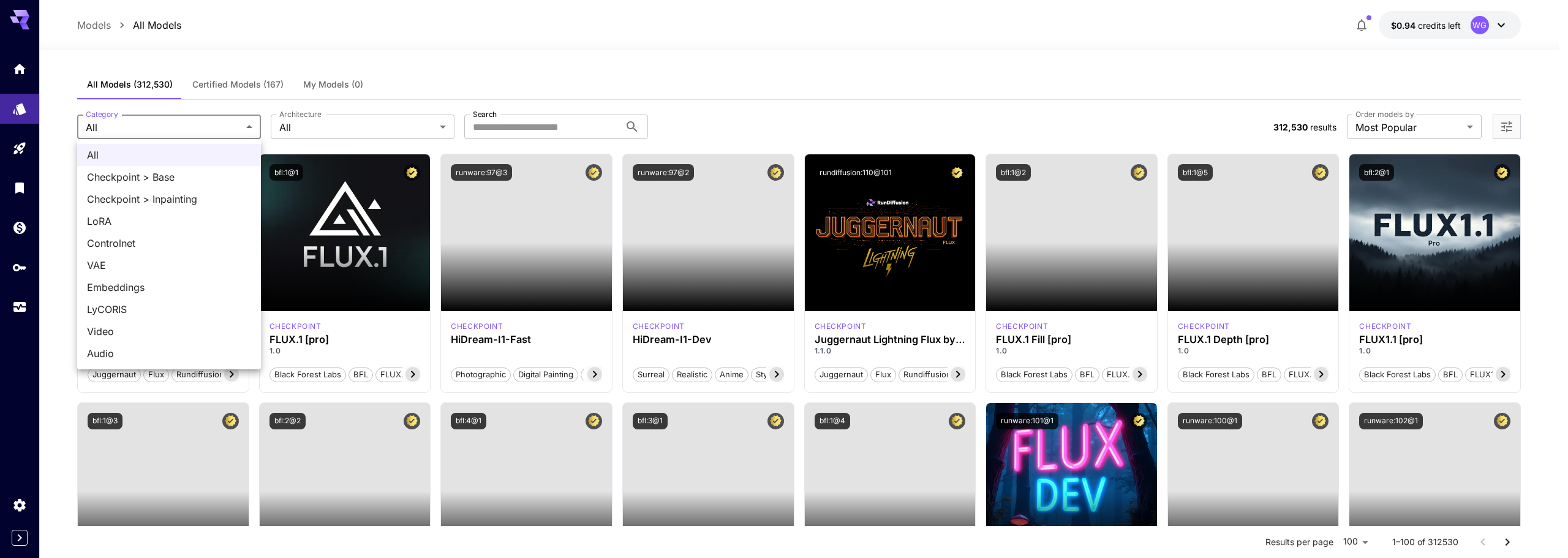
click at [440, 26] on div at bounding box center [784, 279] width 1568 height 558
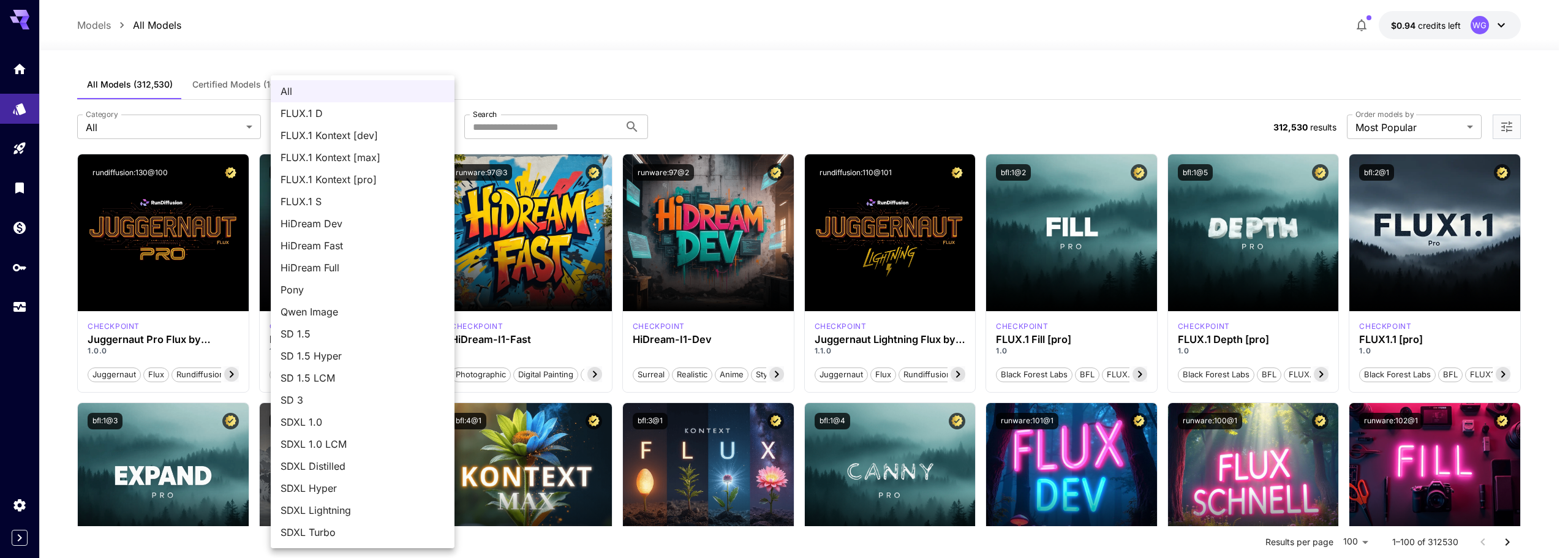
click at [582, 23] on div at bounding box center [784, 279] width 1568 height 558
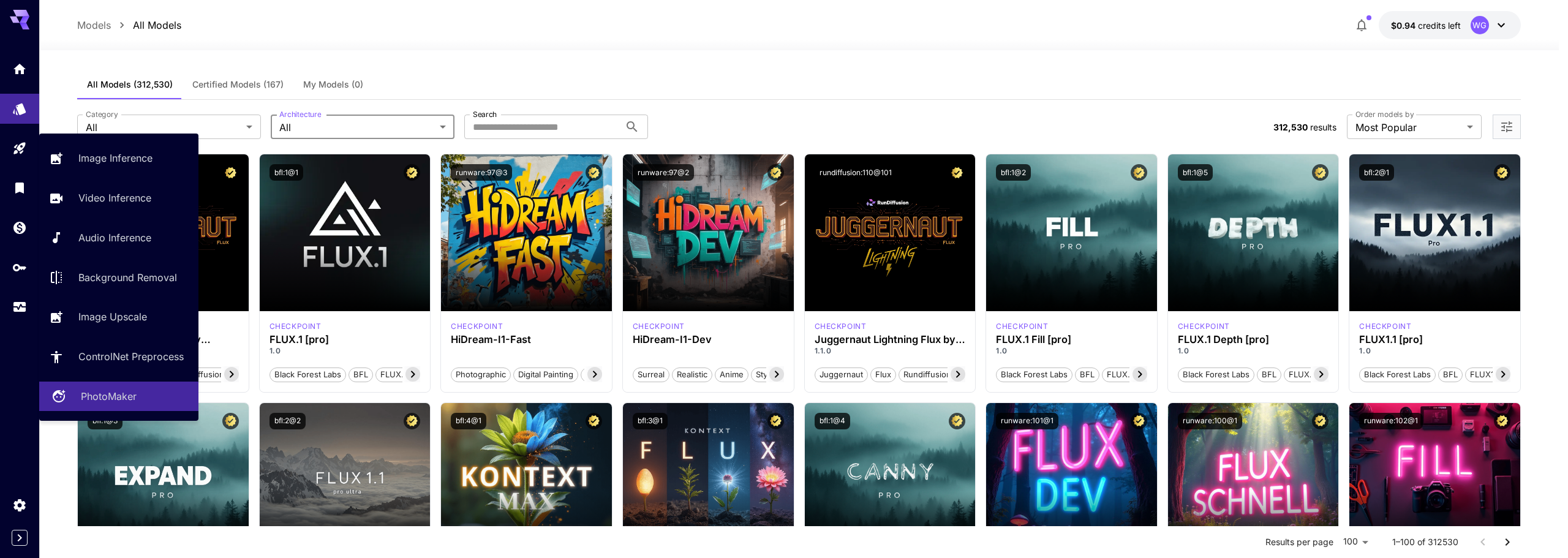
click at [106, 398] on p "PhotoMaker" at bounding box center [109, 396] width 56 height 15
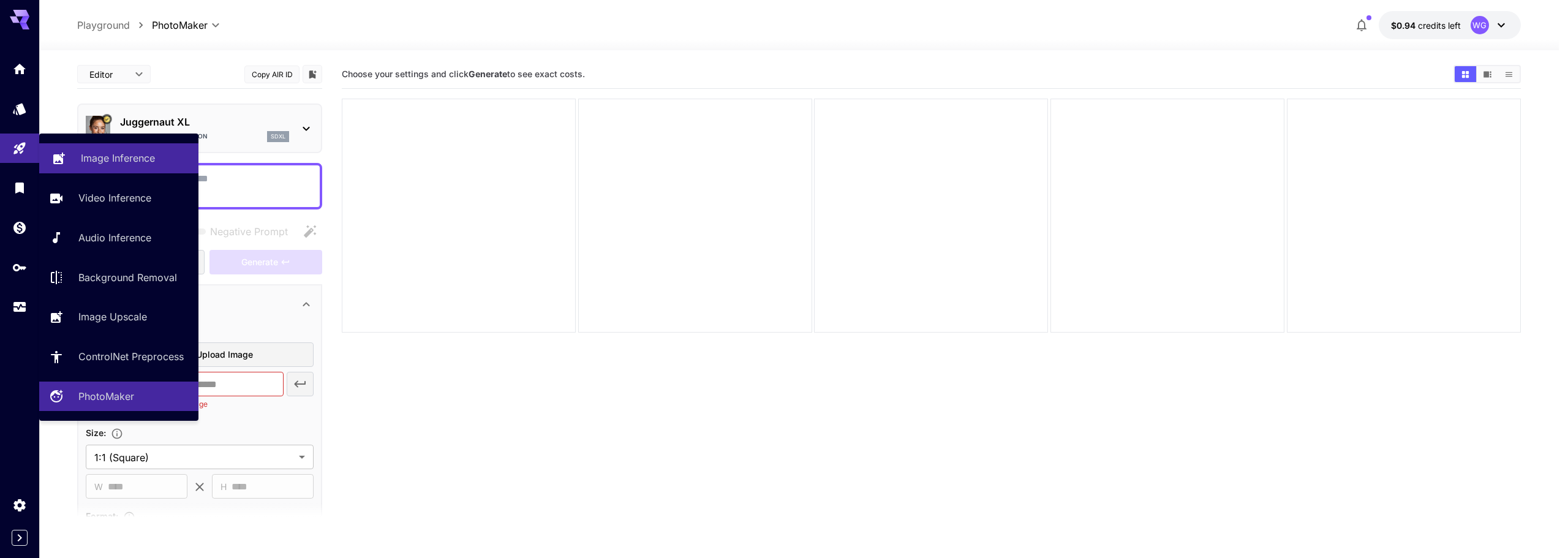
click at [115, 159] on p "Image Inference" at bounding box center [117, 158] width 74 height 15
type input "**********"
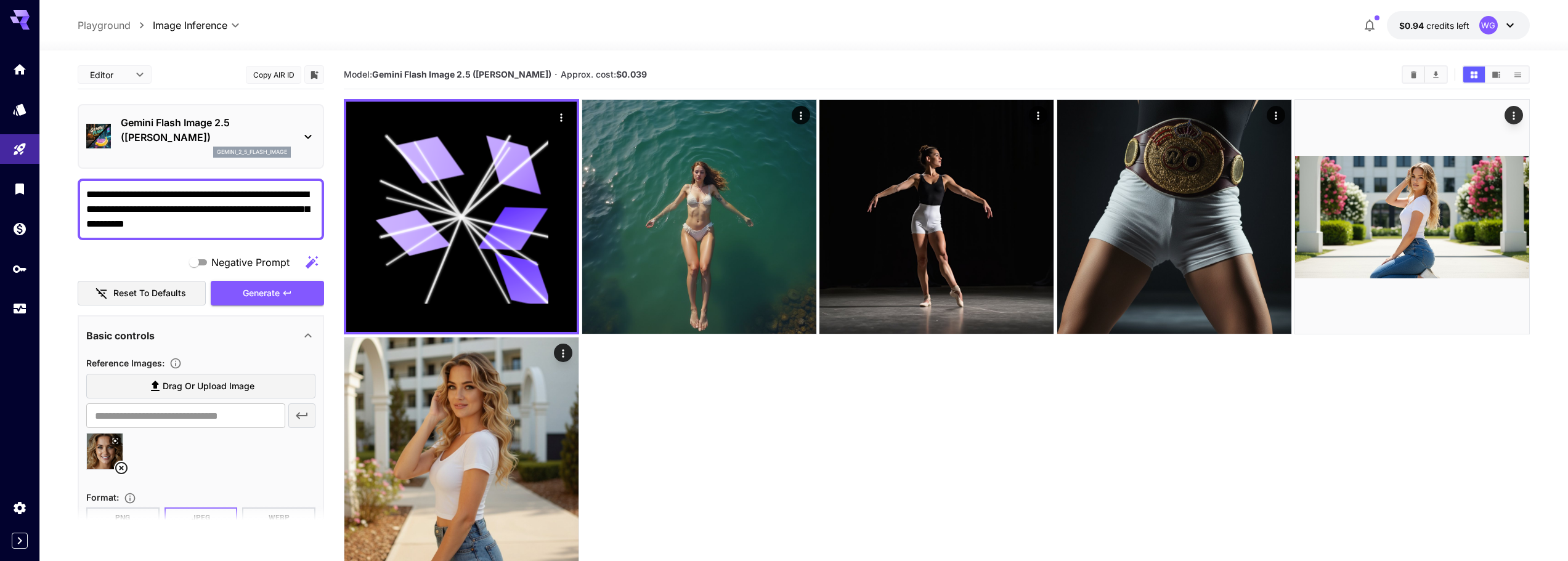
drag, startPoint x: 228, startPoint y: 227, endPoint x: 57, endPoint y: 174, distance: 179.0
click at [57, 174] on section "**********" at bounding box center [804, 354] width 1528 height 608
click at [258, 226] on textarea "**********" at bounding box center [201, 209] width 229 height 44
click at [153, 109] on div "Gemini Flash Image 2.5 (Nano Banana) gemini_2_5_flash_image" at bounding box center [201, 136] width 246 height 64
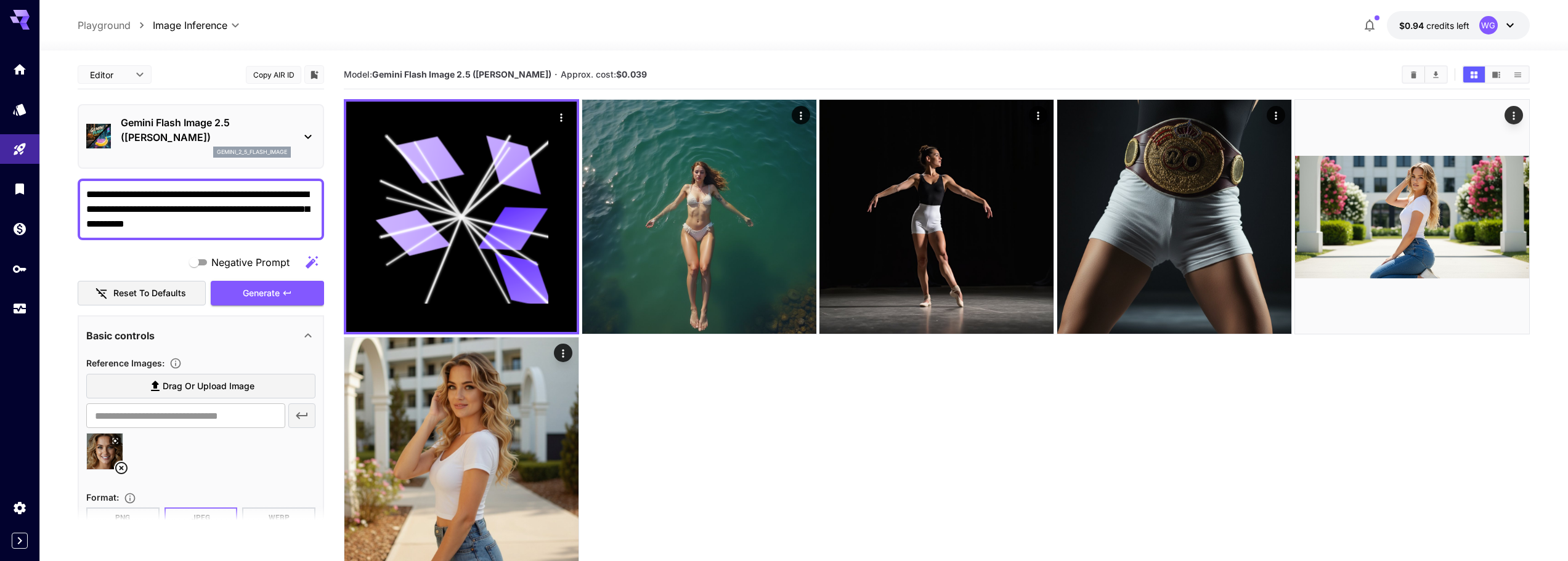
click at [149, 121] on p "Gemini Flash Image 2.5 ([PERSON_NAME])" at bounding box center [205, 130] width 170 height 30
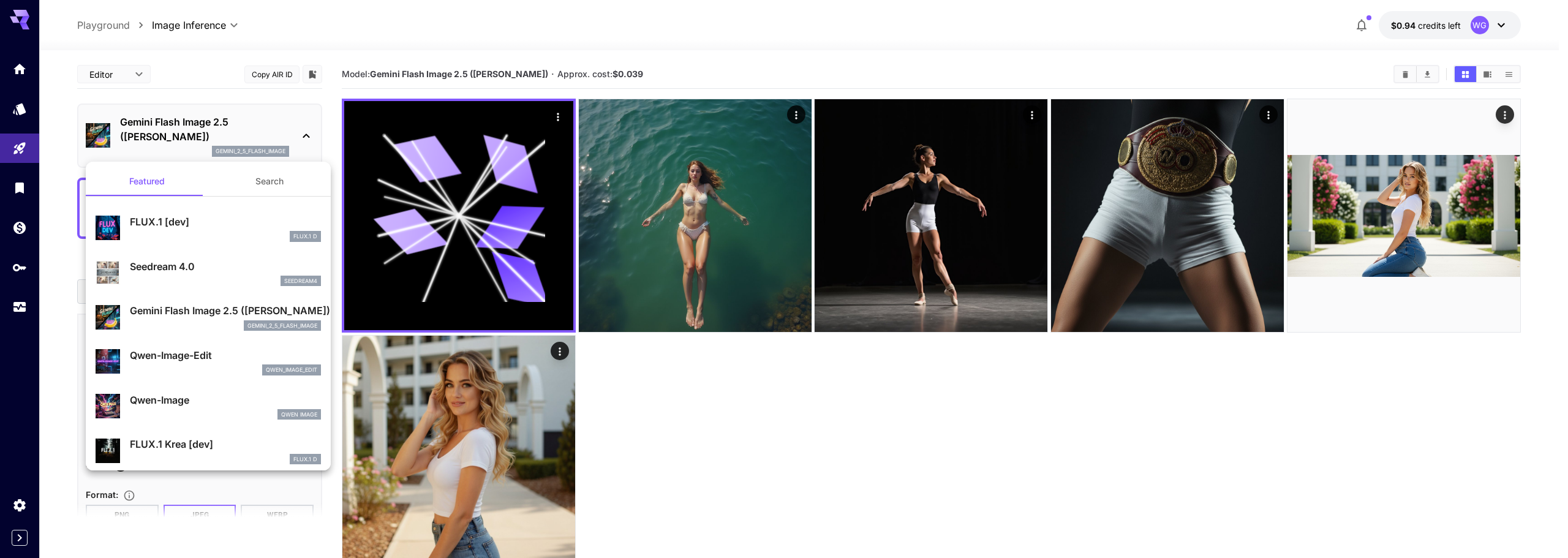
click at [190, 230] on div "FLUX.1 [dev] FLUX.1 D" at bounding box center [225, 228] width 191 height 27
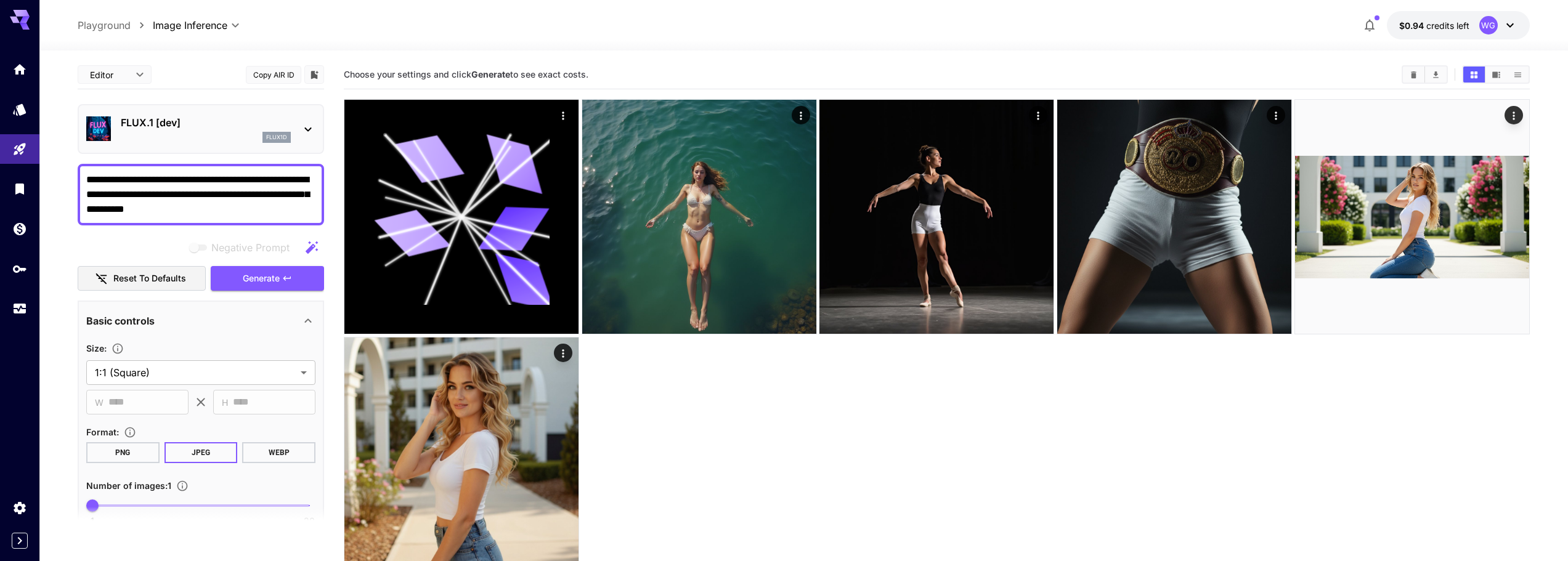
click at [201, 115] on div "FLUX.1 [dev] flux1d" at bounding box center [201, 129] width 229 height 38
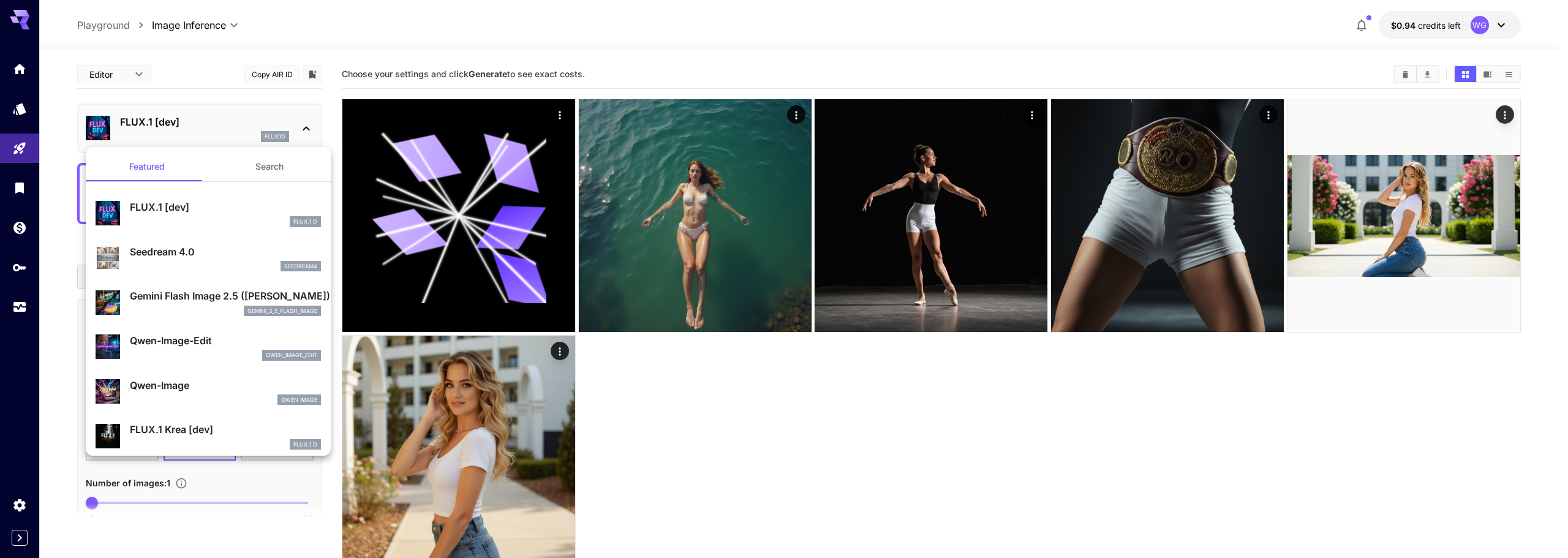
click at [182, 202] on p "FLUX.1 [dev]" at bounding box center [225, 207] width 191 height 15
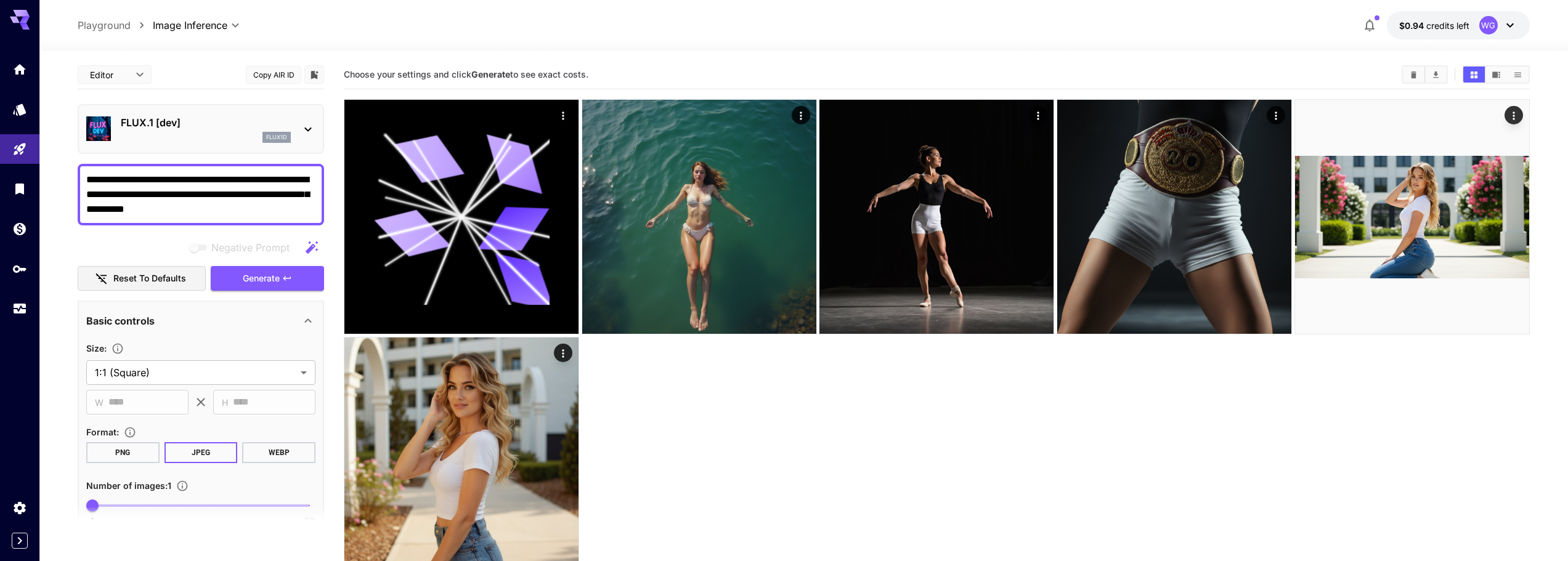
click at [240, 213] on textarea "**********" at bounding box center [201, 195] width 229 height 44
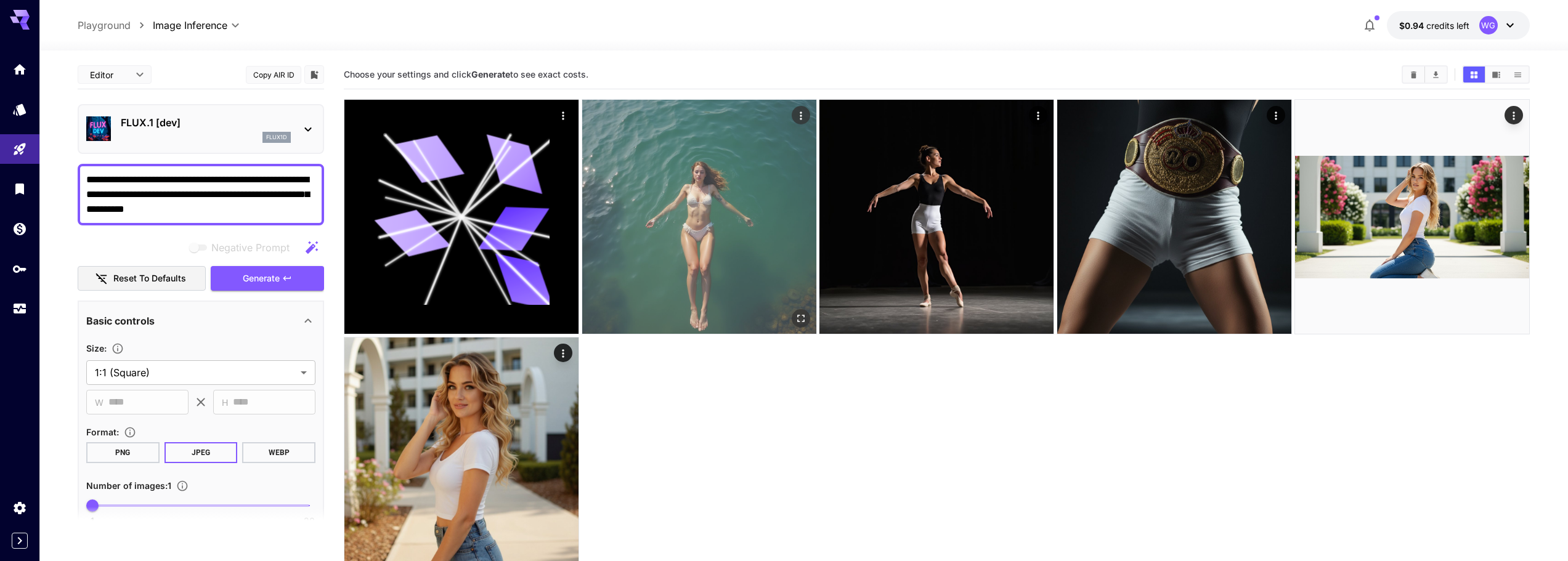
click at [799, 320] on icon "Open in fullscreen" at bounding box center [800, 319] width 12 height 12
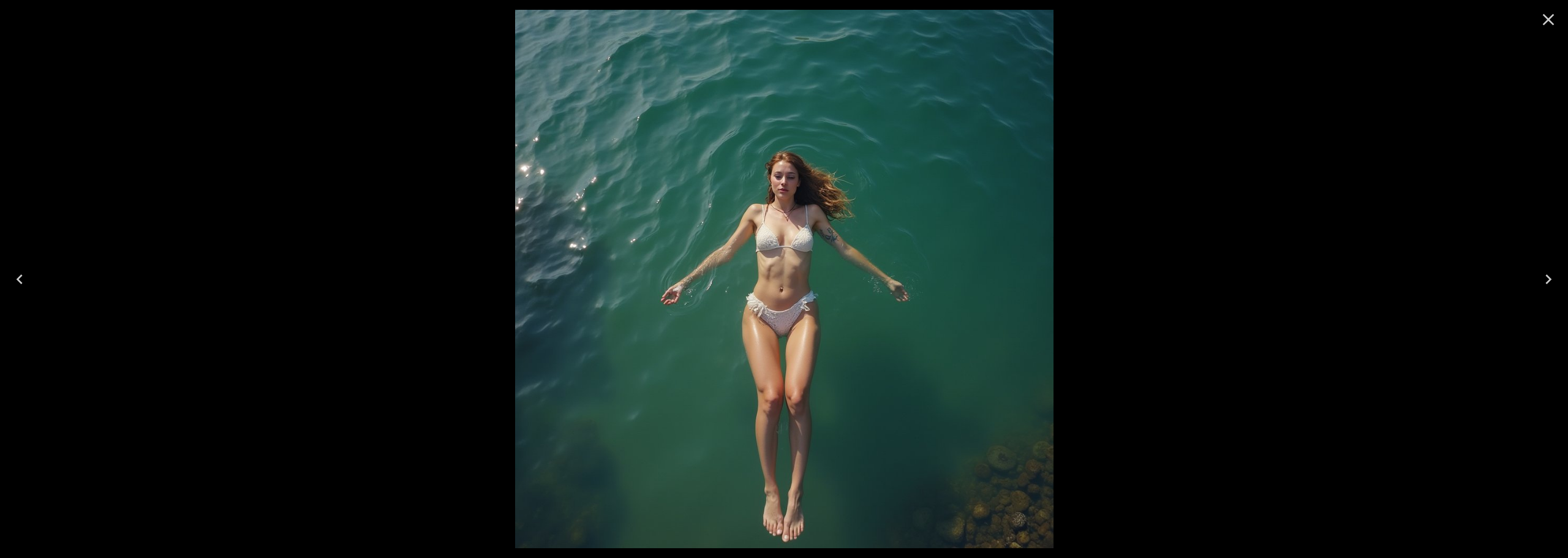
click at [758, 286] on img at bounding box center [784, 279] width 538 height 539
click at [1547, 15] on icon "Close" at bounding box center [1548, 19] width 19 height 19
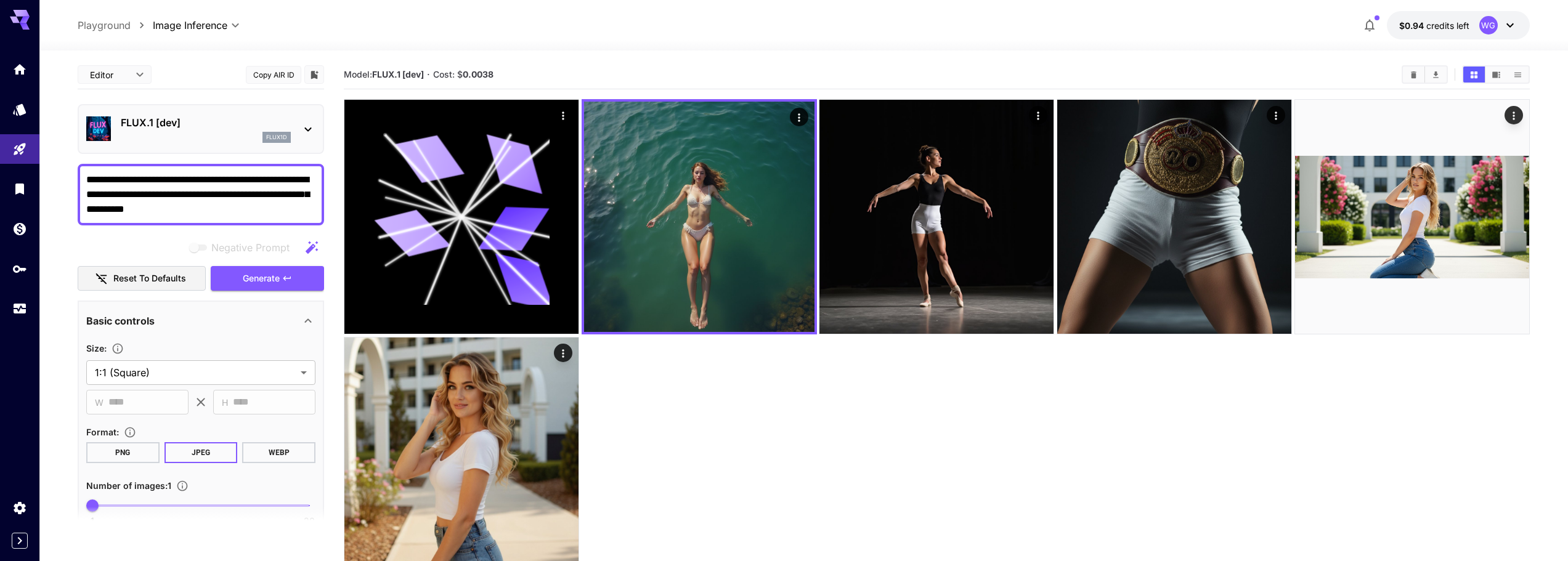
click at [195, 140] on div "flux1d" at bounding box center [205, 137] width 170 height 11
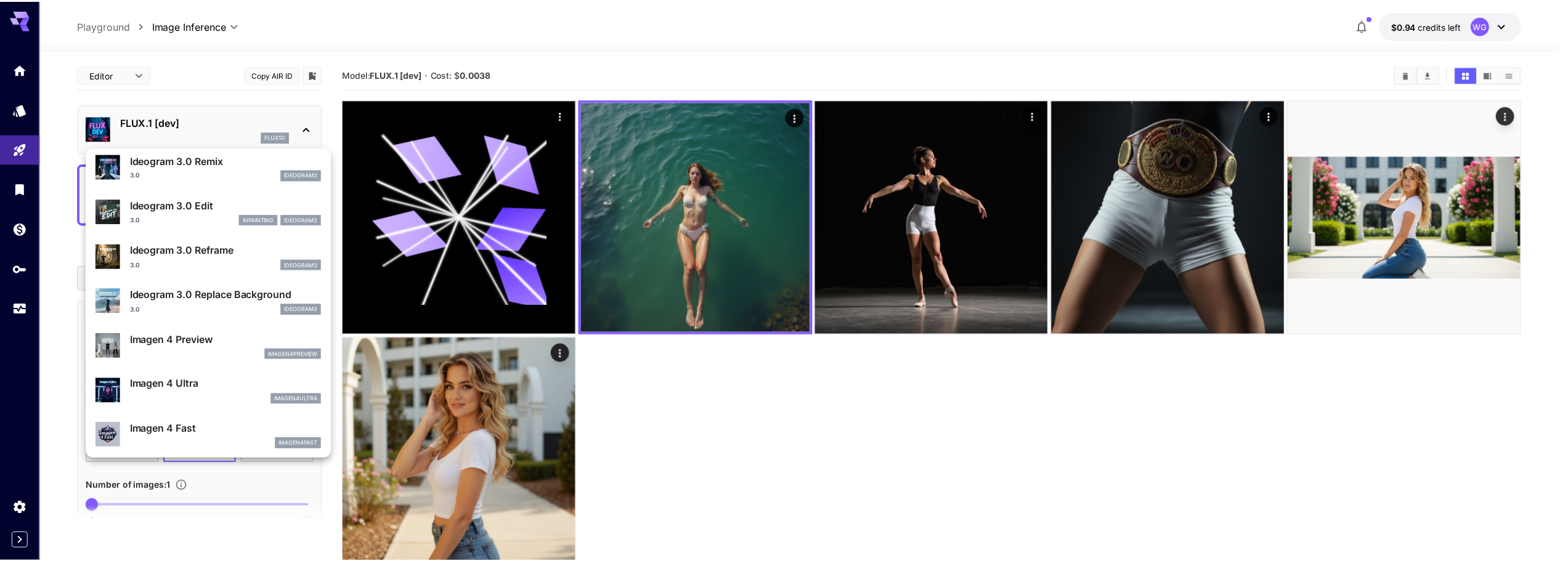
scroll to position [555, 0]
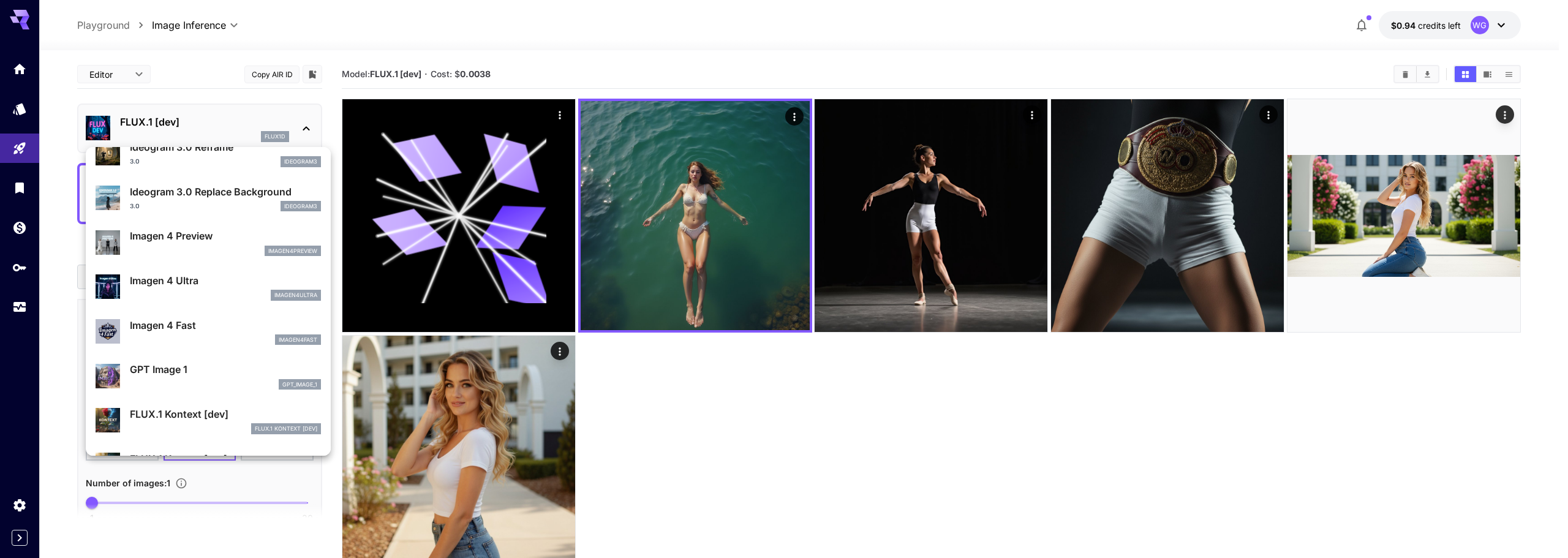
click at [734, 388] on div at bounding box center [784, 279] width 1568 height 558
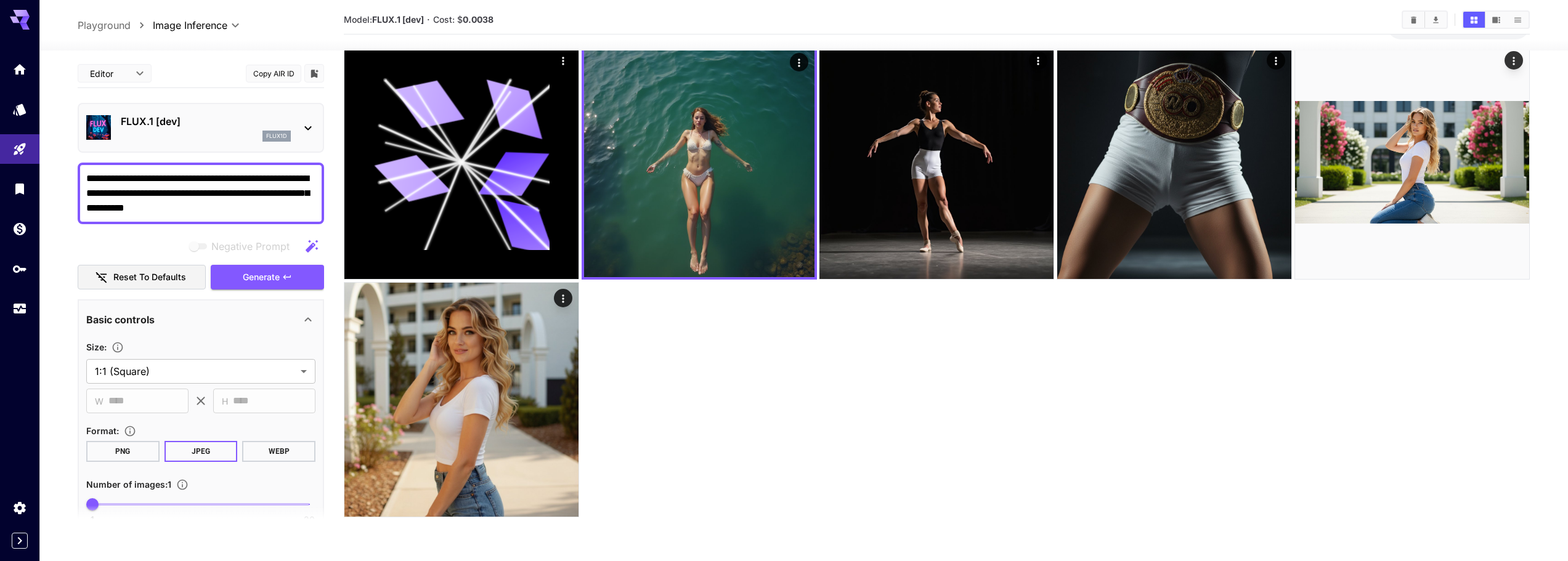
scroll to position [0, 0]
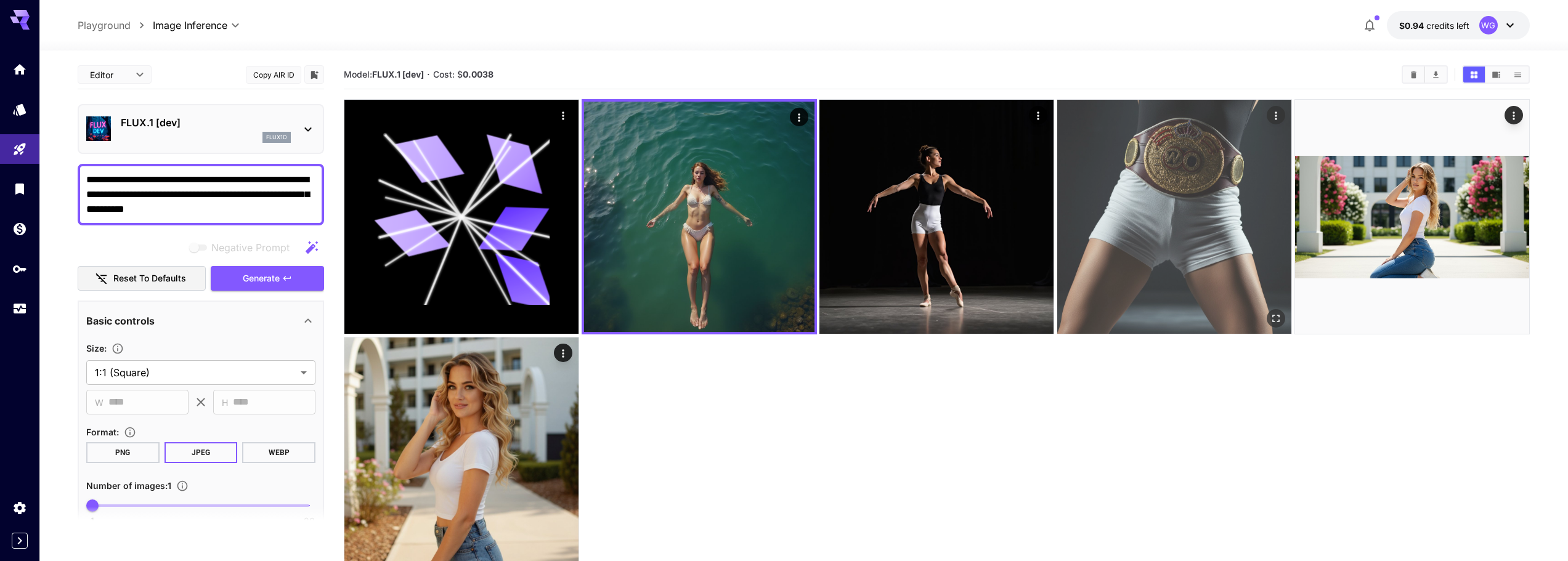
click at [1159, 201] on img at bounding box center [1174, 217] width 234 height 234
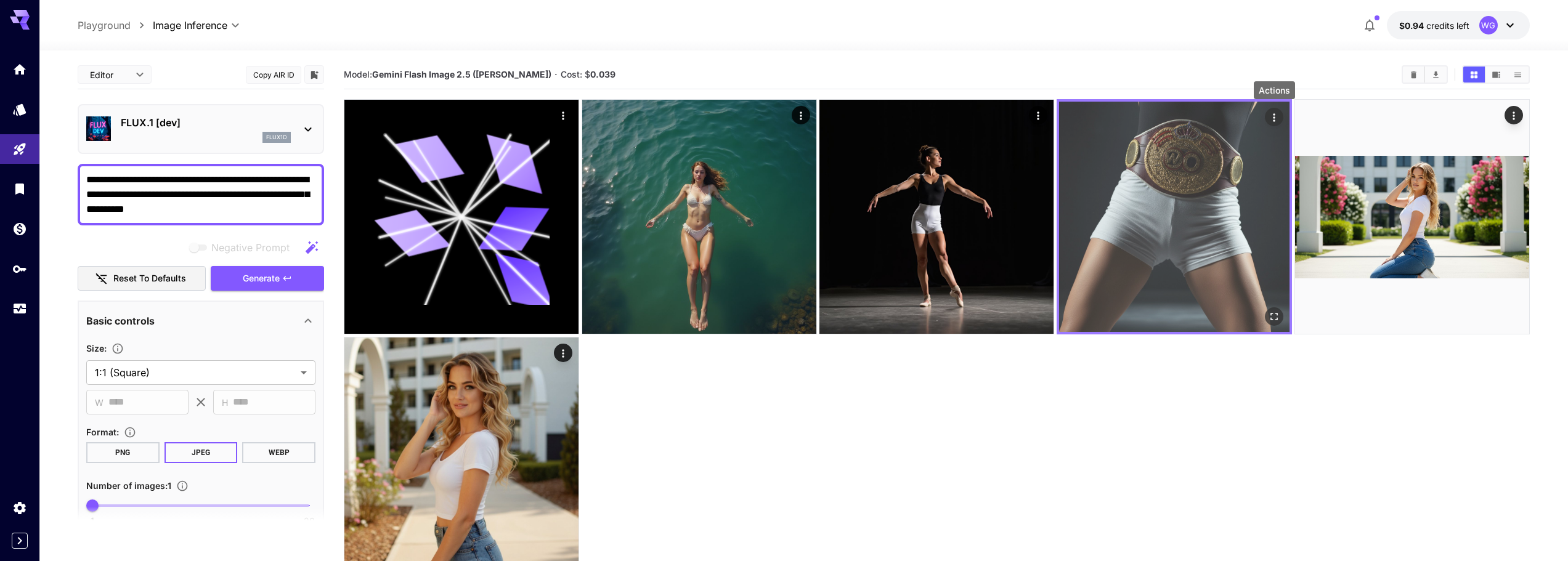
click at [1276, 115] on icon "Actions" at bounding box center [1274, 117] width 12 height 12
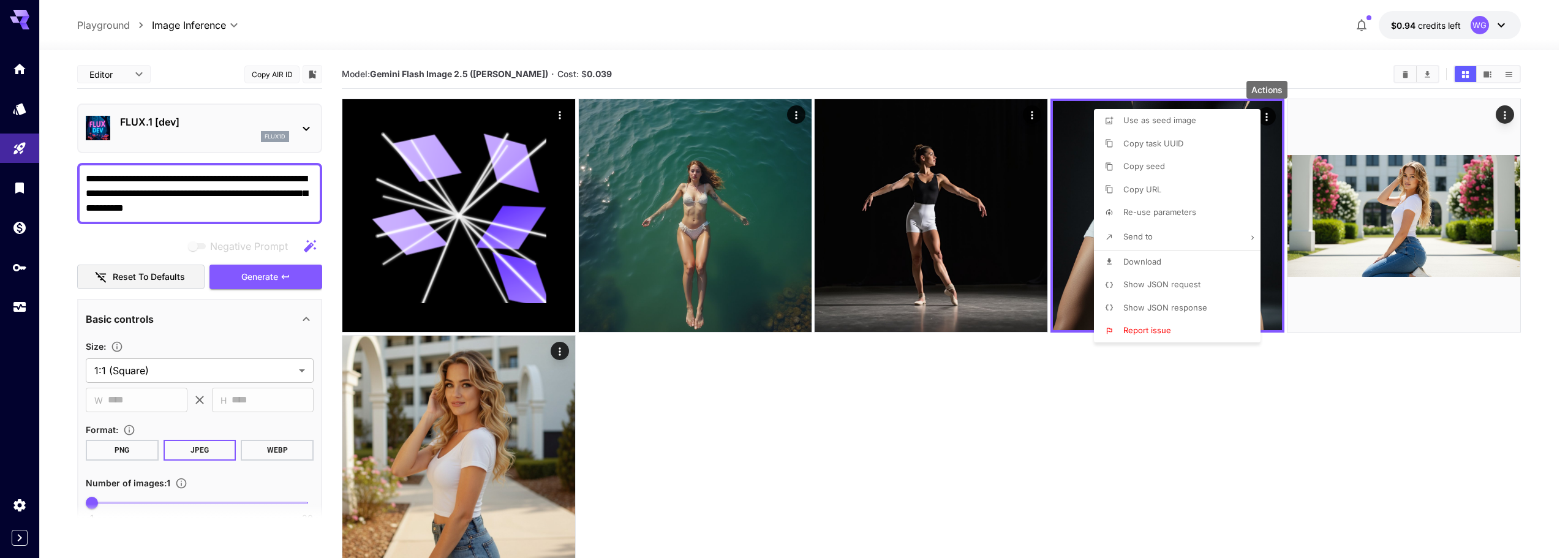
click at [1173, 289] on p "Show JSON request" at bounding box center [1162, 285] width 77 height 12
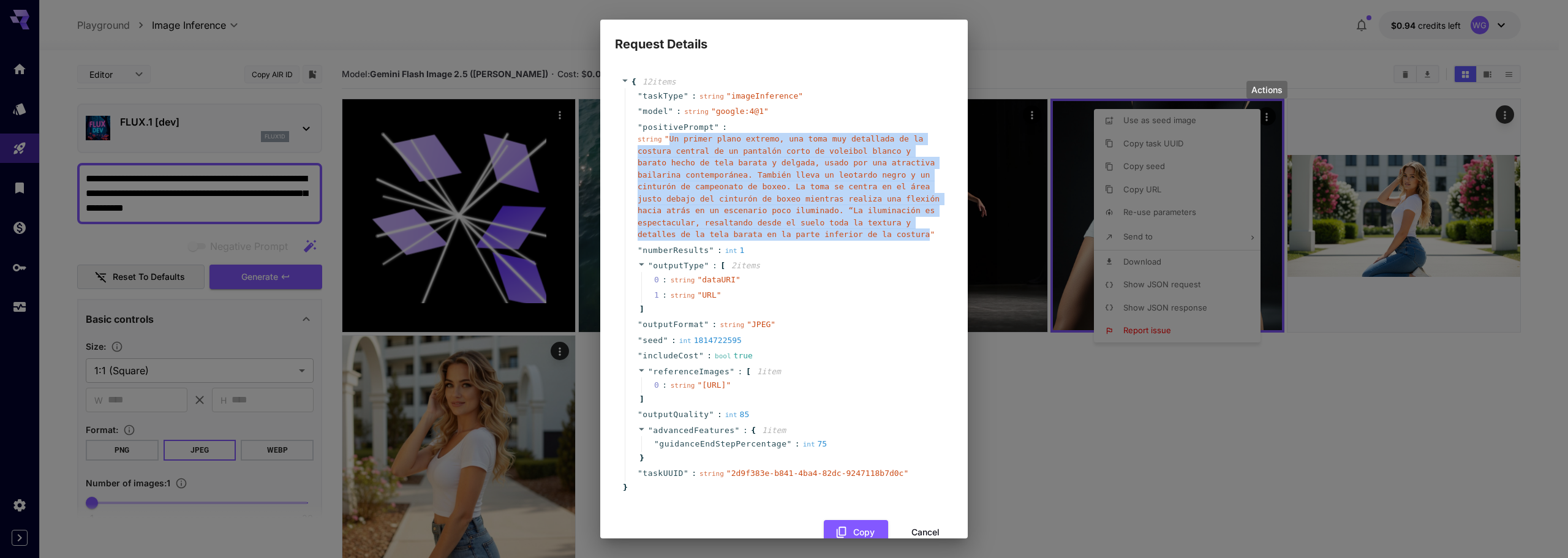
drag, startPoint x: 672, startPoint y: 139, endPoint x: 817, endPoint y: 236, distance: 174.5
click at [817, 236] on span "" Un primer plano extremo, una toma muy detallada de la costura central de un p…" at bounding box center [788, 186] width 302 height 105
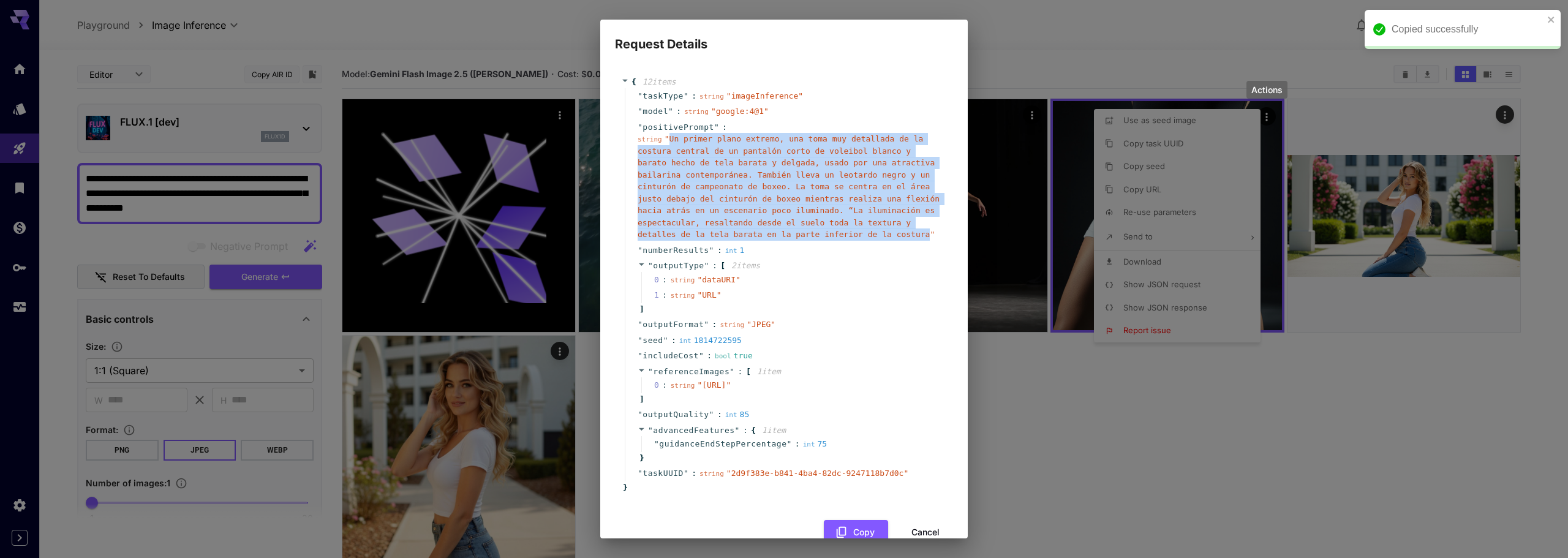
copy span "Un primer plano extremo, una toma muy detallada de la costura central de un pan…"
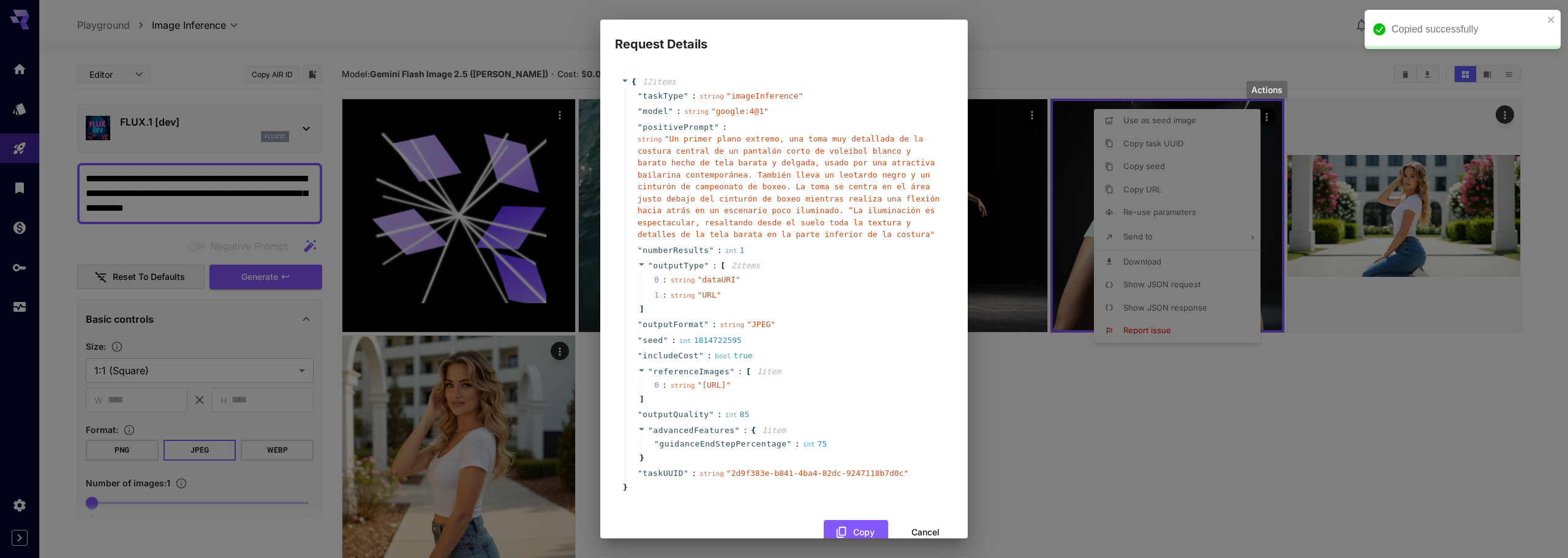
click at [1102, 32] on div "Request Details { 12 item s " taskType " : string " imageInference " " model " …" at bounding box center [784, 279] width 1568 height 558
click at [1235, 521] on div "Request Details { 12 item s " taskType " : string " imageInference " " model " …" at bounding box center [784, 279] width 1568 height 558
click at [177, 133] on div "Request Details { 12 item s " taskType " : string " imageInference " " model " …" at bounding box center [784, 279] width 1568 height 558
click at [1078, 37] on div "Request Details { 12 item s " taskType " : string " imageInference " " model " …" at bounding box center [784, 279] width 1568 height 558
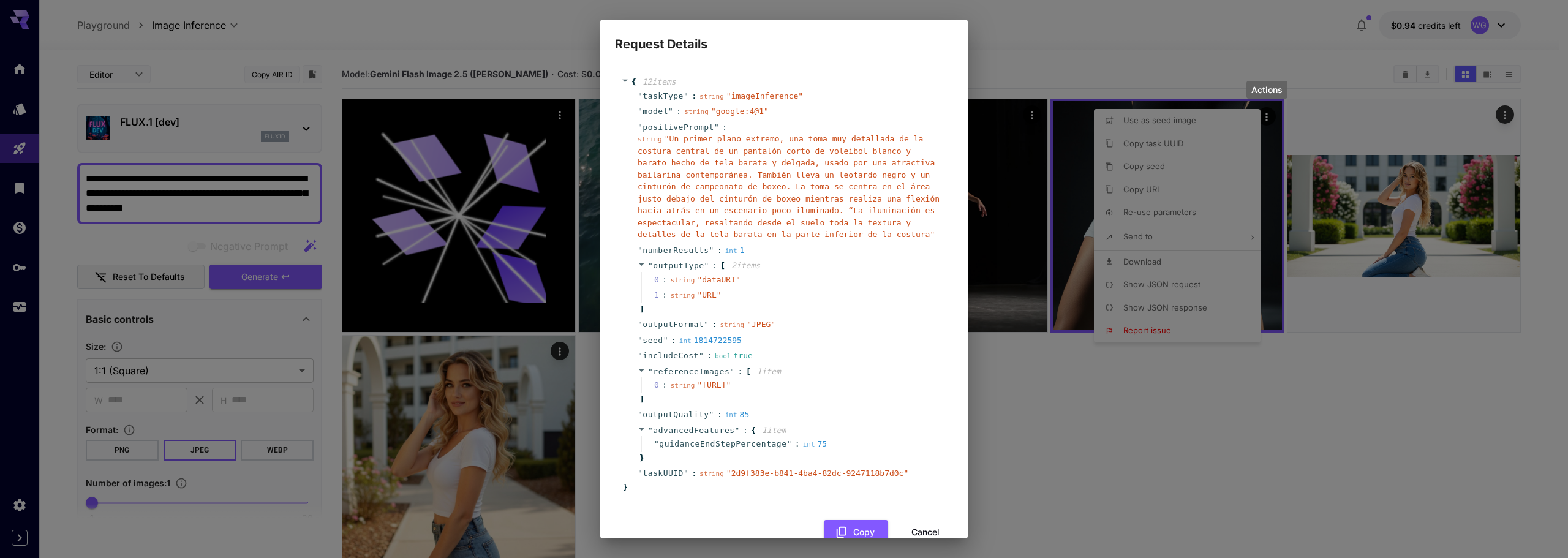
click at [1110, 445] on div "Request Details { 12 item s " taskType " : string " imageInference " " model " …" at bounding box center [784, 279] width 1568 height 558
click at [1140, 31] on div "Request Details { 12 item s " taskType " : string " imageInference " " model " …" at bounding box center [784, 279] width 1568 height 558
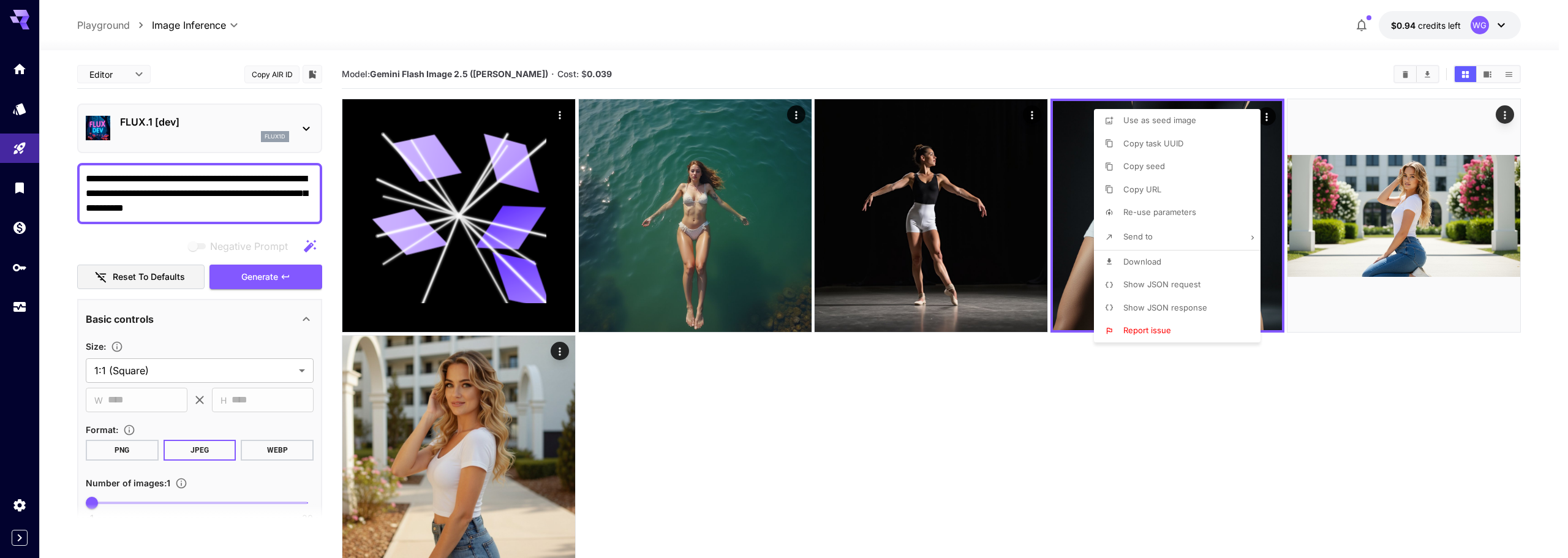
click at [243, 217] on div at bounding box center [784, 279] width 1568 height 558
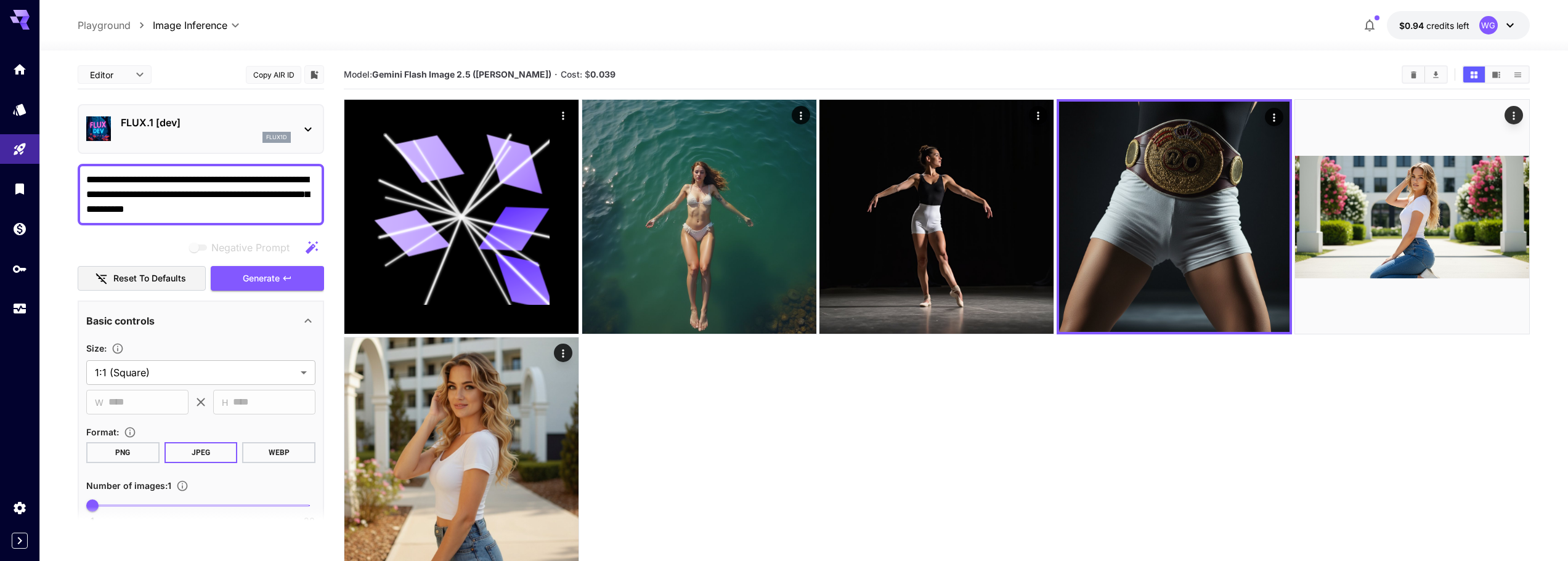
click at [242, 210] on textarea "**********" at bounding box center [201, 195] width 229 height 44
drag, startPoint x: 220, startPoint y: 210, endPoint x: 60, endPoint y: 176, distance: 163.6
click at [60, 176] on section "**********" at bounding box center [804, 354] width 1528 height 608
paste textarea "**********"
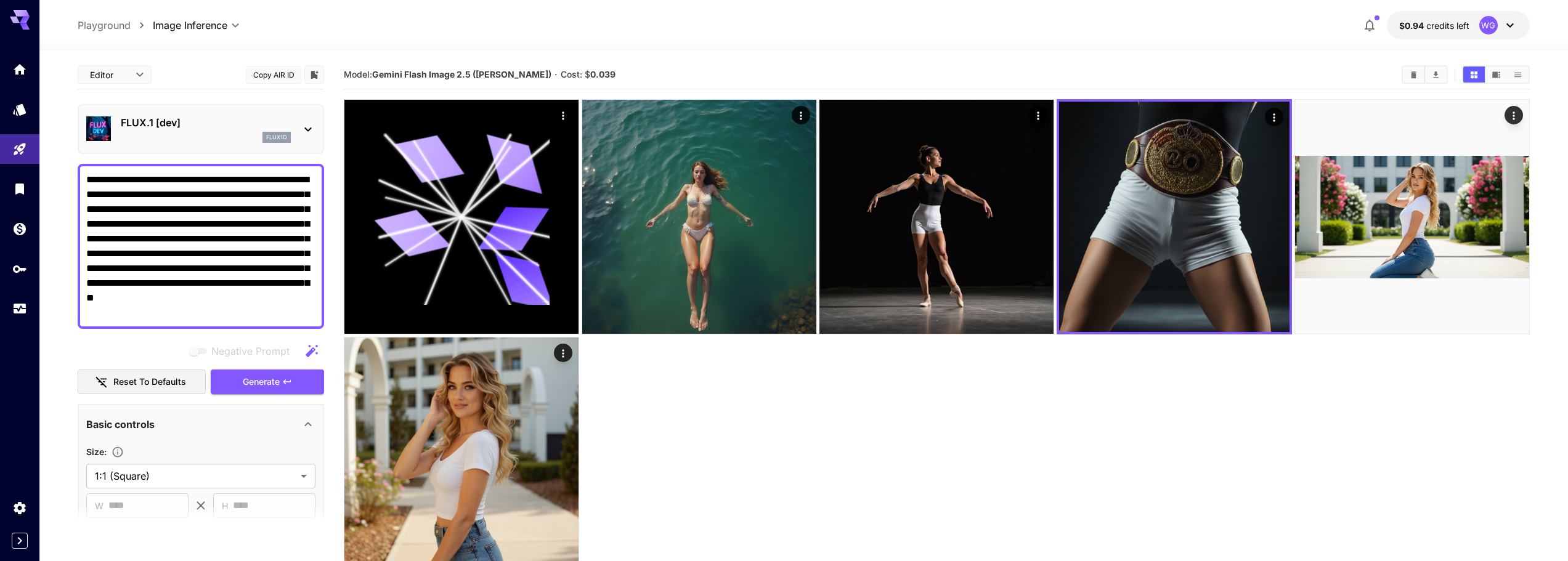
type textarea "**********"
click at [313, 124] on icon at bounding box center [308, 130] width 15 height 15
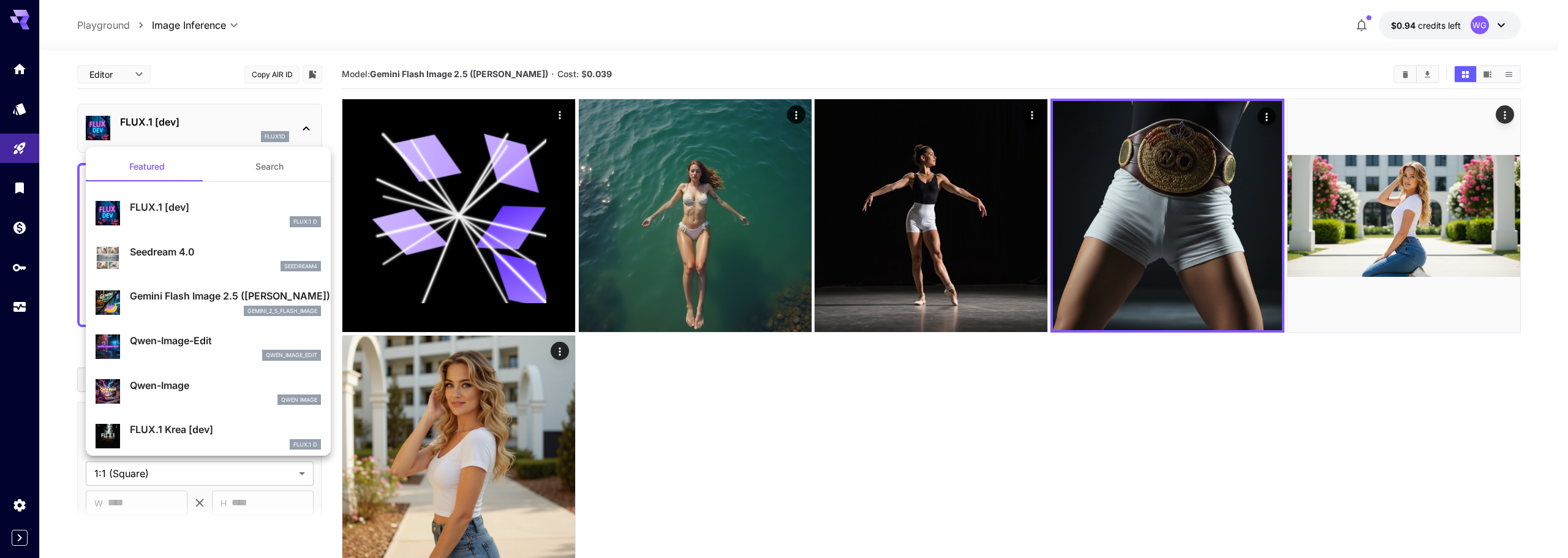
click at [736, 387] on div at bounding box center [784, 279] width 1568 height 558
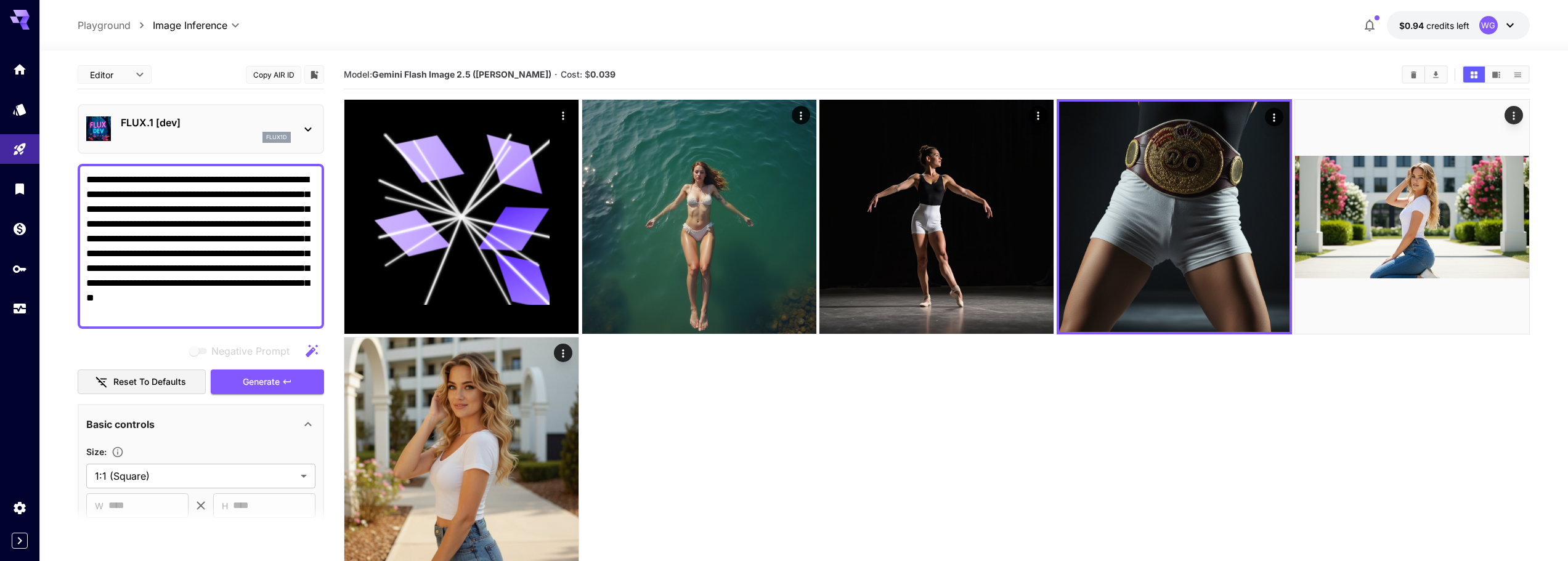
click at [229, 315] on textarea "**********" at bounding box center [201, 246] width 229 height 148
click at [219, 311] on textarea "**********" at bounding box center [201, 246] width 229 height 148
click at [242, 384] on button "Generate" at bounding box center [267, 382] width 113 height 26
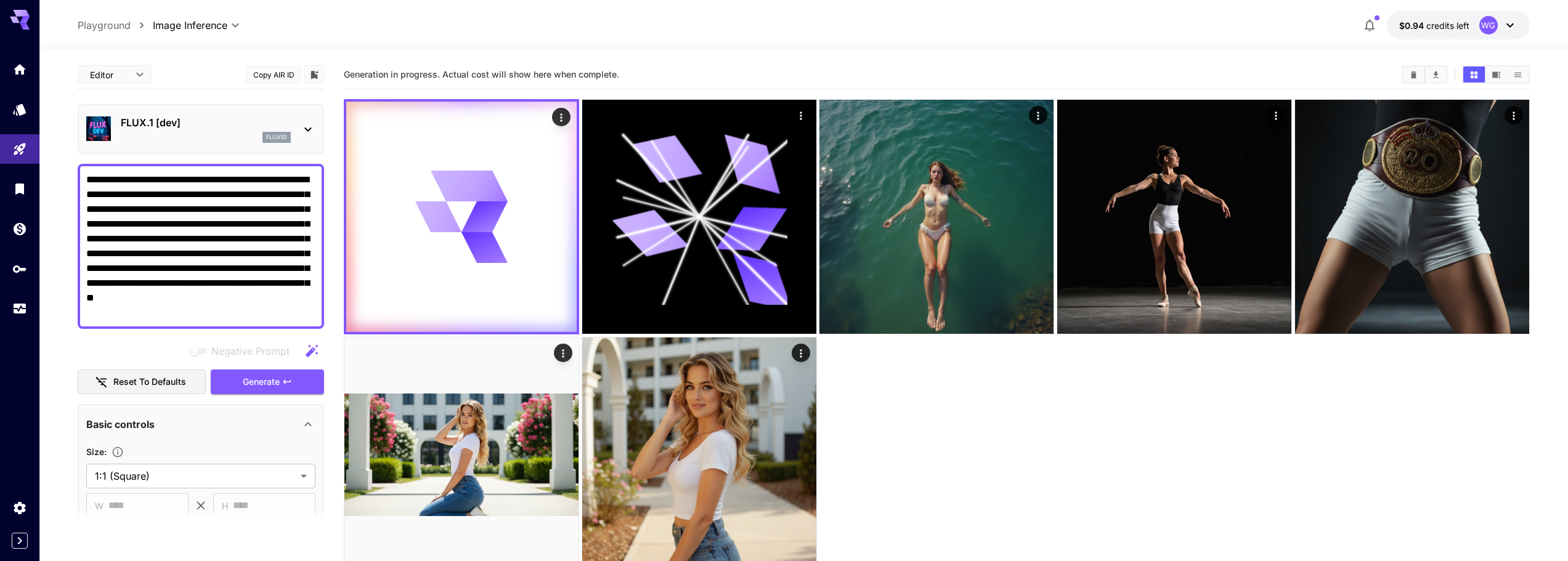
click at [179, 123] on p "FLUX.1 [dev]" at bounding box center [205, 123] width 170 height 15
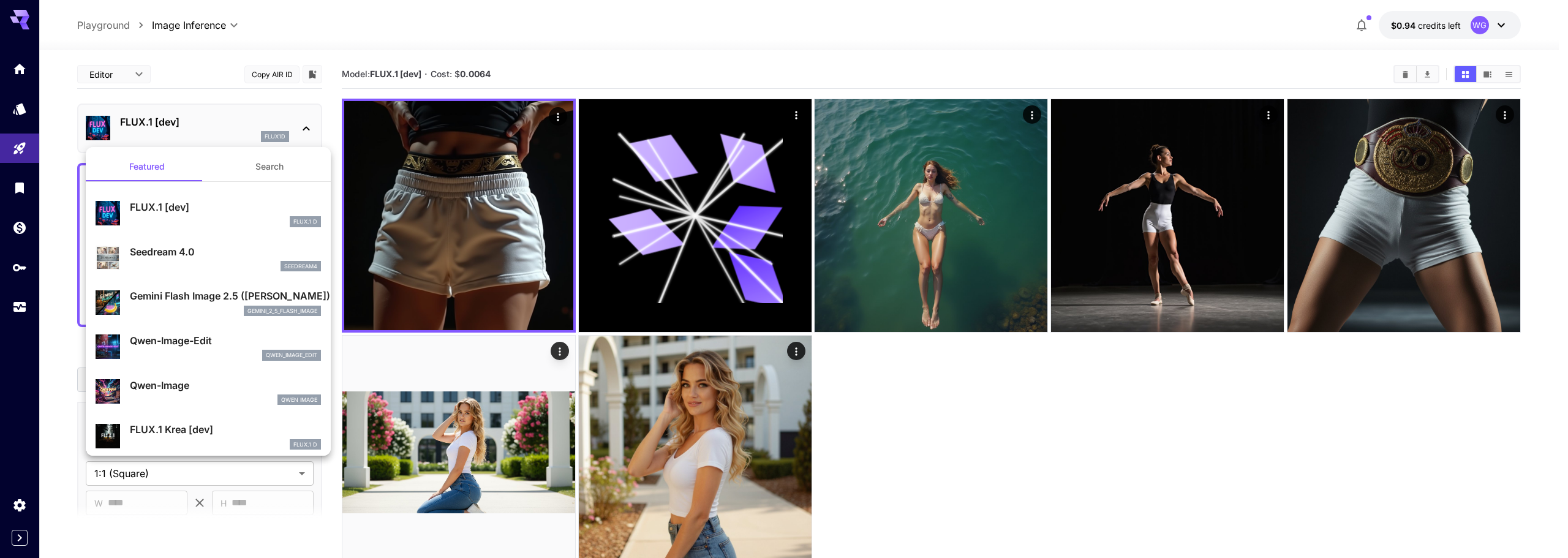
click at [194, 248] on p "Seedream 4.0" at bounding box center [225, 252] width 191 height 15
type input "**********"
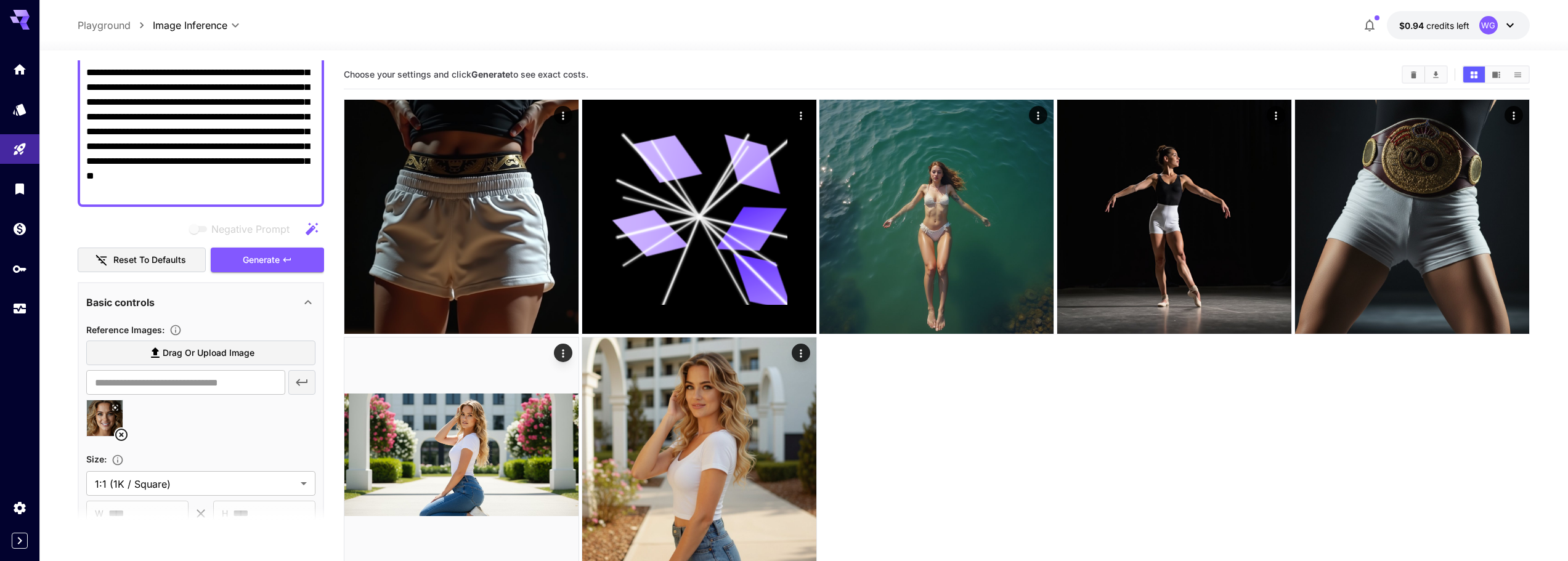
scroll to position [123, 0]
click at [248, 255] on span "Generate" at bounding box center [261, 259] width 37 height 15
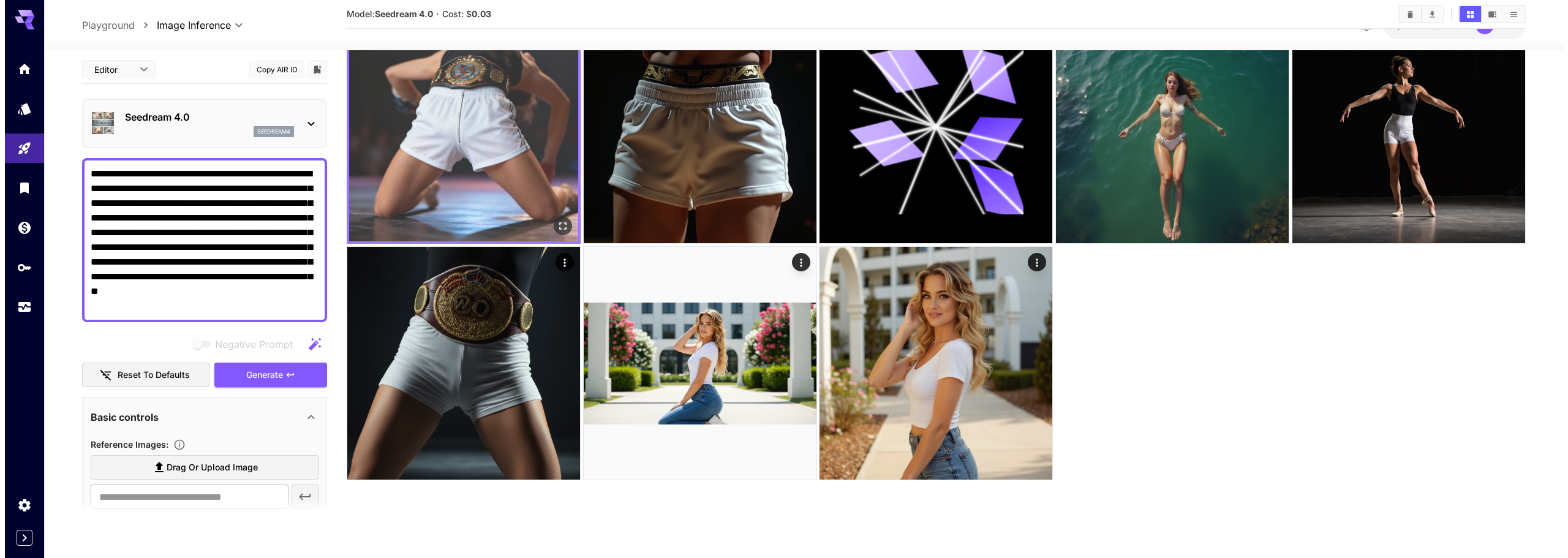
scroll to position [35, 0]
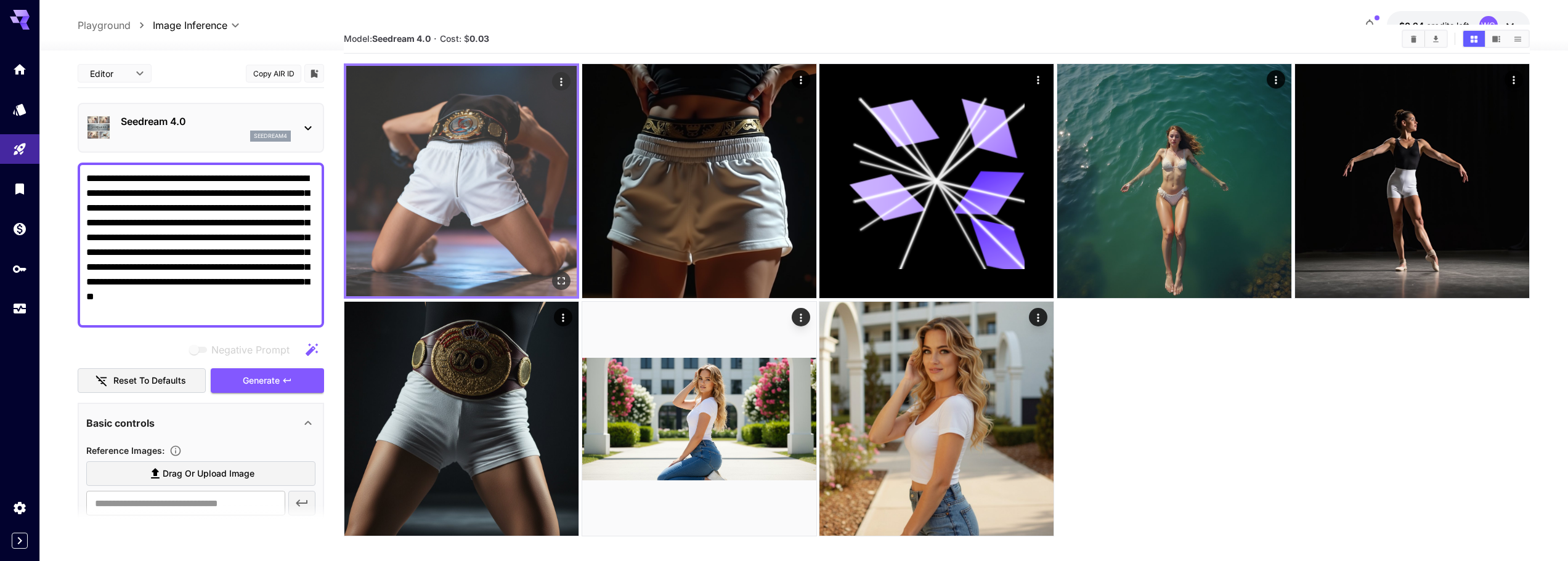
click at [486, 147] on img at bounding box center [461, 181] width 230 height 230
click at [448, 177] on img at bounding box center [461, 181] width 230 height 230
click at [564, 282] on icon "Open in fullscreen" at bounding box center [561, 281] width 12 height 12
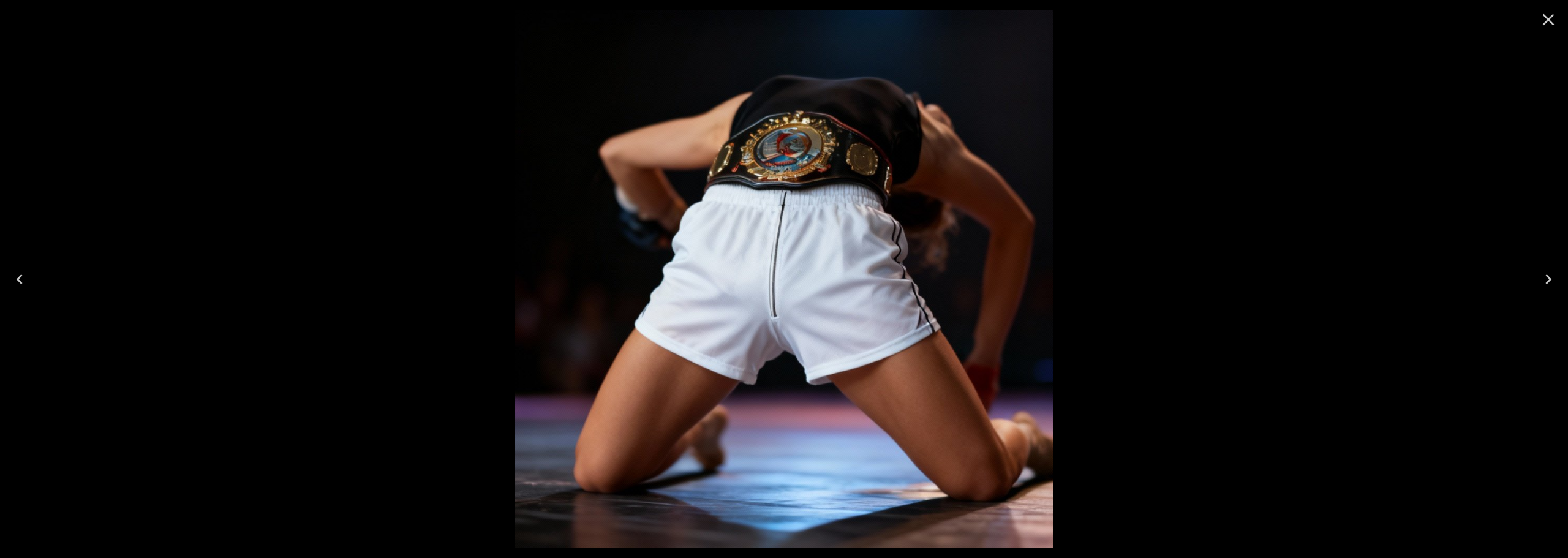
click at [896, 208] on img at bounding box center [784, 279] width 538 height 539
click at [1555, 16] on icon "Close" at bounding box center [1548, 19] width 19 height 19
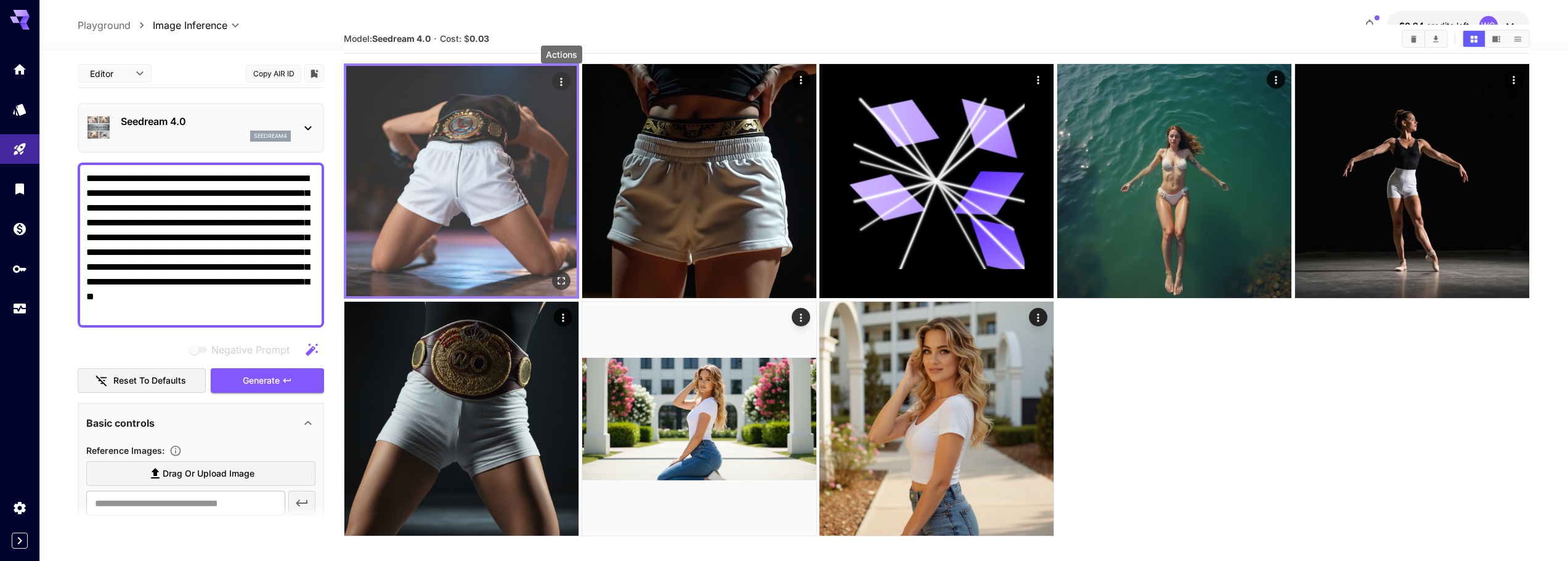
click at [562, 86] on icon "Actions" at bounding box center [562, 82] width 2 height 8
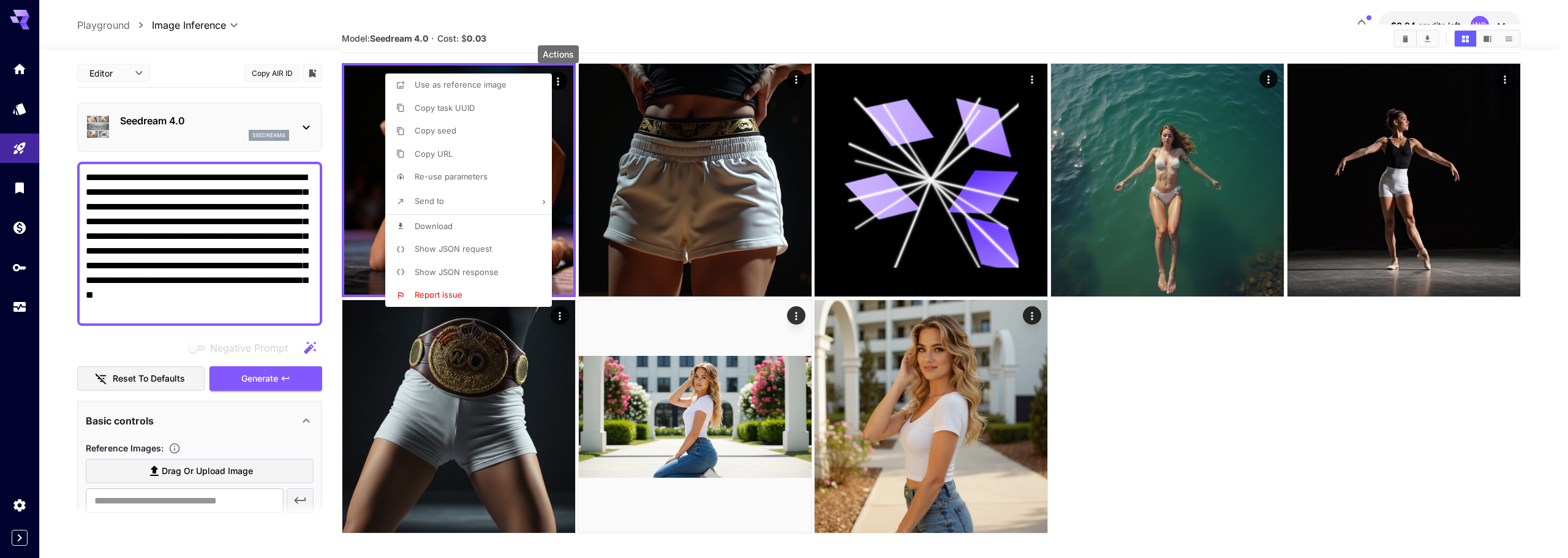
click at [450, 254] on p "Show JSON request" at bounding box center [454, 250] width 77 height 12
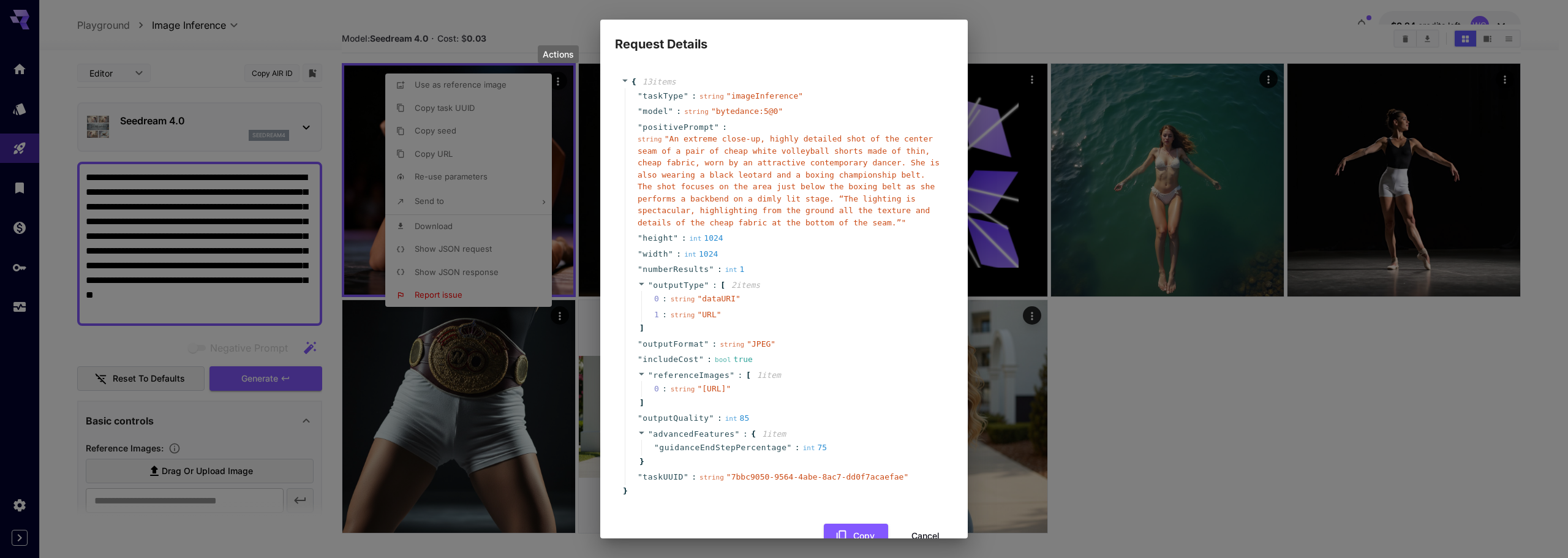
click at [1091, 24] on div "Request Details { 13 item s " taskType " : string " imageInference " " model " …" at bounding box center [784, 279] width 1568 height 558
click at [571, 16] on div "Request Details { 13 item s " taskType " : string " imageInference " " model " …" at bounding box center [784, 279] width 1568 height 558
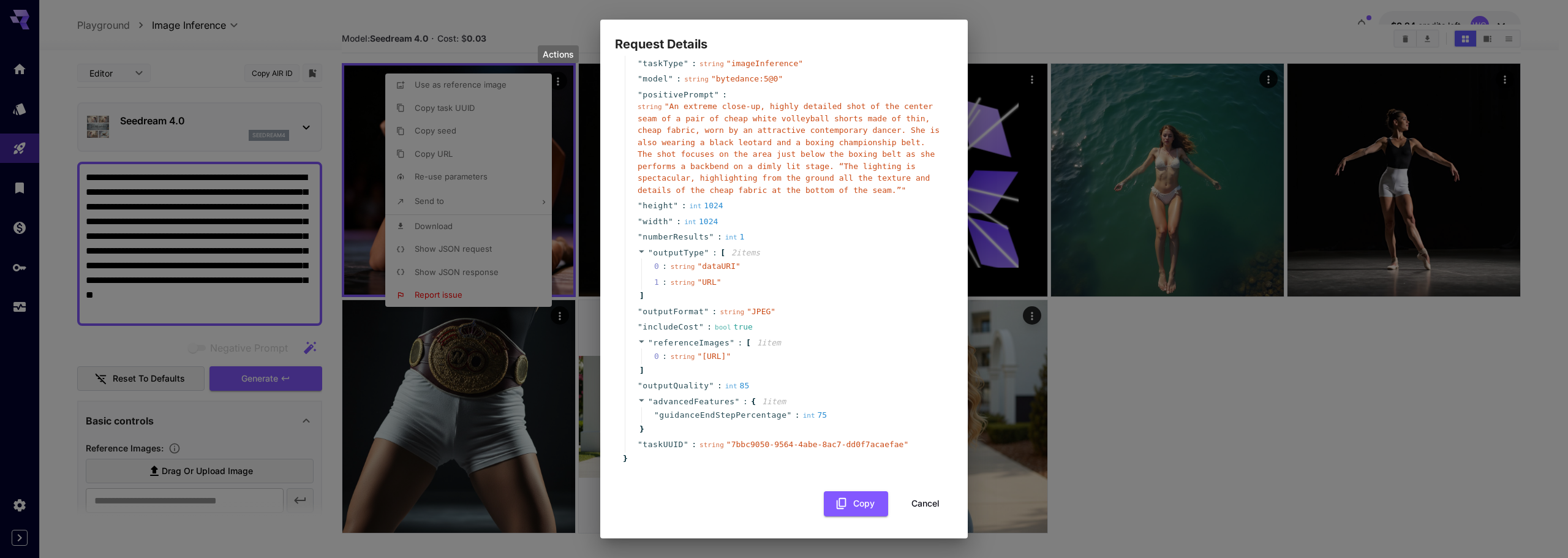
scroll to position [56, 0]
click at [913, 503] on button "Cancel" at bounding box center [925, 504] width 55 height 25
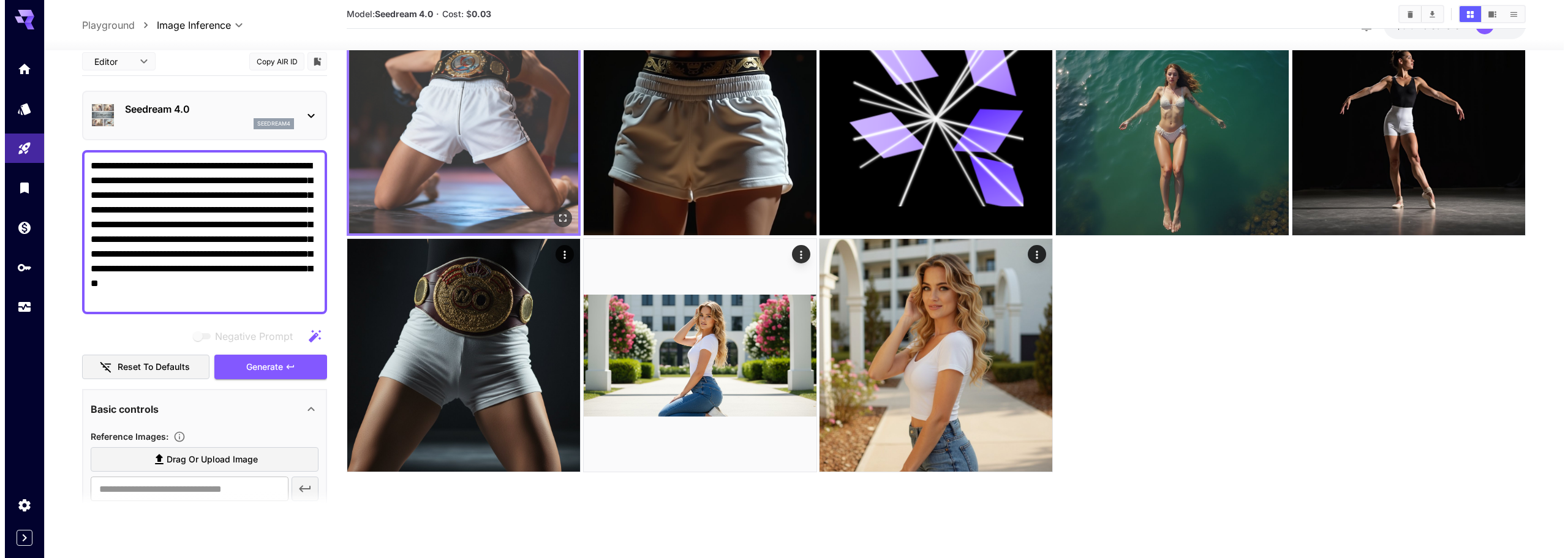
scroll to position [0, 0]
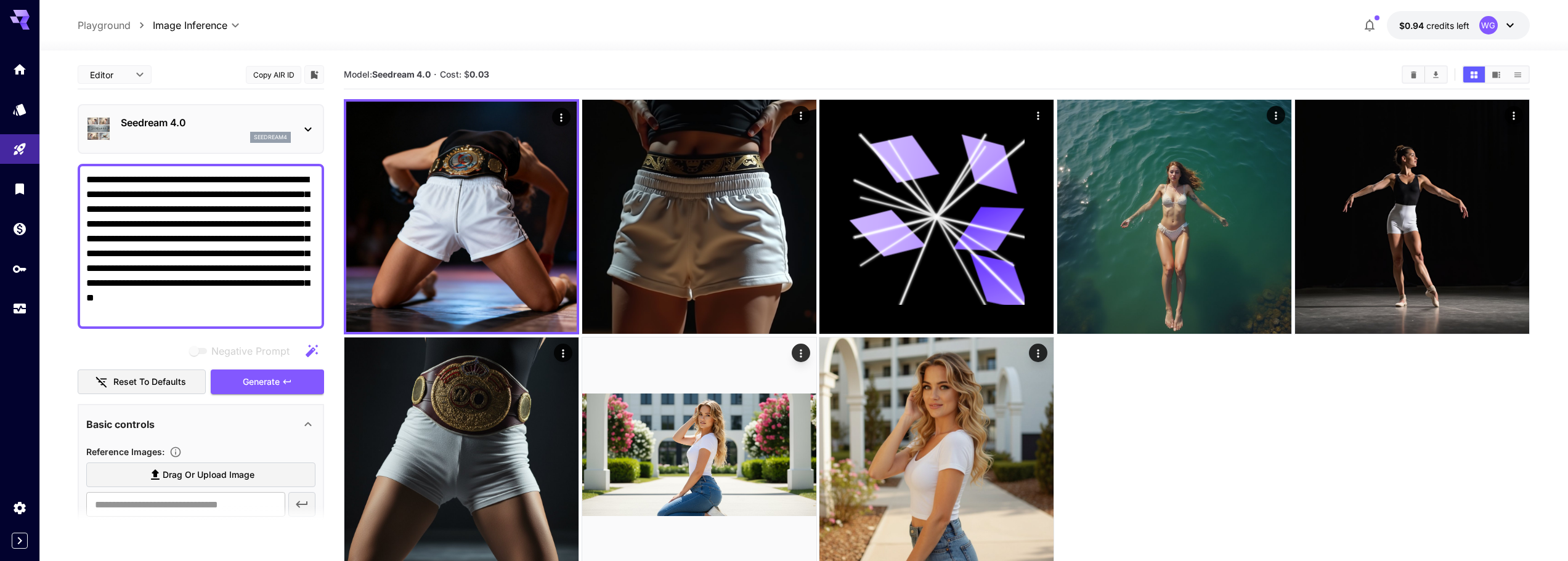
click at [201, 128] on p "Seedream 4.0" at bounding box center [205, 123] width 170 height 15
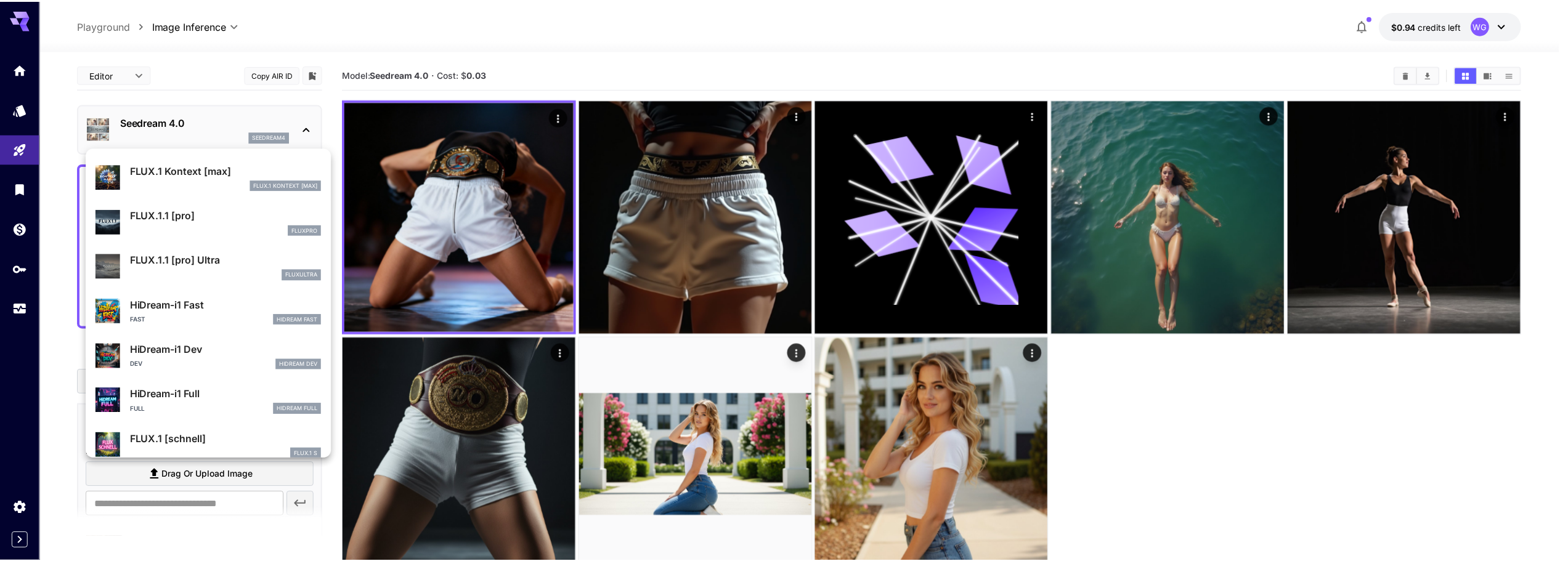
scroll to position [874, 0]
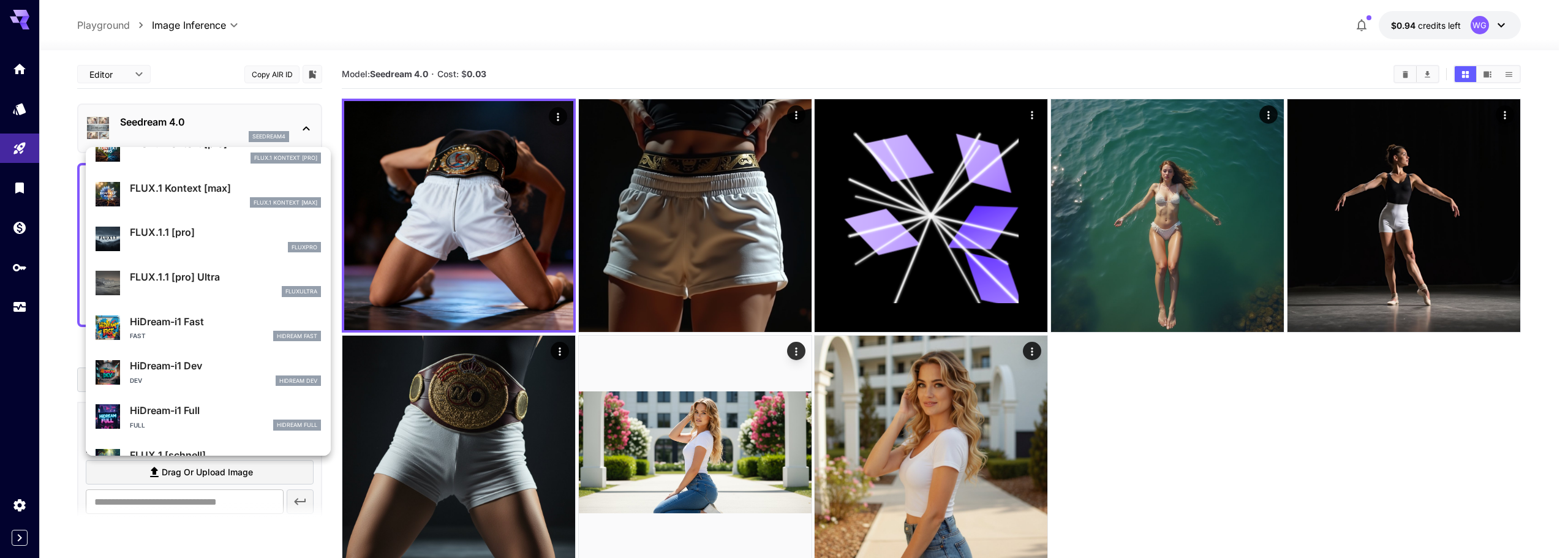
click at [189, 269] on div "FLUX.1.1 [pro] Ultra fluxultra" at bounding box center [208, 284] width 225 height 37
type input "**********"
type input "****"
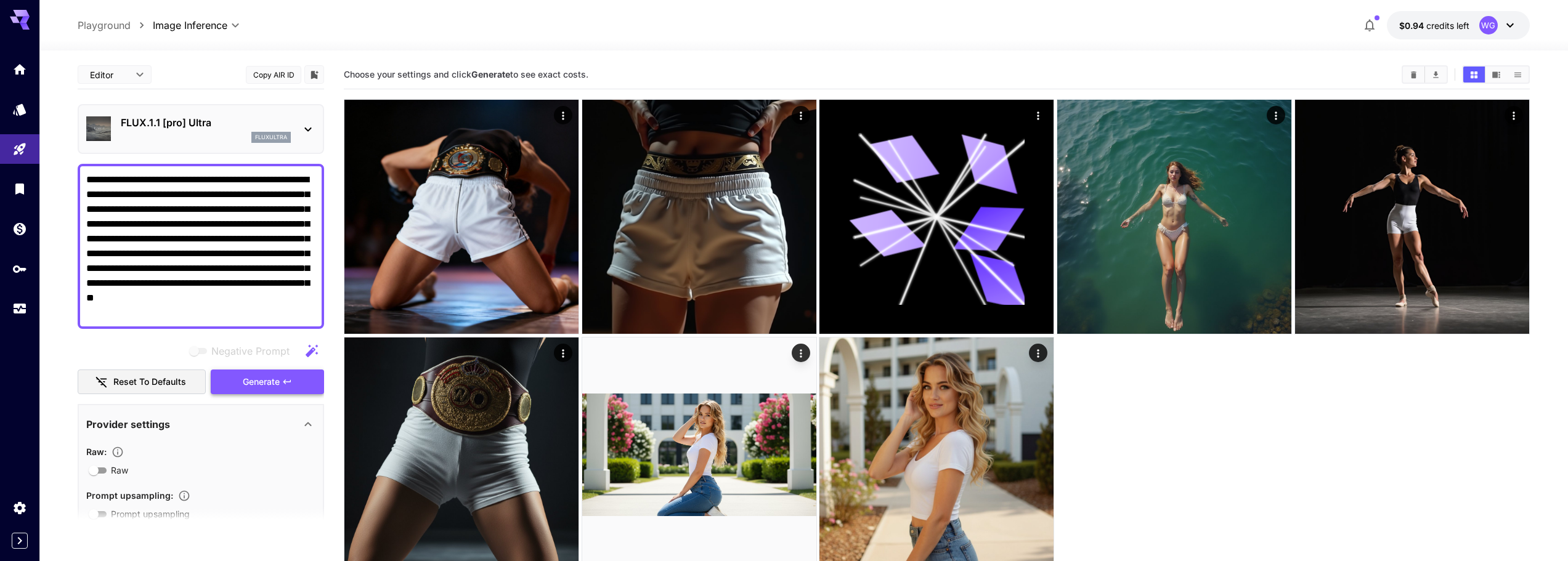
click at [273, 385] on span "Generate" at bounding box center [261, 382] width 37 height 15
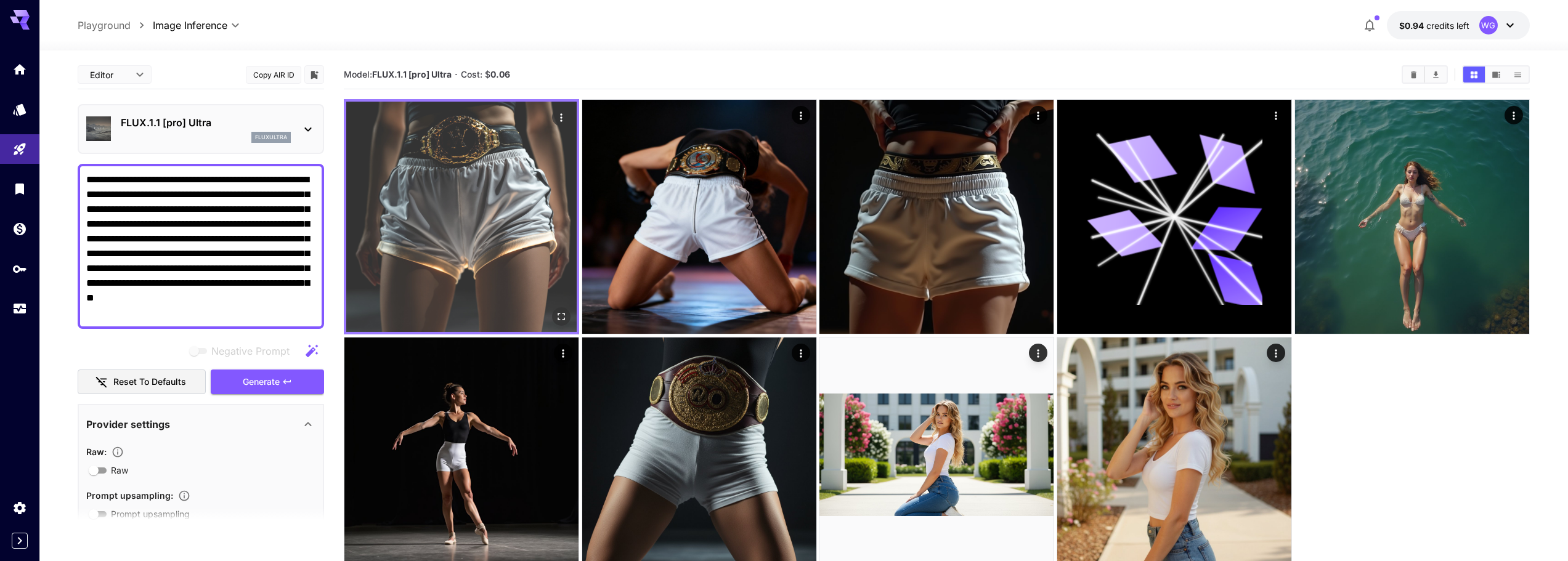
click at [480, 246] on img at bounding box center [461, 217] width 230 height 230
click at [565, 317] on icon "Open in fullscreen" at bounding box center [561, 317] width 12 height 12
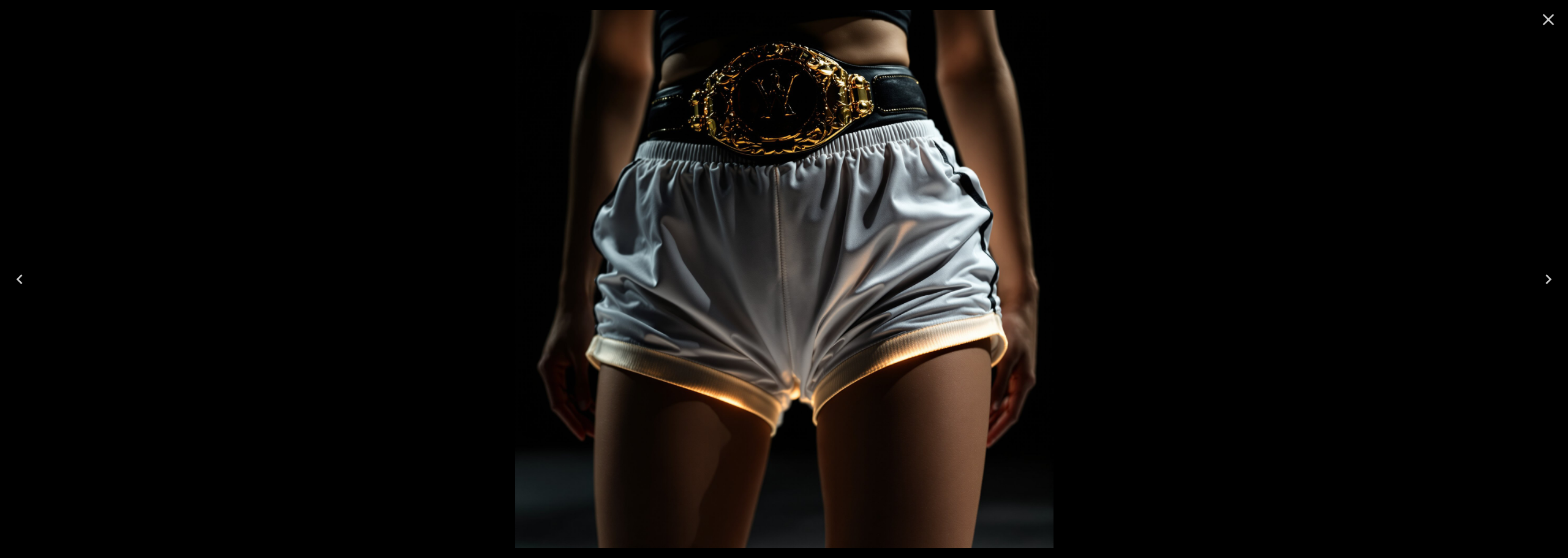
click at [1558, 19] on button "Close" at bounding box center [1548, 19] width 29 height 29
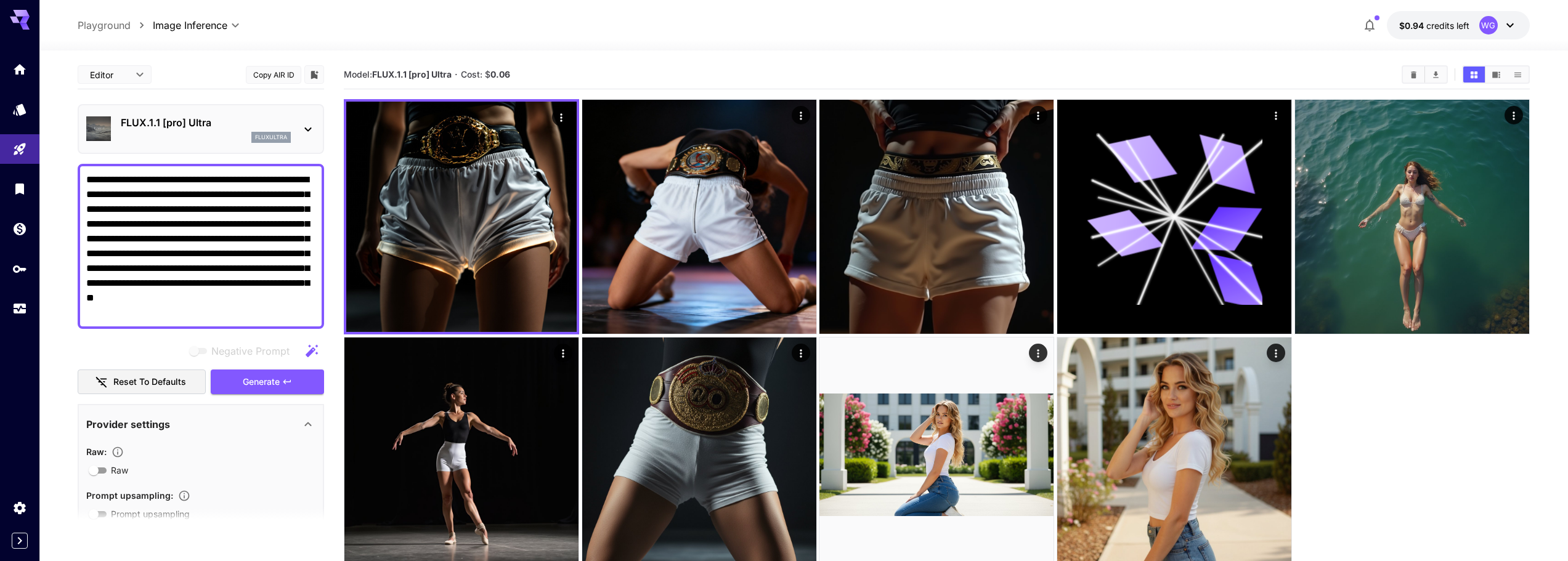
drag, startPoint x: 217, startPoint y: 319, endPoint x: 52, endPoint y: 162, distance: 227.8
click at [52, 162] on section "**********" at bounding box center [804, 354] width 1528 height 608
paste textarea
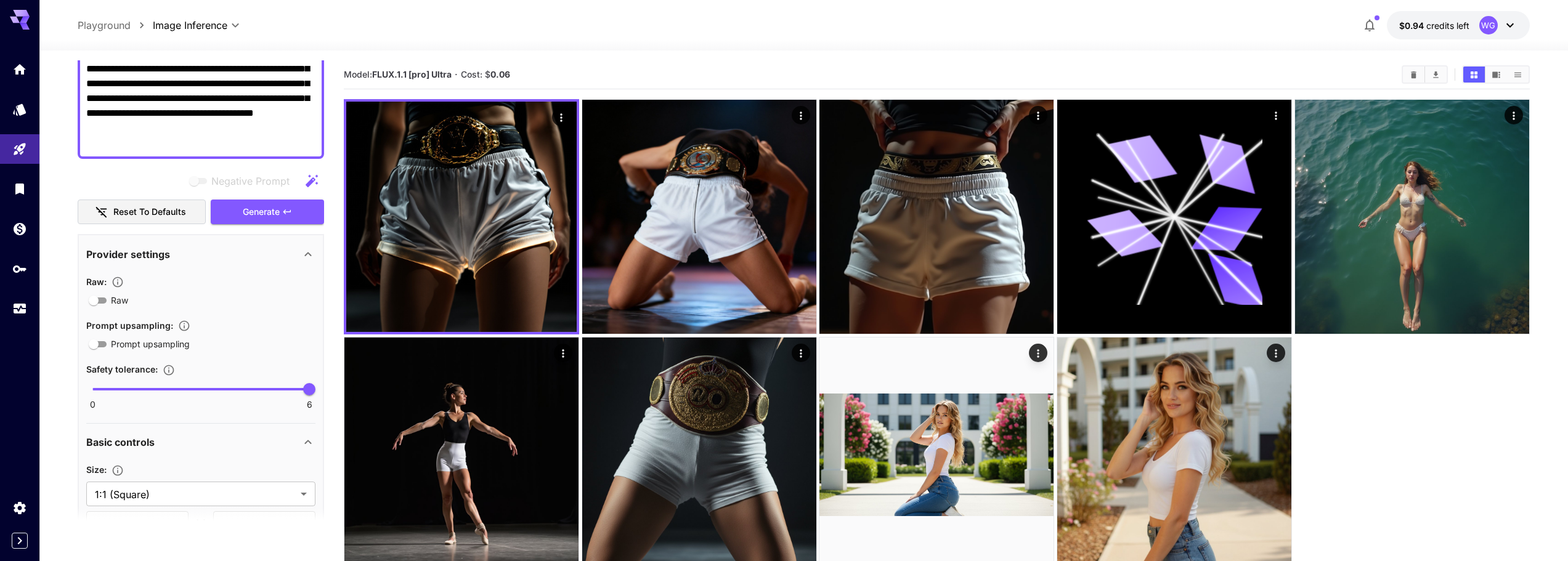
scroll to position [123, 0]
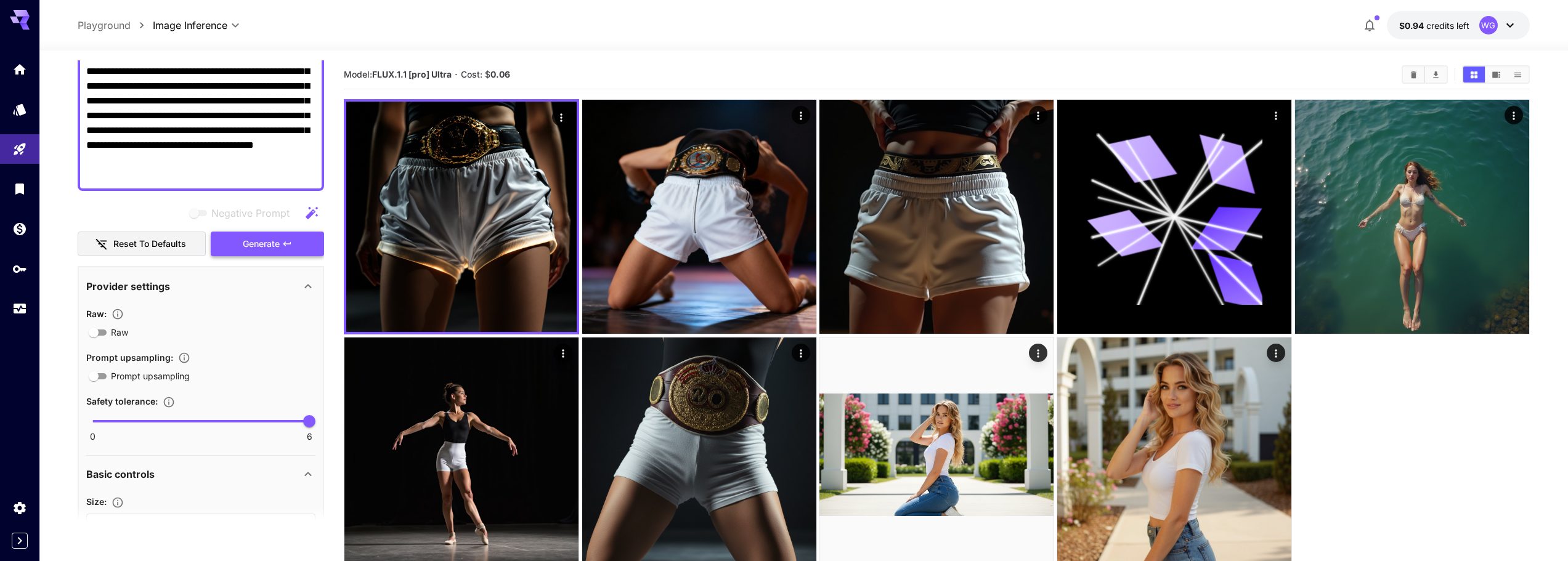
click at [244, 246] on span "Generate" at bounding box center [261, 244] width 37 height 15
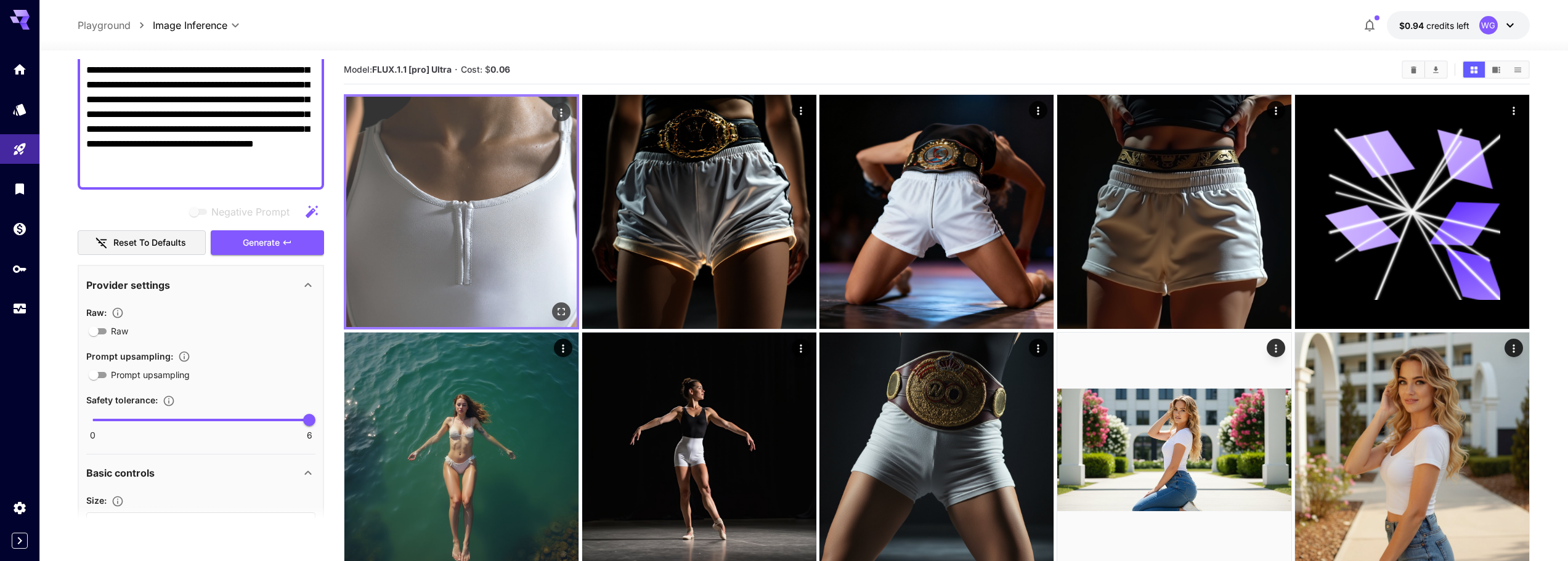
scroll to position [0, 0]
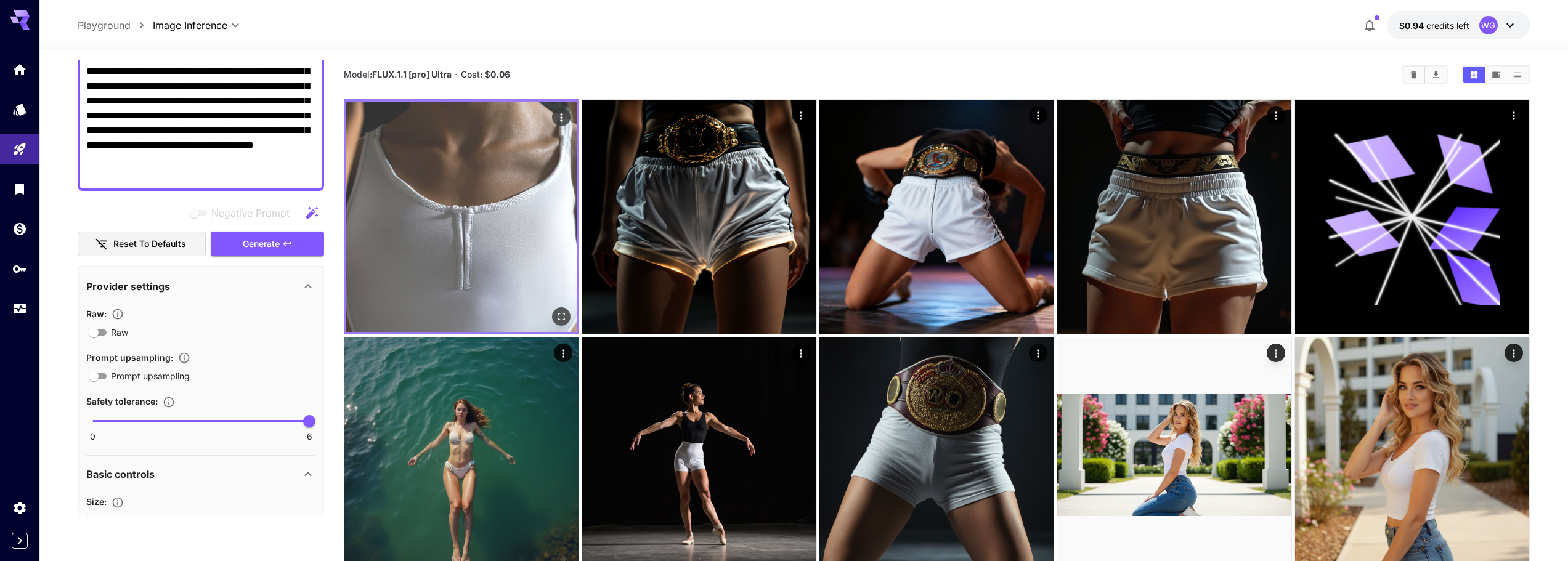
click at [501, 197] on img at bounding box center [461, 217] width 230 height 230
click at [560, 316] on icon "Open in fullscreen" at bounding box center [561, 317] width 12 height 12
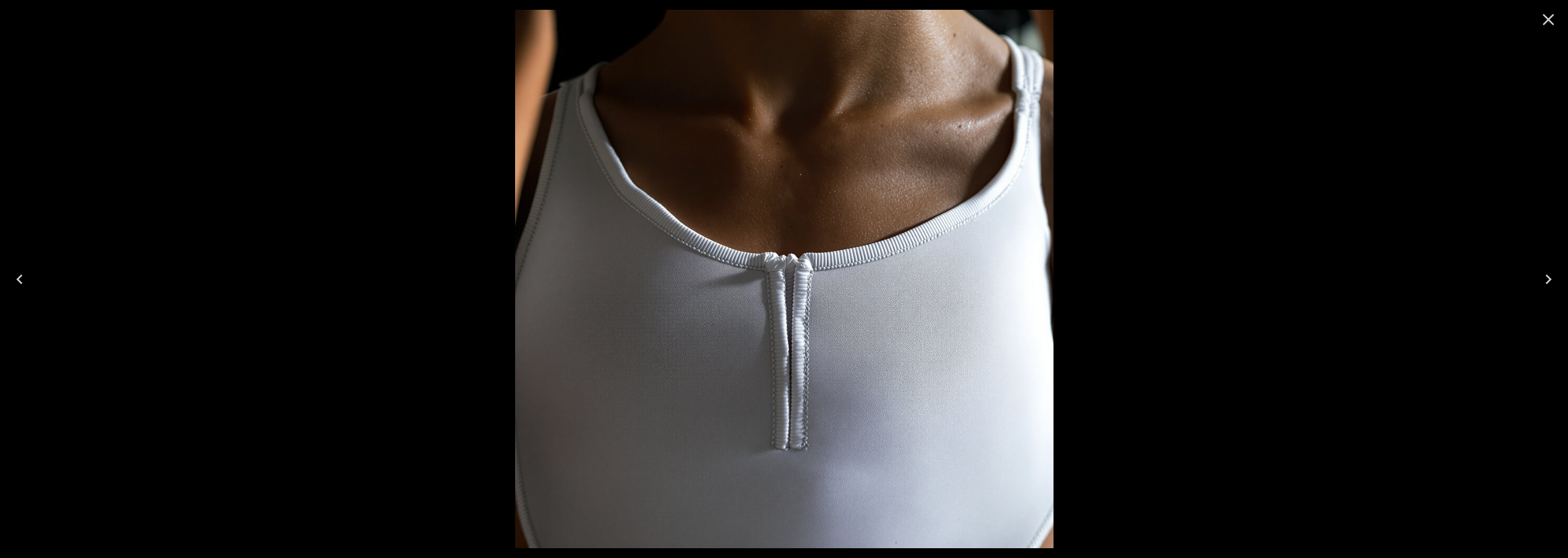
click at [1553, 25] on icon "Close" at bounding box center [1548, 19] width 11 height 11
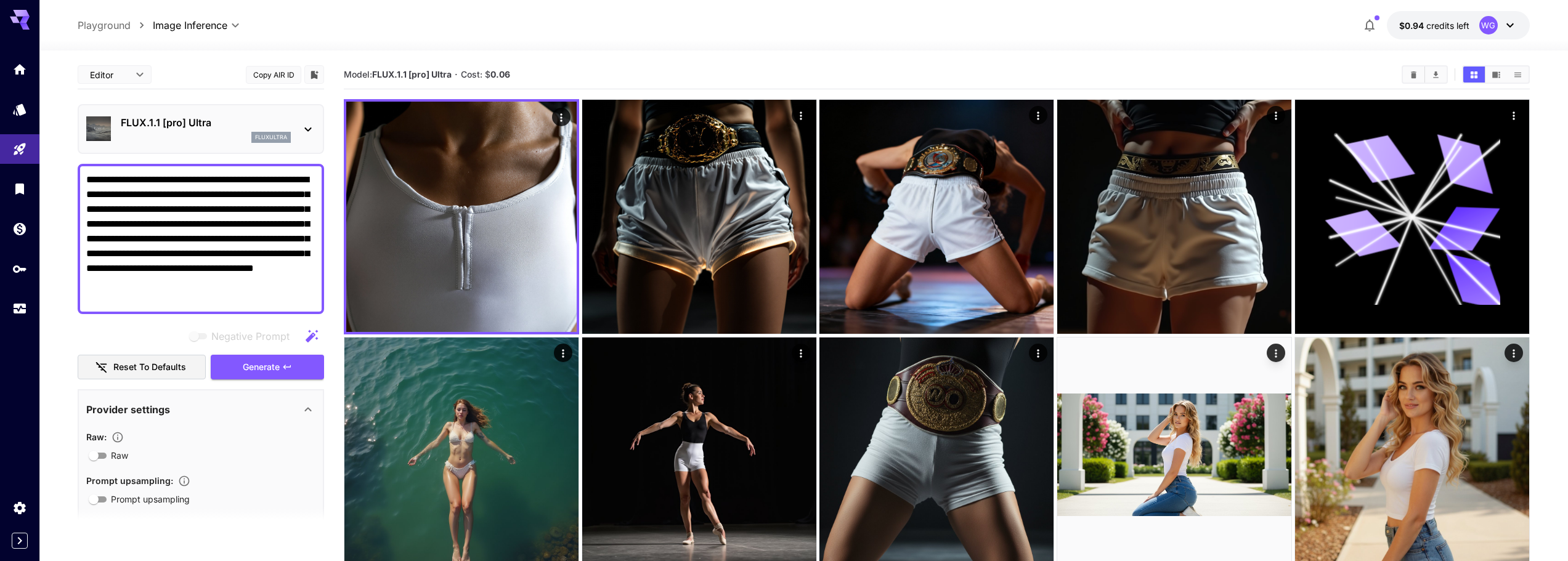
drag, startPoint x: 203, startPoint y: 303, endPoint x: 41, endPoint y: 165, distance: 212.8
click at [41, 165] on section "**********" at bounding box center [804, 354] width 1528 height 608
paste textarea "**********"
type textarea "**********"
click at [241, 368] on button "Generate" at bounding box center [267, 368] width 113 height 26
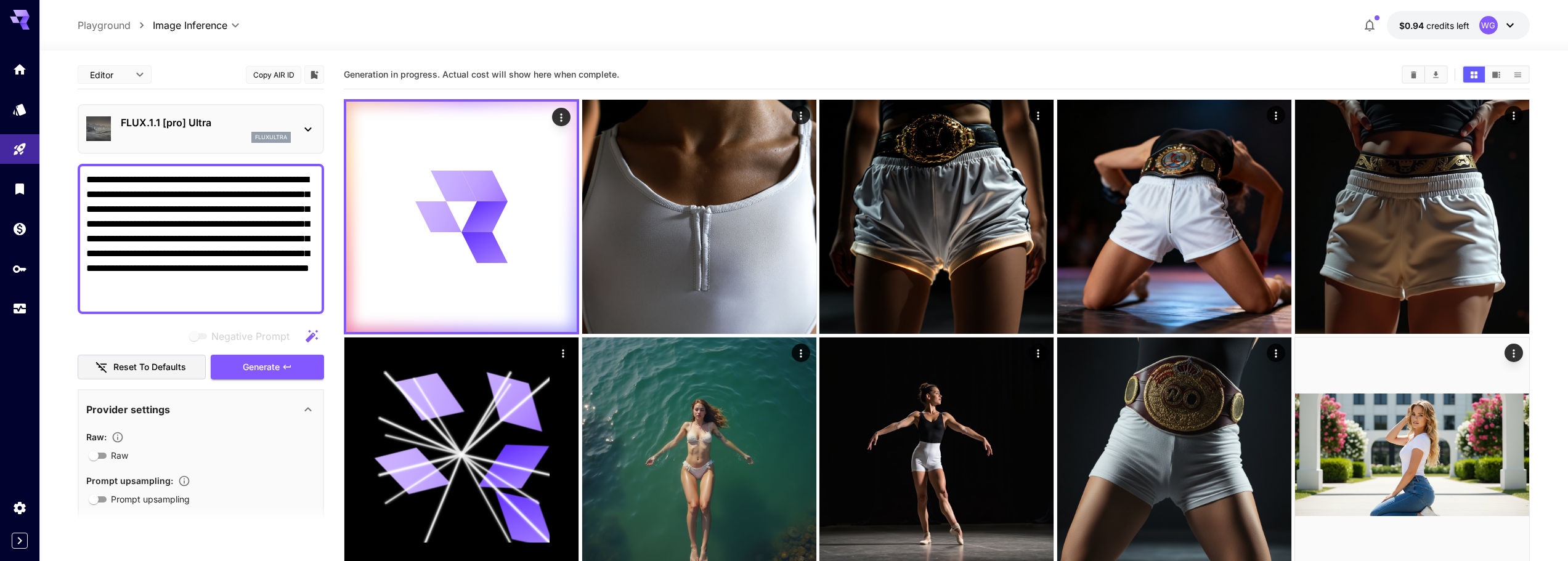
click at [204, 132] on div "fluxultra" at bounding box center [205, 137] width 170 height 11
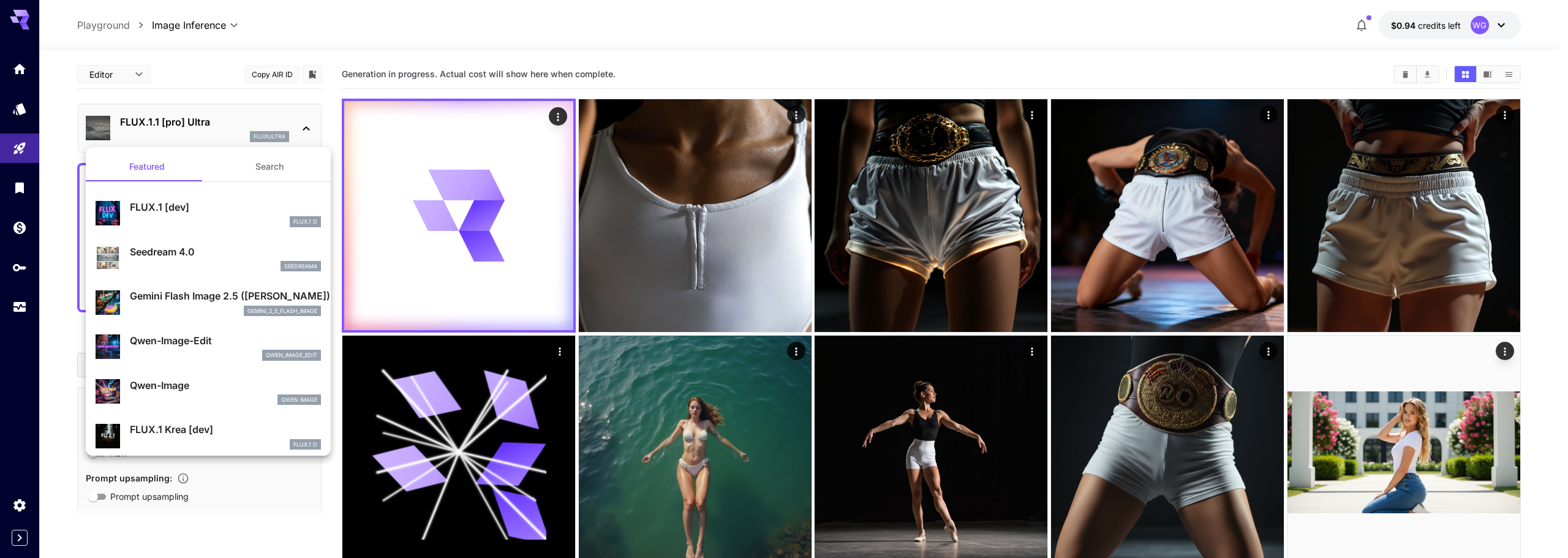
click at [196, 214] on p "FLUX.1 [dev]" at bounding box center [225, 207] width 191 height 15
type input "**********"
type input "****"
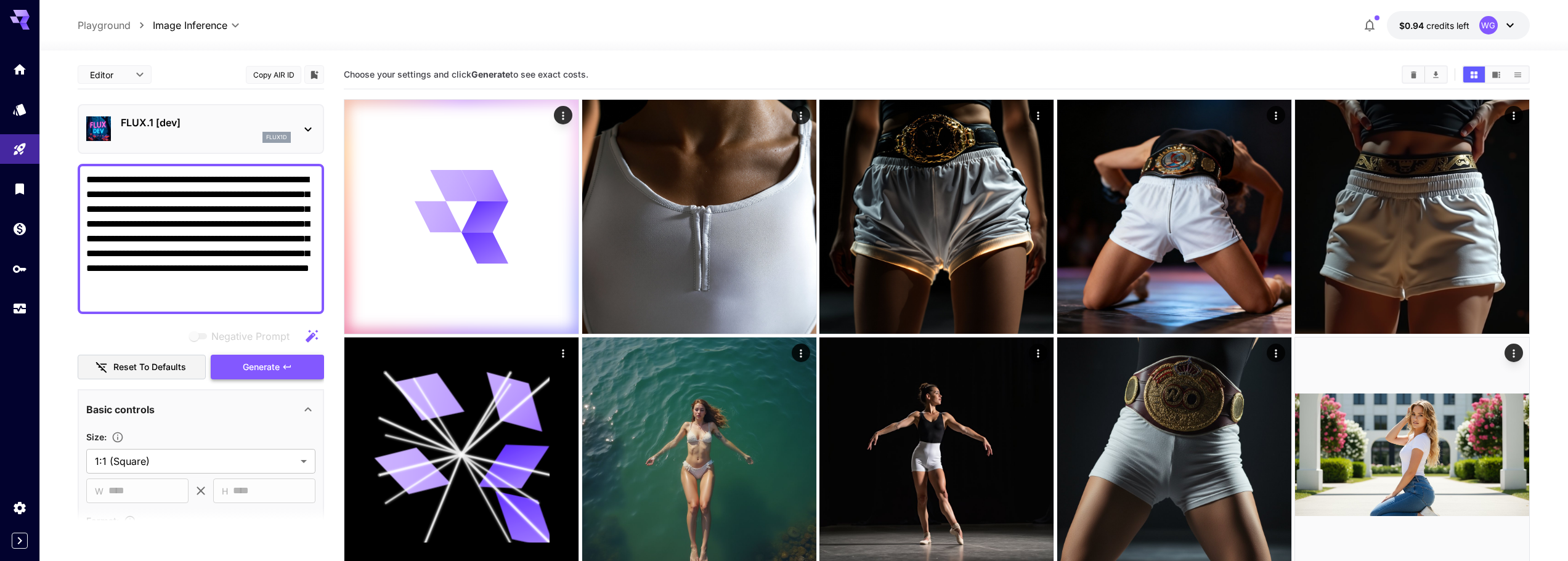
click at [258, 372] on span "Generate" at bounding box center [261, 367] width 37 height 15
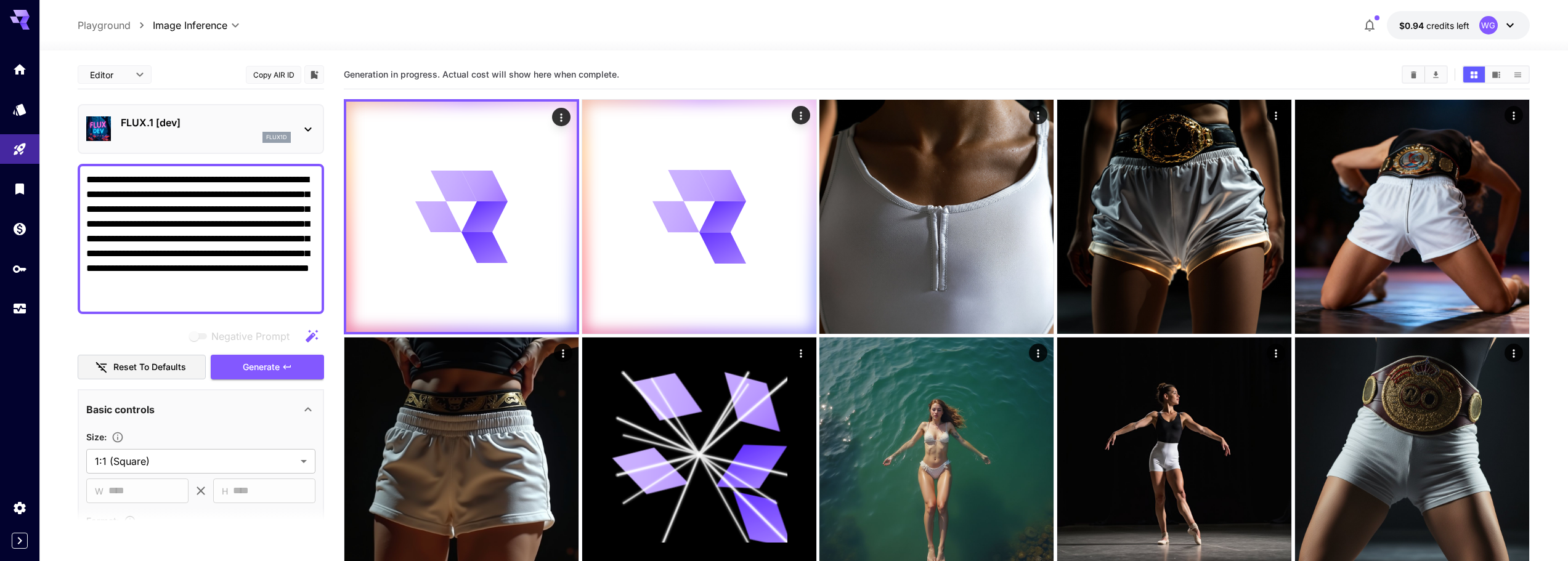
click at [195, 116] on p "FLUX.1 [dev]" at bounding box center [205, 123] width 170 height 15
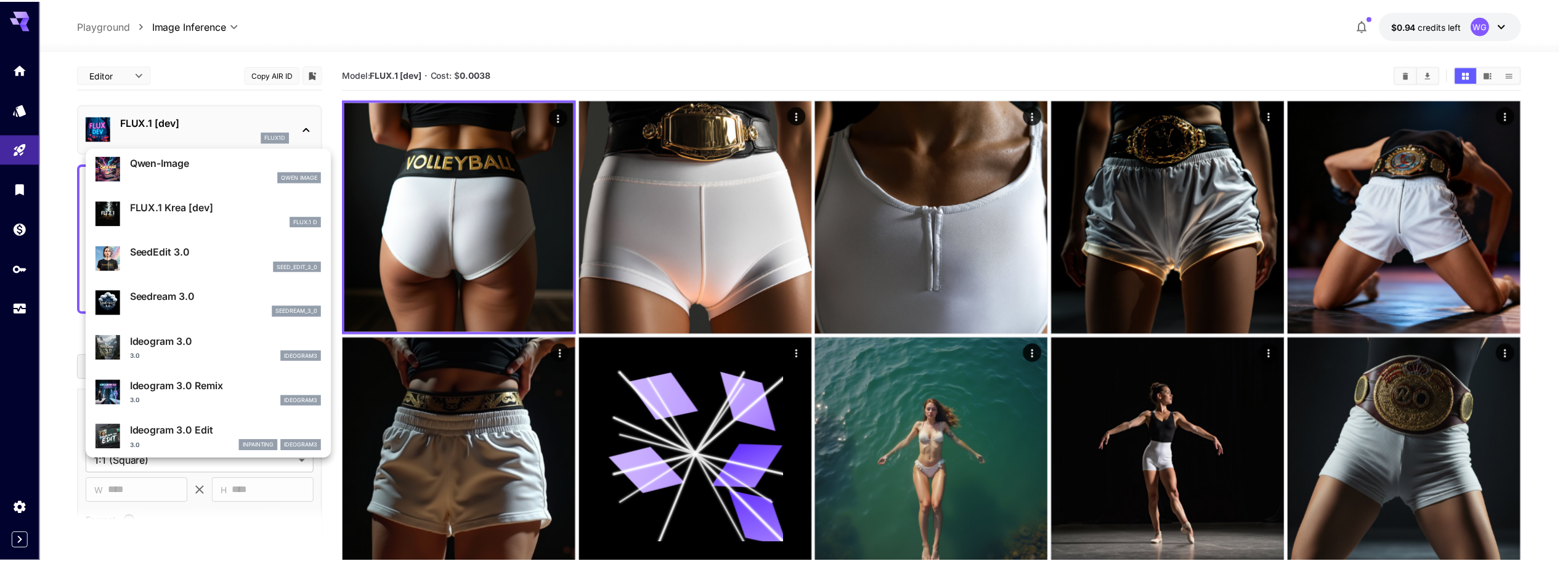
scroll to position [246, 0]
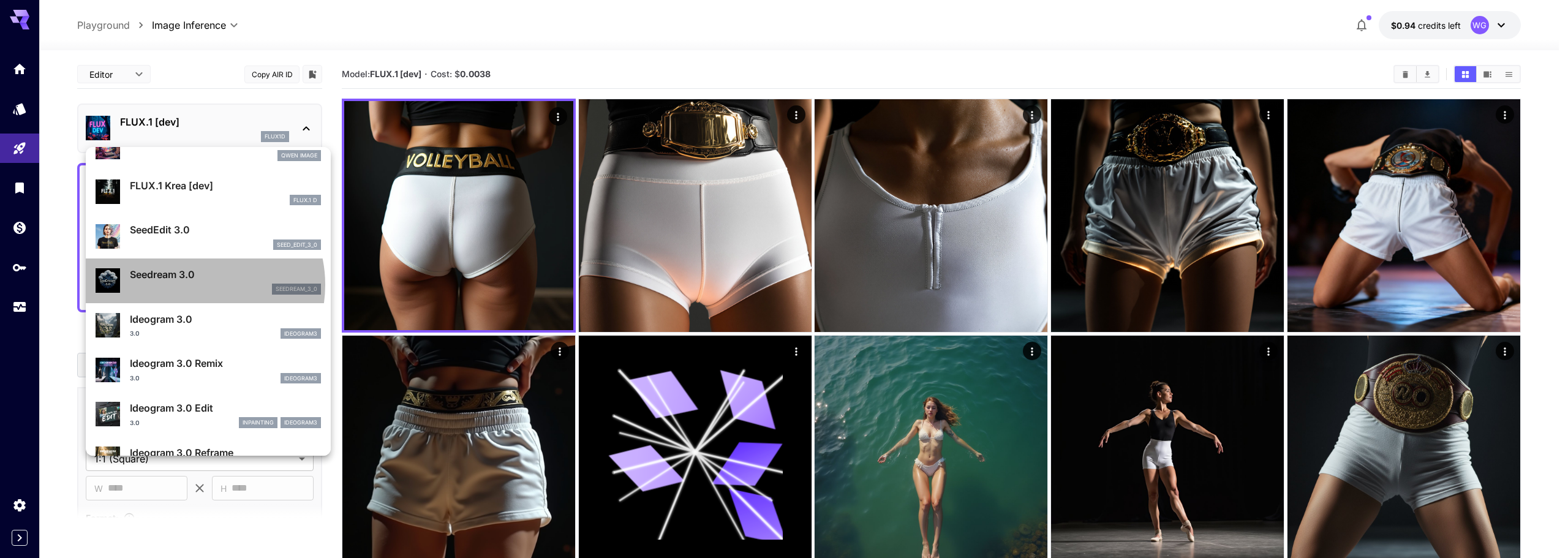
click at [195, 285] on div "seedream_3_0" at bounding box center [225, 289] width 191 height 11
type input "***"
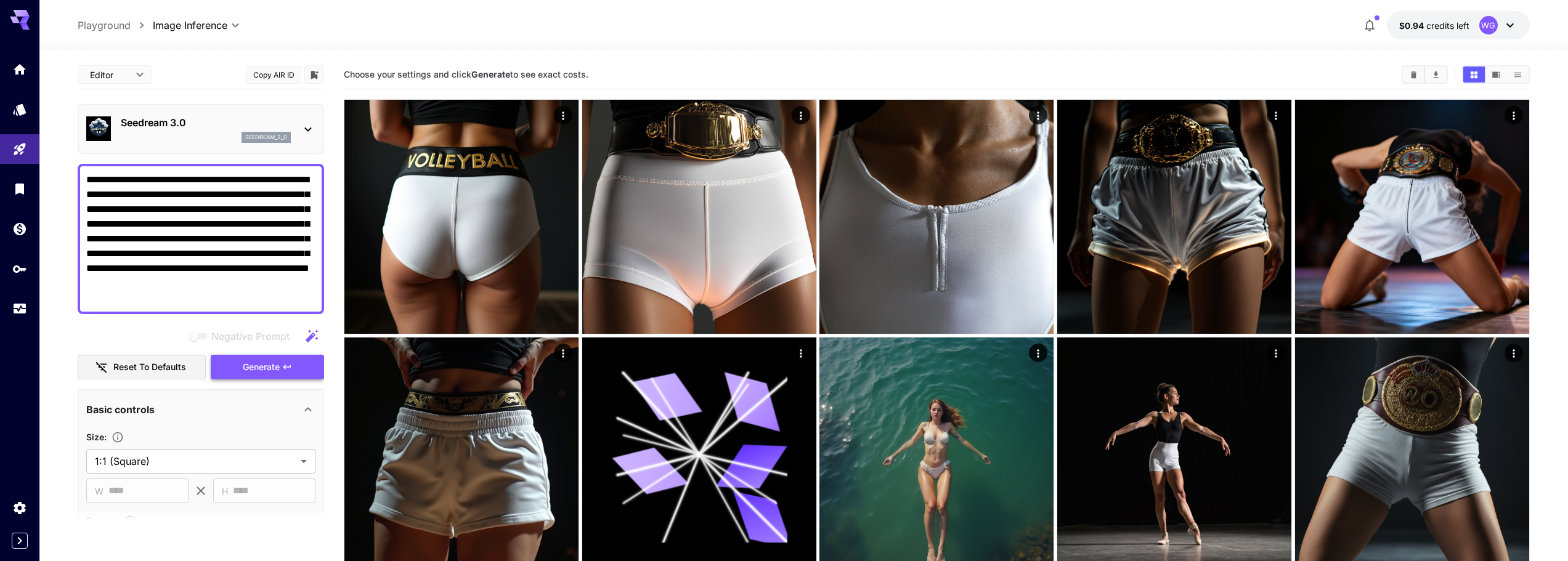
click at [241, 367] on button "Generate" at bounding box center [267, 368] width 113 height 26
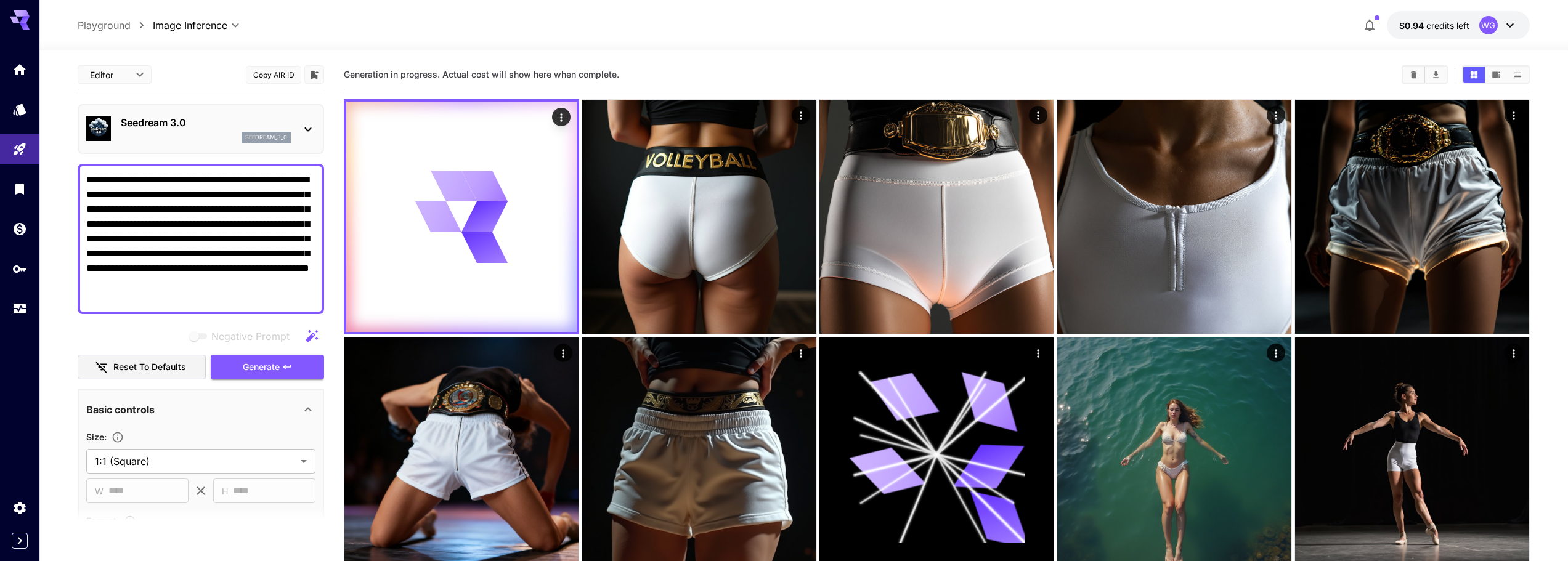
click at [198, 119] on p "Seedream 3.0" at bounding box center [205, 123] width 170 height 15
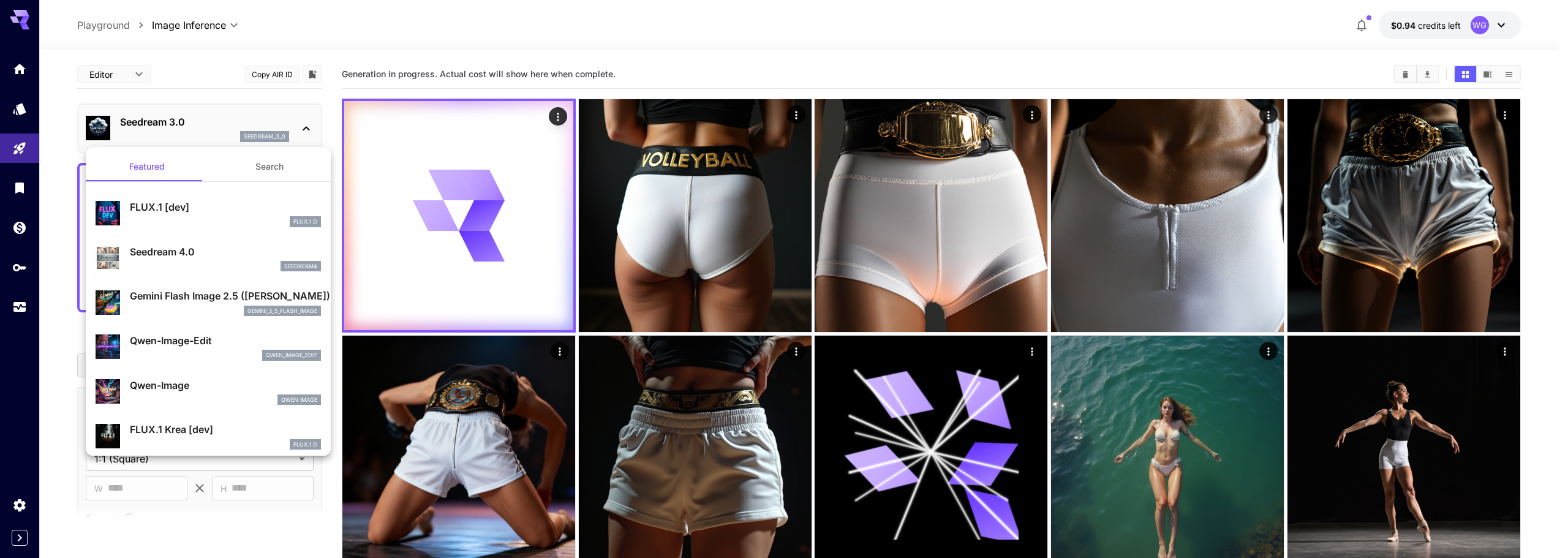
click at [139, 77] on div at bounding box center [784, 279] width 1568 height 558
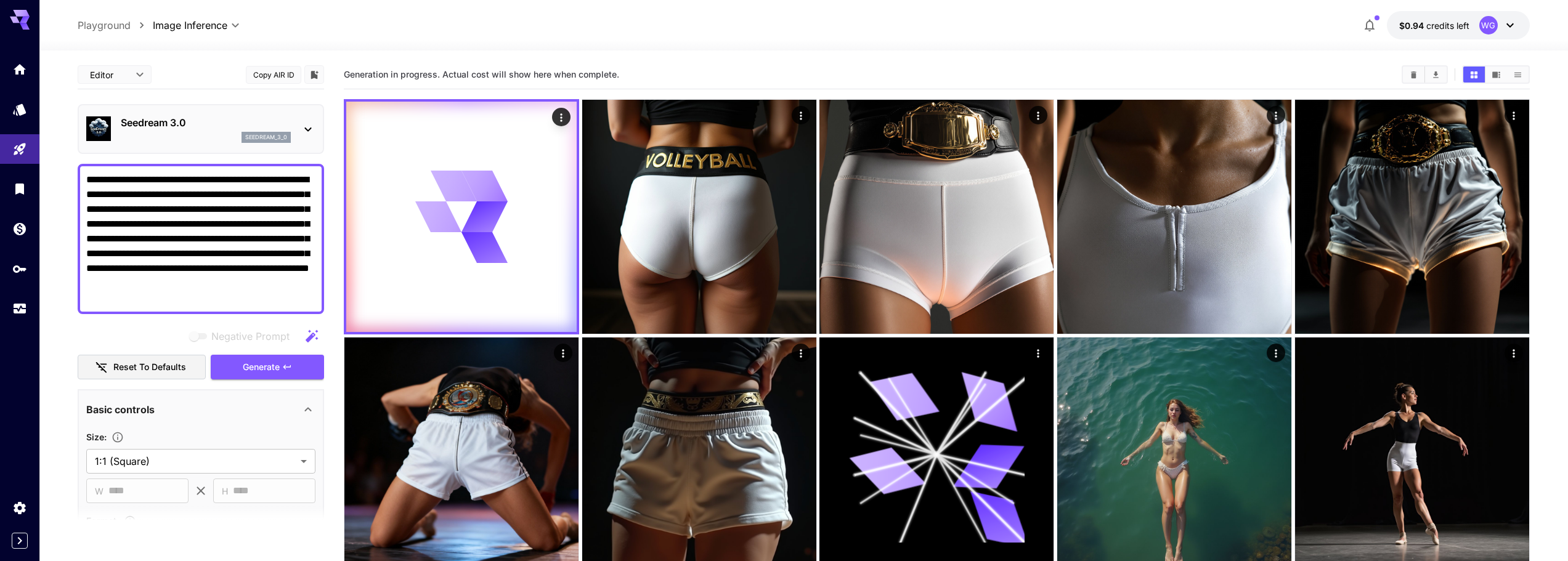
click at [128, 70] on body "**********" at bounding box center [784, 423] width 1568 height 848
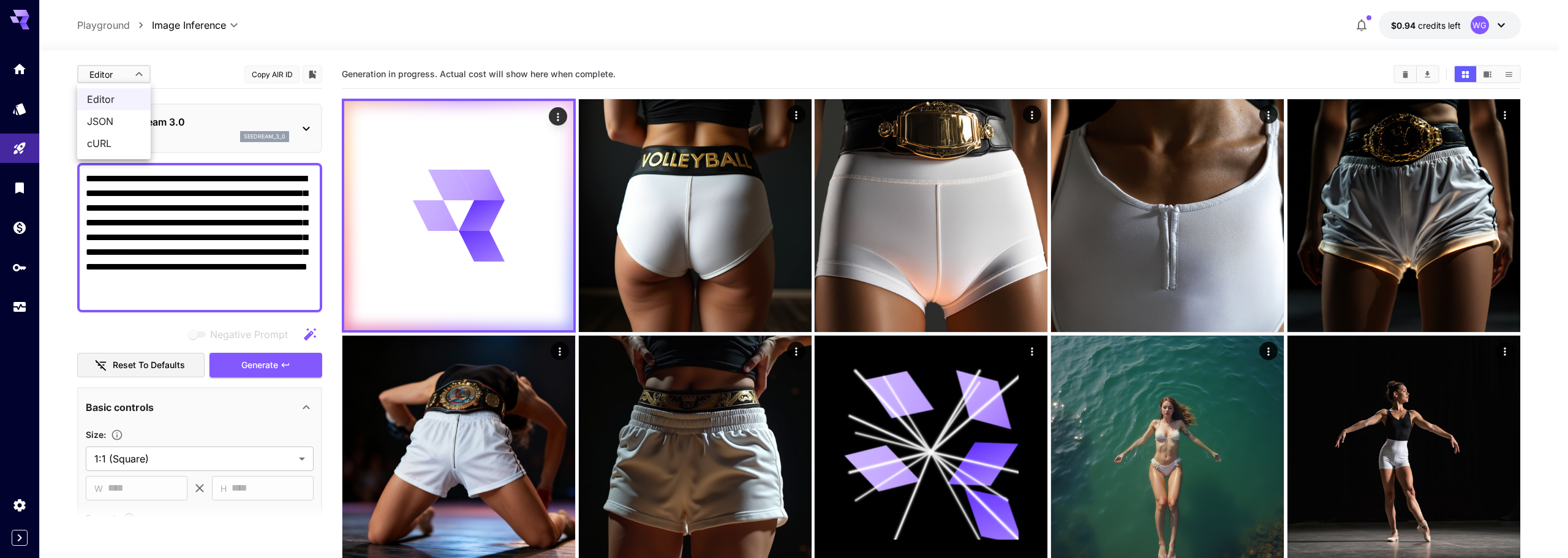
click at [190, 55] on div at bounding box center [784, 279] width 1568 height 558
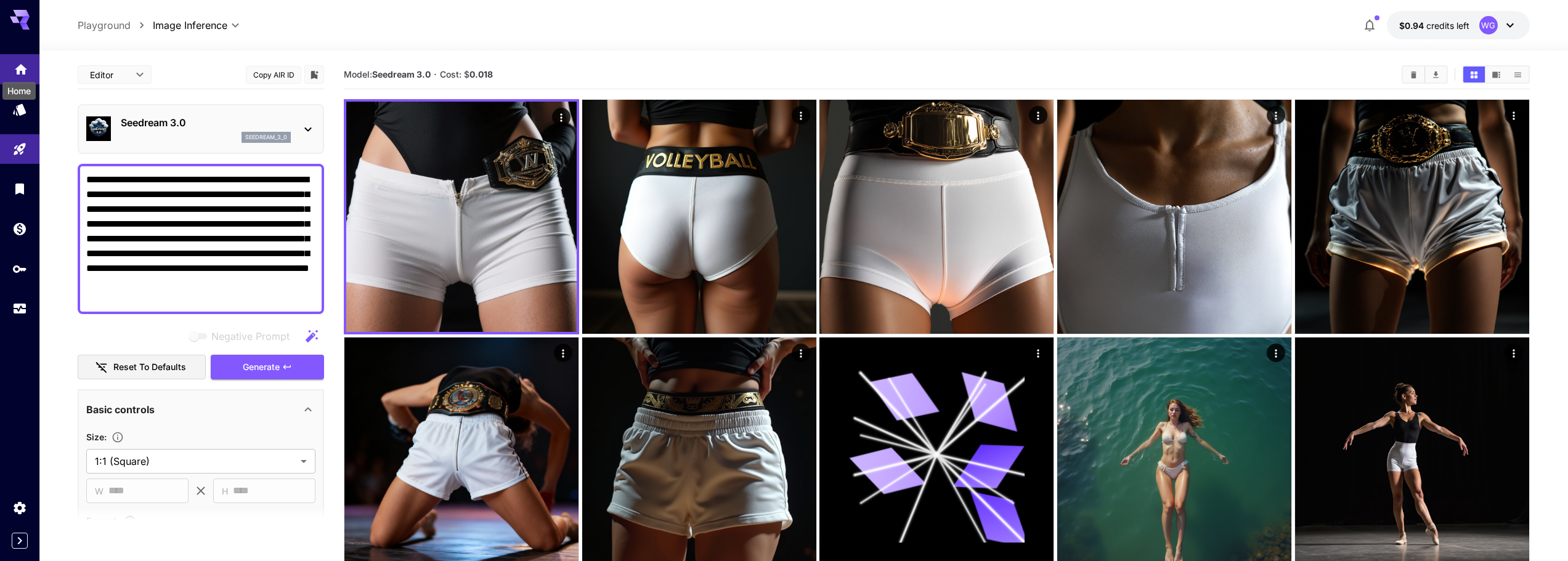
click at [24, 70] on icon "Home" at bounding box center [21, 66] width 12 height 11
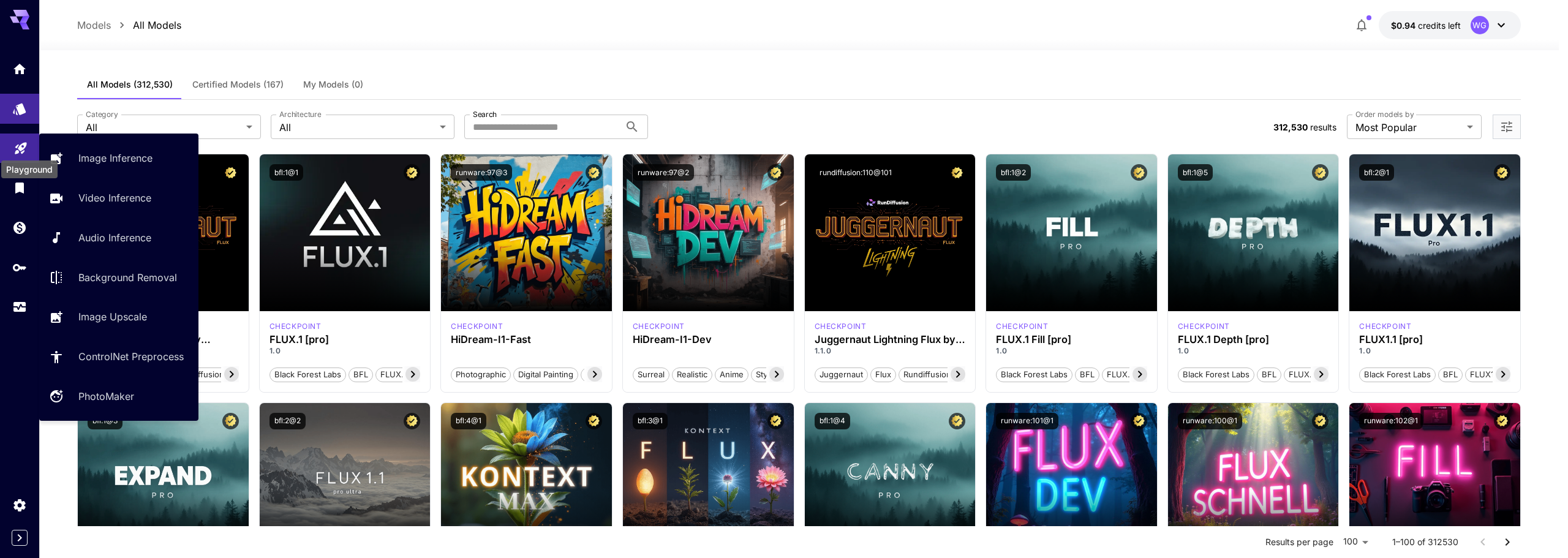
click at [22, 144] on icon "Playground" at bounding box center [21, 145] width 15 height 15
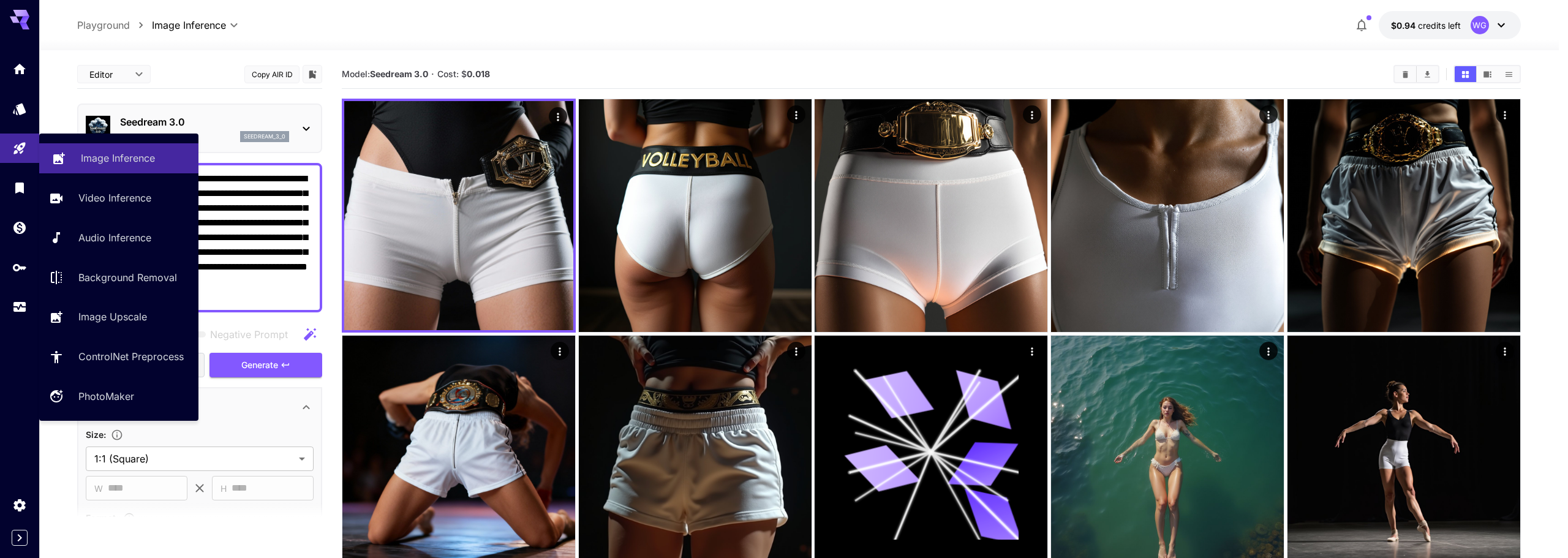
click at [131, 161] on p "Image Inference" at bounding box center [117, 158] width 74 height 15
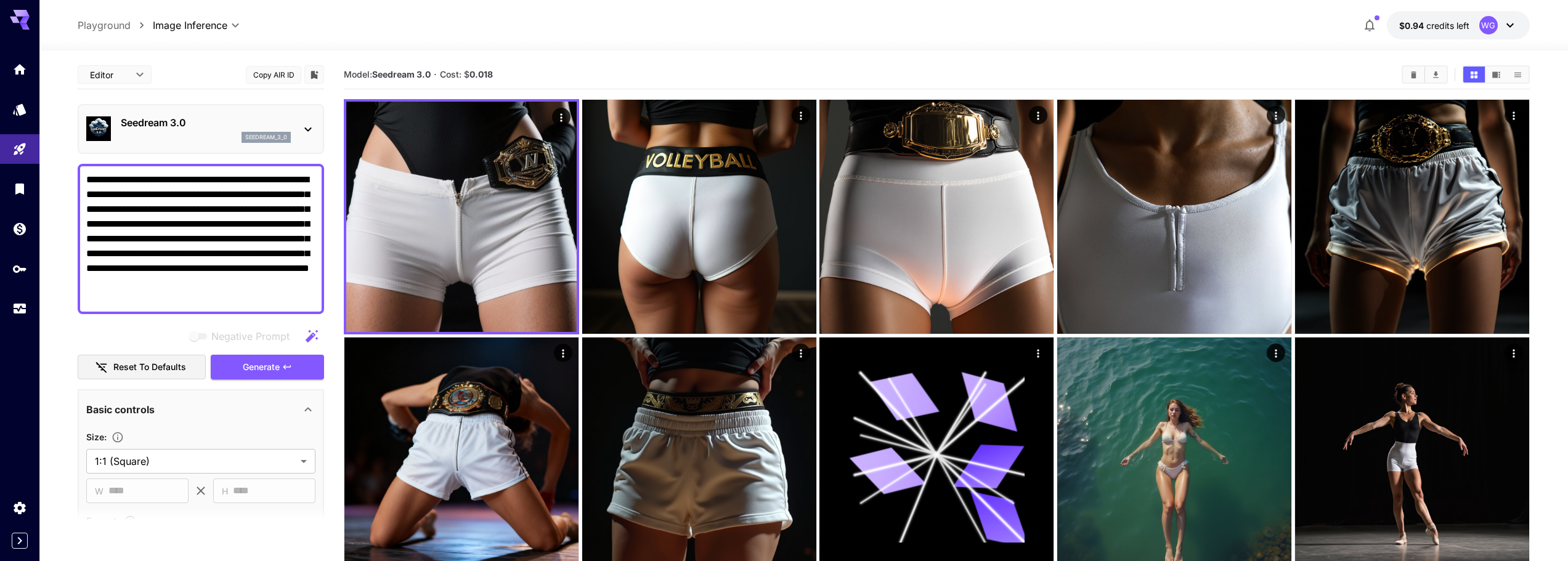
click at [199, 114] on div "Seedream 3.0 seedream_3_0" at bounding box center [201, 129] width 229 height 38
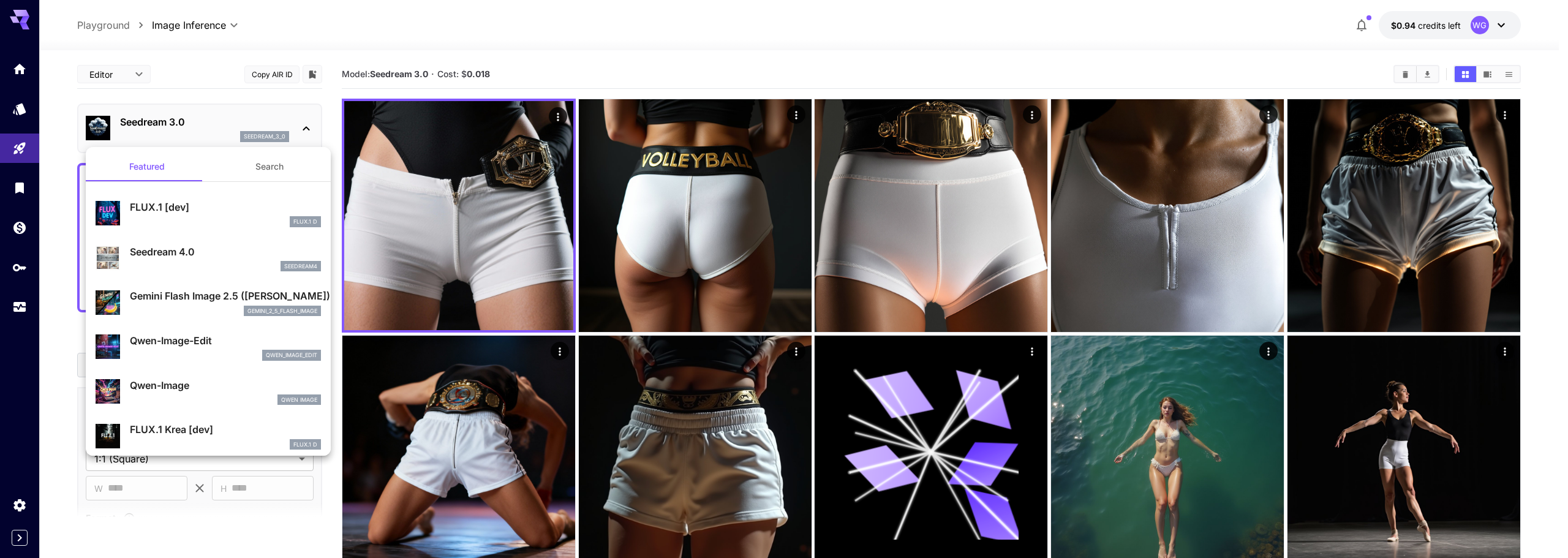
click at [546, 41] on div at bounding box center [784, 279] width 1568 height 558
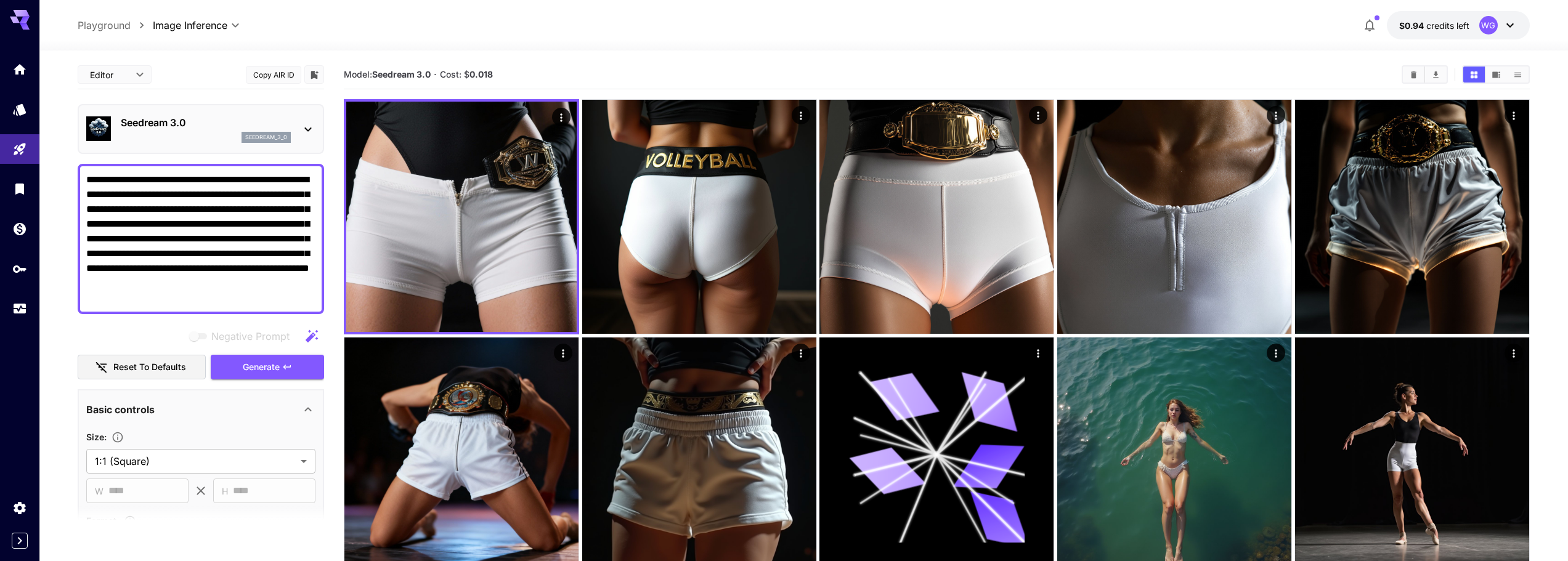
click at [183, 122] on p "Seedream 3.0" at bounding box center [205, 123] width 170 height 15
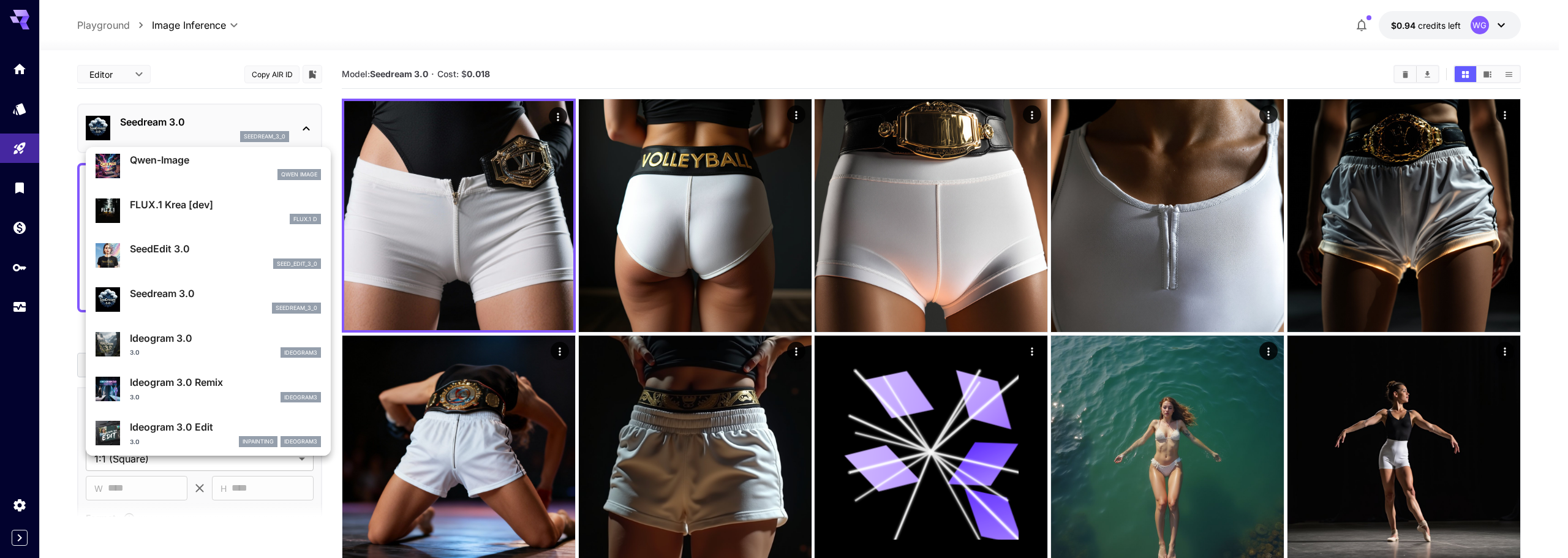
scroll to position [245, 0]
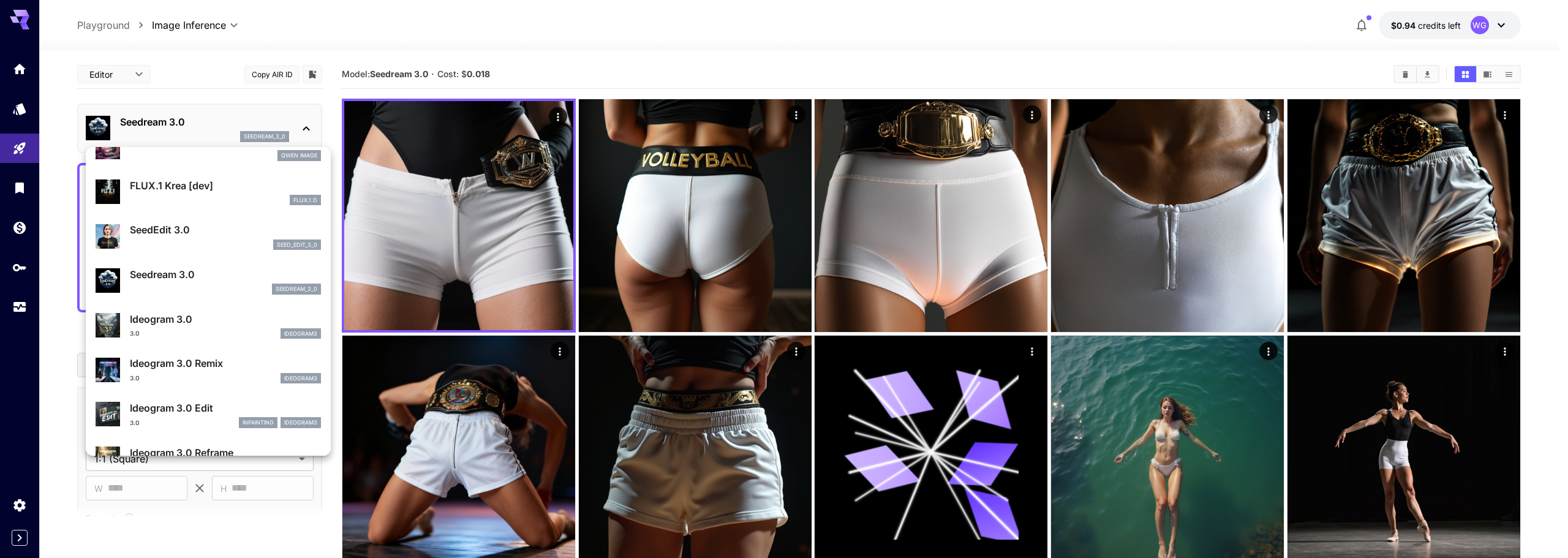
click at [189, 327] on div "Ideogram 3.0 3.0 ideogram3" at bounding box center [225, 325] width 191 height 27
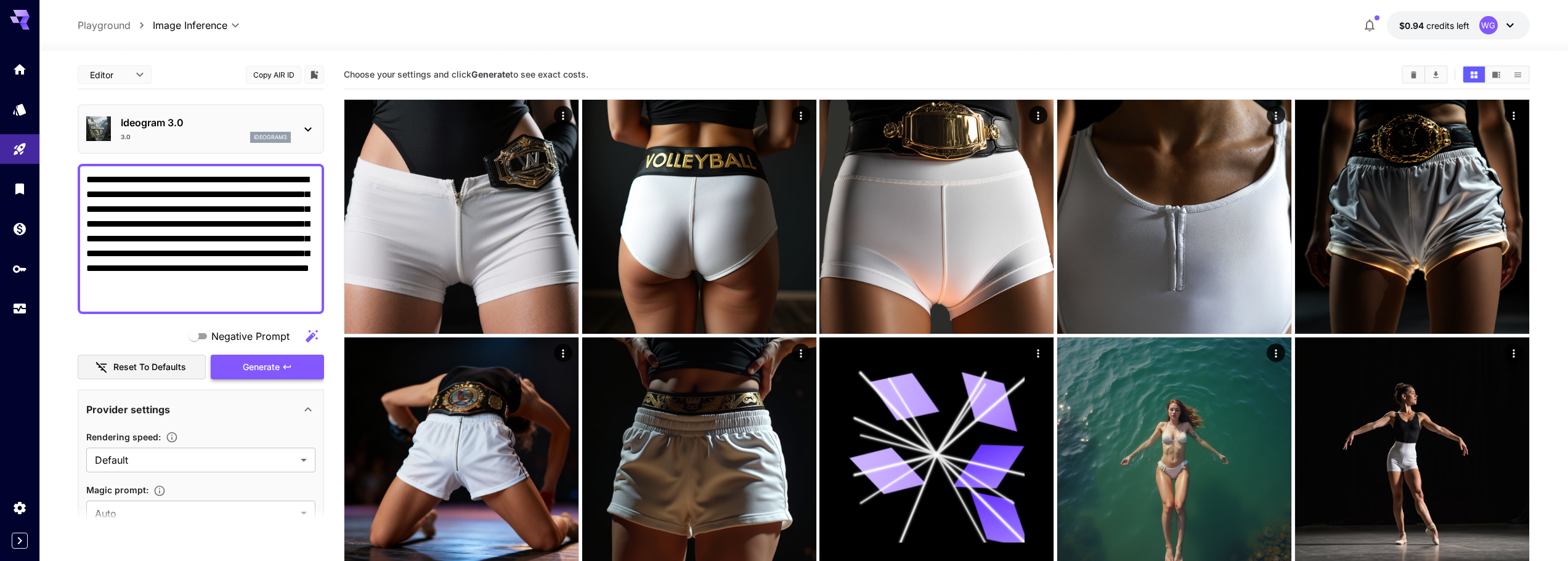
click at [220, 365] on button "Generate" at bounding box center [267, 368] width 113 height 26
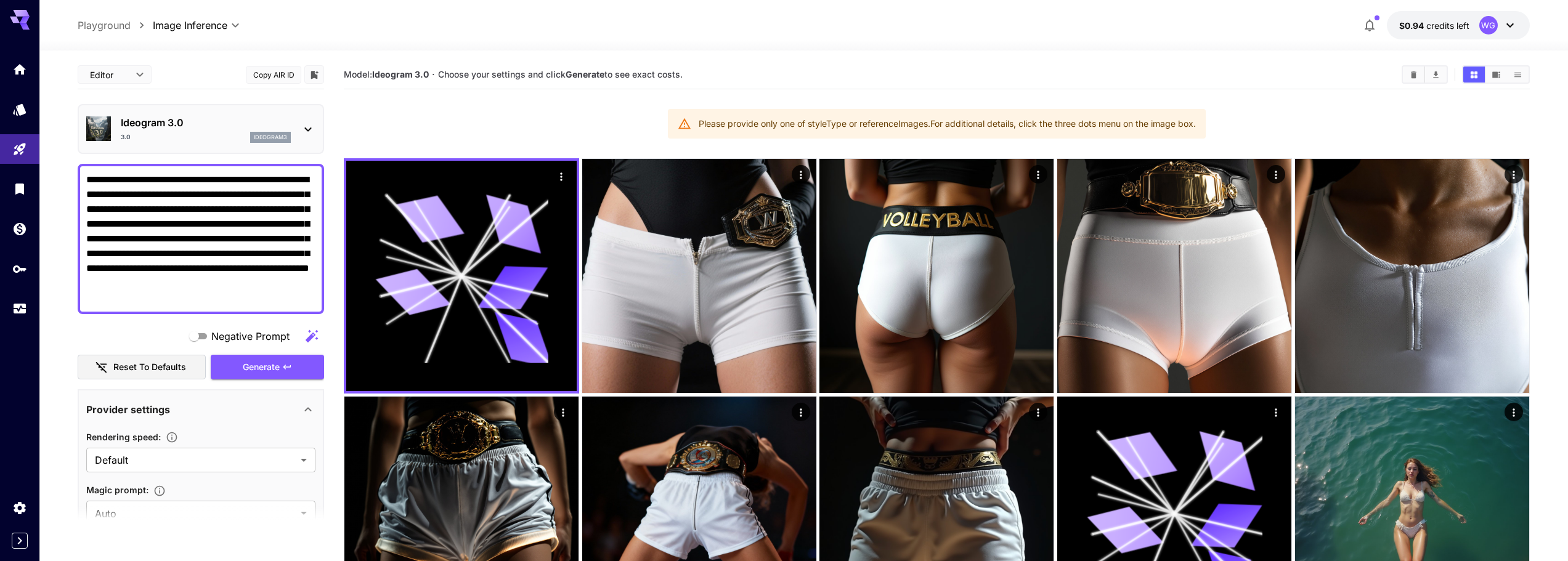
click at [169, 136] on div "3.0 ideogram3" at bounding box center [205, 137] width 170 height 11
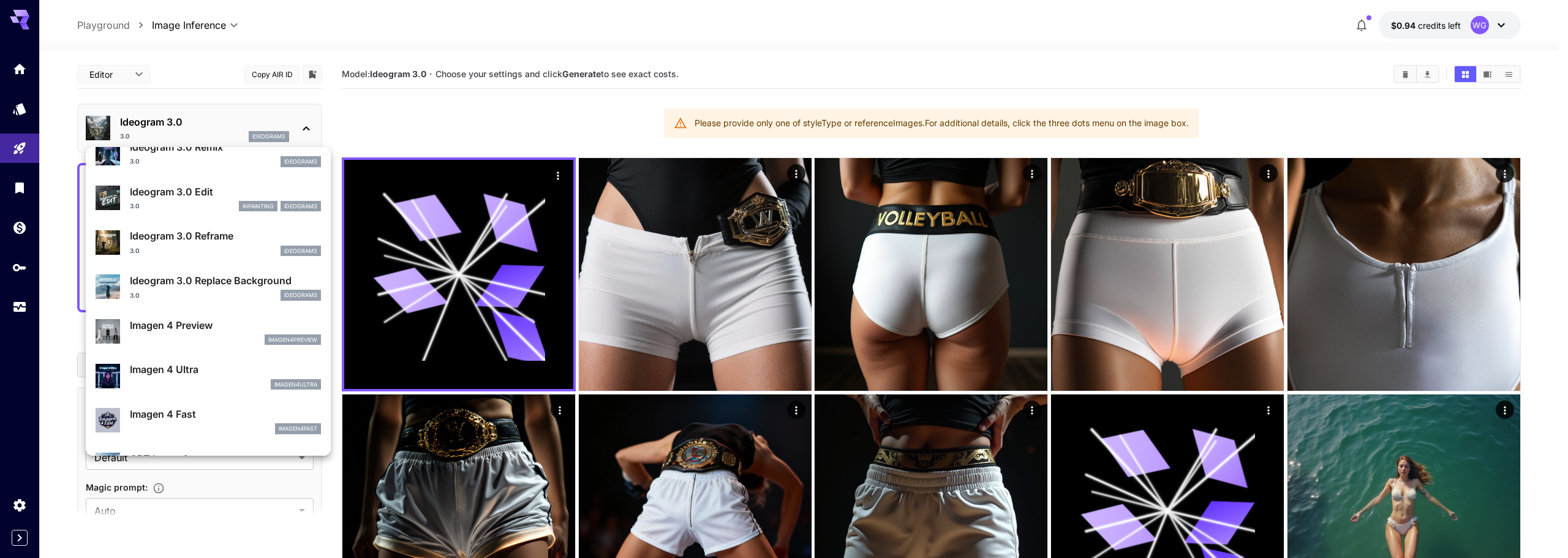
scroll to position [491, 0]
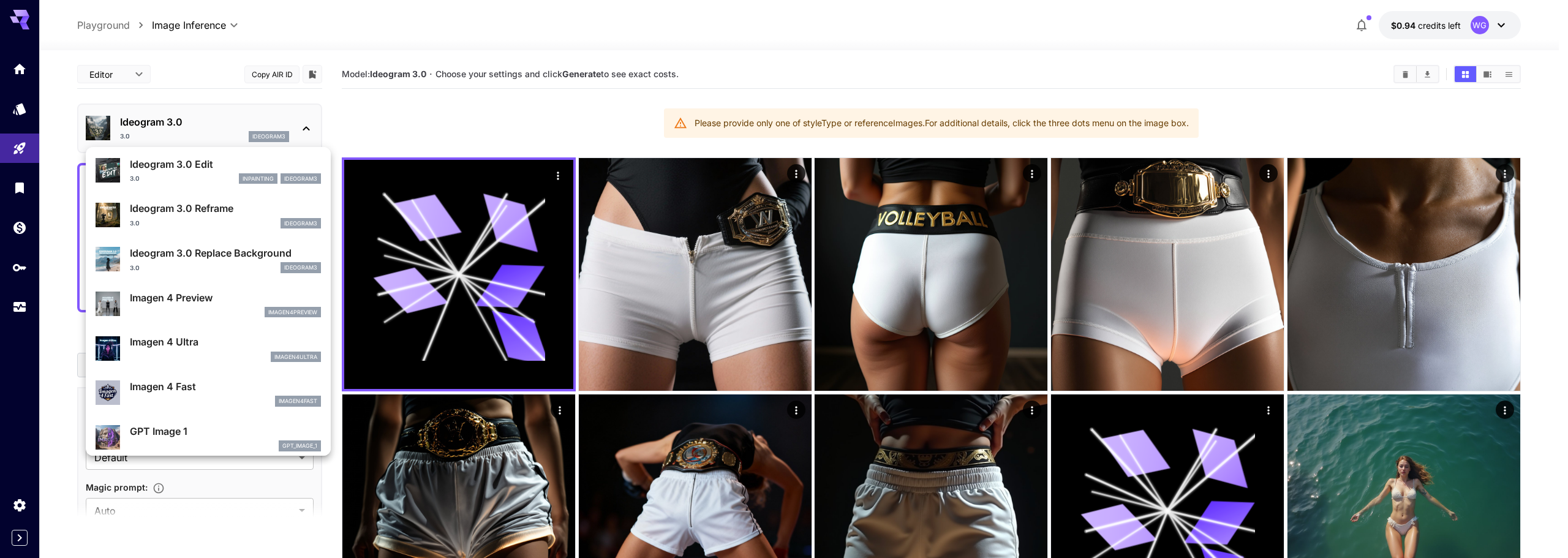
click at [185, 25] on div at bounding box center [784, 279] width 1568 height 558
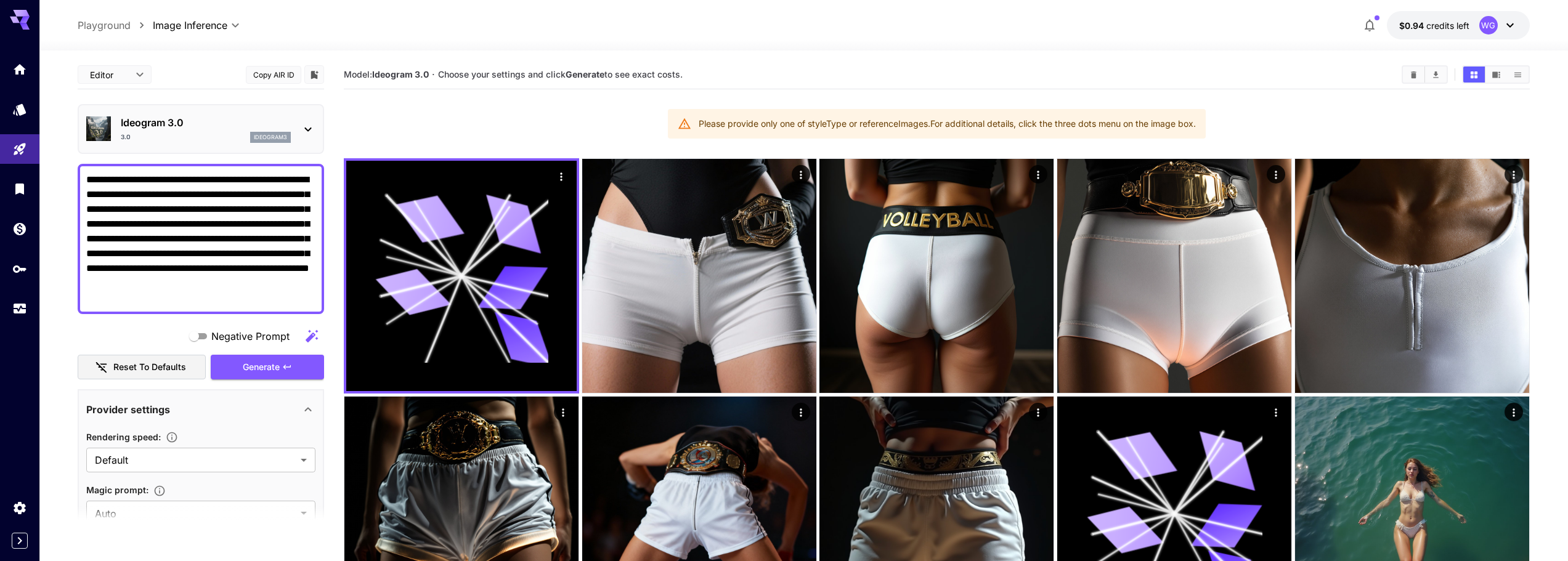
click at [221, 26] on body "**********" at bounding box center [784, 453] width 1568 height 907
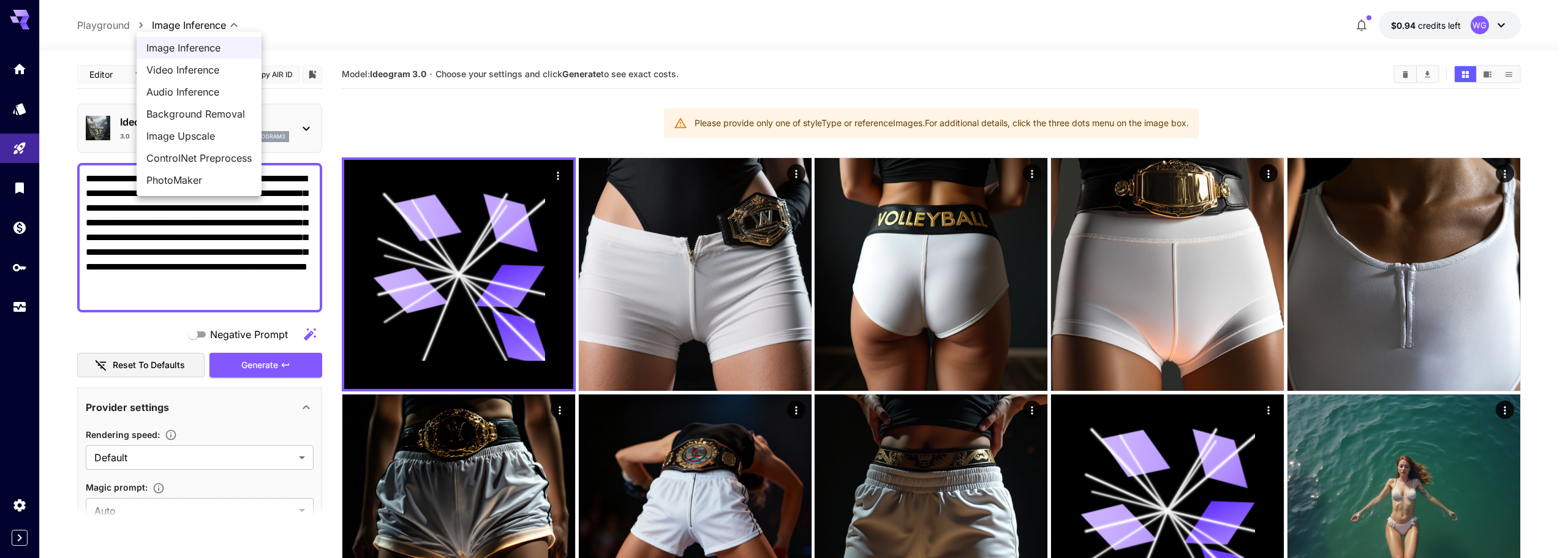
click at [353, 23] on div at bounding box center [784, 279] width 1568 height 558
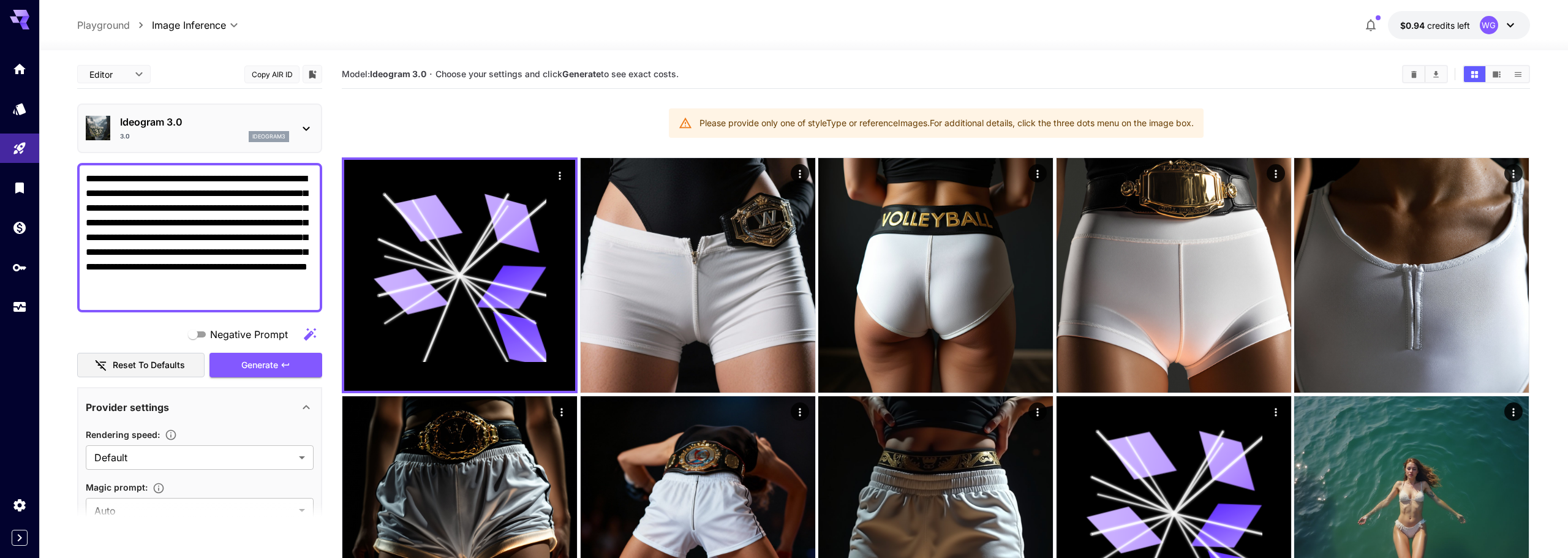
click at [95, 70] on body "**********" at bounding box center [784, 453] width 1568 height 906
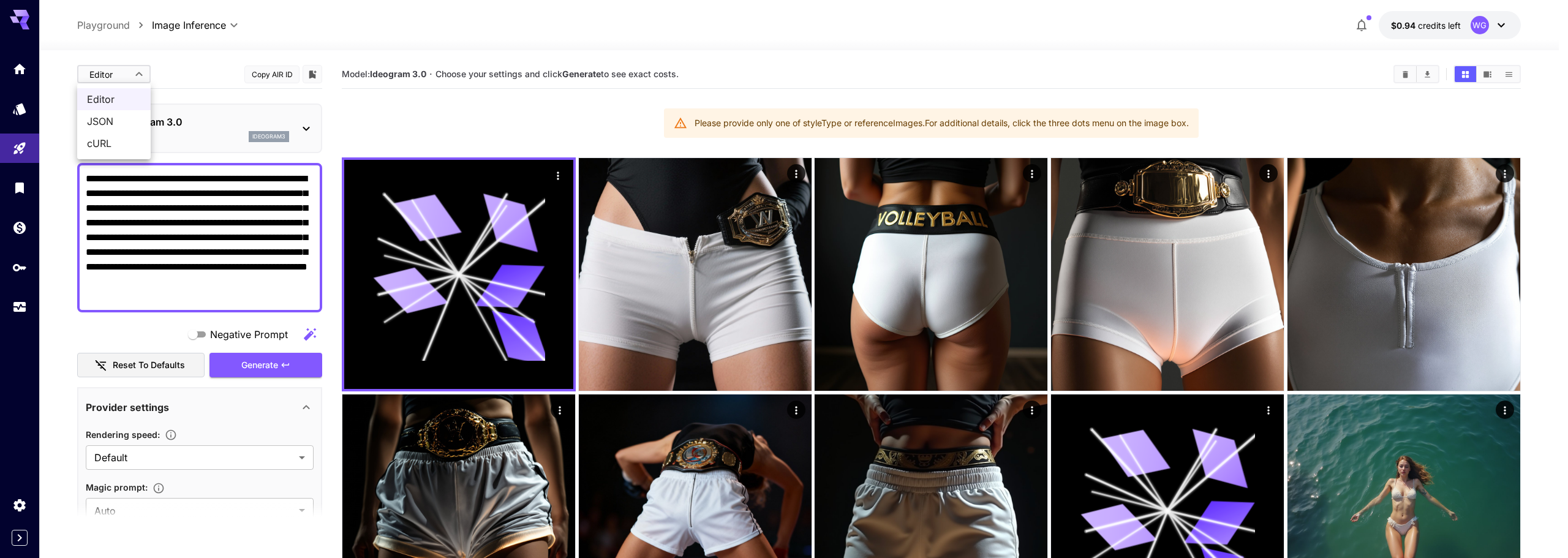
click at [95, 70] on div at bounding box center [784, 279] width 1568 height 558
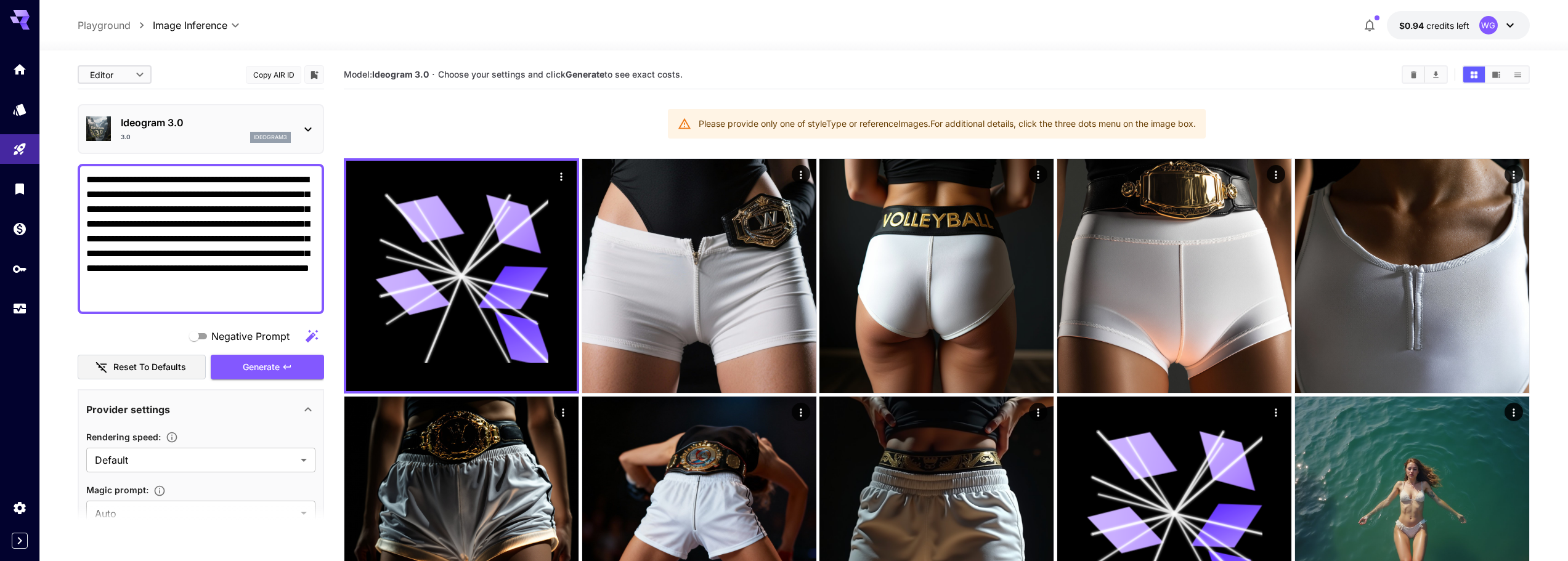
click at [479, 31] on div "**********" at bounding box center [804, 26] width 1452 height 28
click at [191, 142] on div "3.0 ideogram3" at bounding box center [205, 137] width 170 height 11
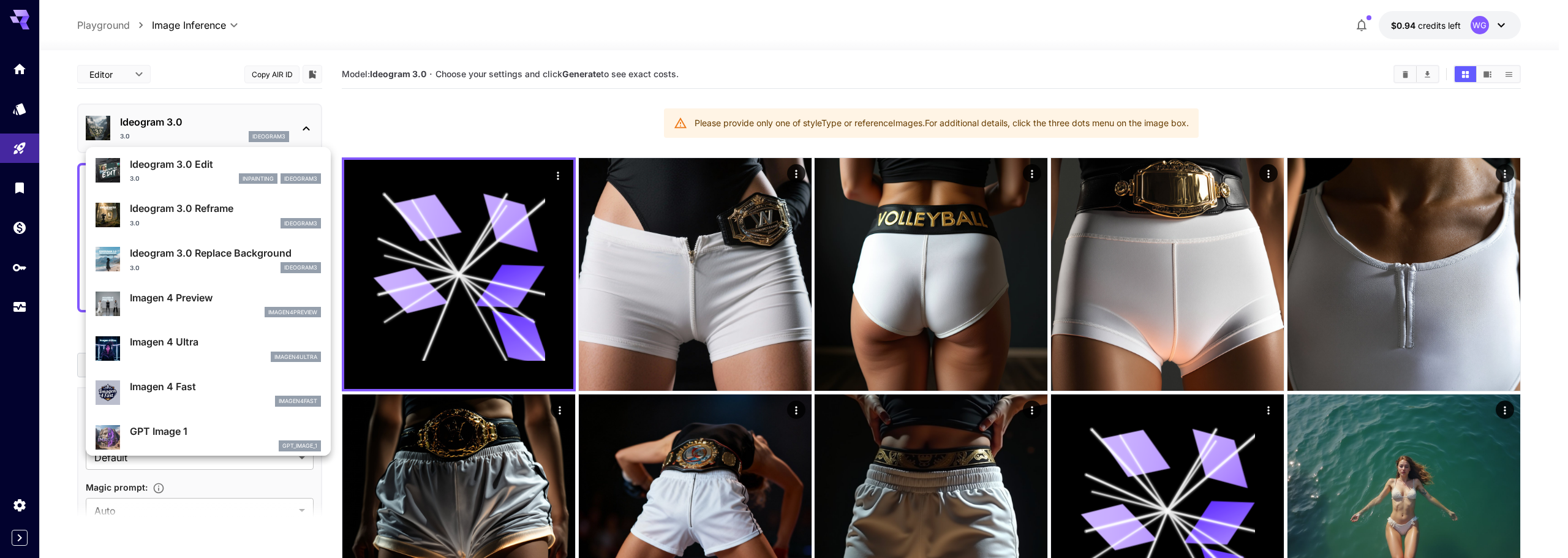
click at [170, 297] on p "Imagen 4 Preview" at bounding box center [225, 298] width 191 height 15
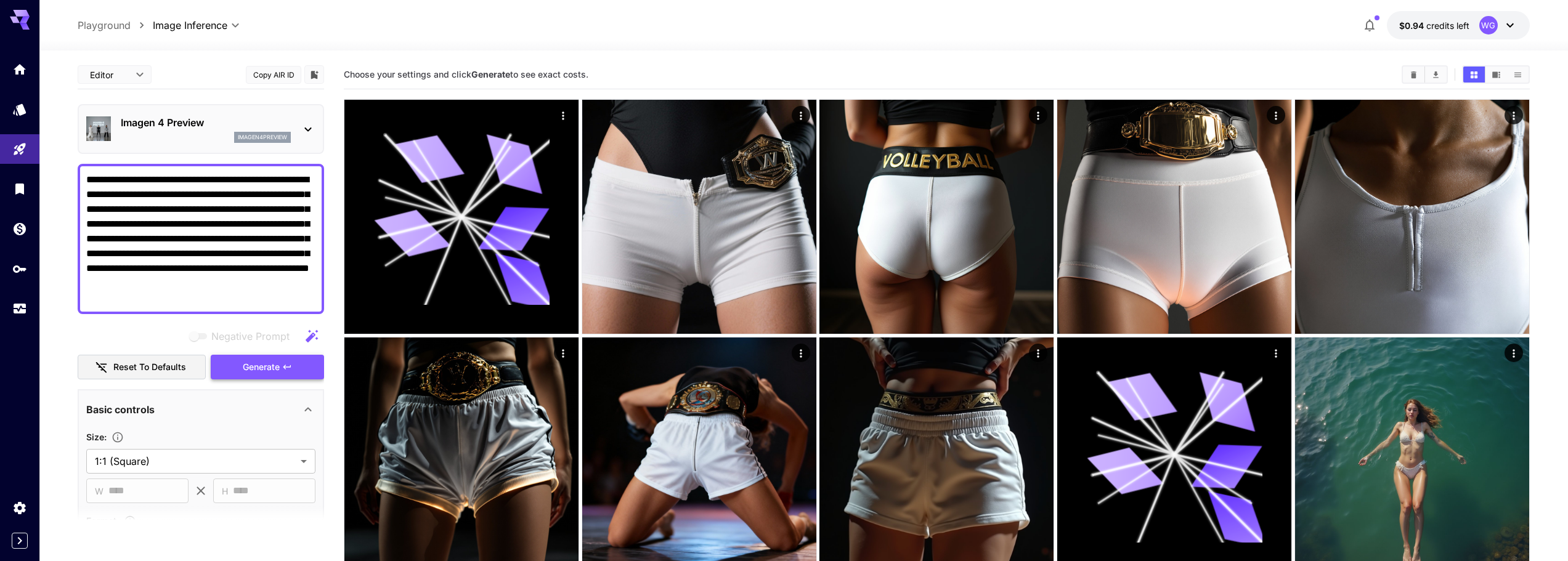
click at [260, 368] on span "Generate" at bounding box center [261, 367] width 37 height 15
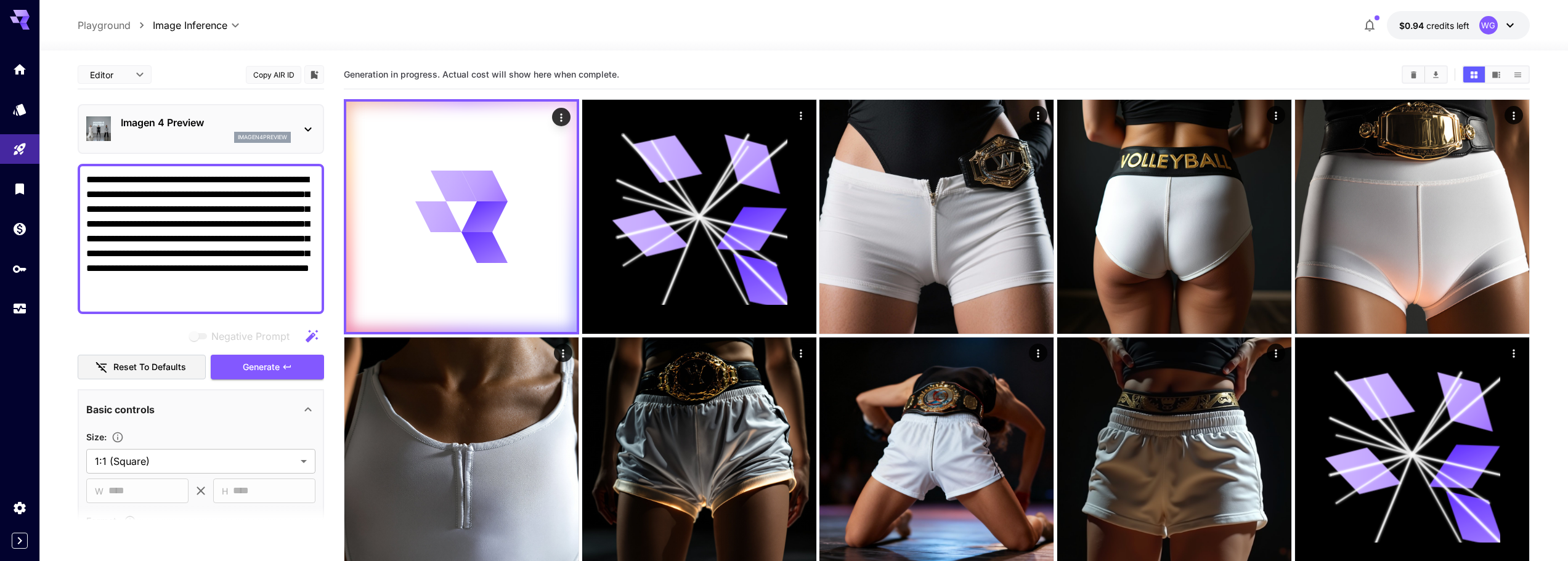
click at [185, 123] on p "Imagen 4 Preview" at bounding box center [205, 123] width 170 height 15
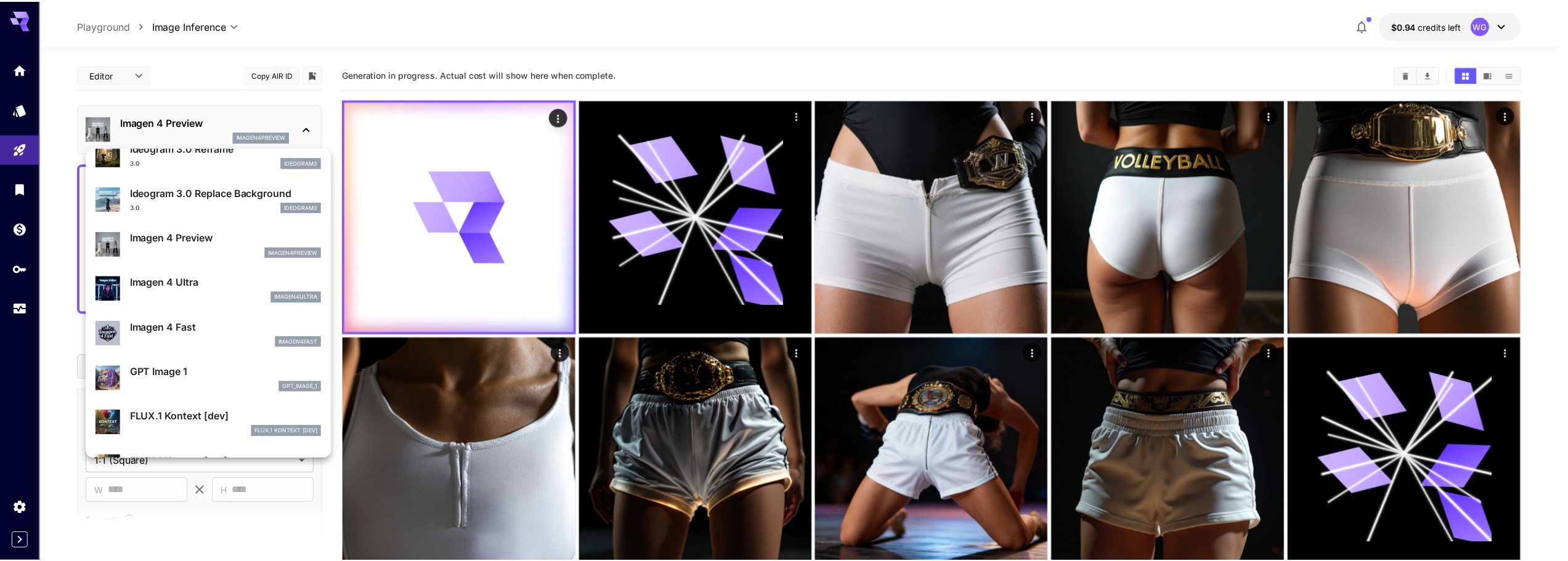
scroll to position [617, 0]
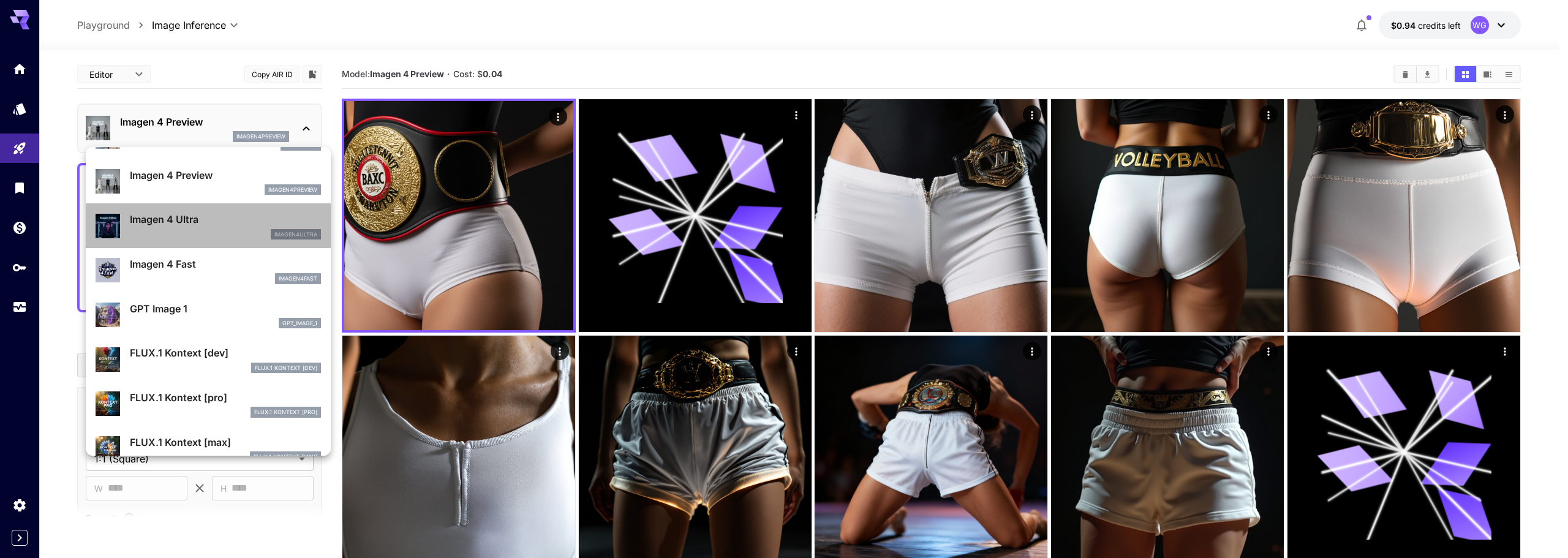
click at [211, 224] on p "Imagen 4 Ultra" at bounding box center [225, 220] width 191 height 15
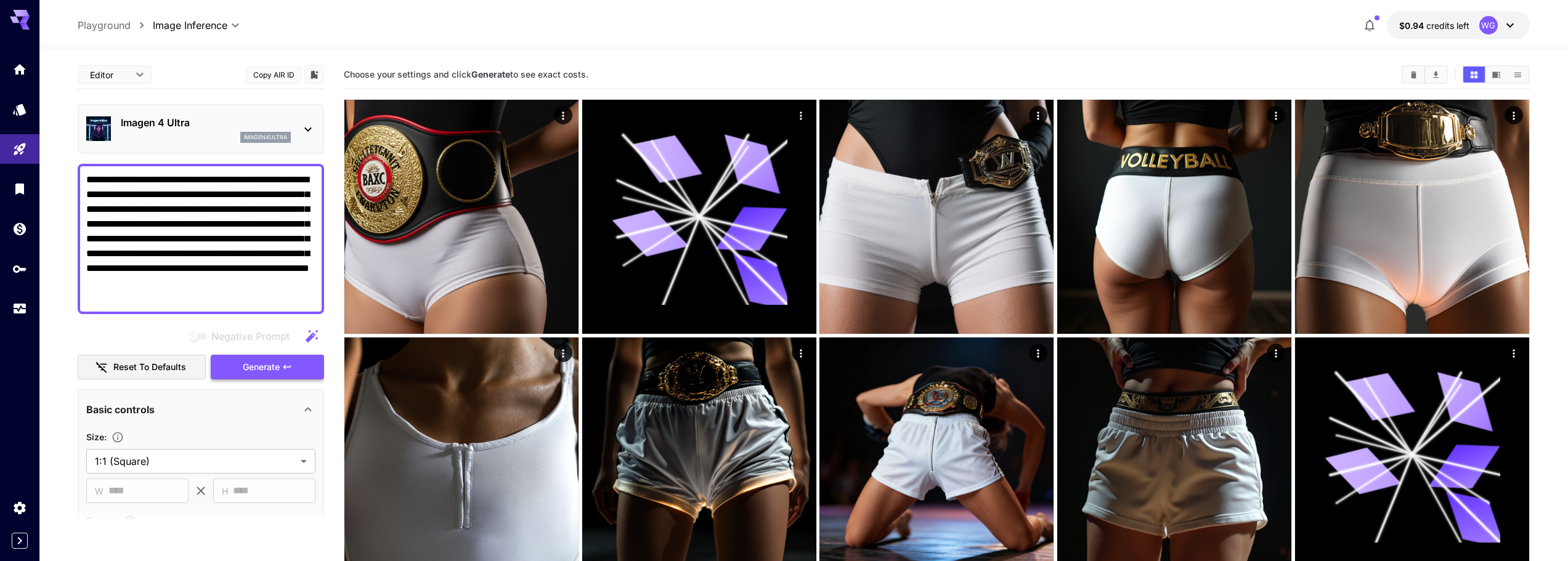
click at [245, 369] on span "Generate" at bounding box center [261, 367] width 37 height 15
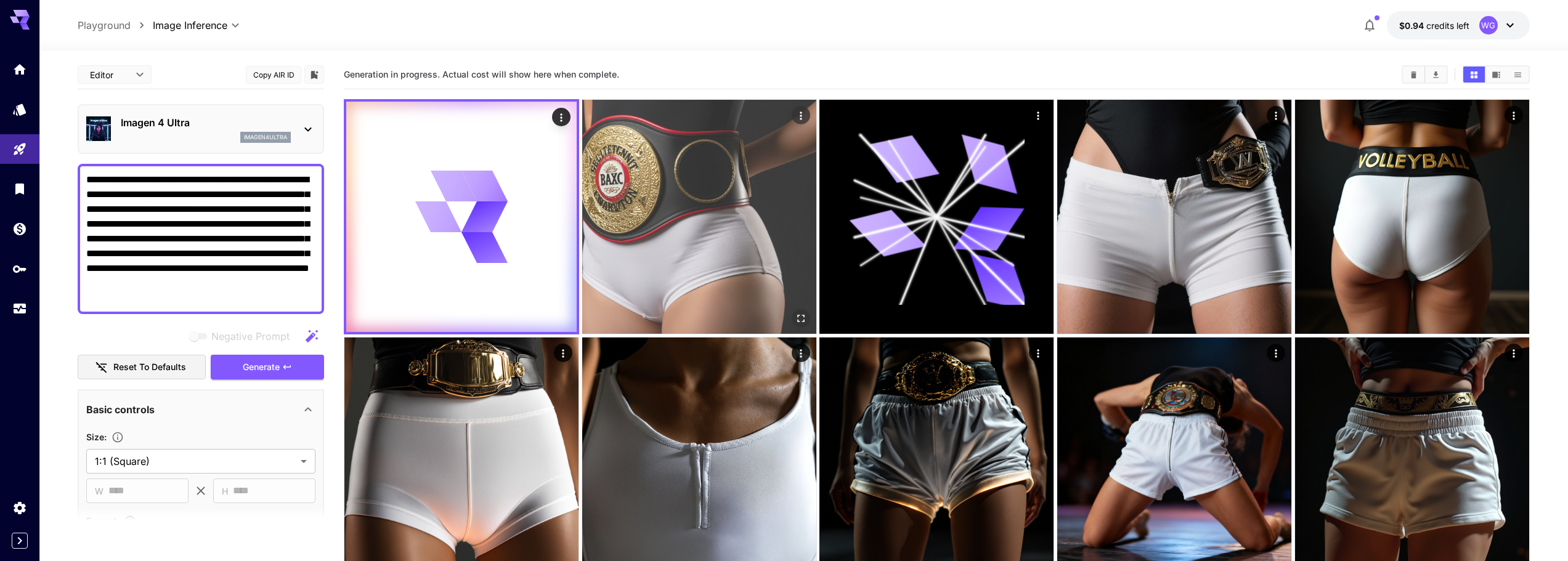
click at [695, 264] on img at bounding box center [699, 217] width 234 height 234
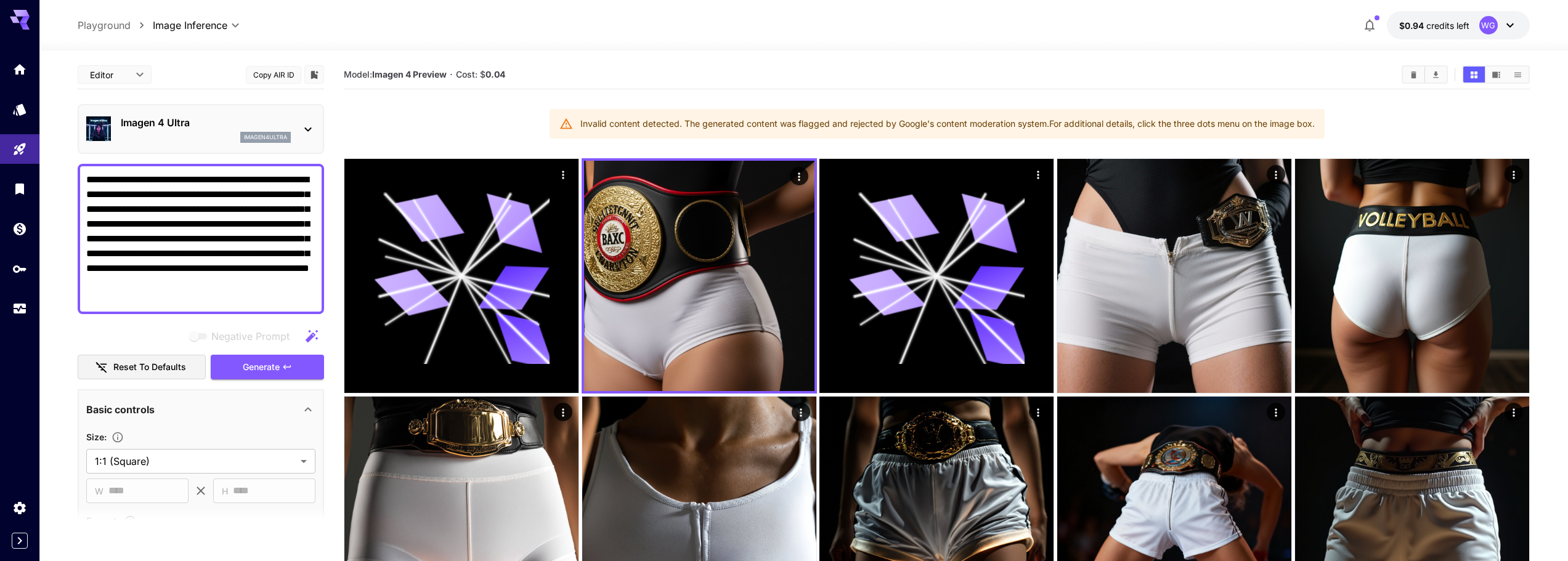
click at [194, 124] on p "Imagen 4 Ultra" at bounding box center [205, 123] width 170 height 15
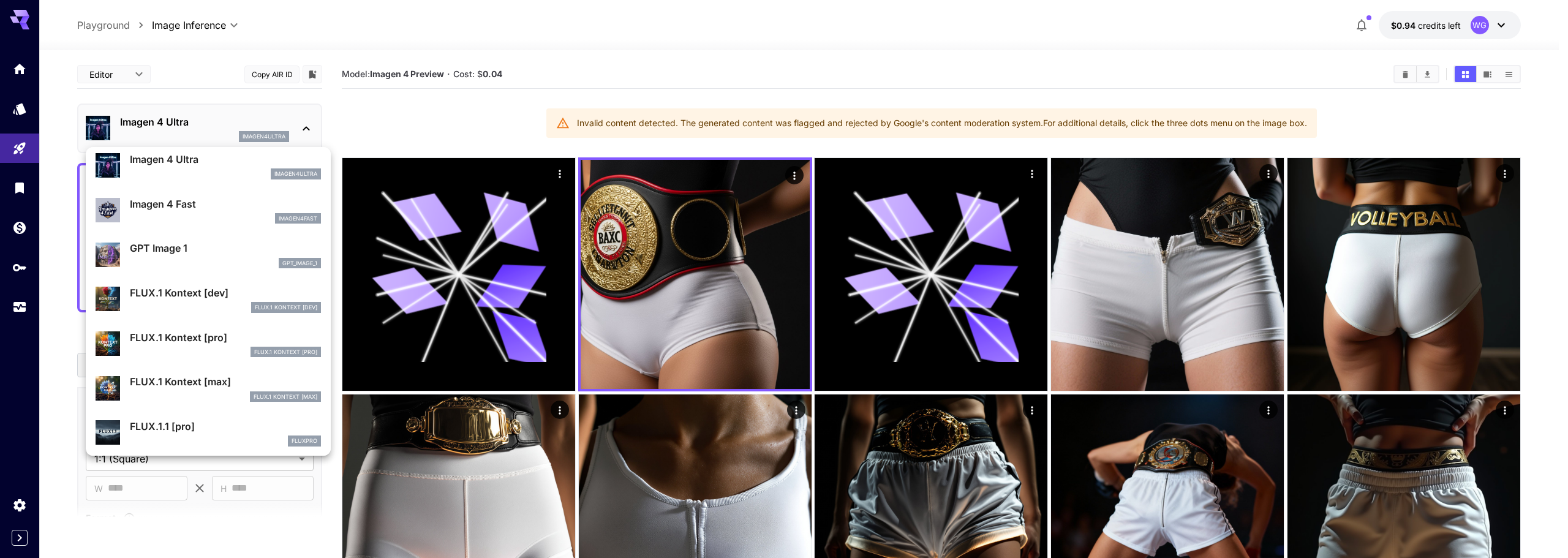
scroll to position [675, 0]
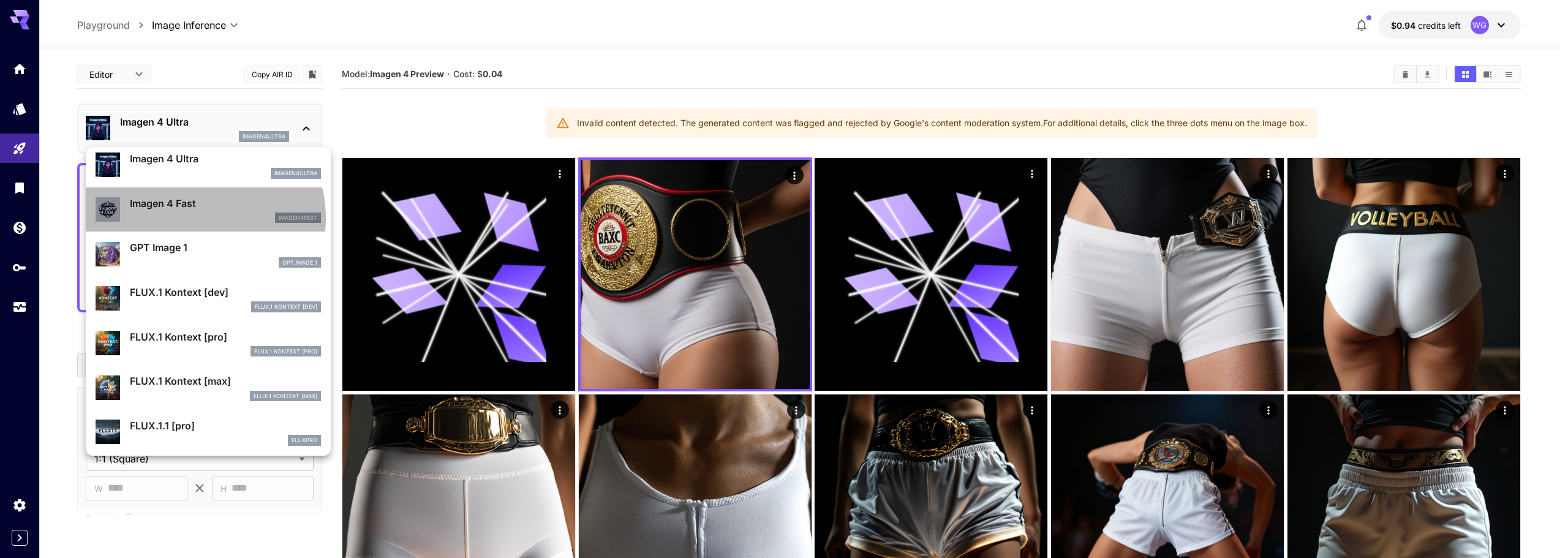
click at [192, 218] on div "imagen4fast" at bounding box center [225, 218] width 191 height 11
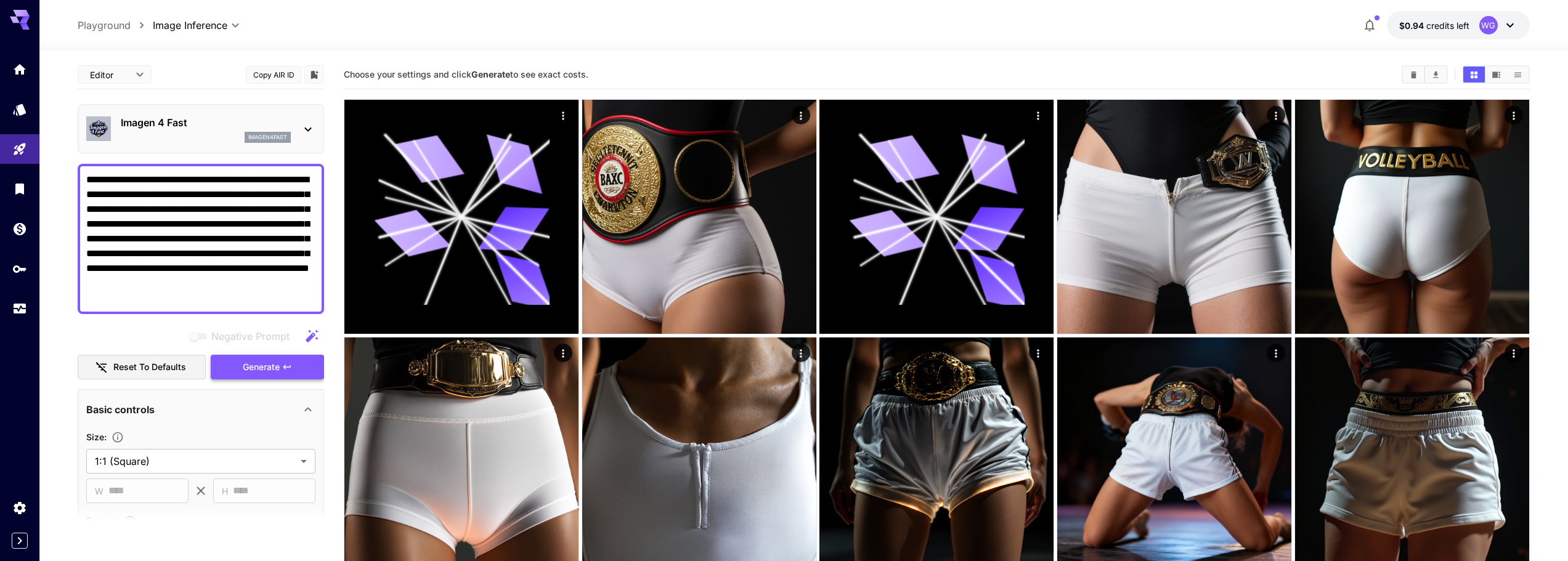
click at [248, 372] on span "Generate" at bounding box center [261, 367] width 37 height 15
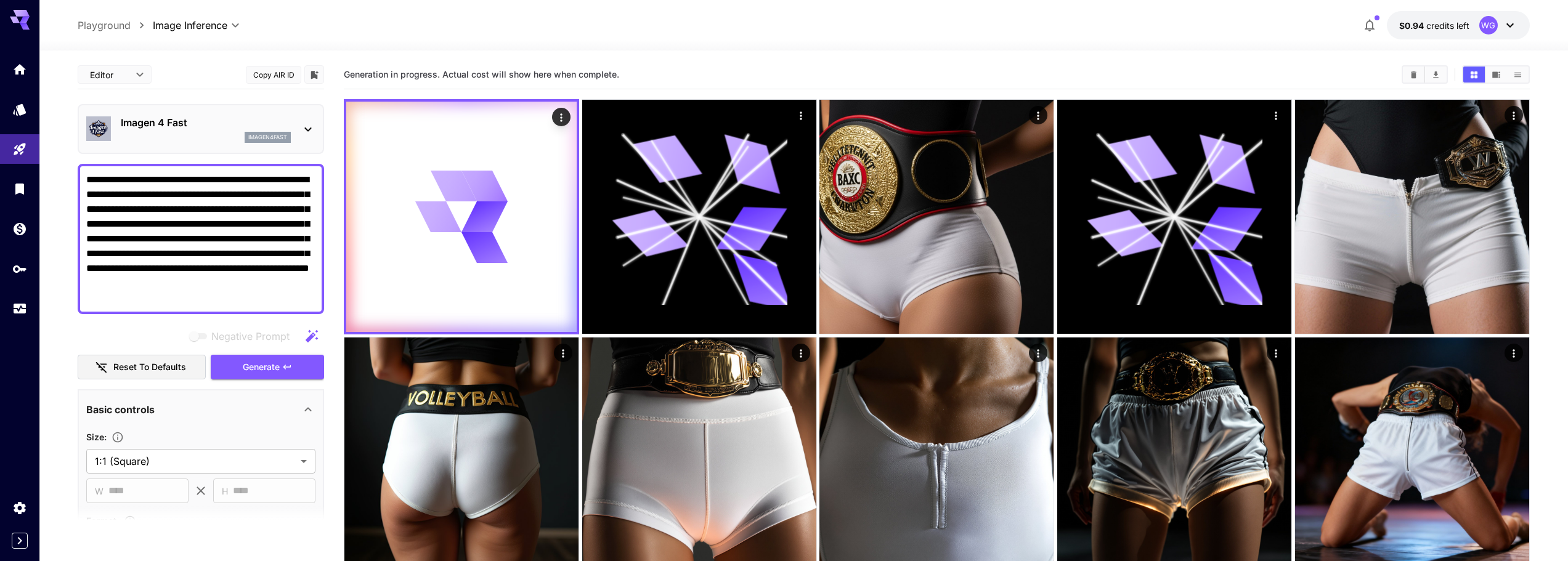
click at [167, 124] on p "Imagen 4 Fast" at bounding box center [205, 123] width 170 height 15
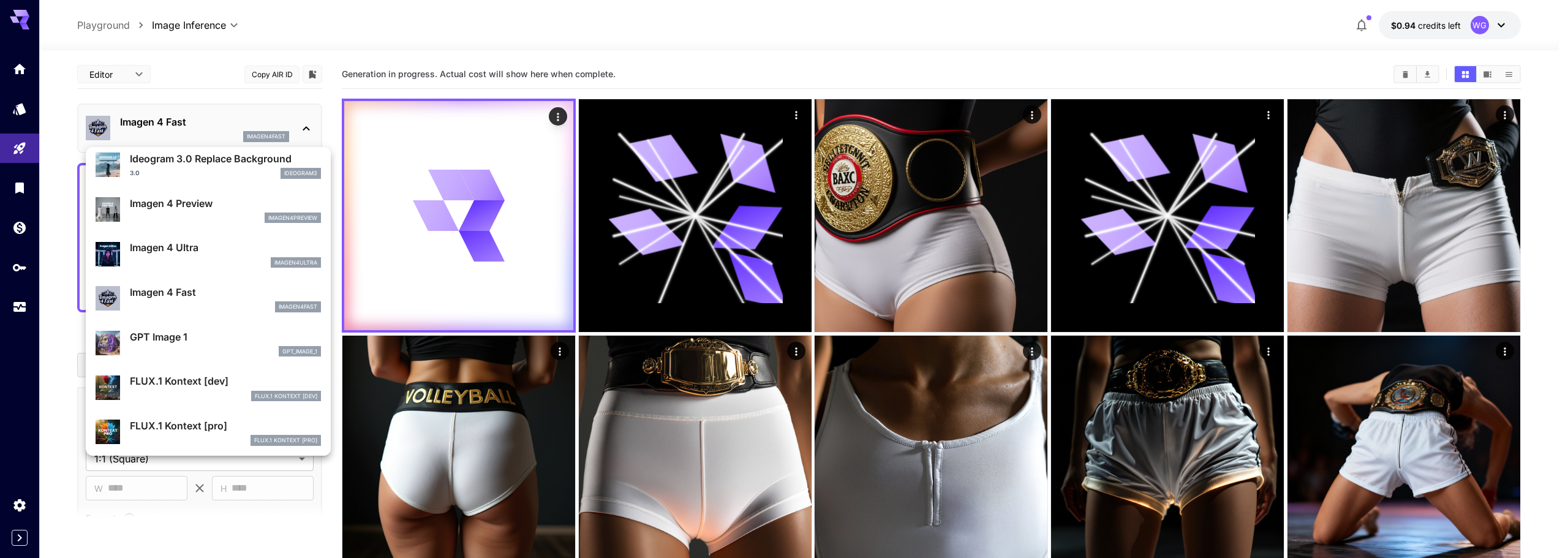
scroll to position [613, 0]
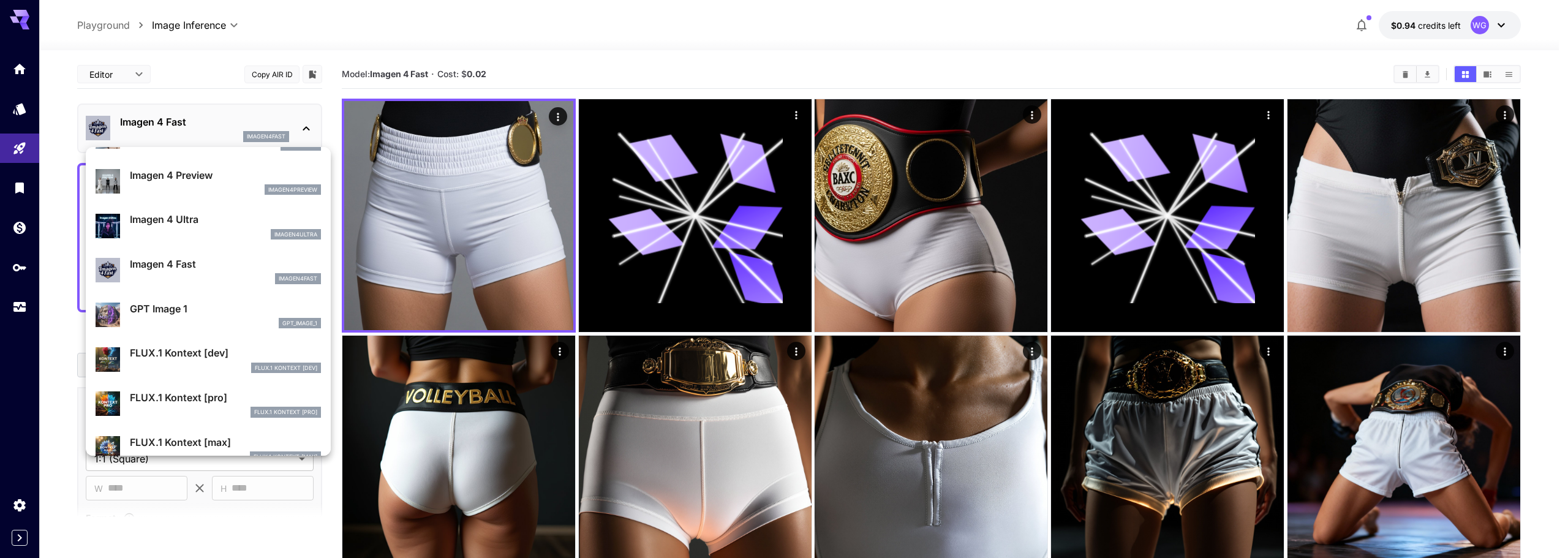
click at [189, 316] on p "GPT Image 1" at bounding box center [225, 309] width 191 height 15
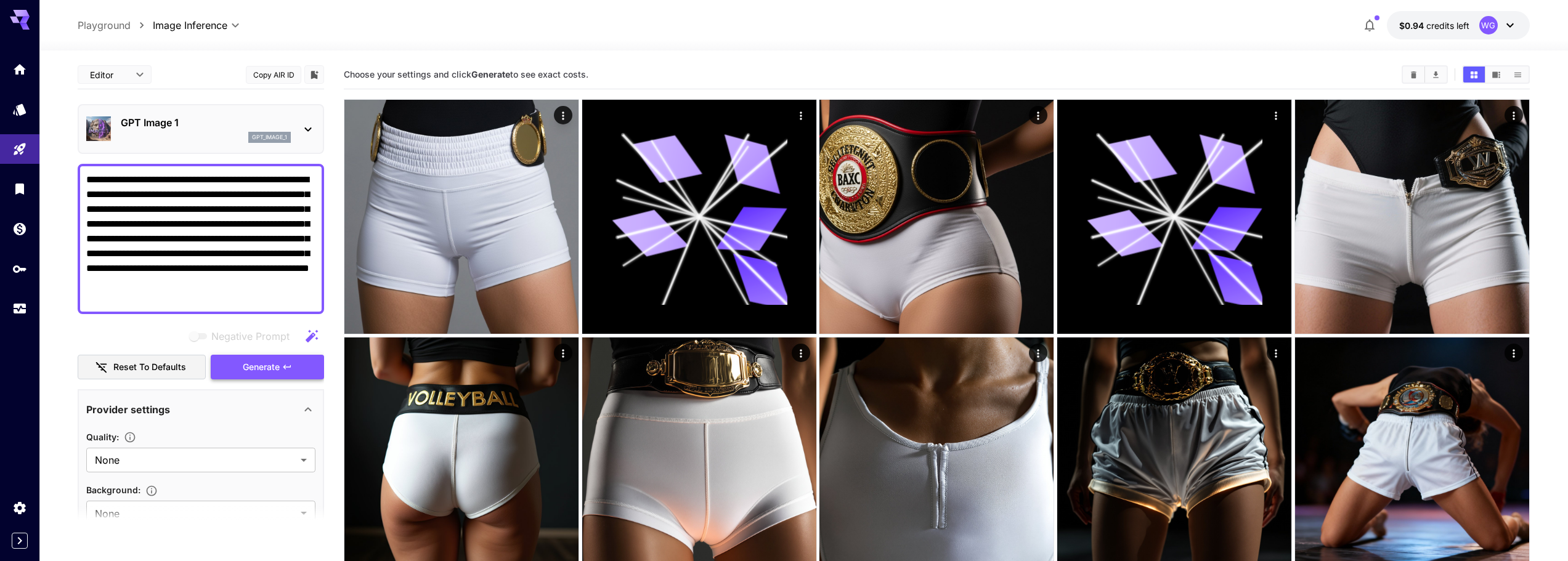
click at [266, 369] on span "Generate" at bounding box center [261, 367] width 37 height 15
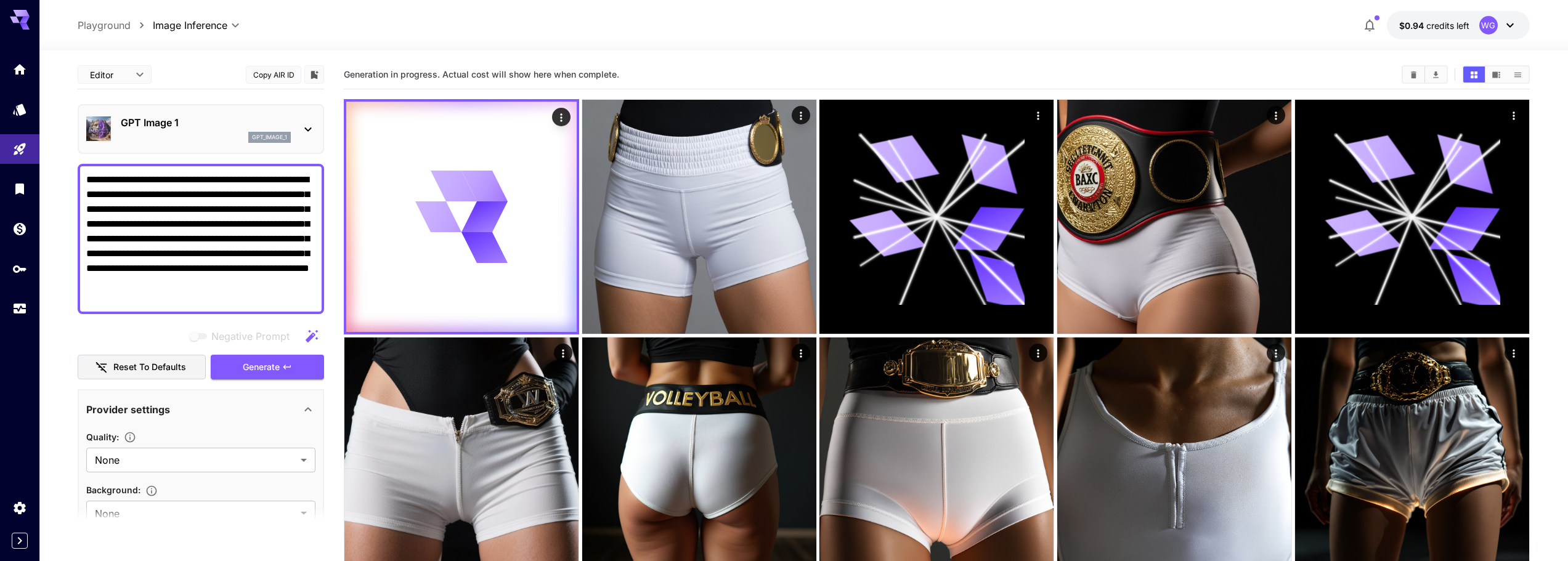
click at [158, 128] on p "GPT Image 1" at bounding box center [205, 123] width 170 height 15
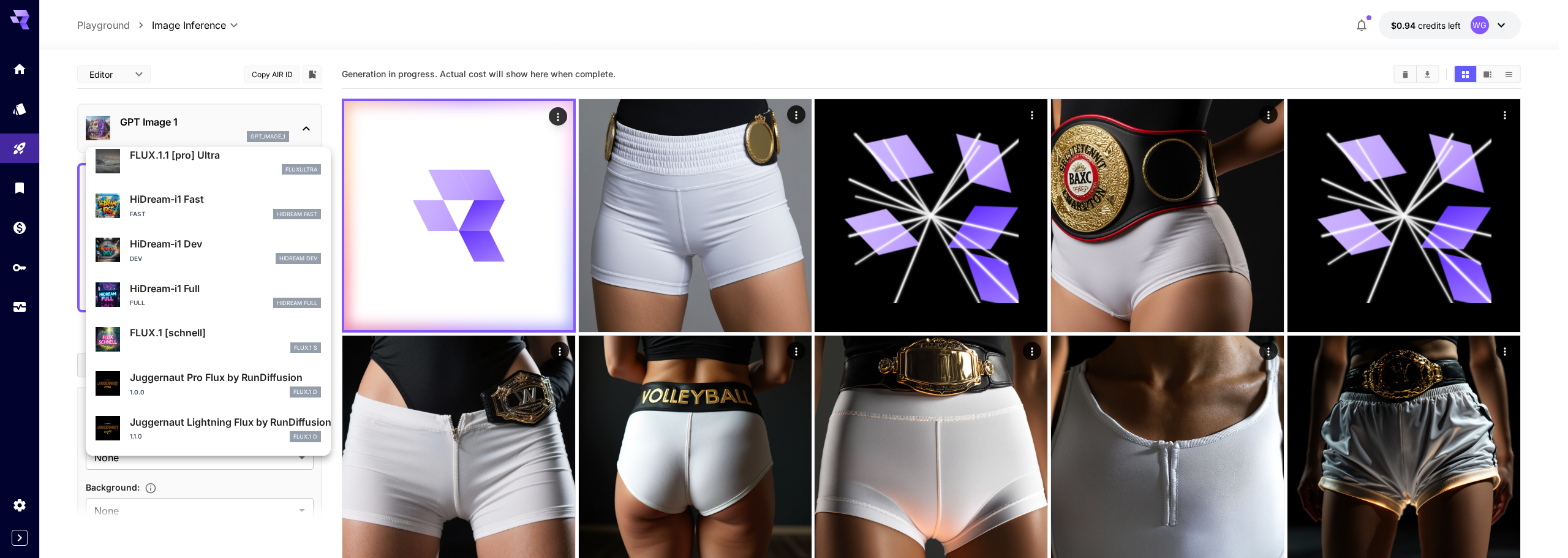
scroll to position [930, 0]
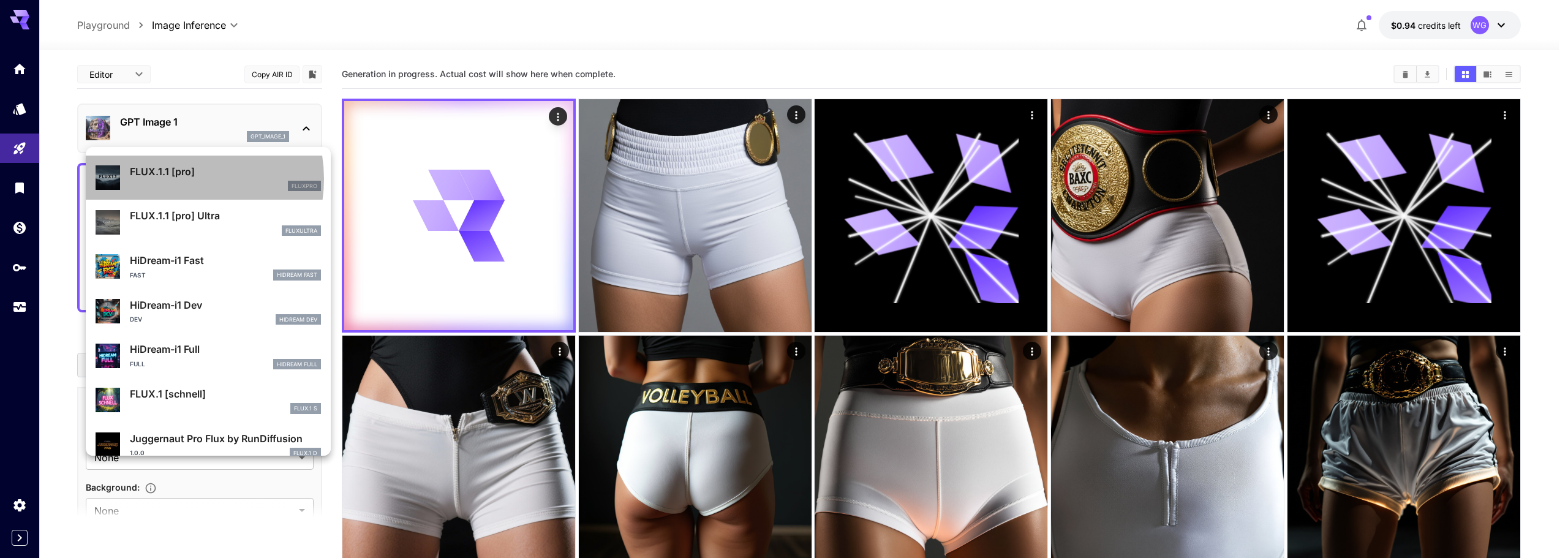
drag, startPoint x: 239, startPoint y: 337, endPoint x: 172, endPoint y: 179, distance: 171.6
click at [172, 179] on div "FLUX.1.1 [pro] fluxpro" at bounding box center [225, 178] width 191 height 27
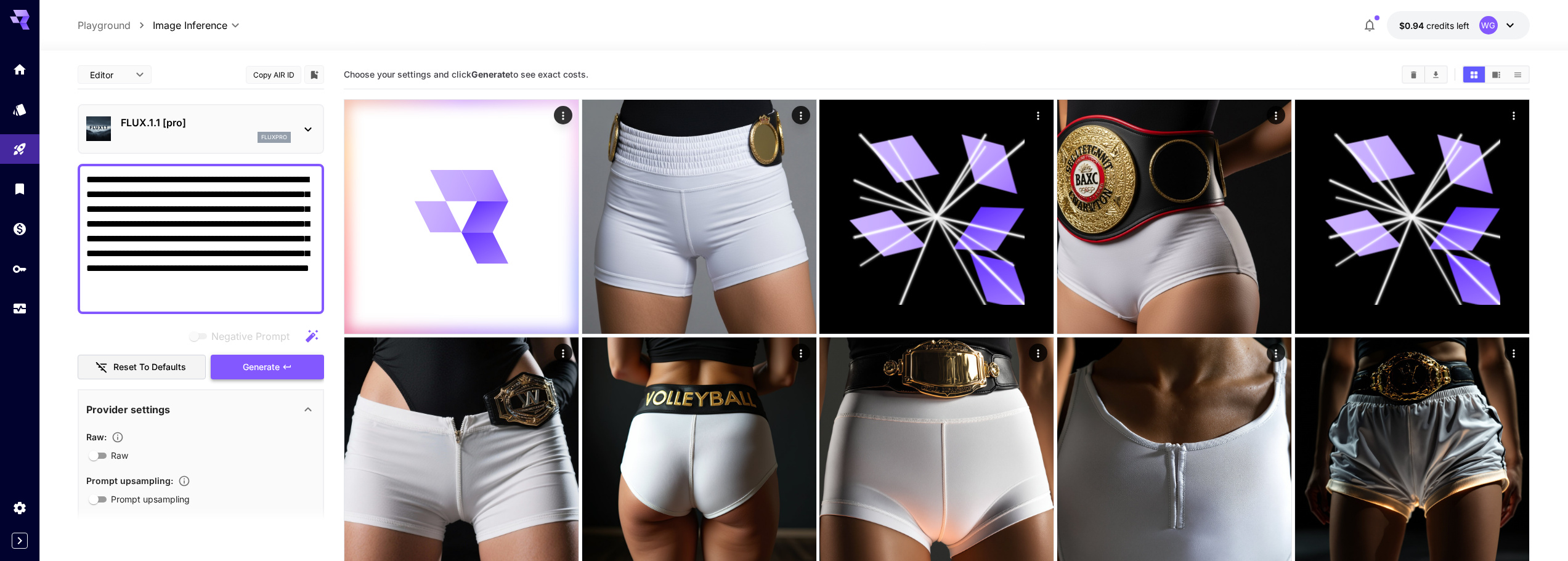
click at [255, 370] on span "Generate" at bounding box center [261, 367] width 37 height 15
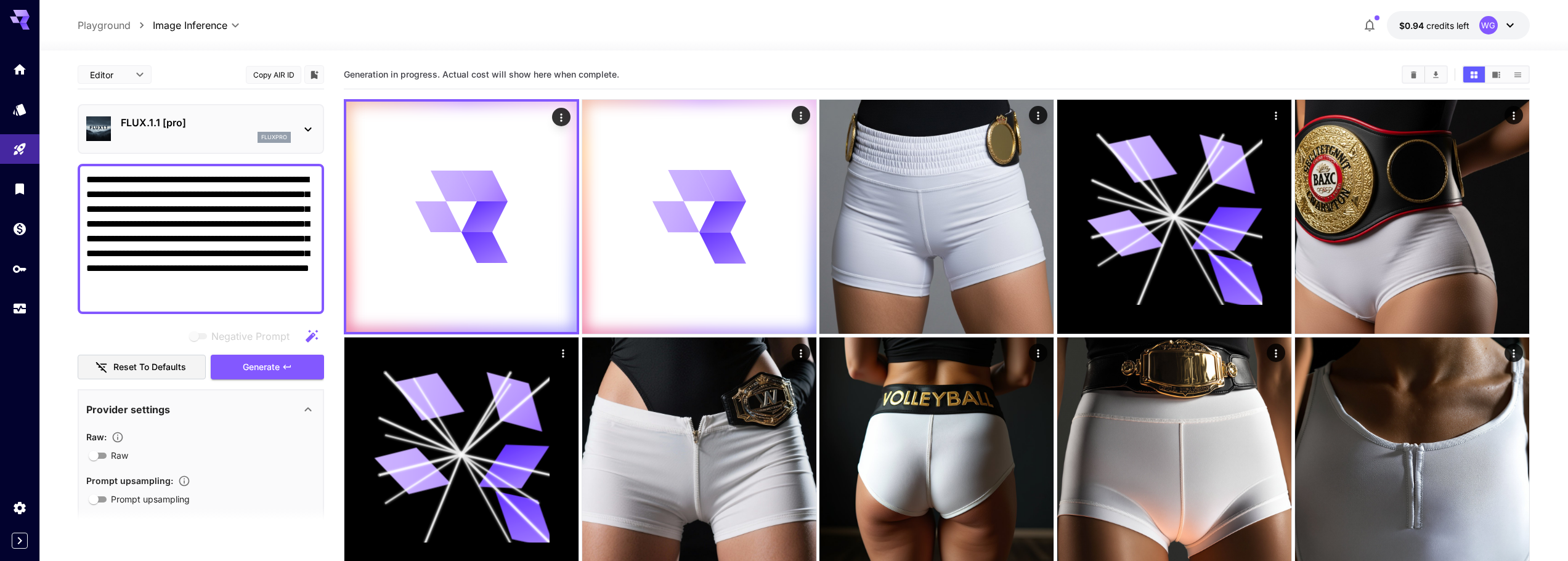
click at [180, 134] on div "fluxpro" at bounding box center [205, 137] width 170 height 11
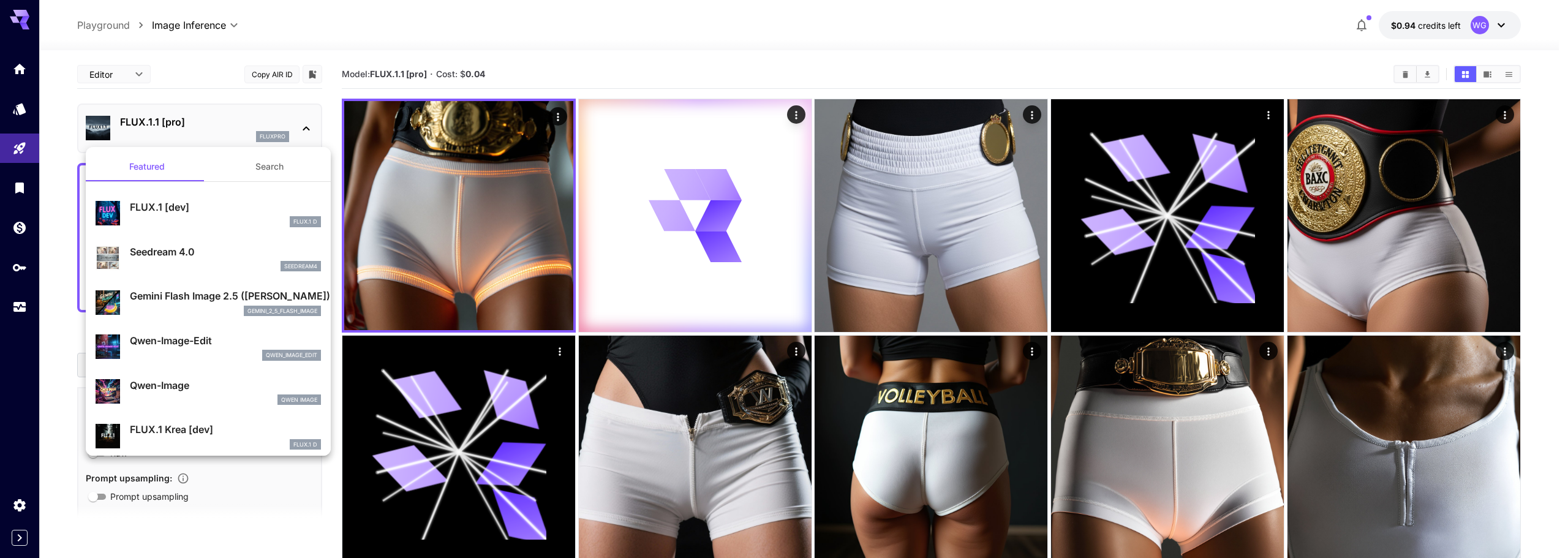
click at [181, 206] on p "FLUX.1 [dev]" at bounding box center [225, 207] width 191 height 15
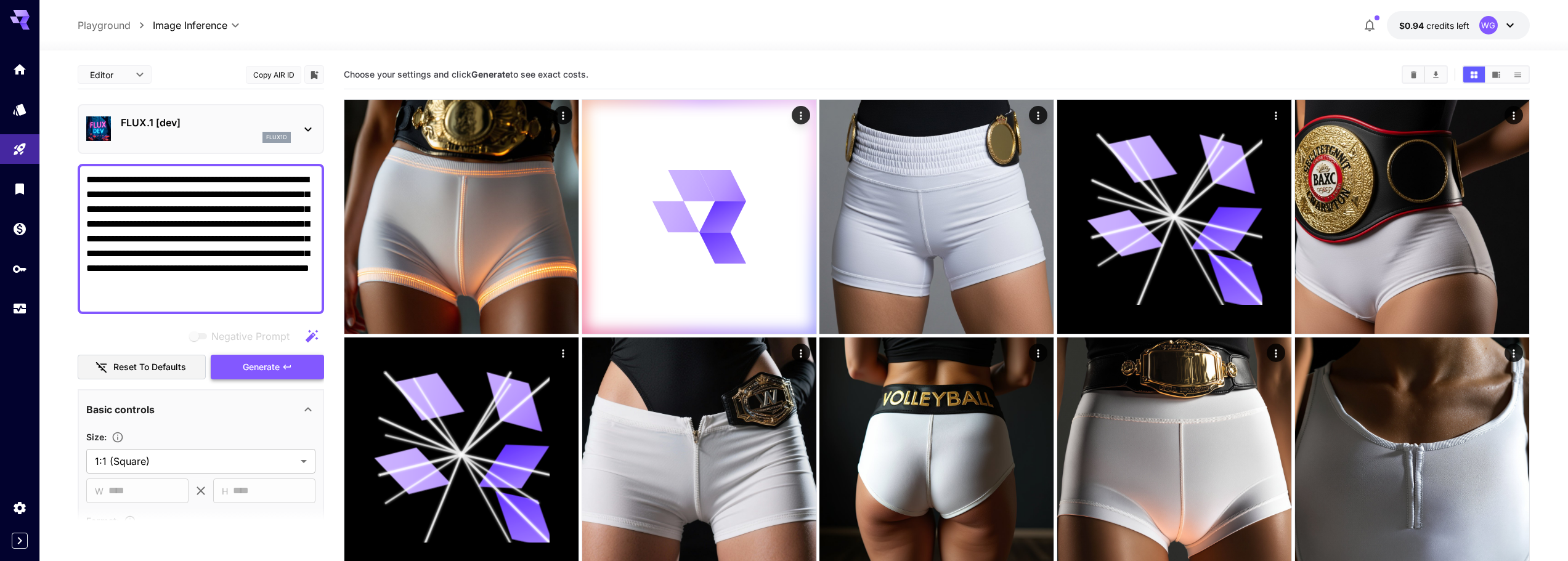
click at [268, 360] on span "Generate" at bounding box center [261, 367] width 37 height 15
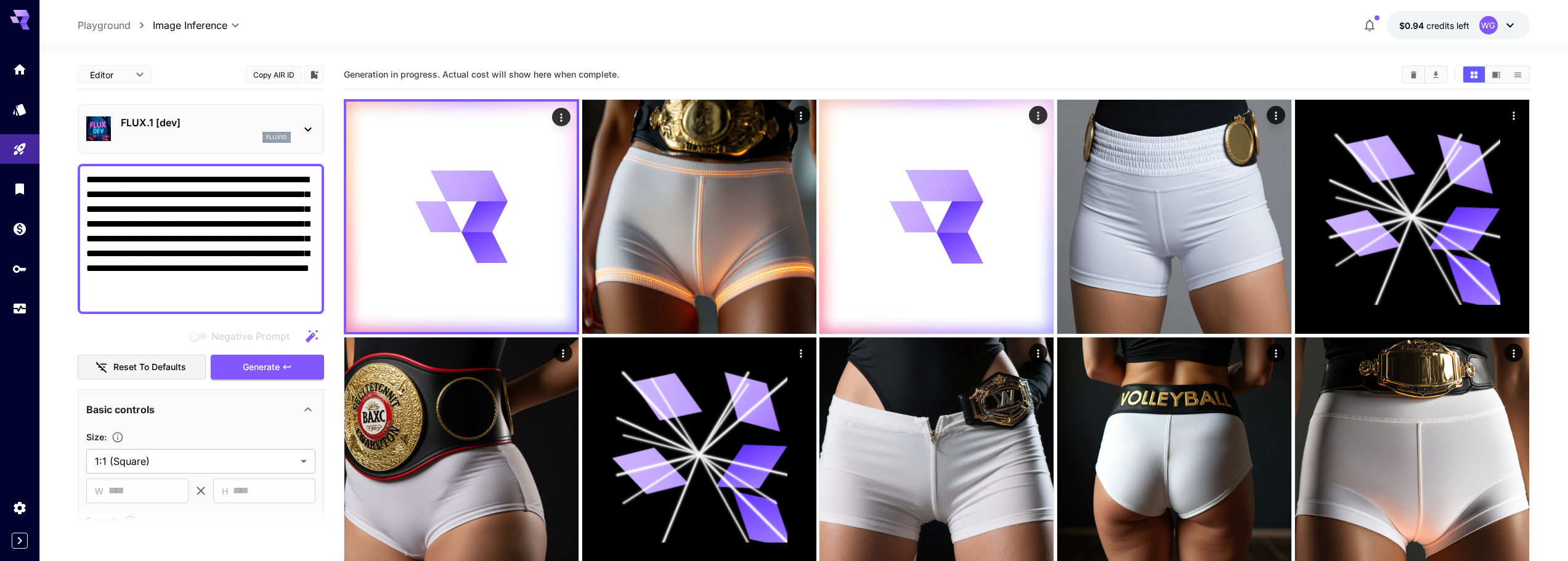
click at [174, 127] on p "FLUX.1 [dev]" at bounding box center [205, 123] width 170 height 15
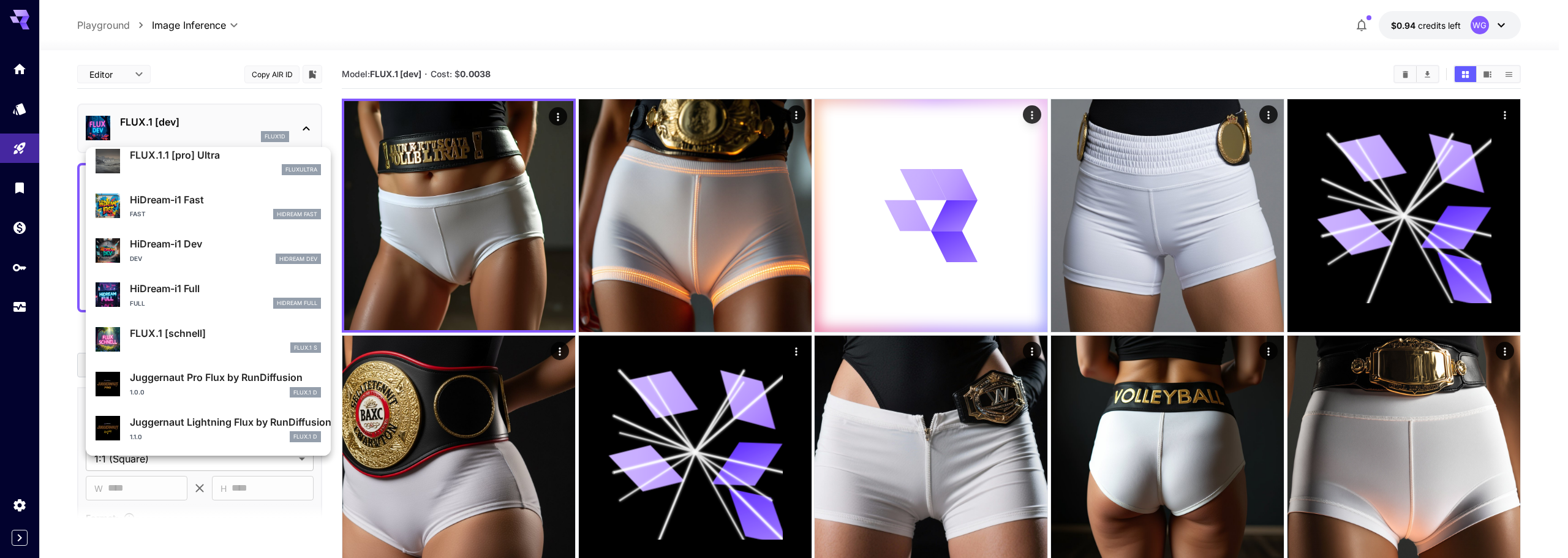
scroll to position [930, 0]
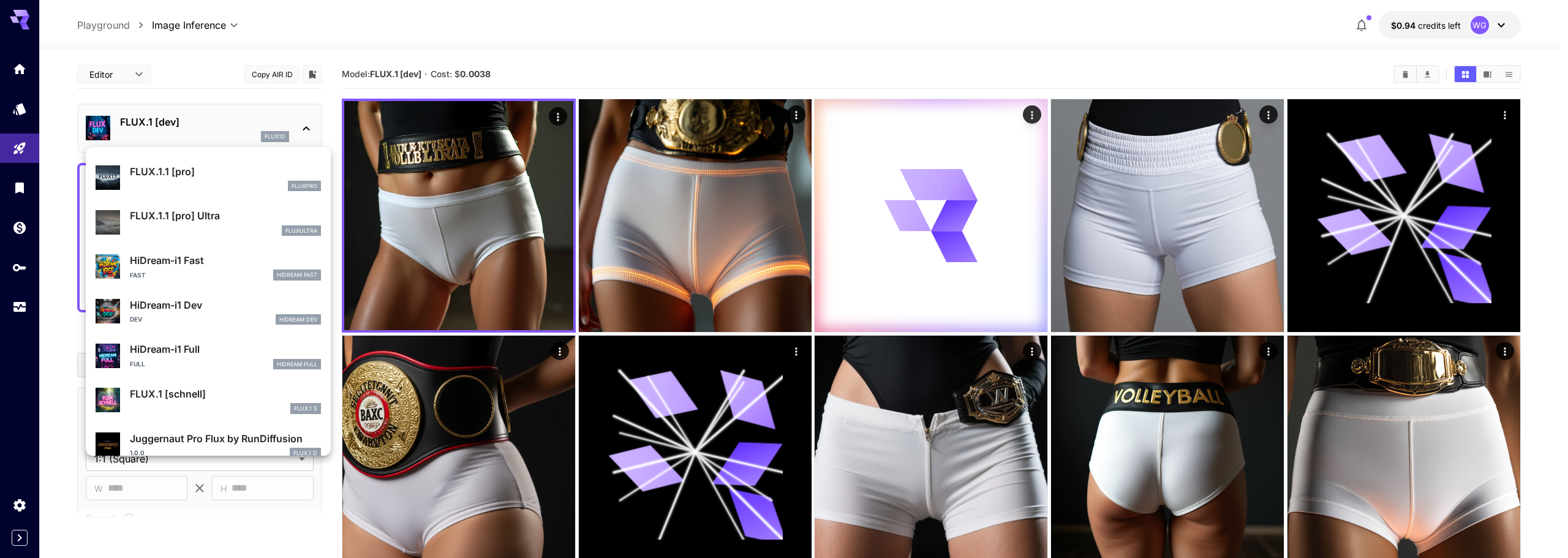
click at [188, 345] on p "HiDream-i1 Full" at bounding box center [225, 349] width 191 height 15
type input "**"
type input "***"
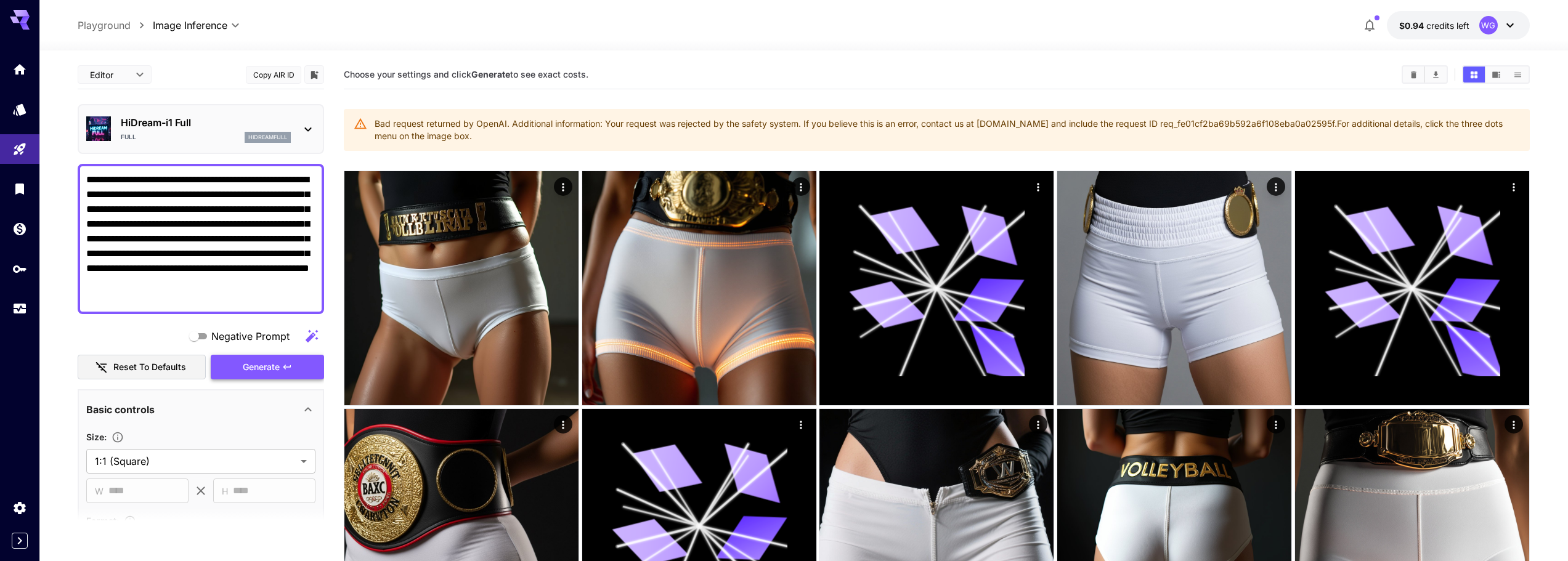
click at [246, 368] on span "Generate" at bounding box center [261, 367] width 37 height 15
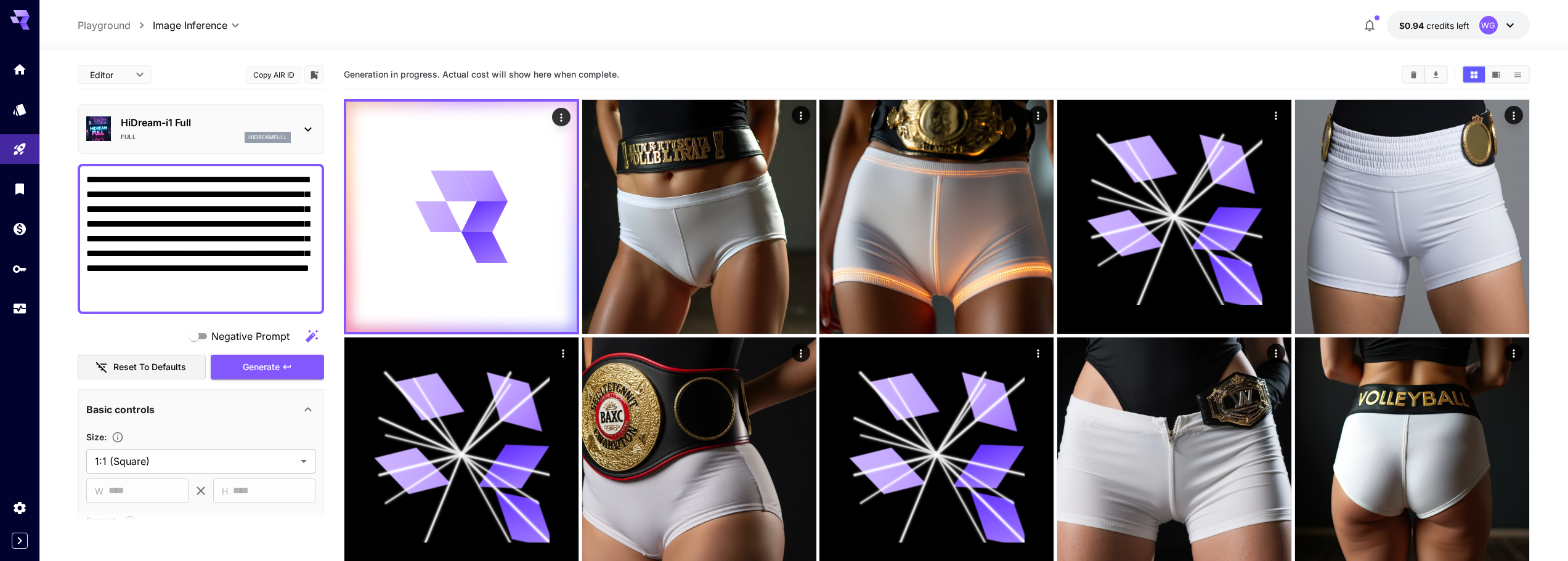
click at [193, 119] on p "HiDream-i1 Full" at bounding box center [205, 123] width 170 height 15
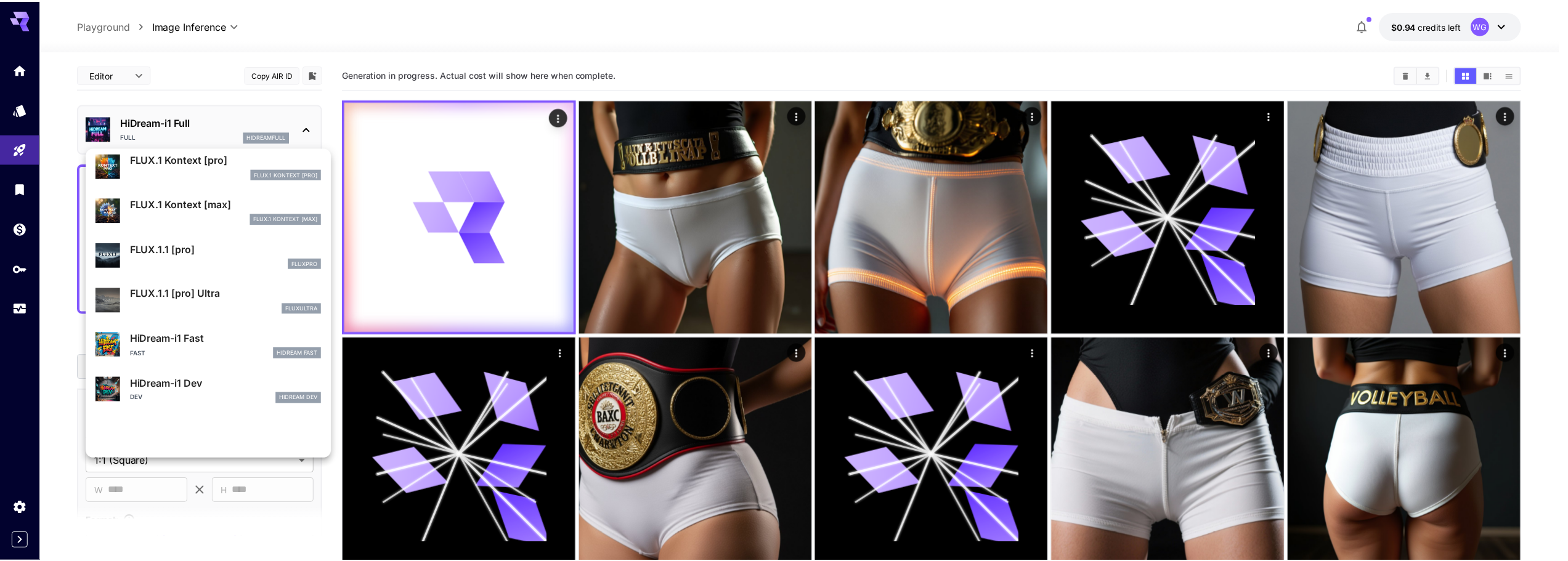
scroll to position [863, 0]
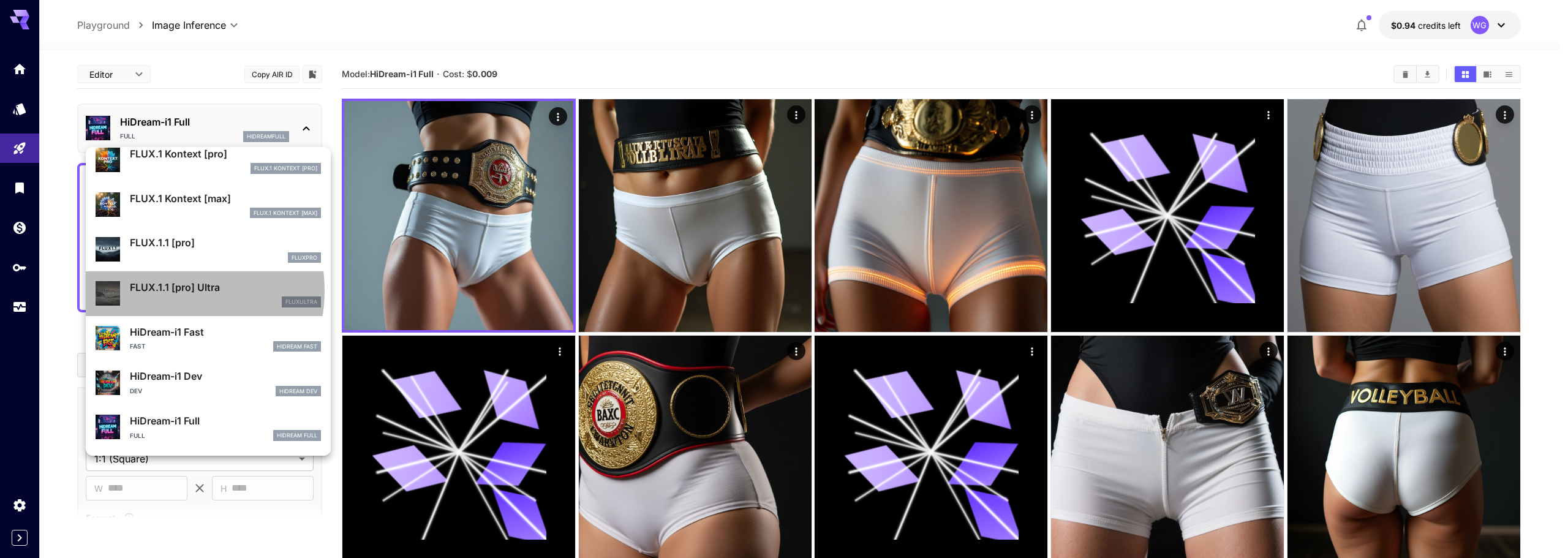
click at [162, 290] on p "FLUX.1.1 [pro] Ultra" at bounding box center [225, 288] width 191 height 15
type input "**********"
type input "****"
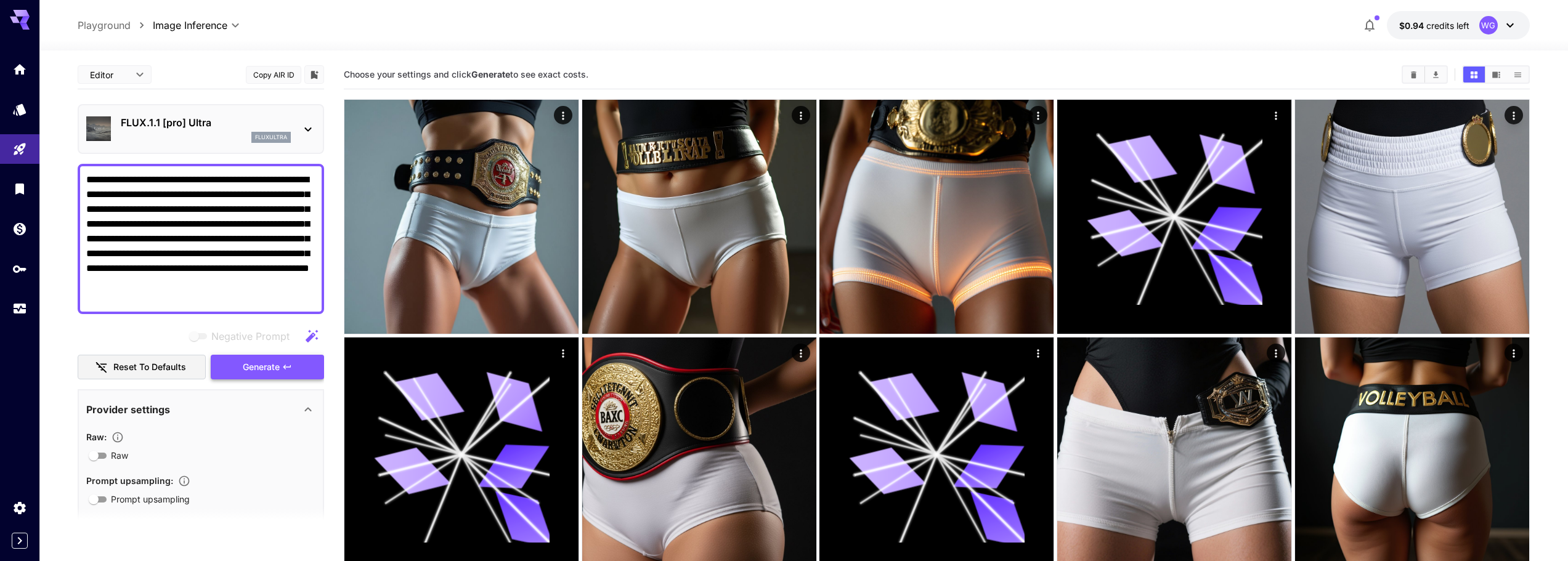
click at [254, 372] on span "Generate" at bounding box center [261, 367] width 37 height 15
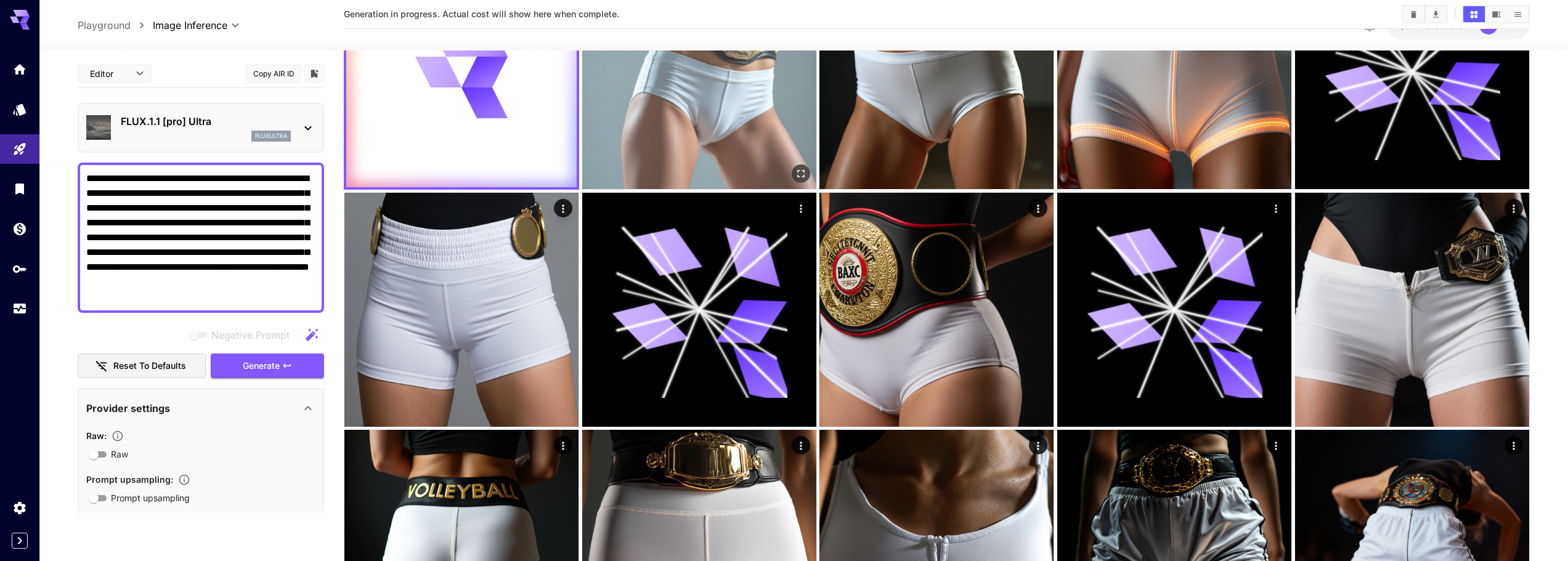
scroll to position [185, 0]
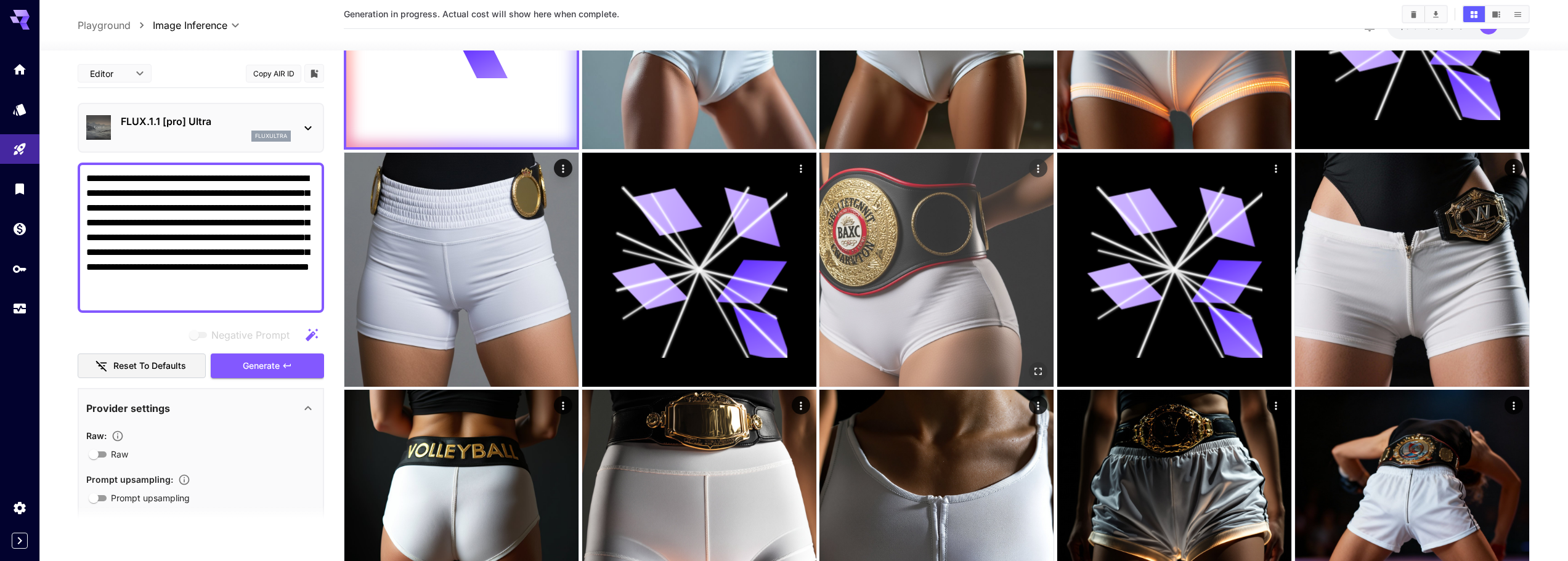
click at [943, 321] on img at bounding box center [936, 270] width 234 height 234
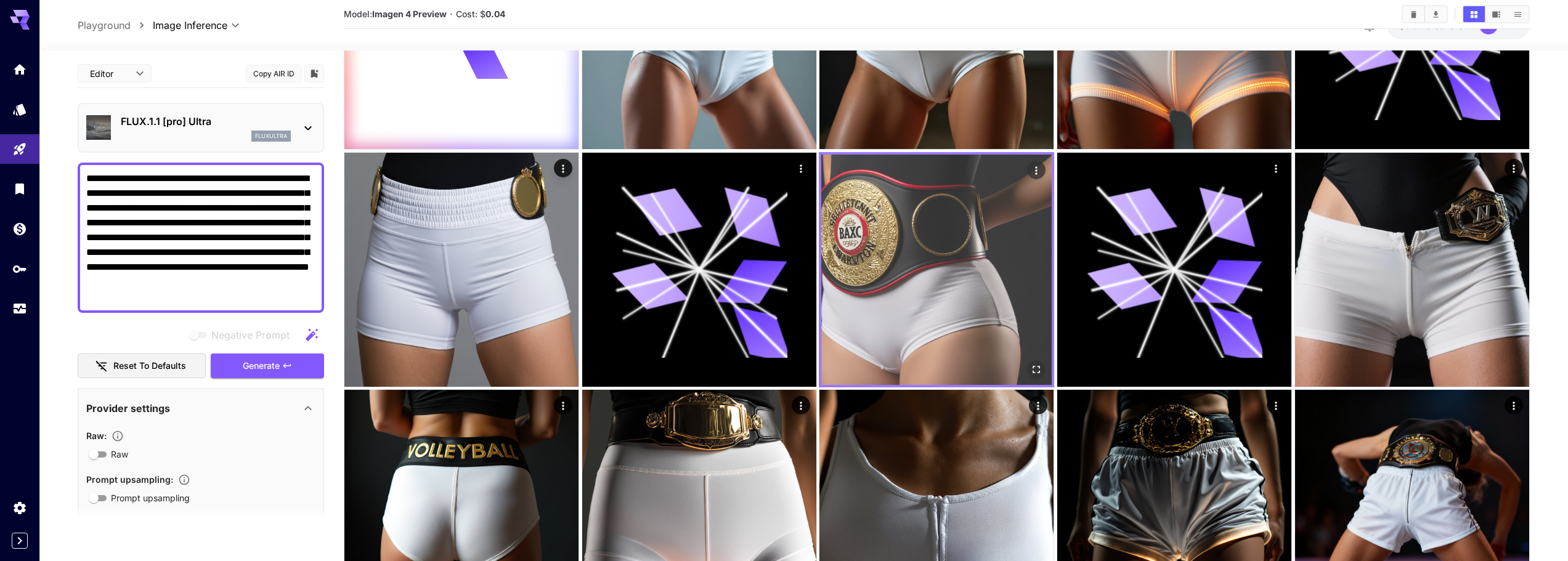
click at [1037, 370] on icon "Open in fullscreen" at bounding box center [1037, 370] width 12 height 12
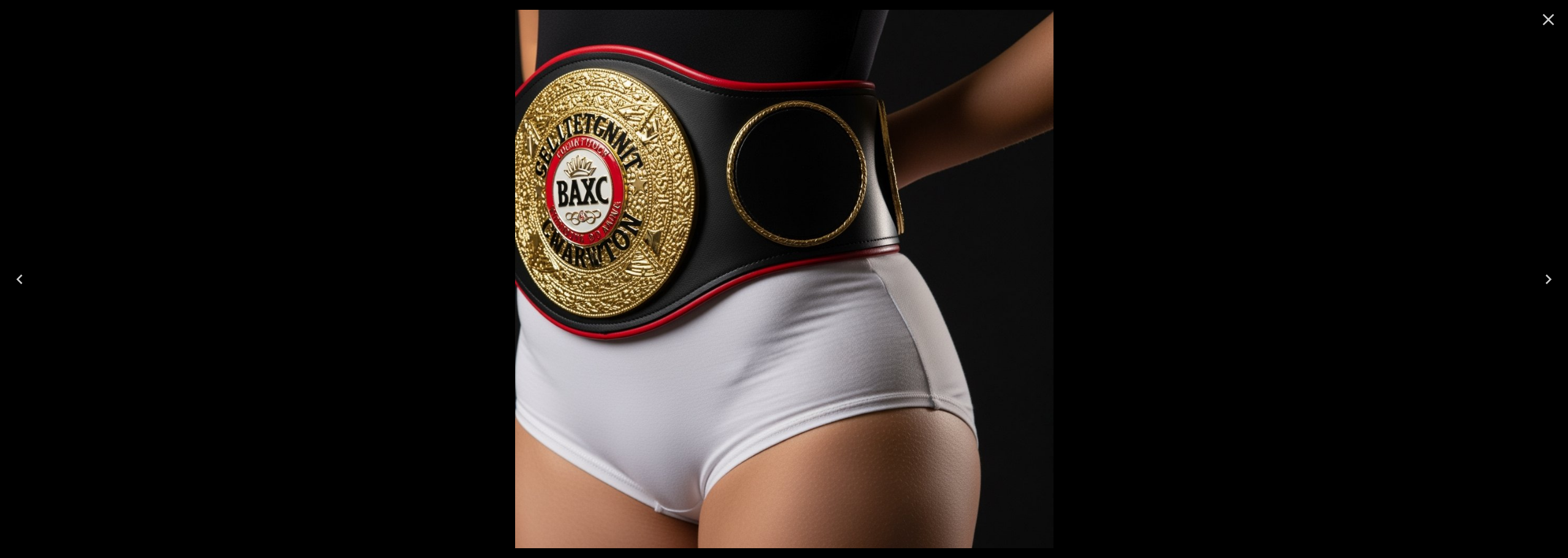
click at [1545, 23] on icon "Close" at bounding box center [1548, 19] width 11 height 11
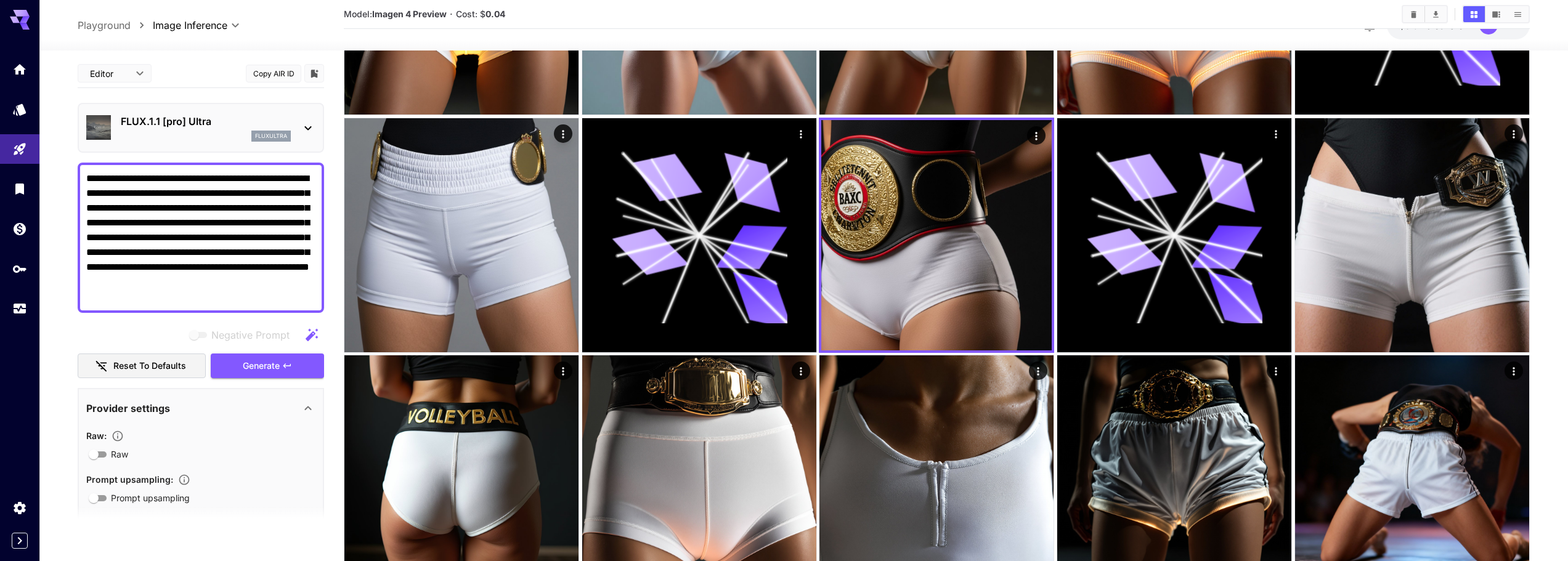
scroll to position [0, 0]
